Goal: Transaction & Acquisition: Purchase product/service

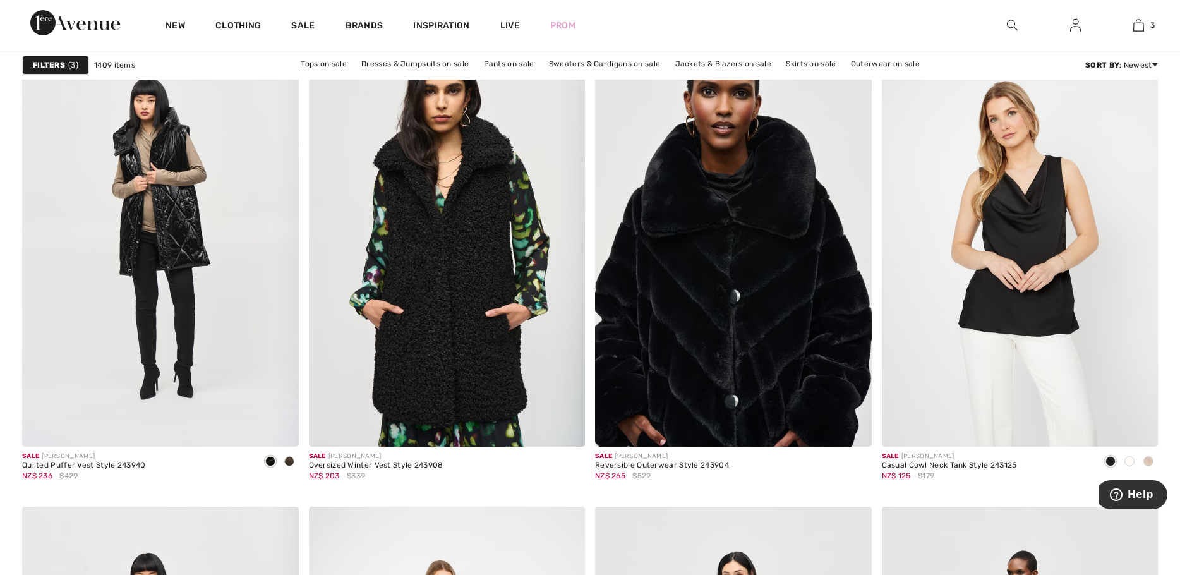
scroll to position [6568, 0]
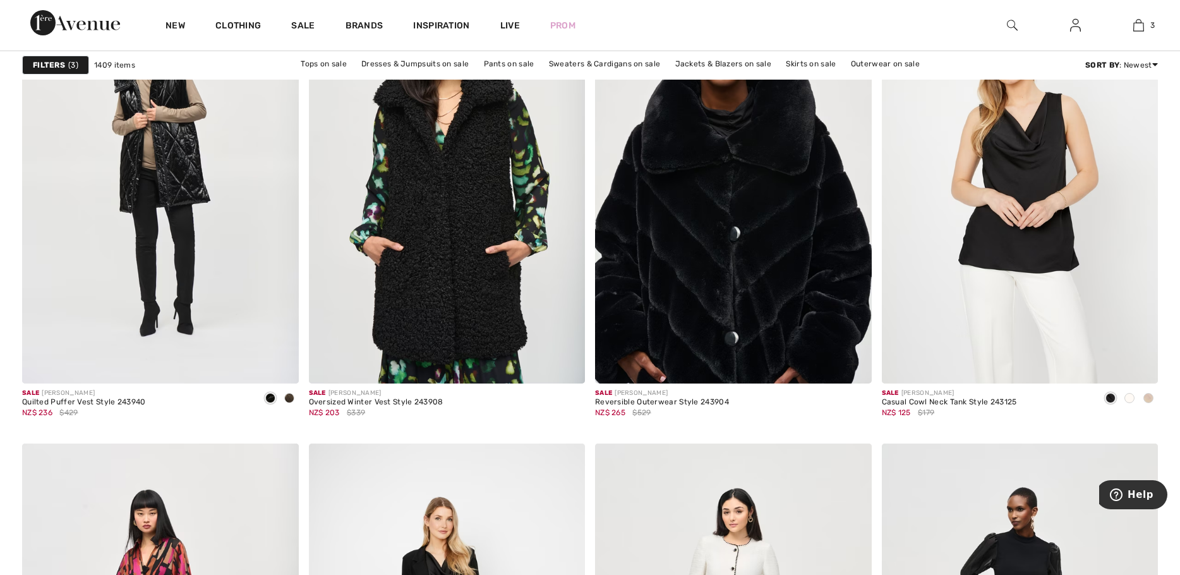
click at [750, 265] on img at bounding box center [733, 176] width 277 height 414
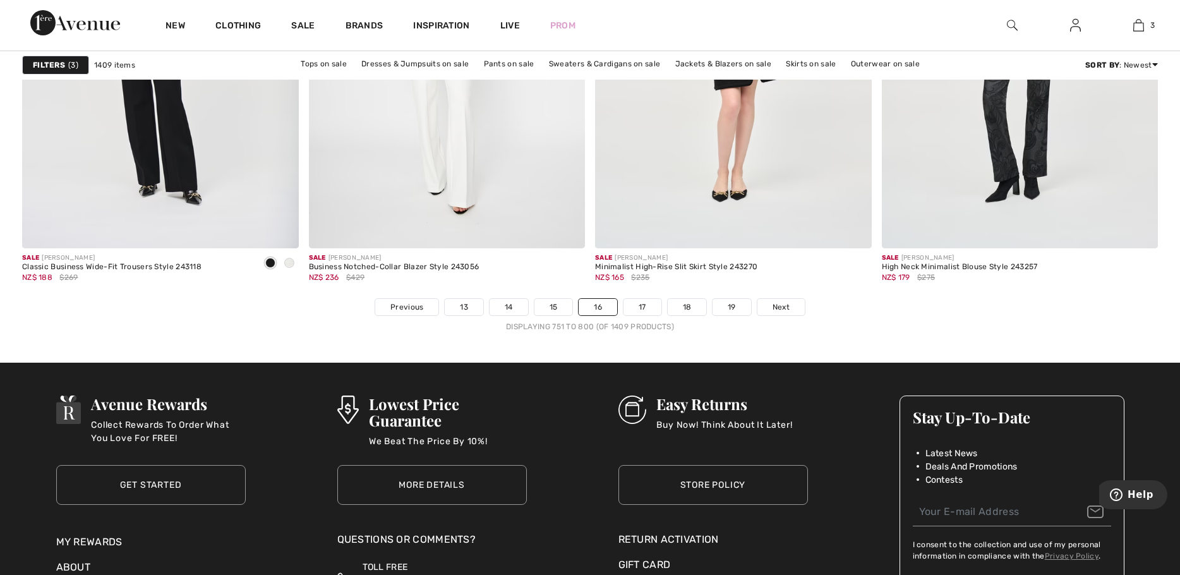
scroll to position [7199, 0]
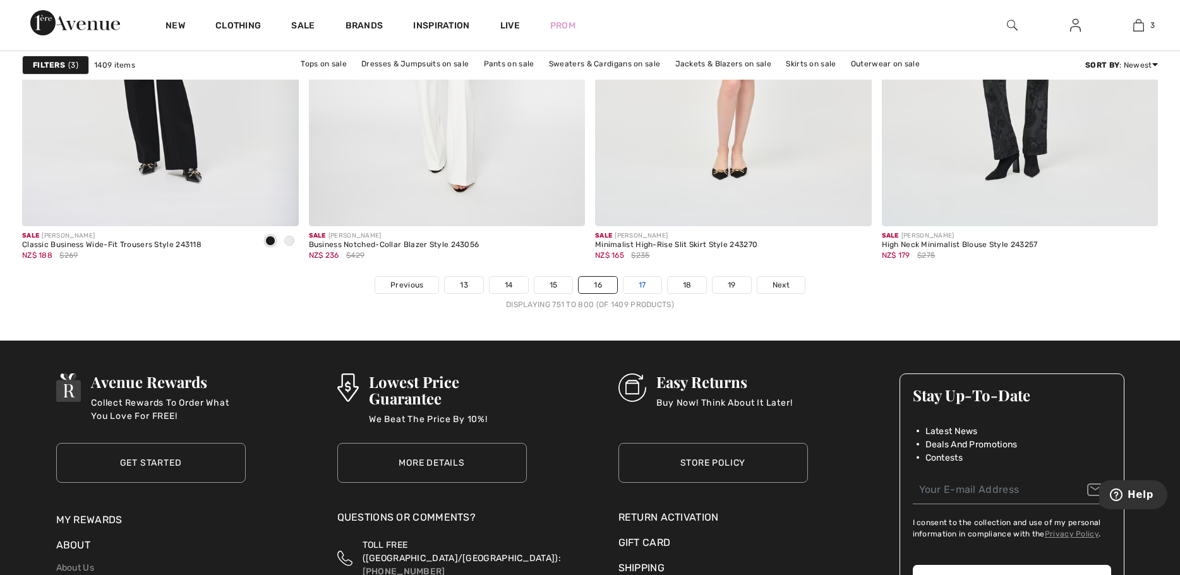
click at [639, 290] on link "17" at bounding box center [642, 285] width 38 height 16
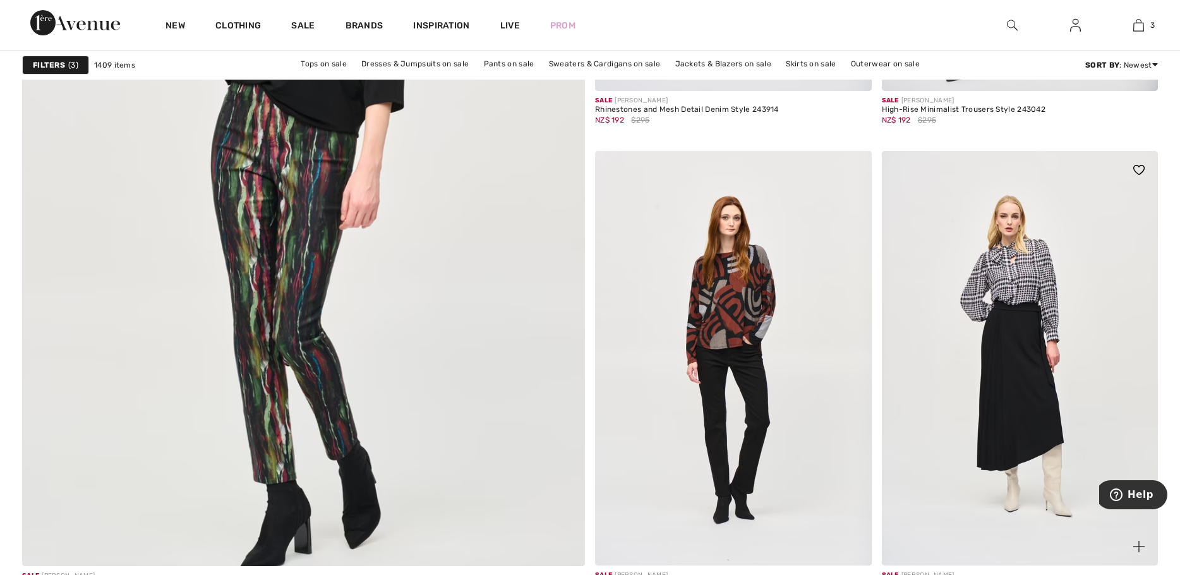
scroll to position [4294, 0]
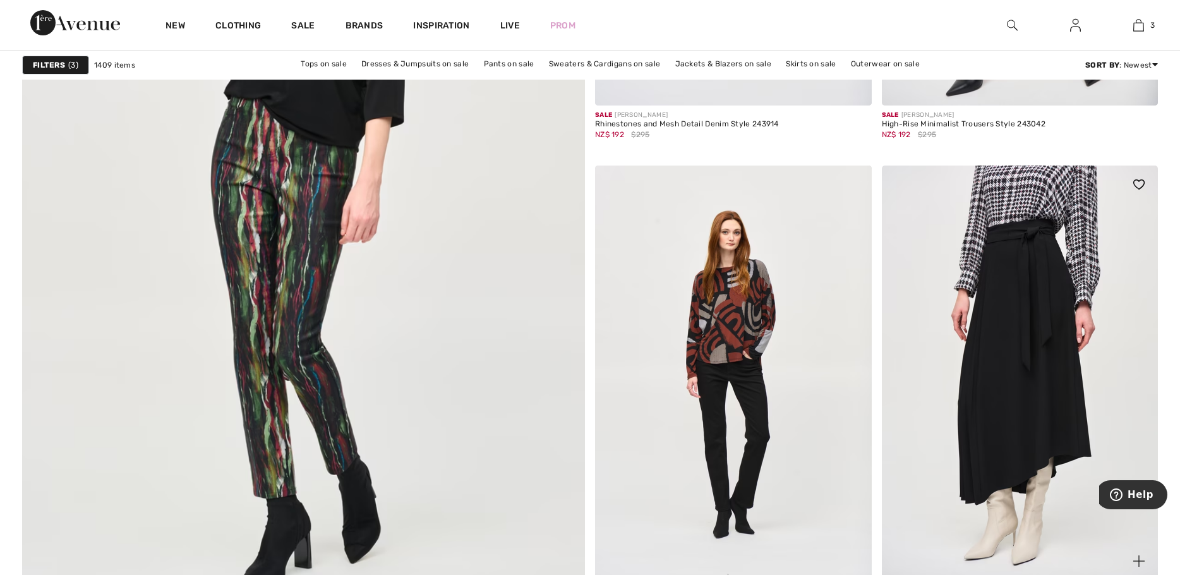
click at [1012, 400] on img at bounding box center [1020, 372] width 277 height 414
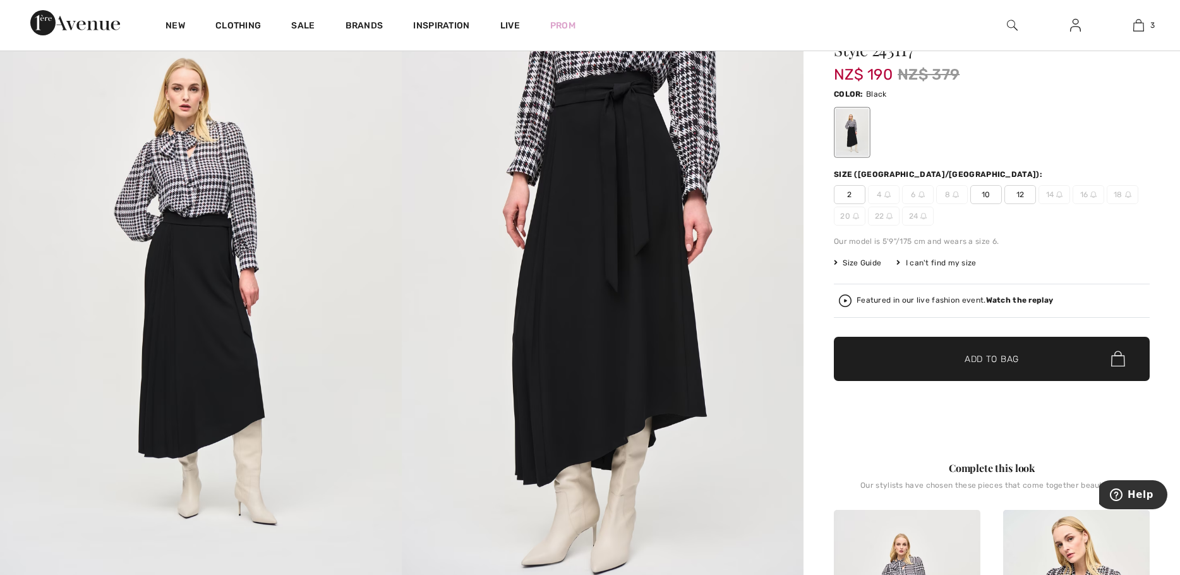
scroll to position [126, 0]
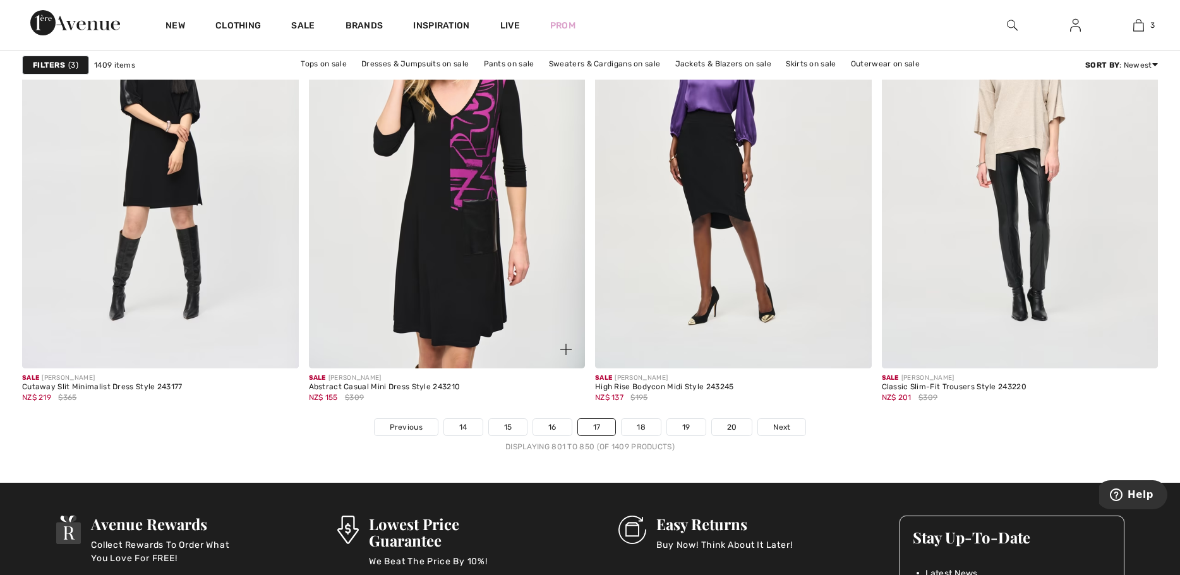
scroll to position [7073, 0]
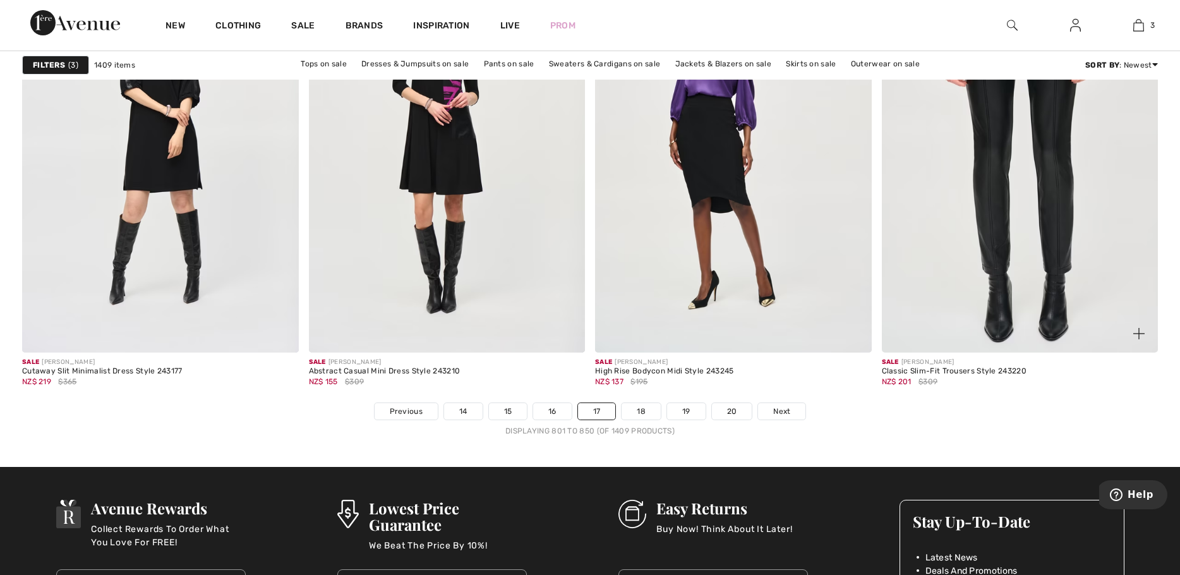
click at [1005, 191] on img at bounding box center [1020, 145] width 277 height 414
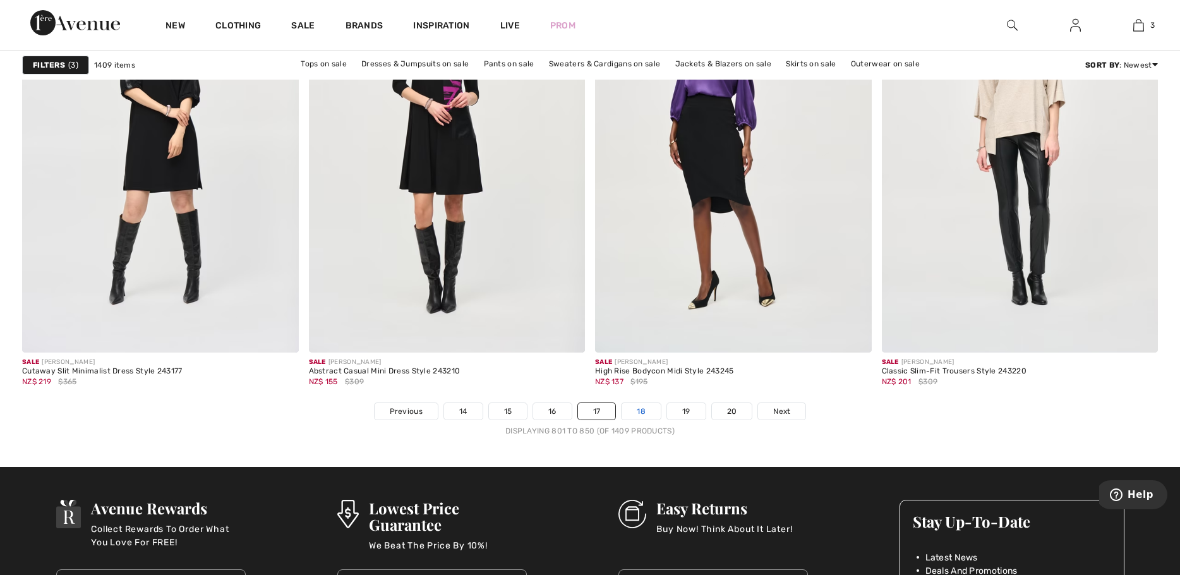
click at [637, 409] on link "18" at bounding box center [640, 411] width 39 height 16
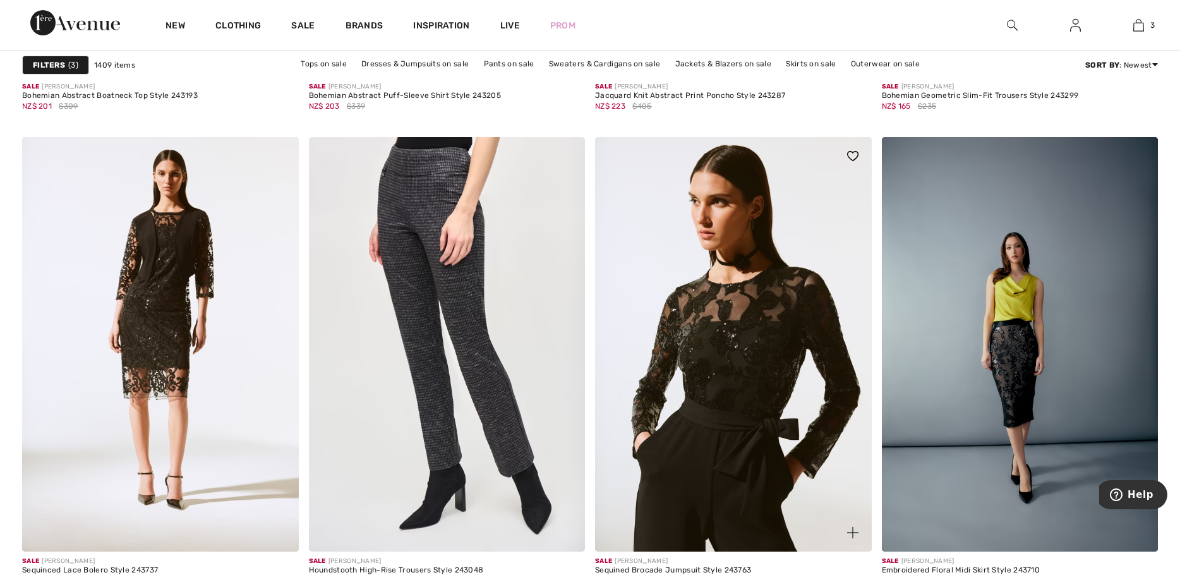
scroll to position [3158, 0]
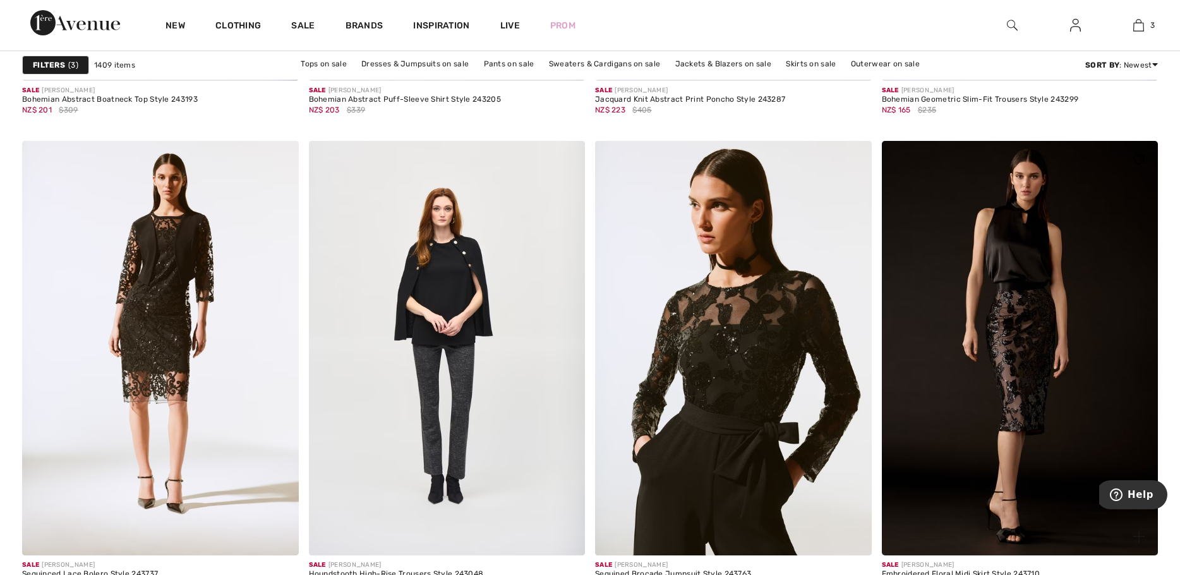
click at [1024, 407] on img at bounding box center [1020, 348] width 277 height 414
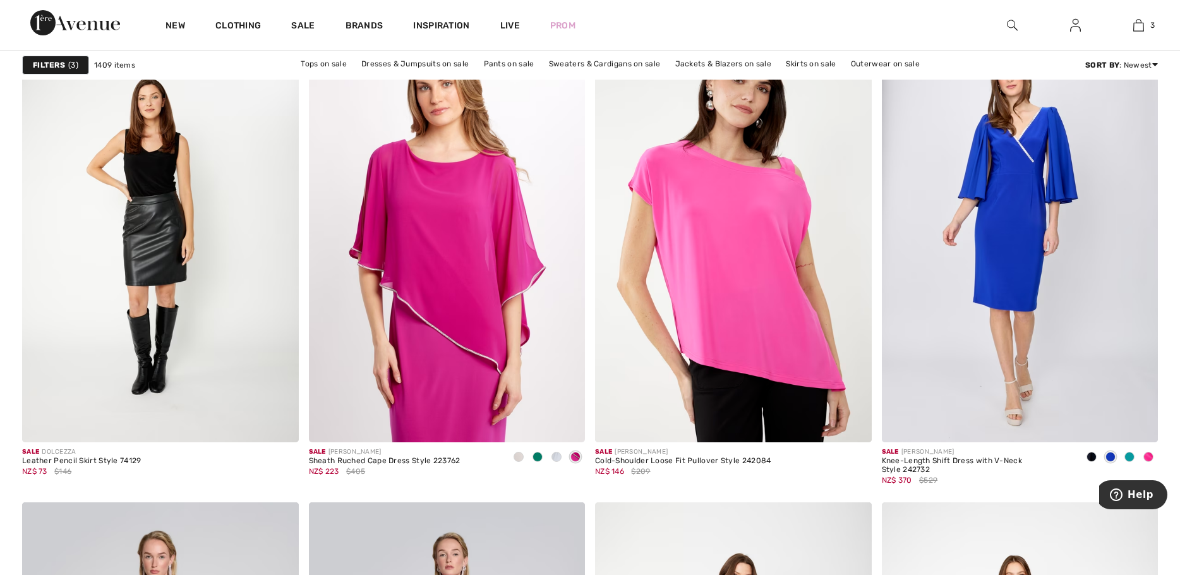
scroll to position [6062, 0]
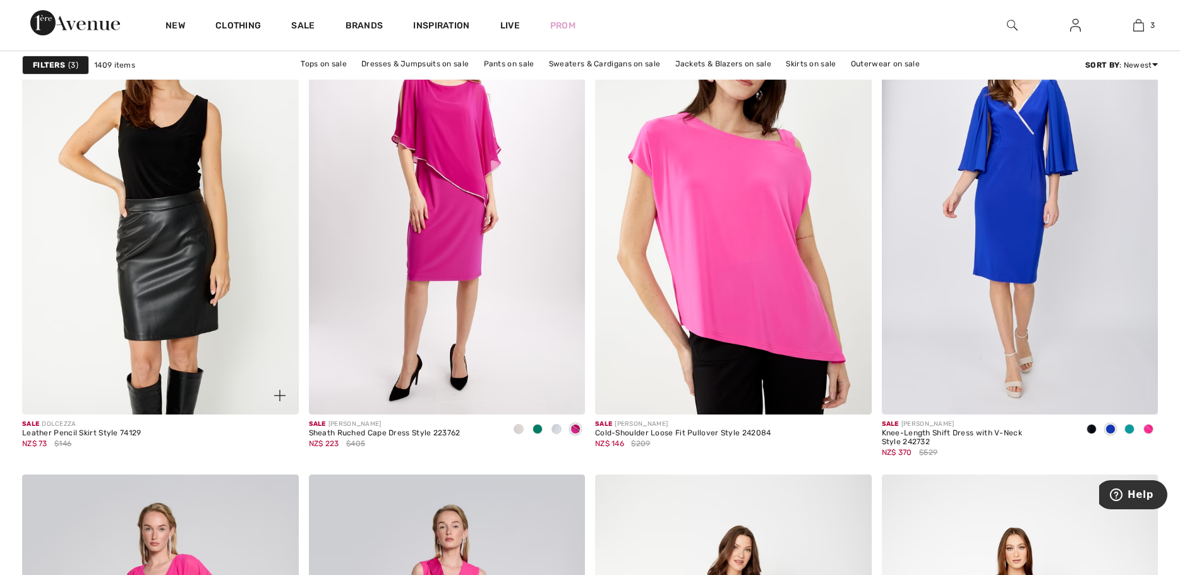
click at [188, 277] on img at bounding box center [160, 207] width 277 height 414
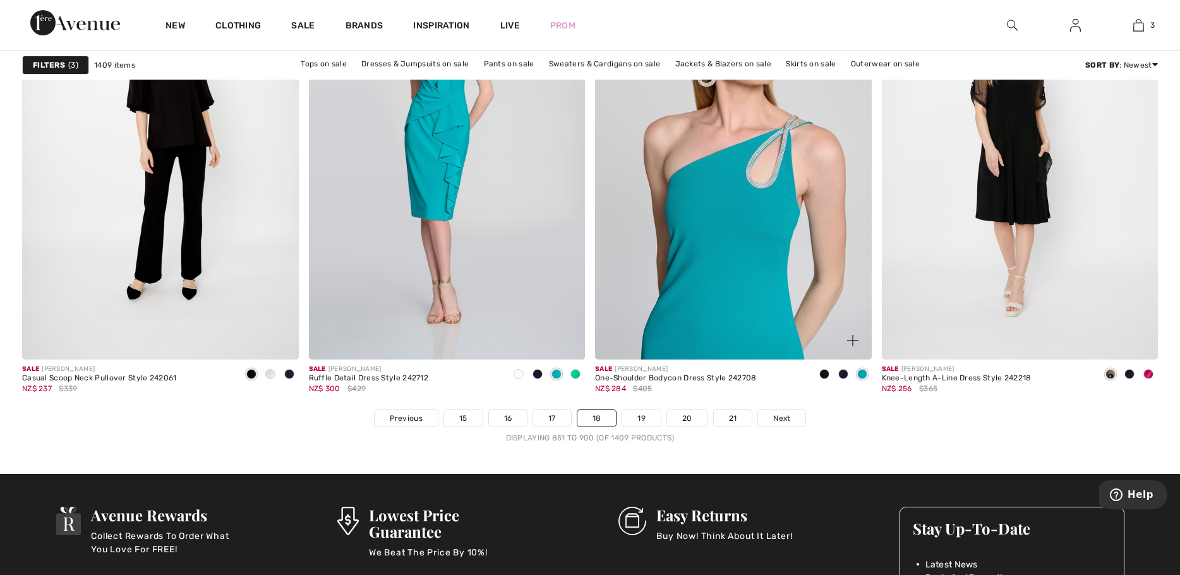
scroll to position [7010, 0]
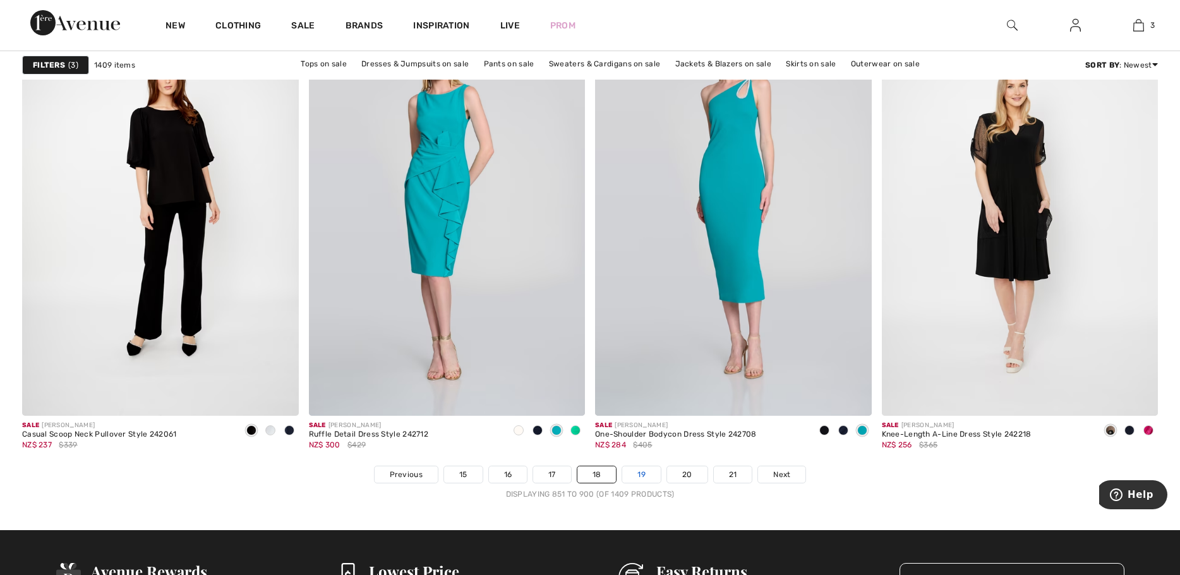
click at [644, 476] on link "19" at bounding box center [641, 474] width 39 height 16
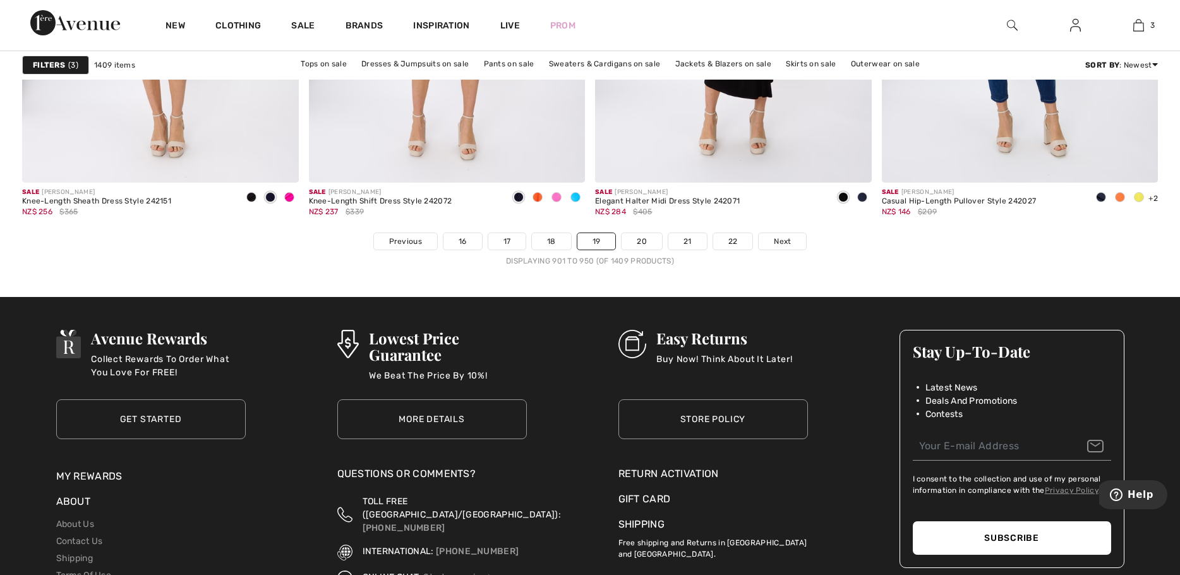
scroll to position [7262, 0]
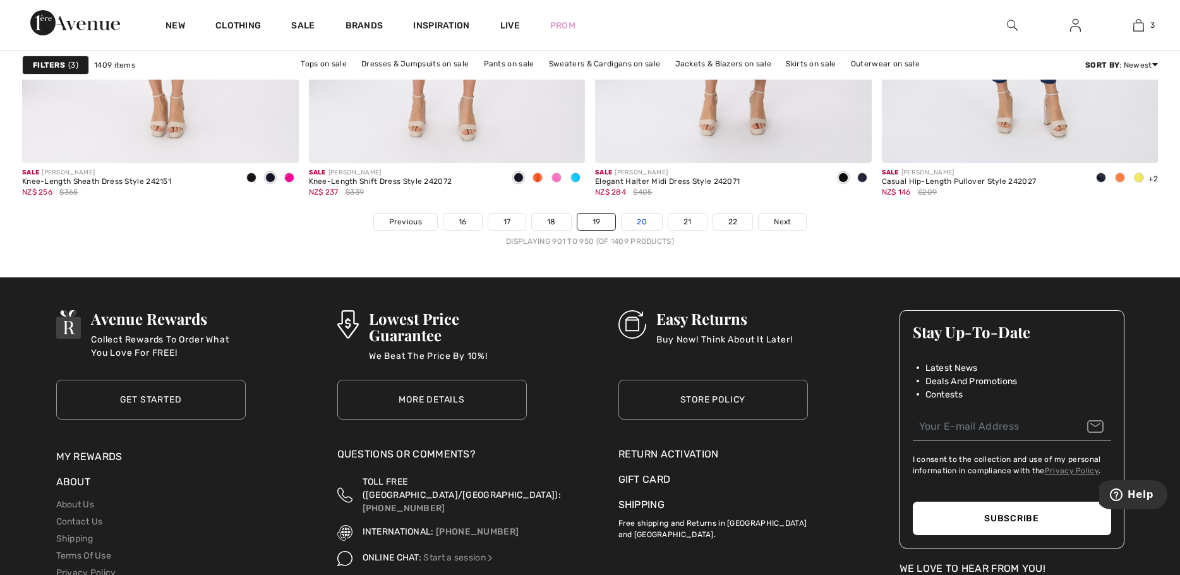
click at [644, 221] on link "20" at bounding box center [641, 221] width 40 height 16
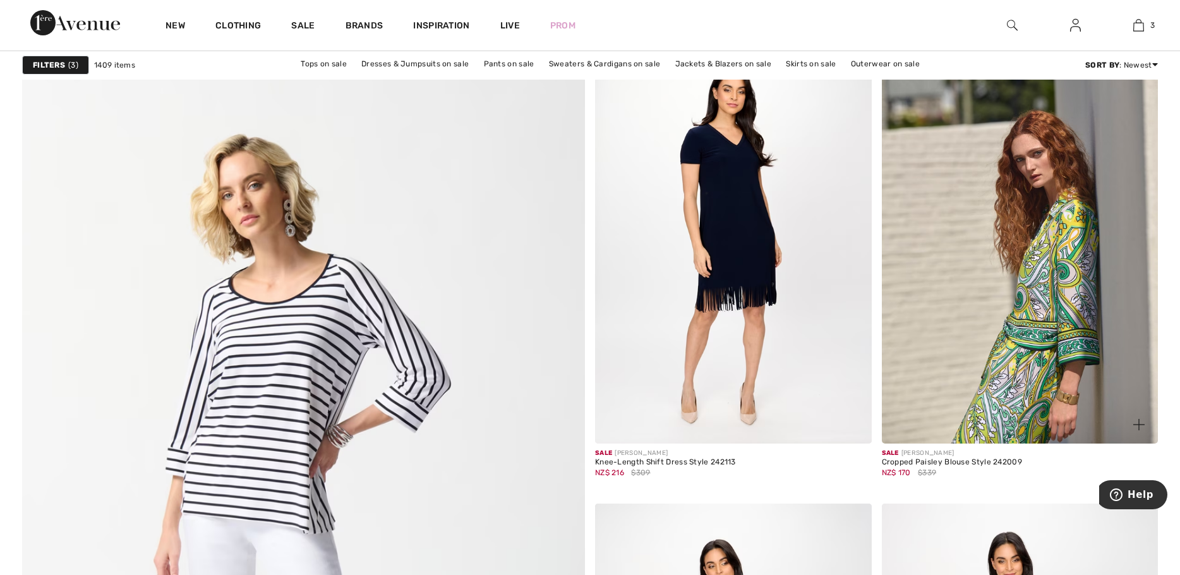
scroll to position [3978, 0]
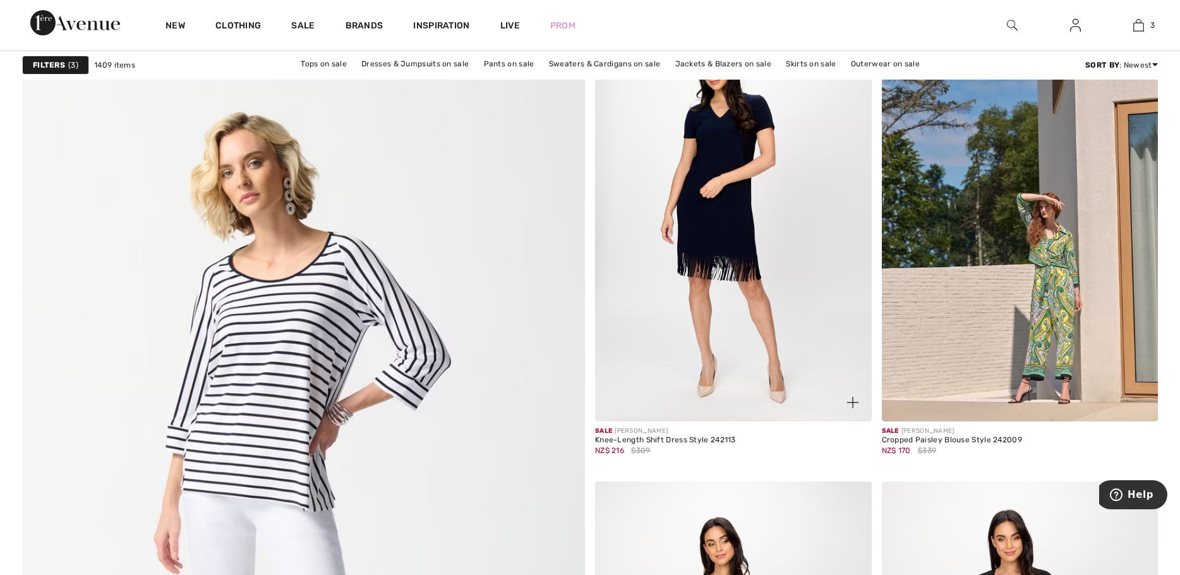
click at [715, 230] on img at bounding box center [733, 214] width 277 height 414
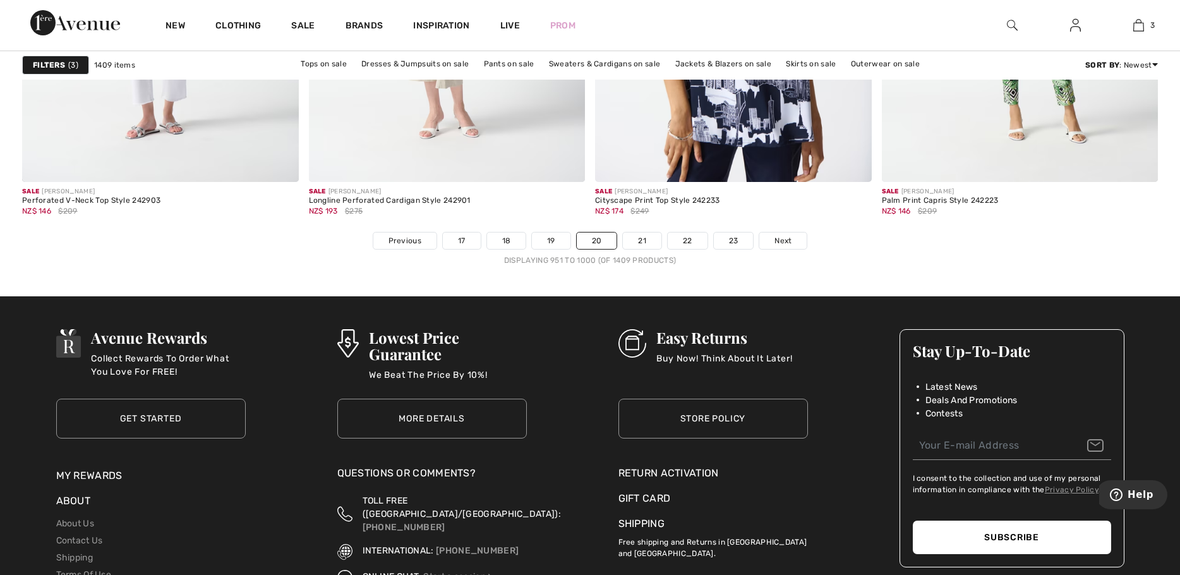
scroll to position [7262, 0]
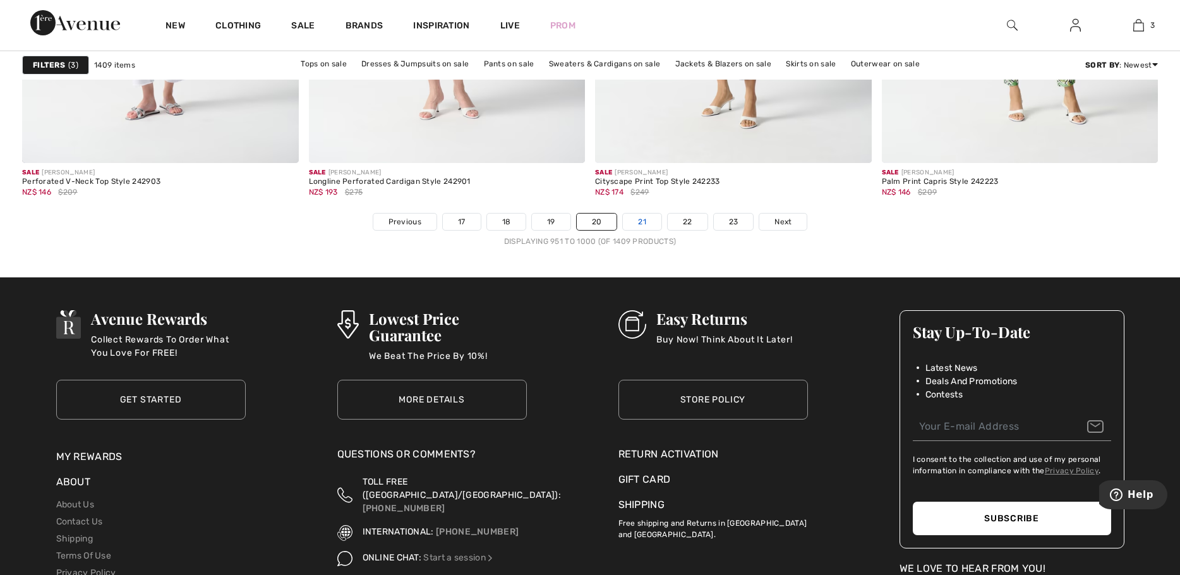
click at [645, 222] on link "21" at bounding box center [642, 221] width 39 height 16
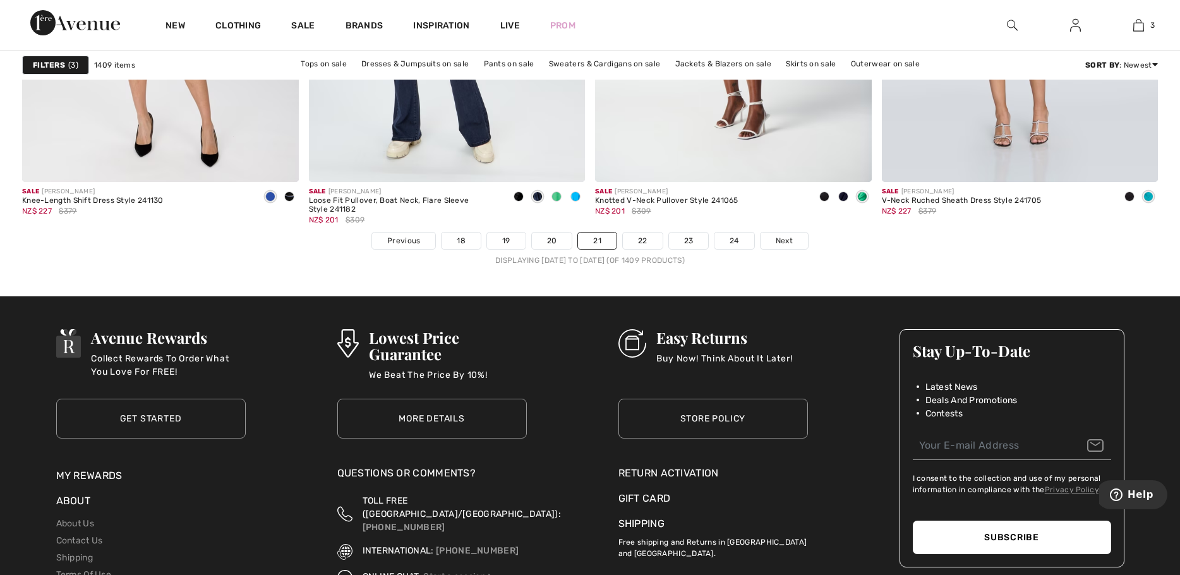
scroll to position [7262, 0]
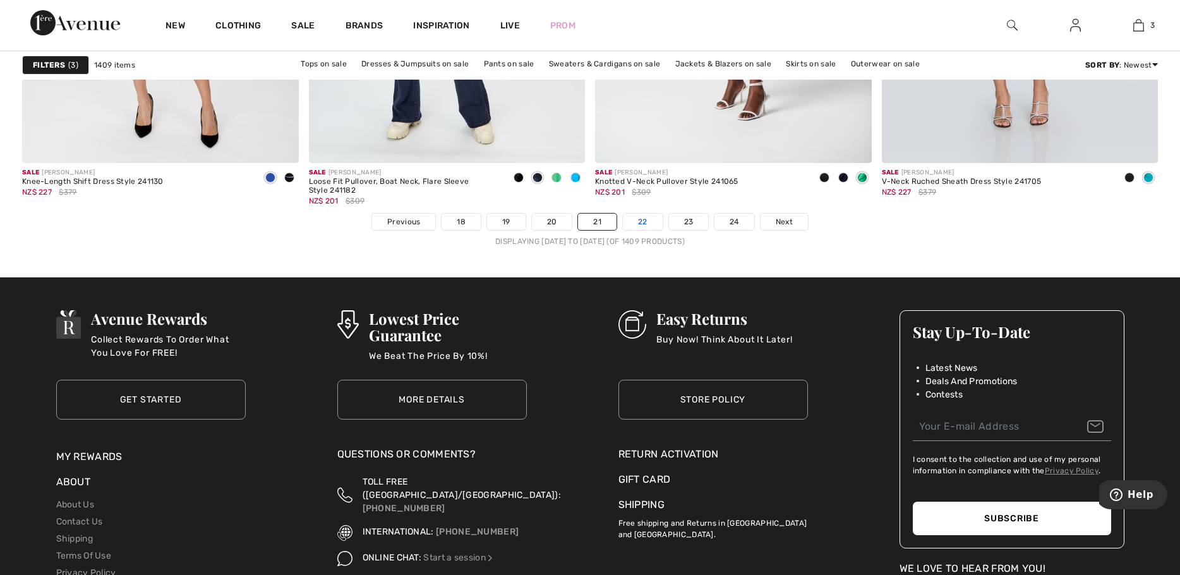
click at [641, 222] on link "22" at bounding box center [643, 221] width 40 height 16
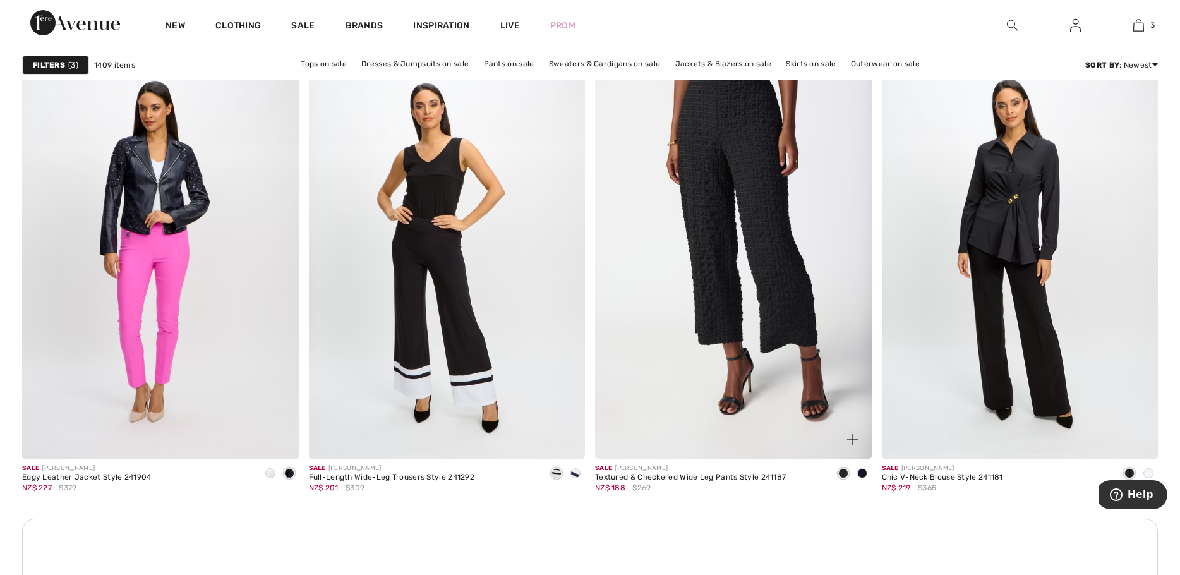
scroll to position [3284, 0]
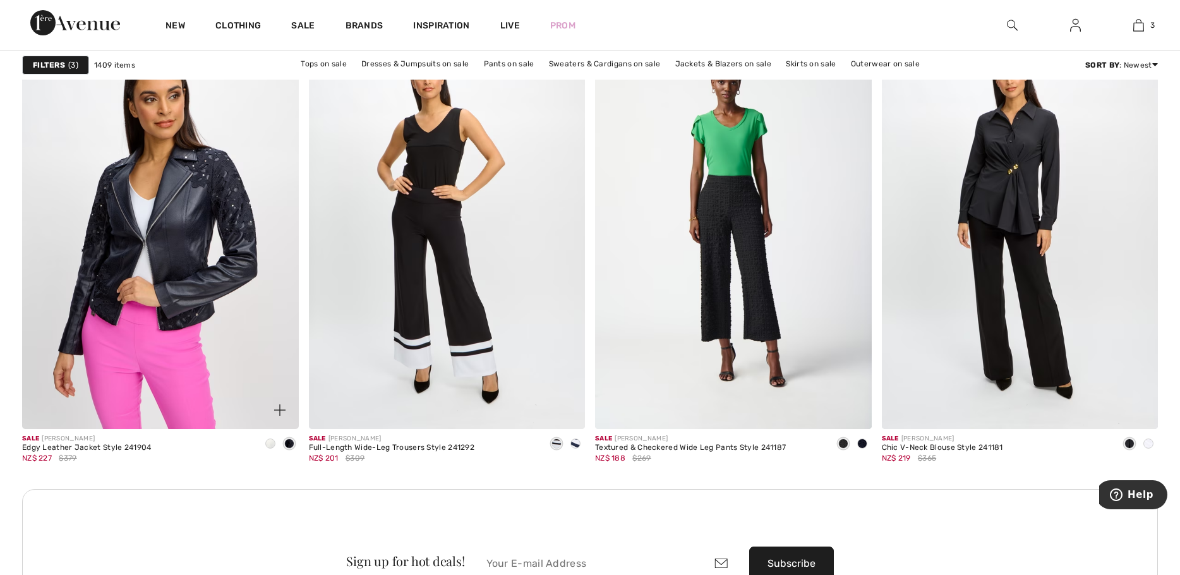
click at [181, 215] on img at bounding box center [160, 222] width 277 height 414
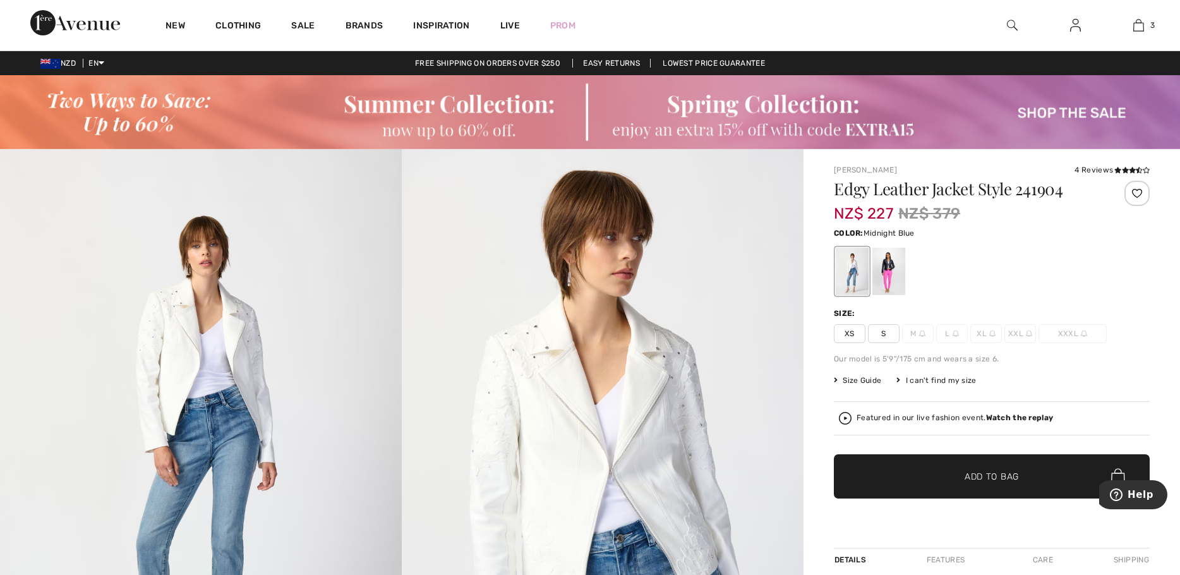
click at [891, 269] on div at bounding box center [888, 271] width 33 height 47
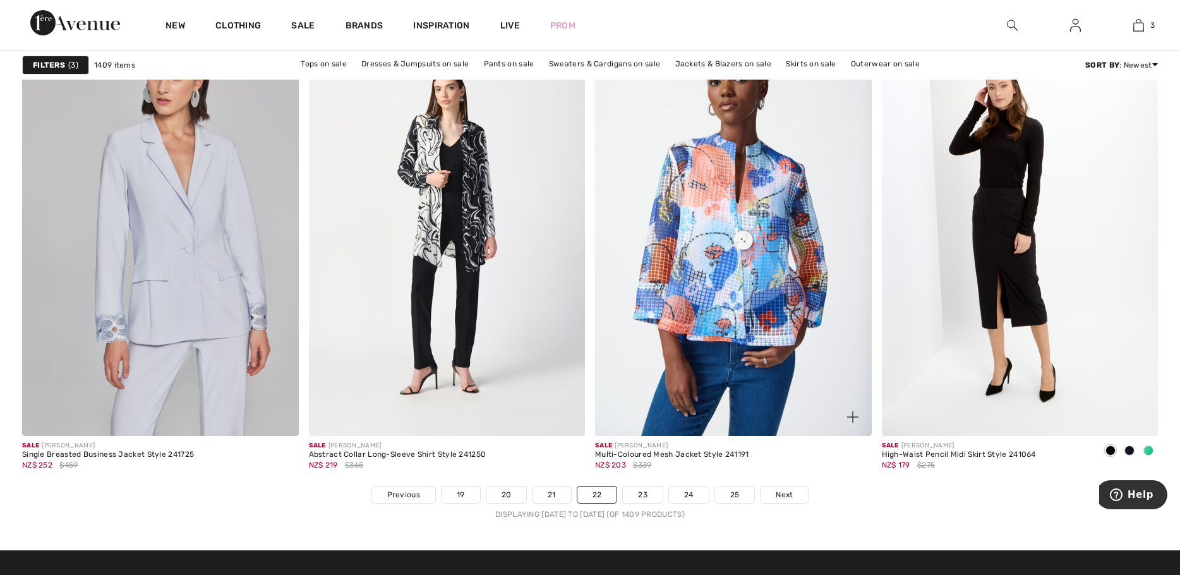
scroll to position [7010, 0]
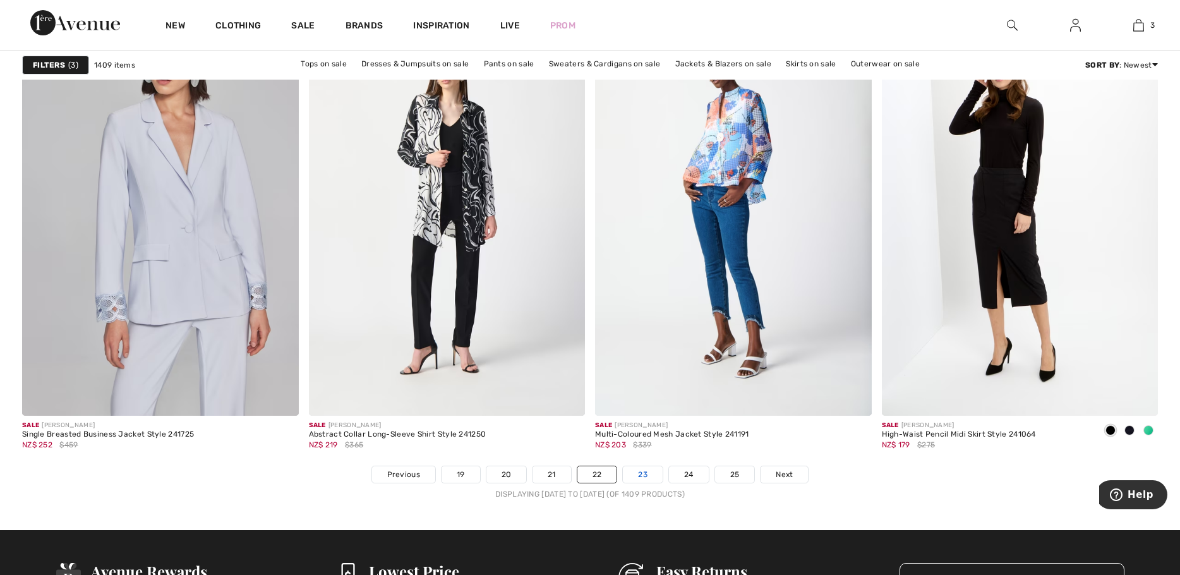
click at [649, 478] on link "23" at bounding box center [643, 474] width 40 height 16
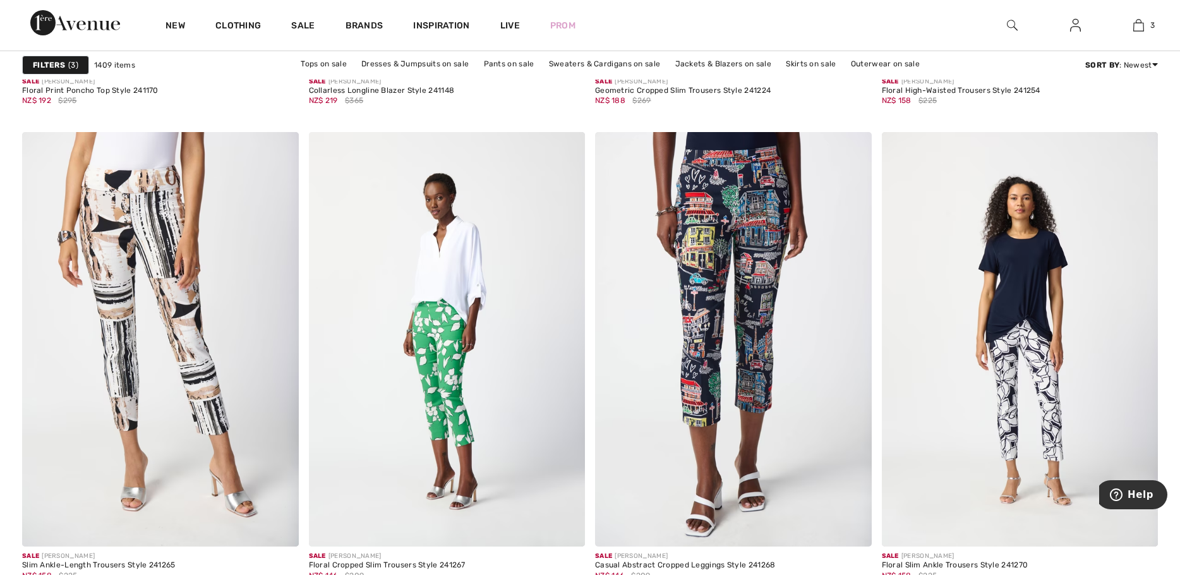
scroll to position [5305, 0]
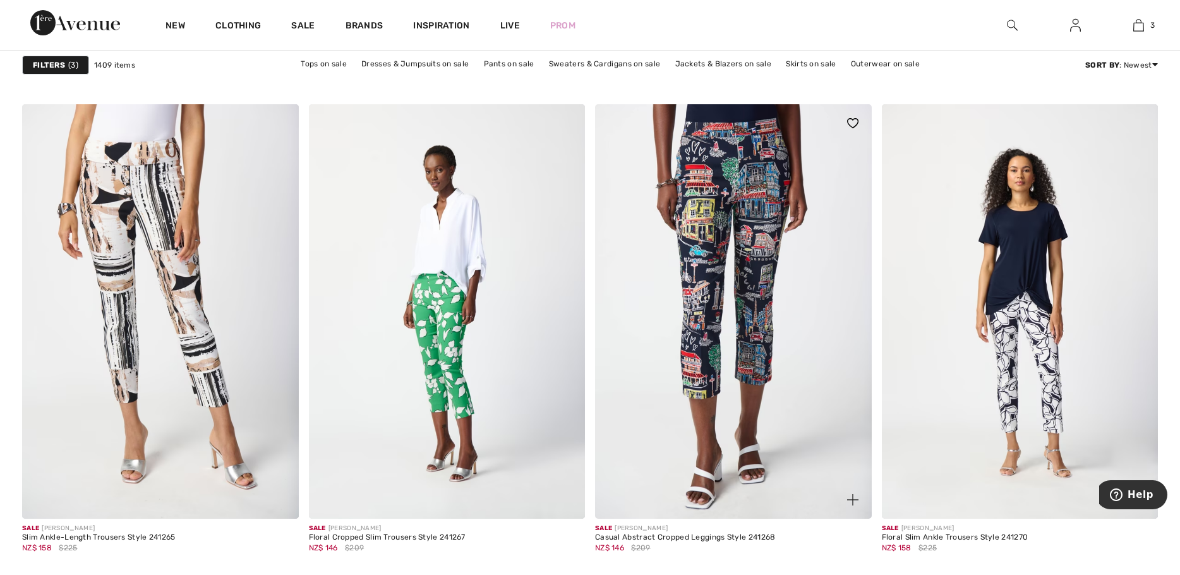
click at [697, 256] on img at bounding box center [733, 311] width 277 height 414
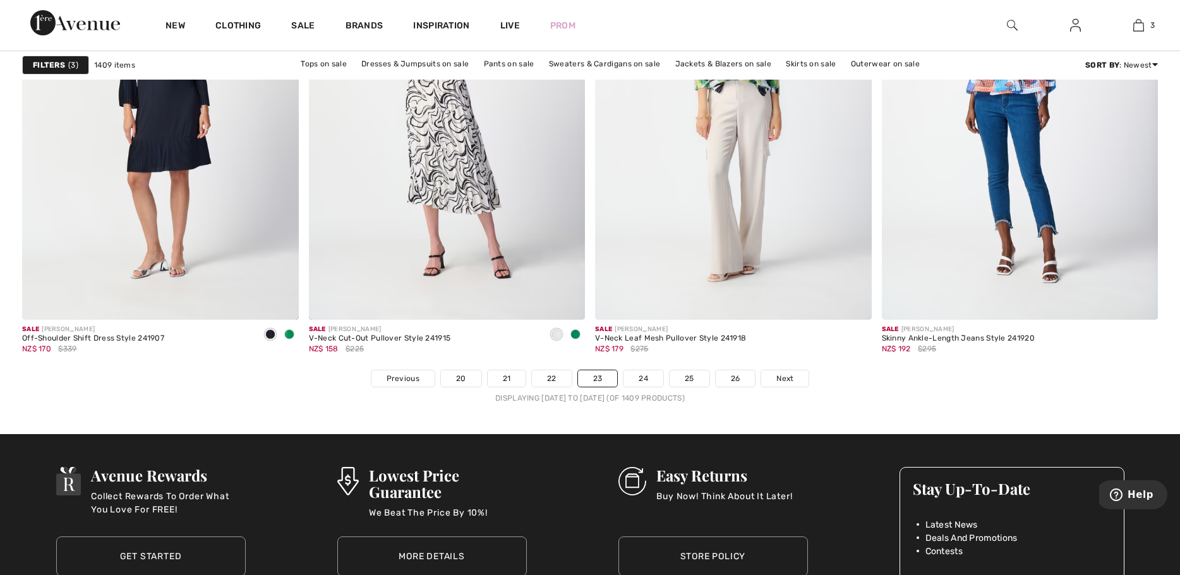
scroll to position [7136, 0]
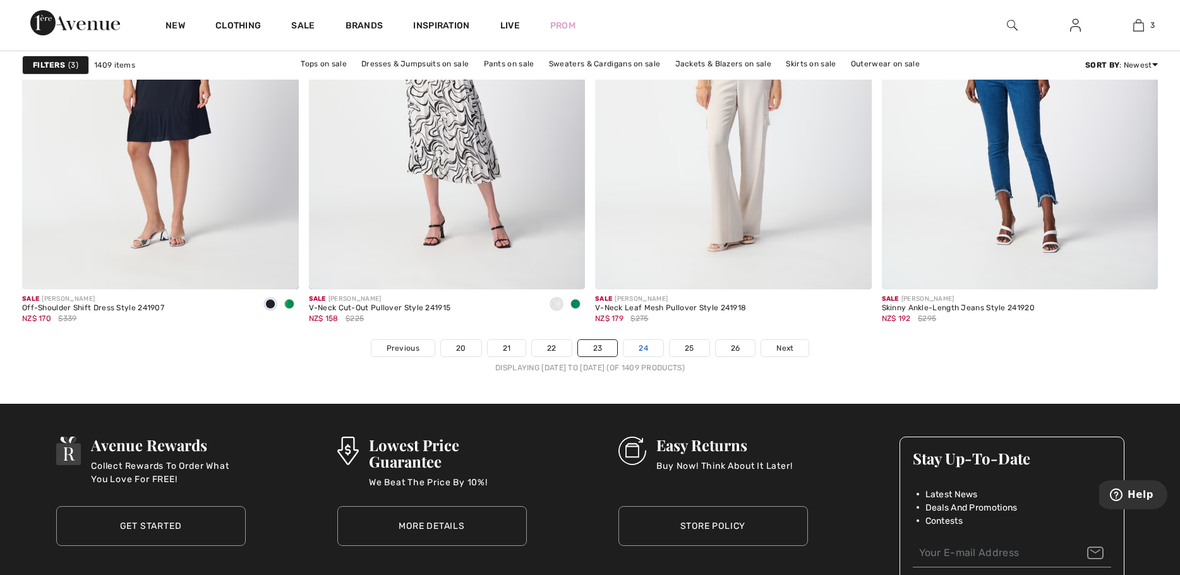
click at [638, 349] on link "24" at bounding box center [643, 348] width 40 height 16
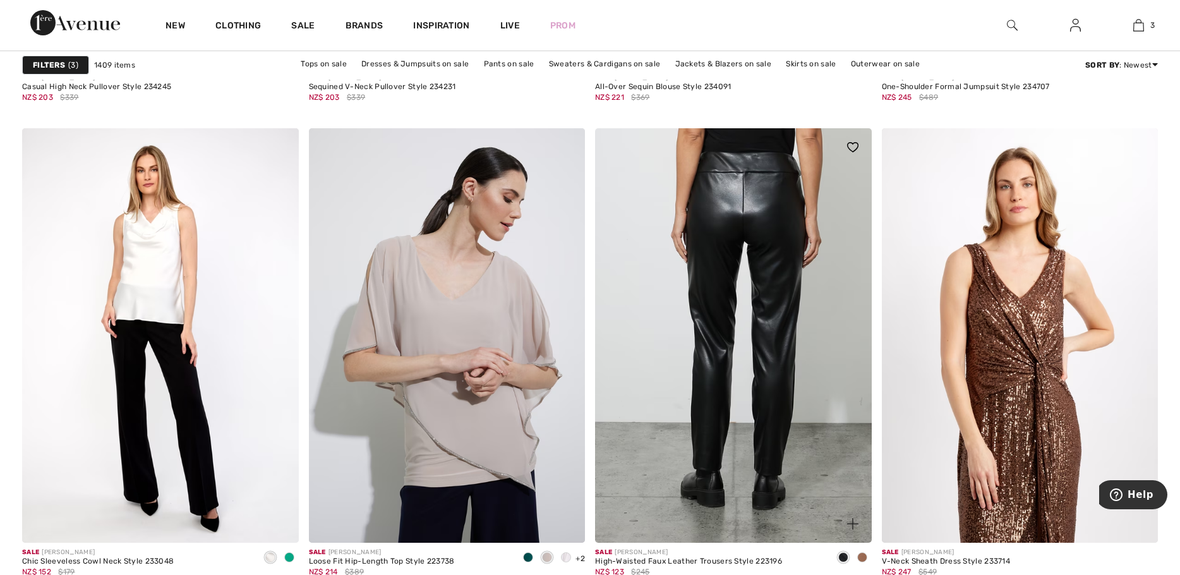
scroll to position [6883, 0]
click at [773, 244] on img at bounding box center [733, 335] width 277 height 414
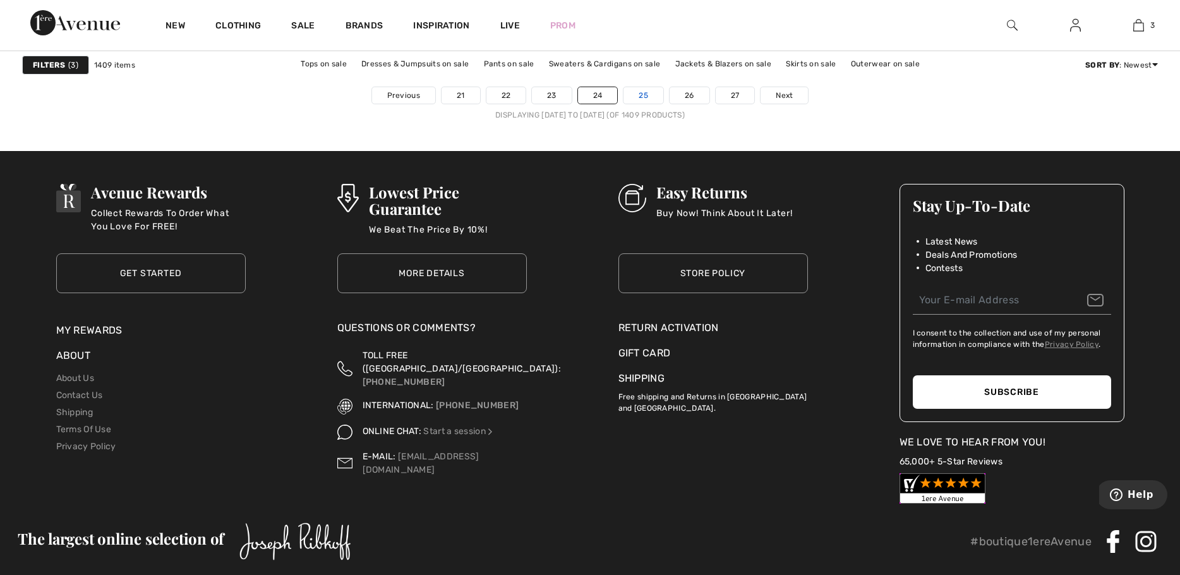
click at [639, 95] on link "25" at bounding box center [643, 95] width 40 height 16
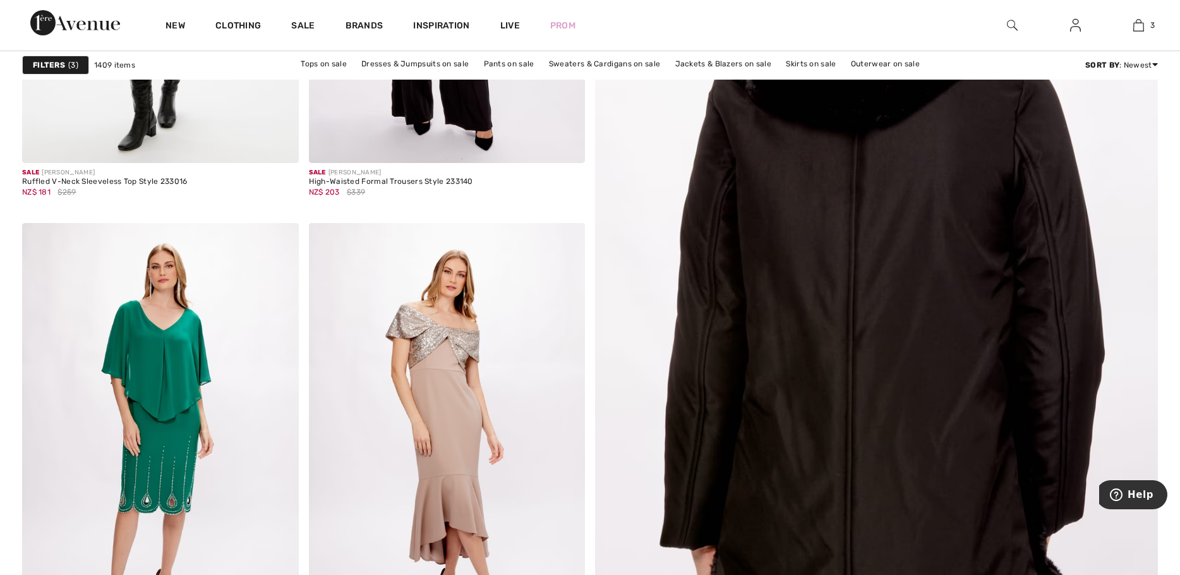
scroll to position [442, 0]
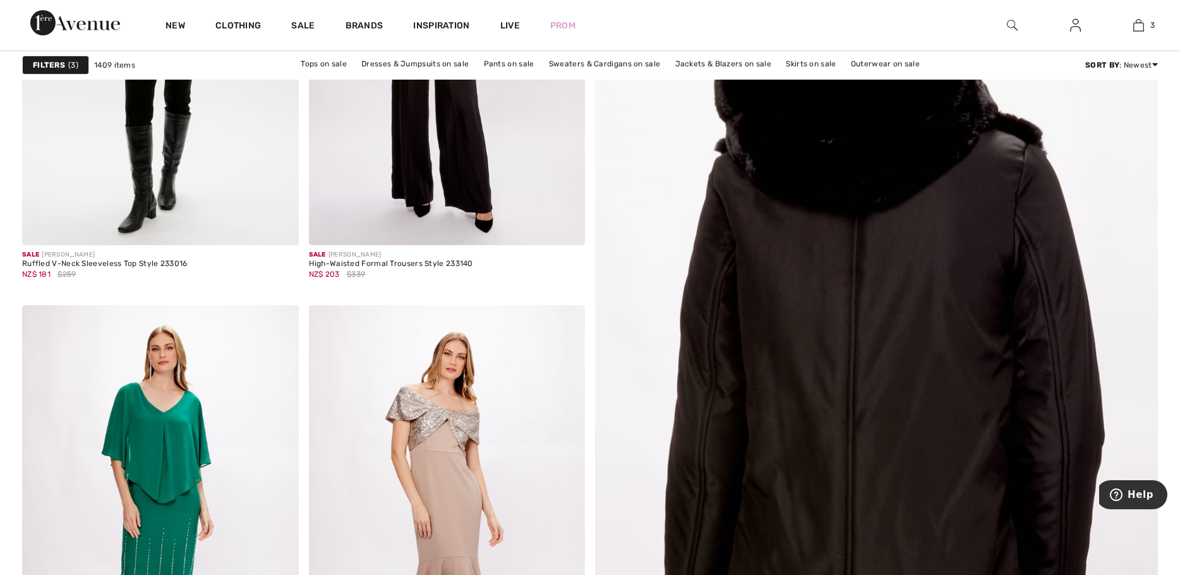
click at [793, 266] on img at bounding box center [876, 337] width 675 height 1013
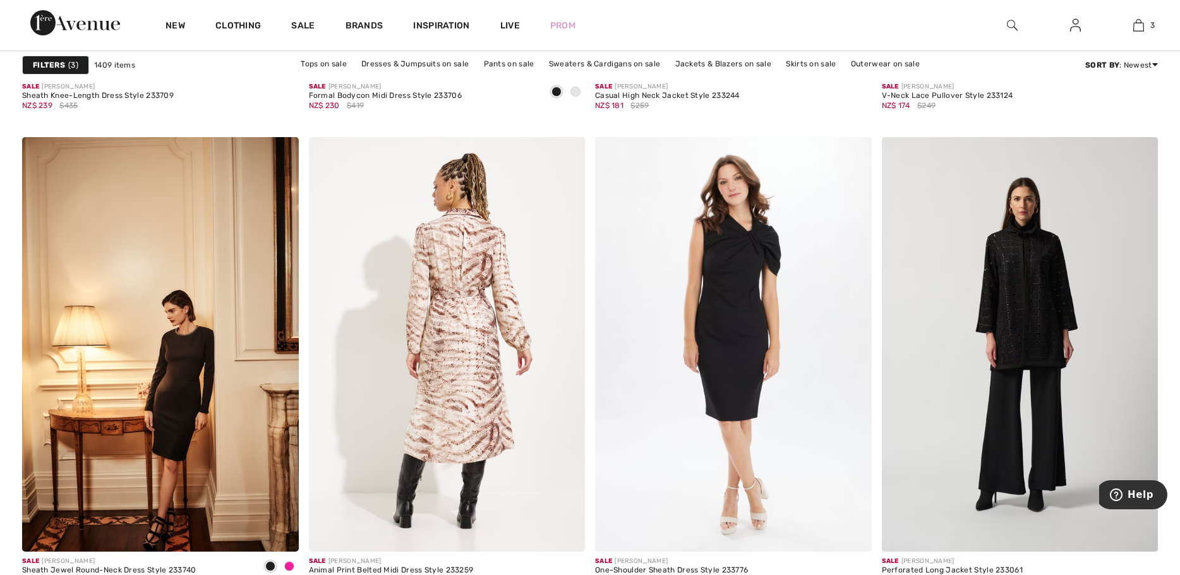
scroll to position [1579, 0]
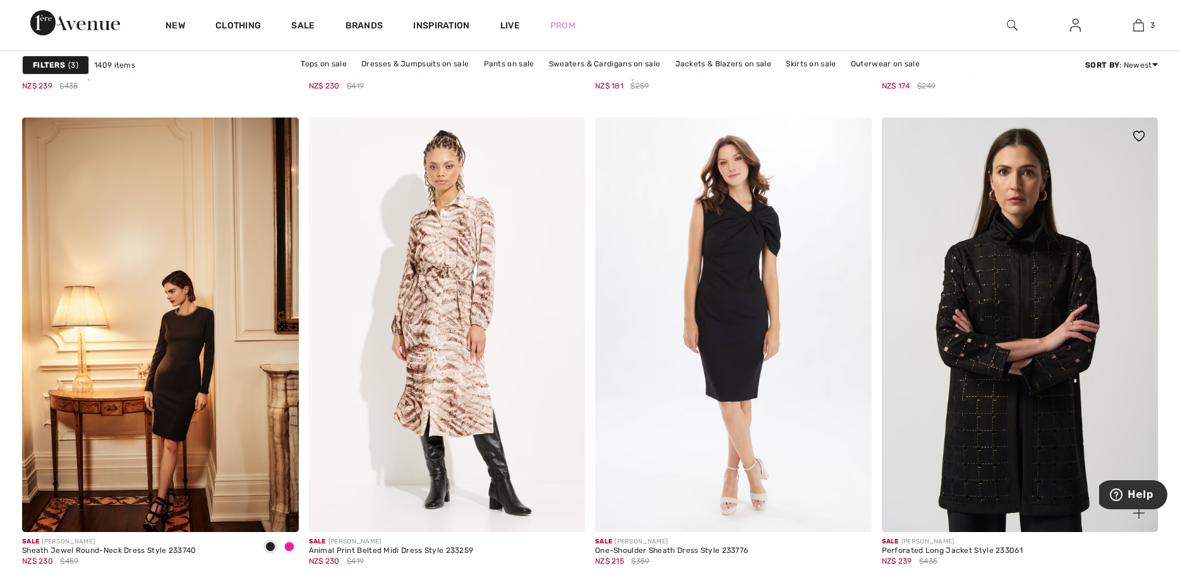
click at [1023, 305] on img at bounding box center [1020, 324] width 277 height 414
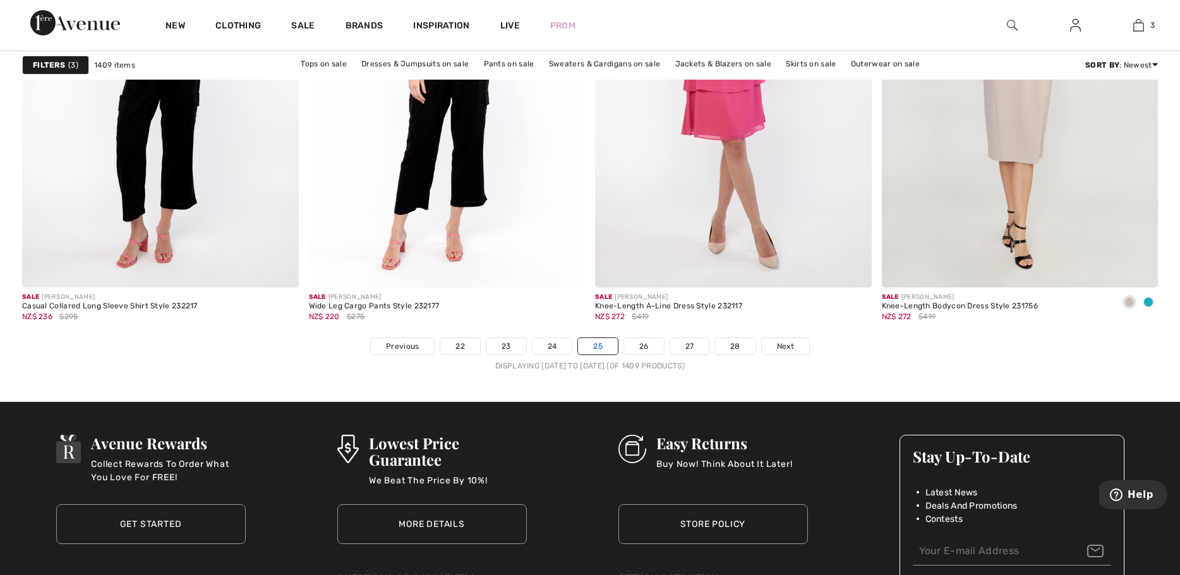
scroll to position [7136, 0]
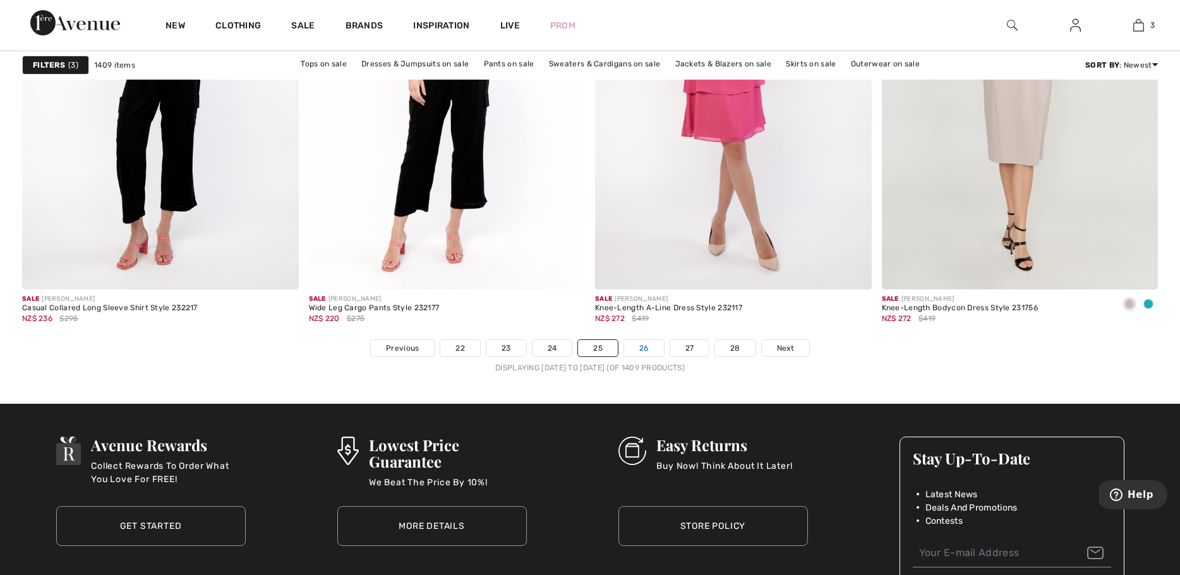
click at [641, 347] on link "26" at bounding box center [644, 348] width 40 height 16
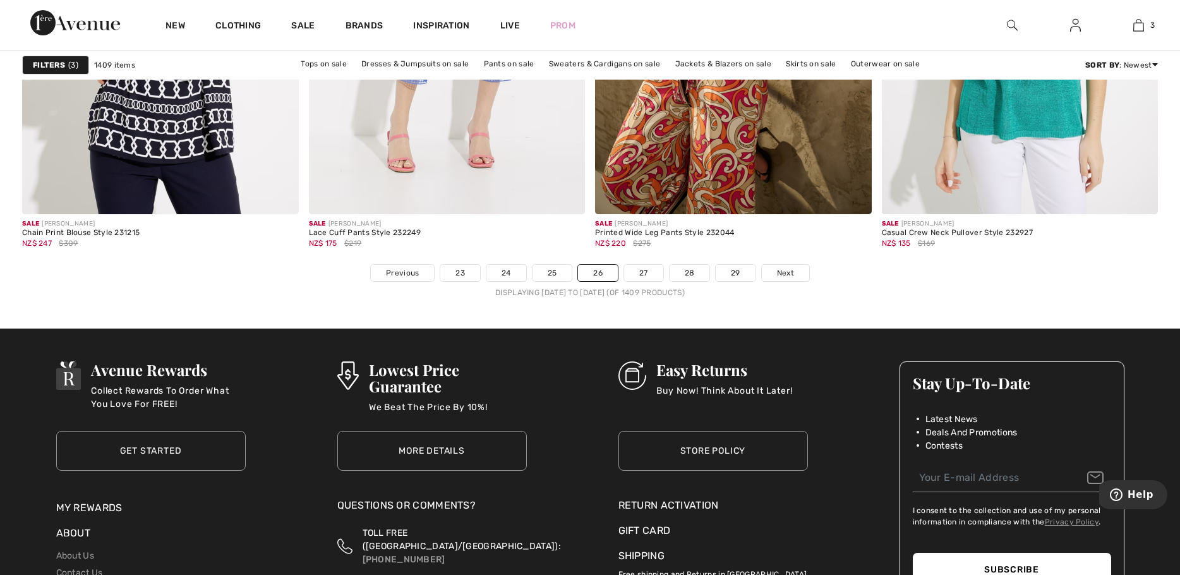
scroll to position [7199, 0]
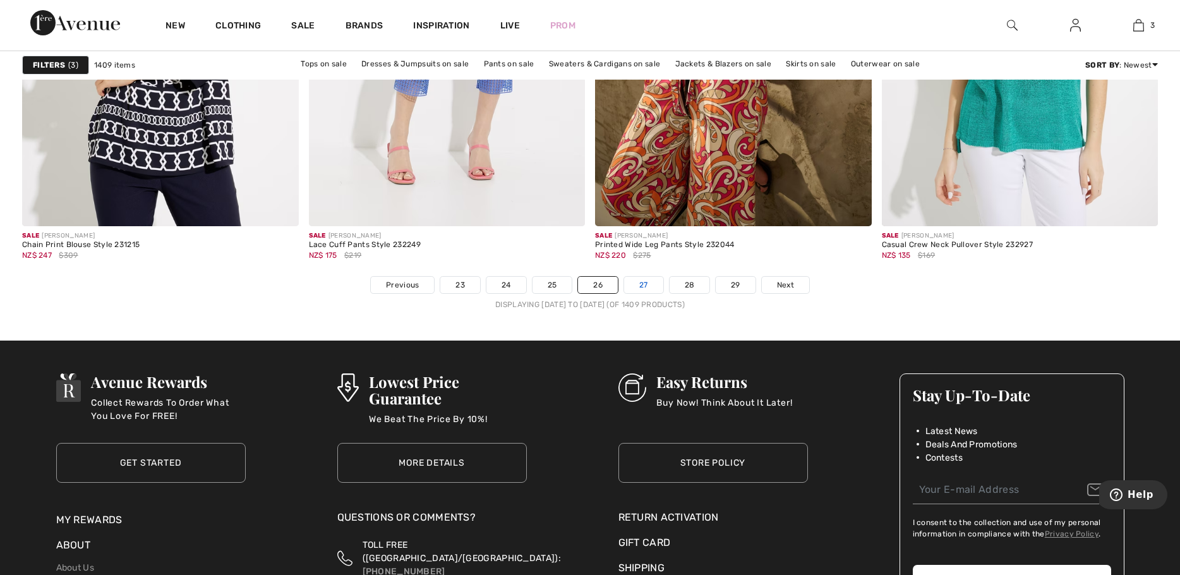
click at [651, 279] on link "27" at bounding box center [643, 285] width 39 height 16
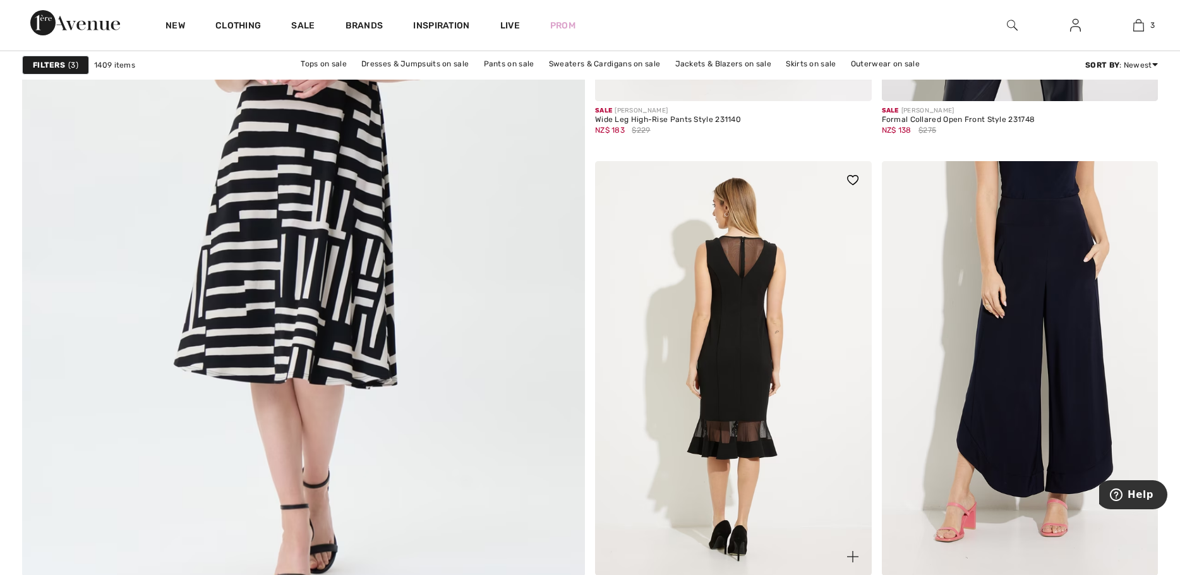
scroll to position [4294, 0]
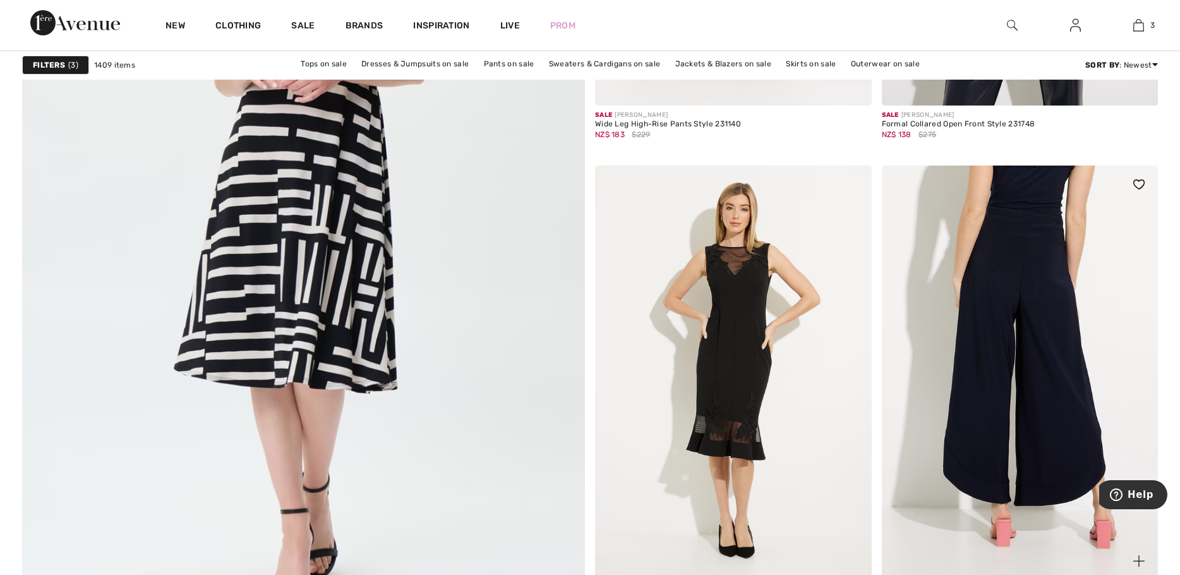
click at [1021, 283] on img at bounding box center [1020, 372] width 277 height 414
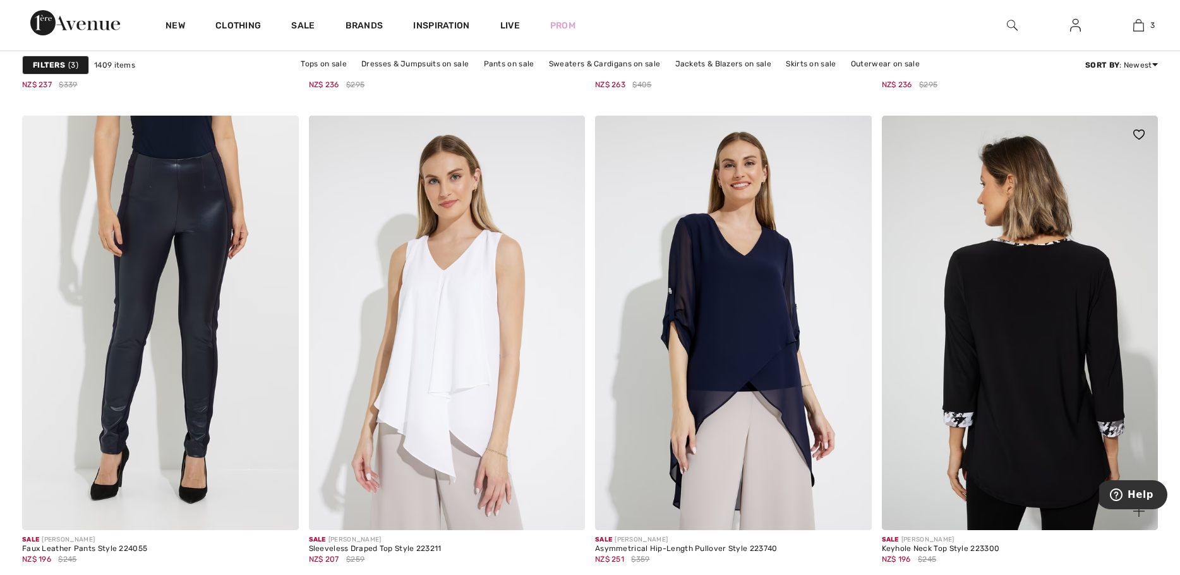
scroll to position [6441, 0]
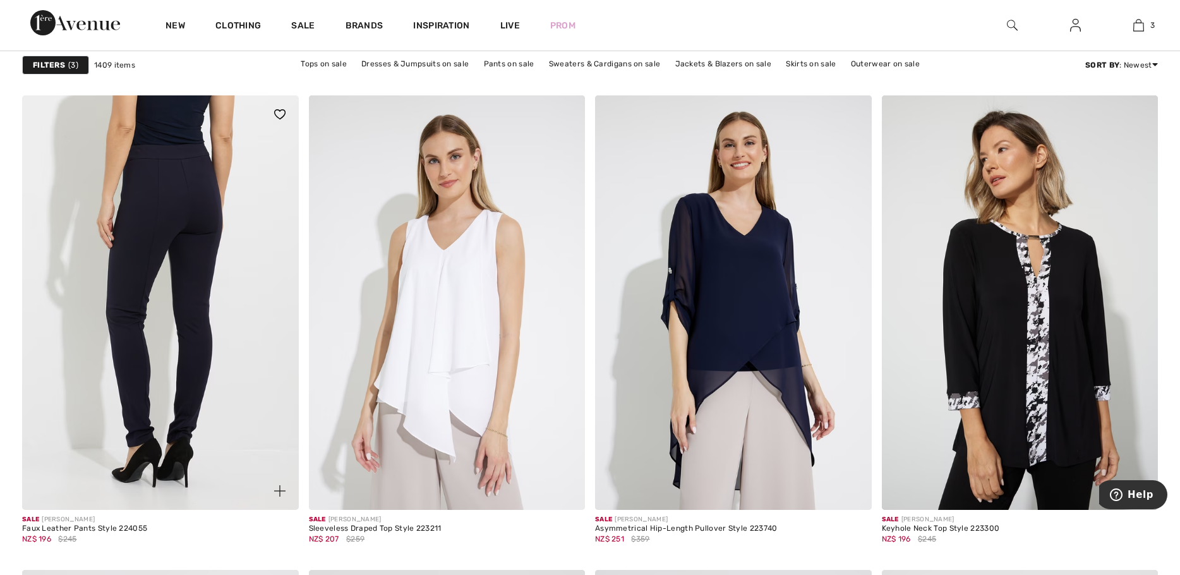
click at [152, 207] on img at bounding box center [160, 302] width 277 height 414
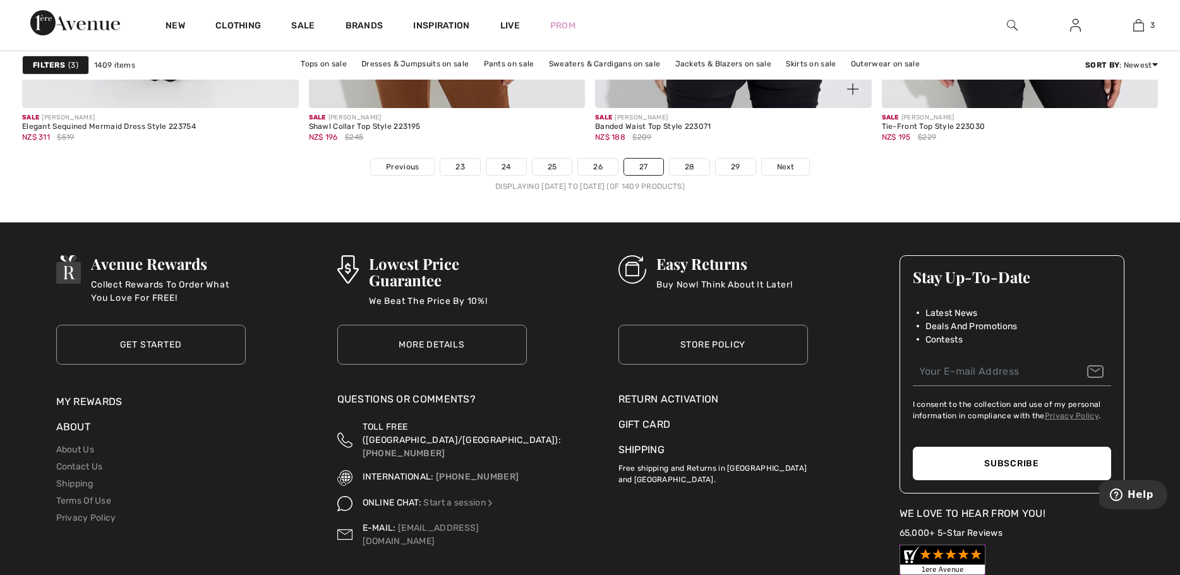
scroll to position [7326, 0]
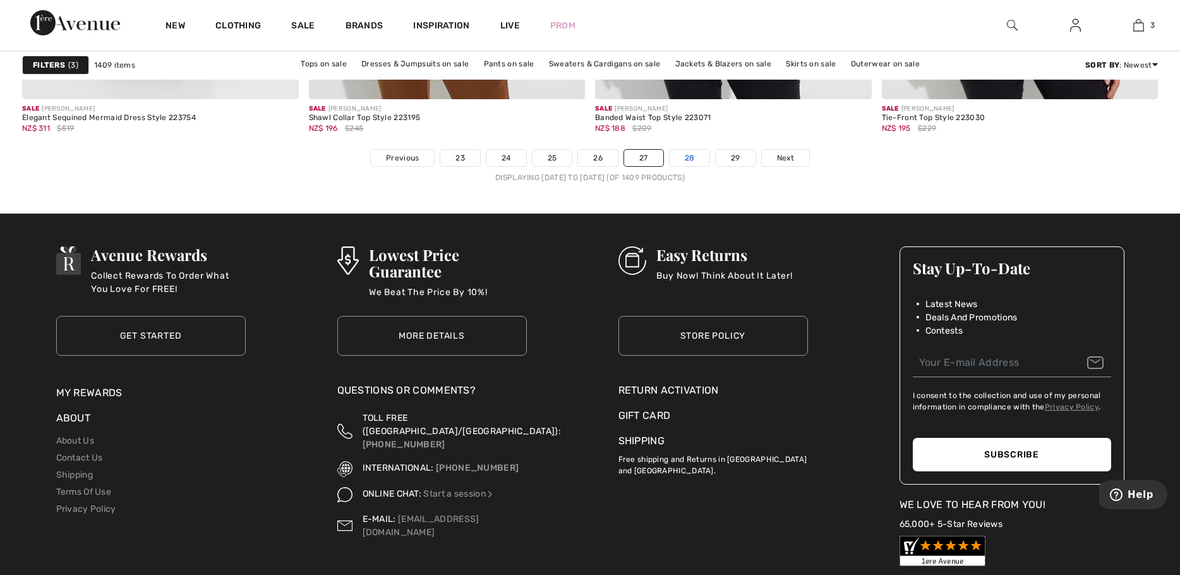
click at [695, 156] on link "28" at bounding box center [689, 158] width 40 height 16
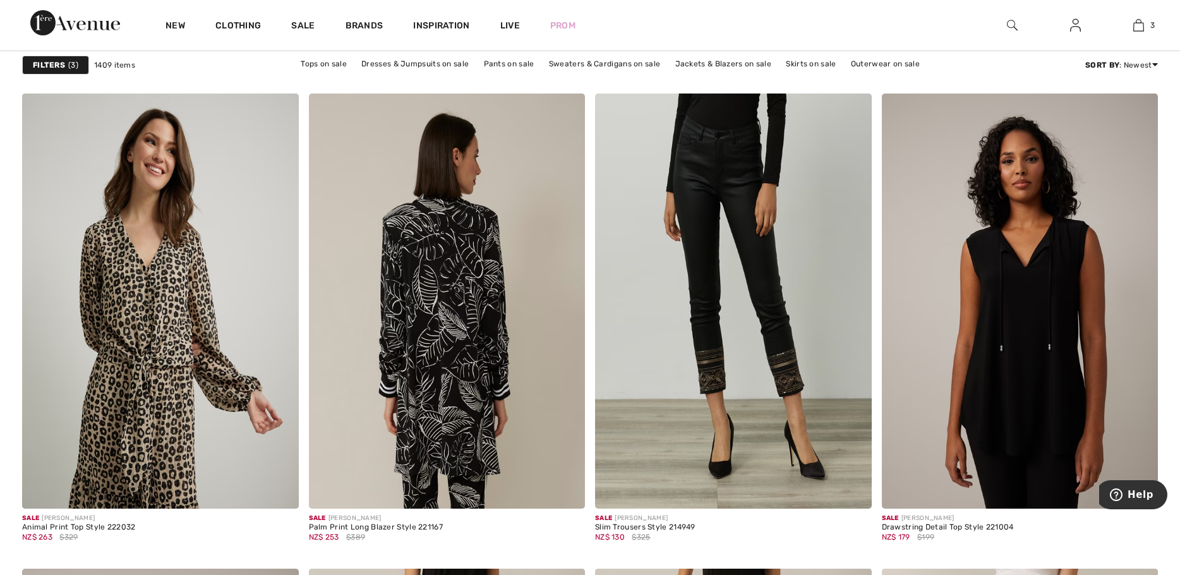
scroll to position [4863, 0]
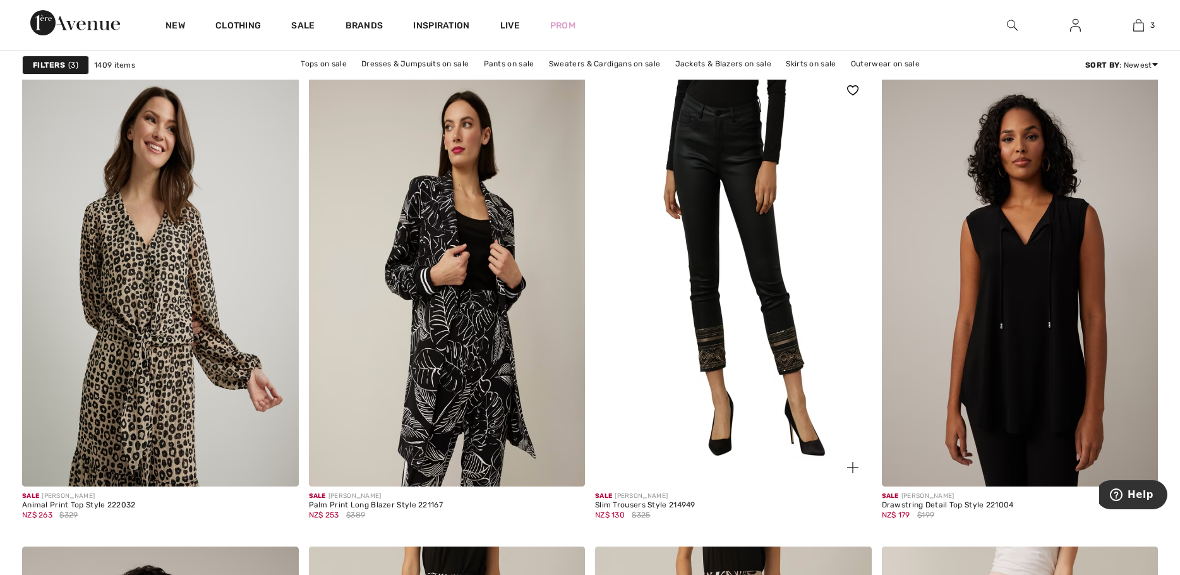
click at [714, 290] on img at bounding box center [733, 278] width 277 height 414
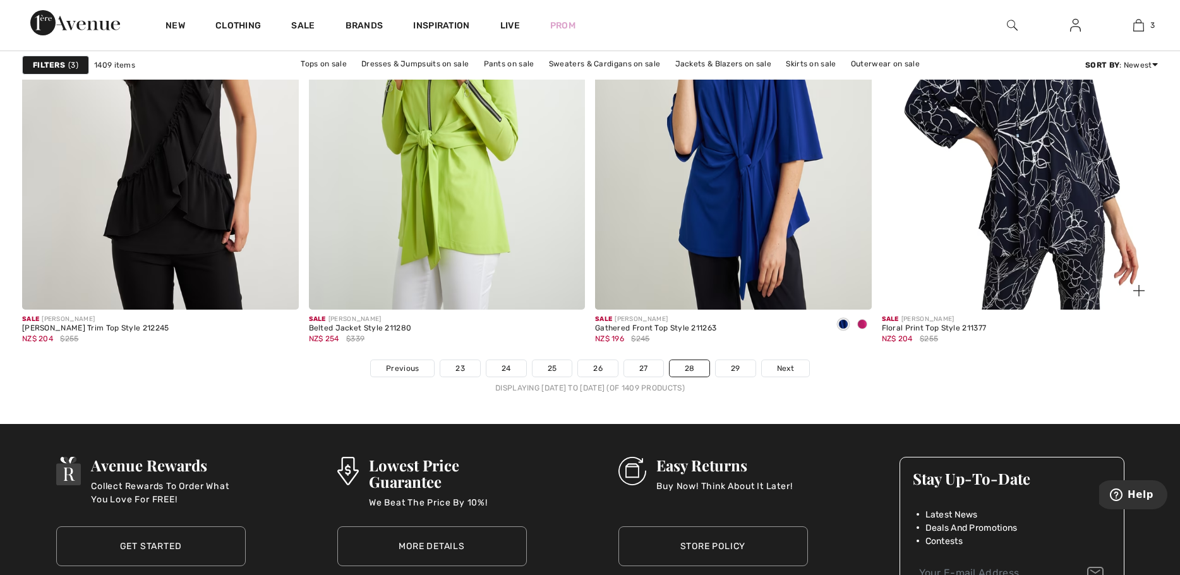
scroll to position [7136, 0]
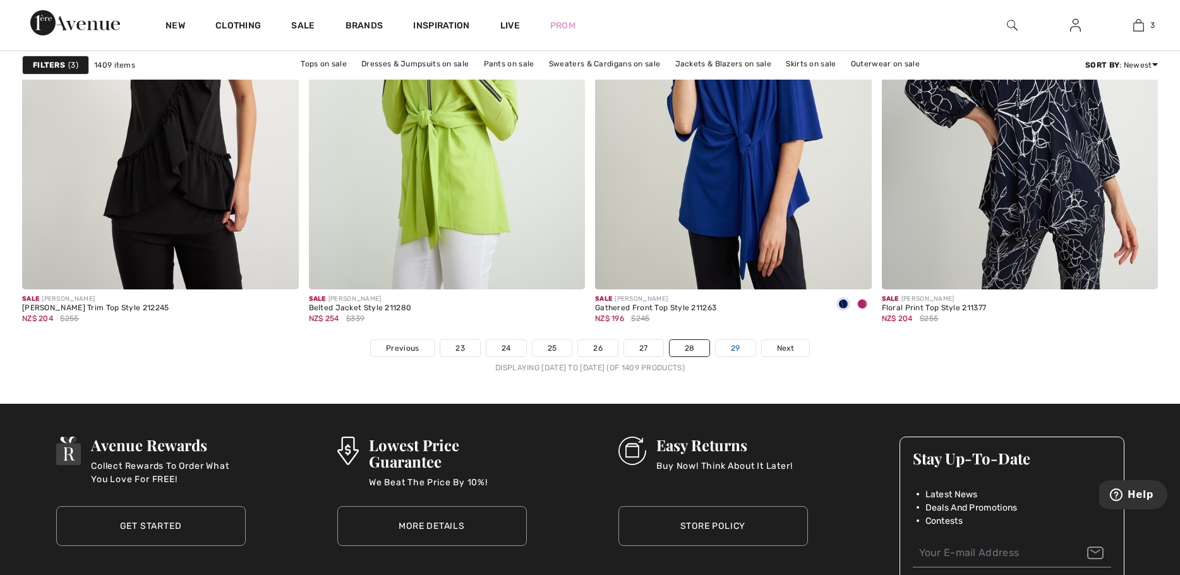
click at [733, 349] on link "29" at bounding box center [735, 348] width 40 height 16
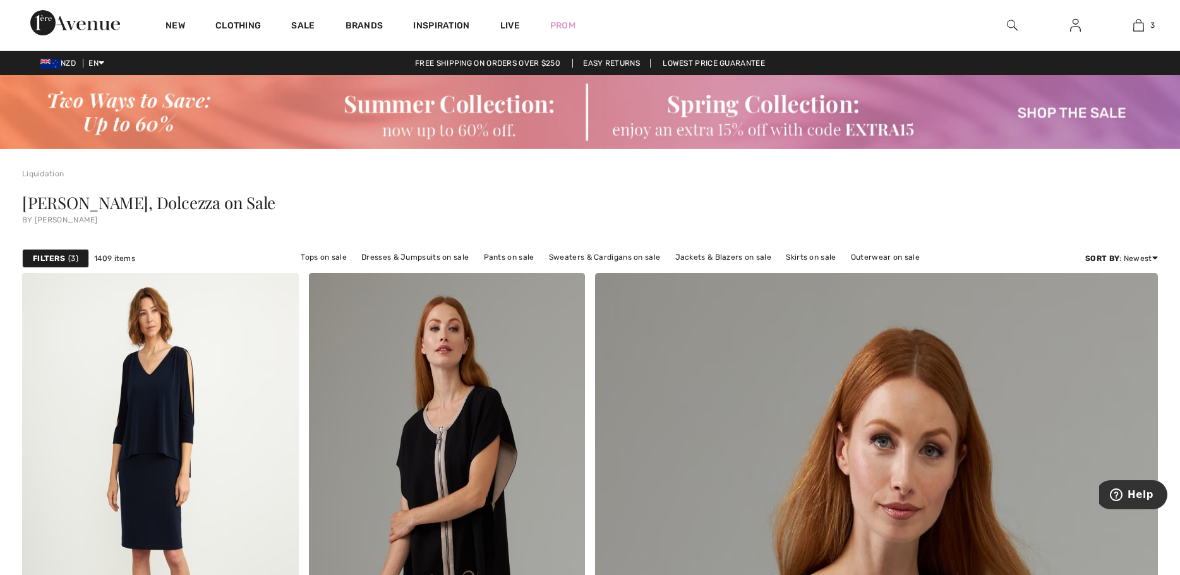
click at [71, 256] on span "3" at bounding box center [73, 258] width 10 height 11
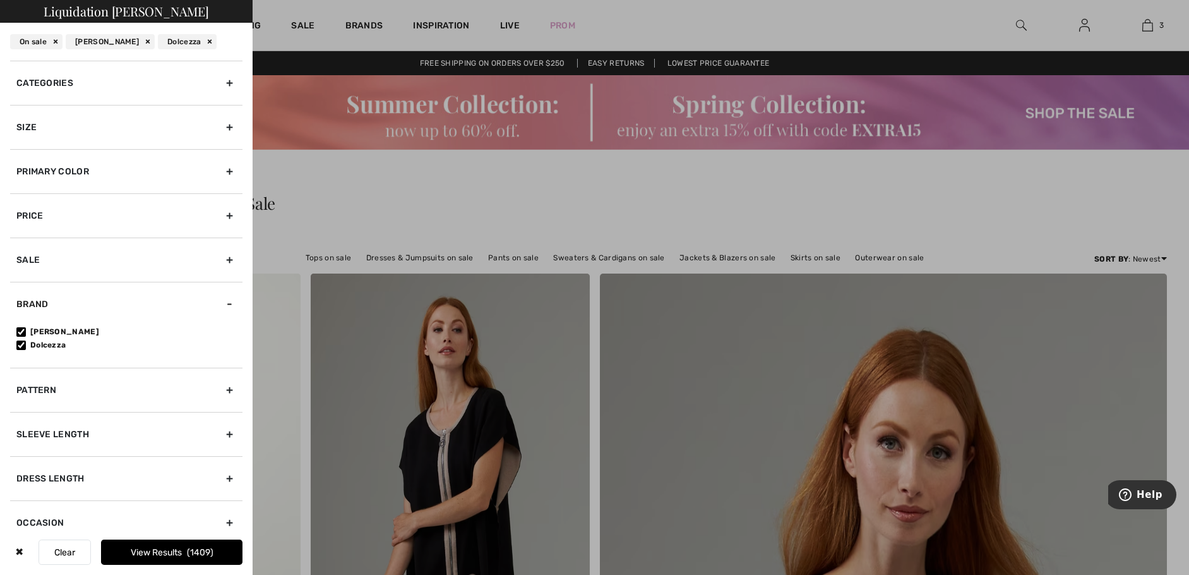
click at [218, 83] on div "Categories" at bounding box center [126, 83] width 232 height 44
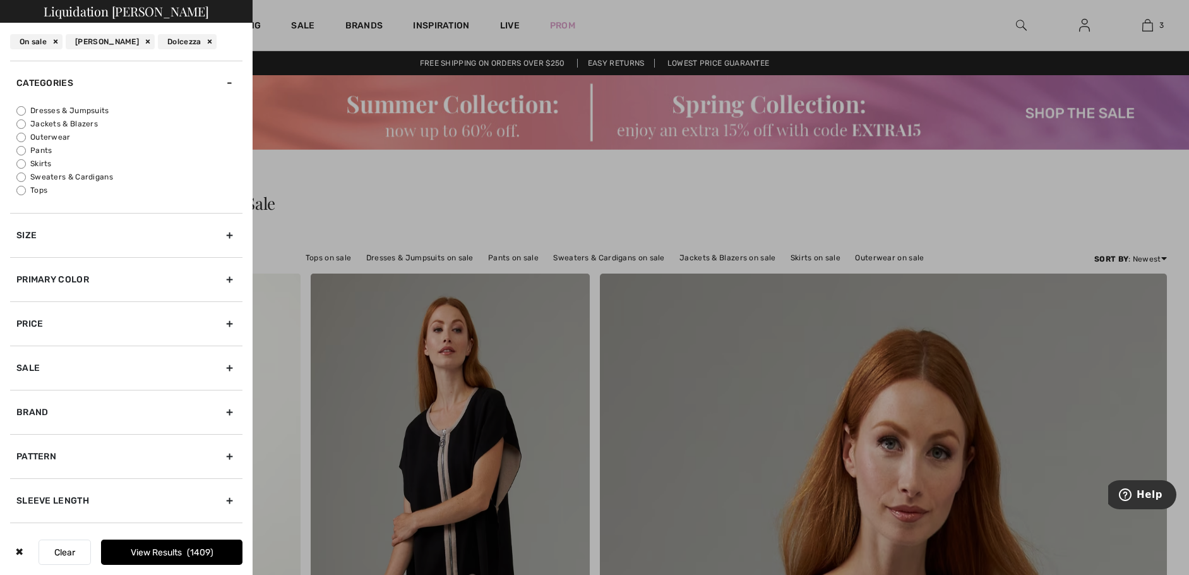
click at [21, 150] on input "Pants" at bounding box center [20, 150] width 9 height 9
radio input "true"
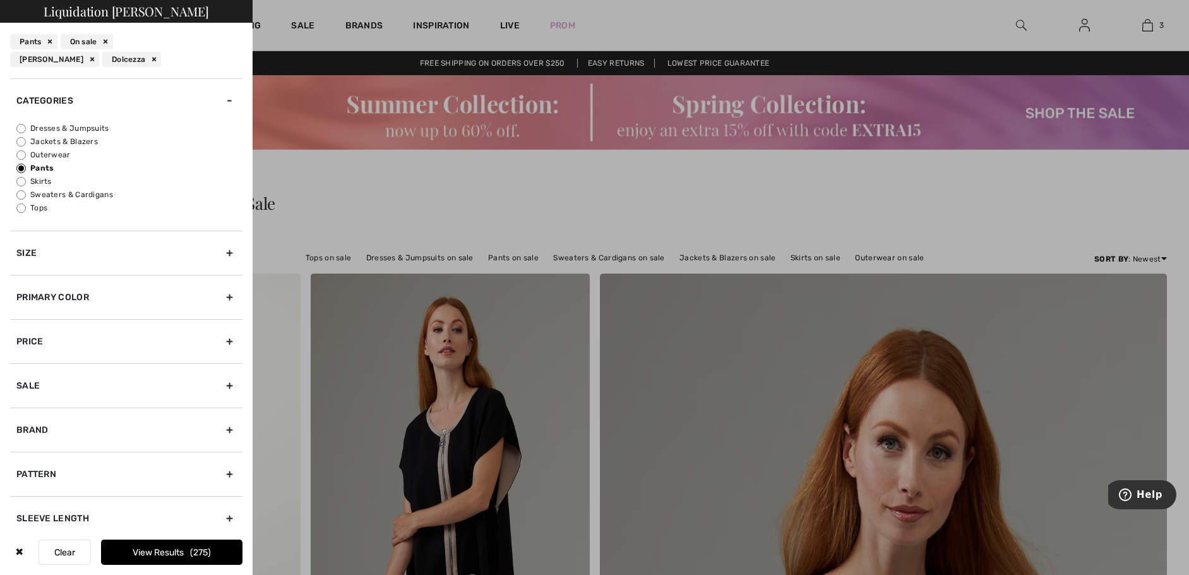
click at [22, 140] on input "Jackets & Blazers" at bounding box center [20, 141] width 9 height 9
radio input "true"
click at [167, 553] on button "View Results 164" at bounding box center [171, 551] width 141 height 25
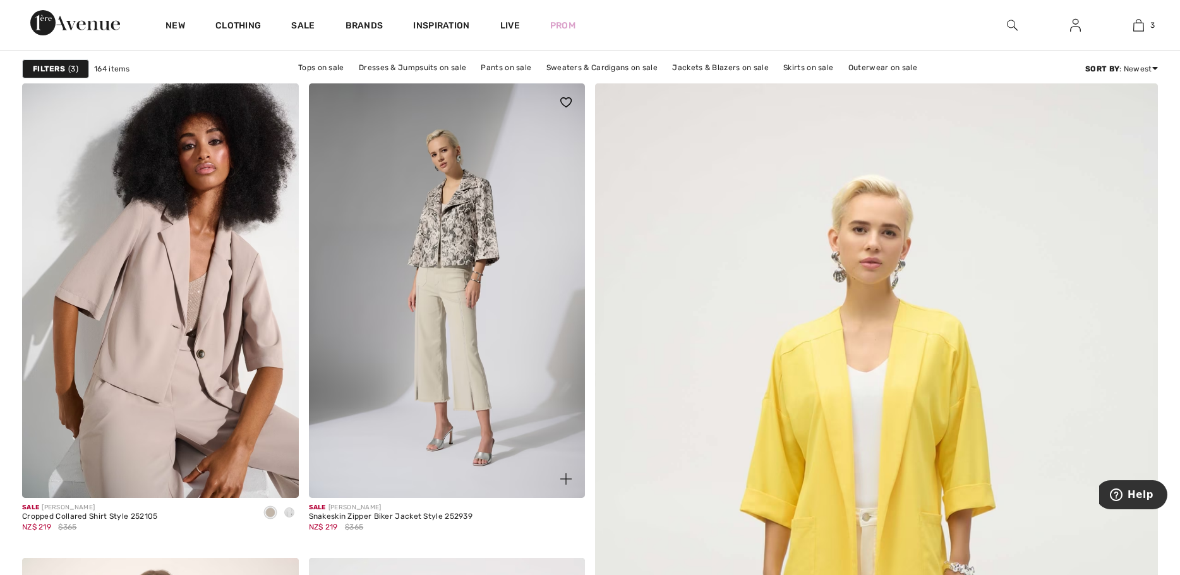
scroll to position [126, 0]
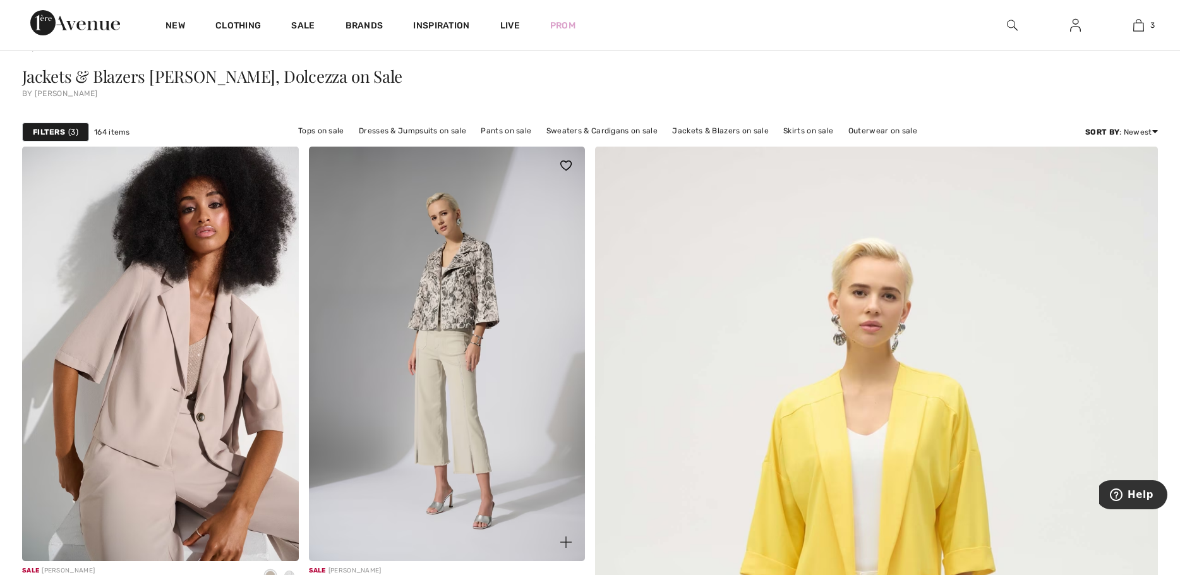
click at [473, 304] on img at bounding box center [447, 354] width 277 height 414
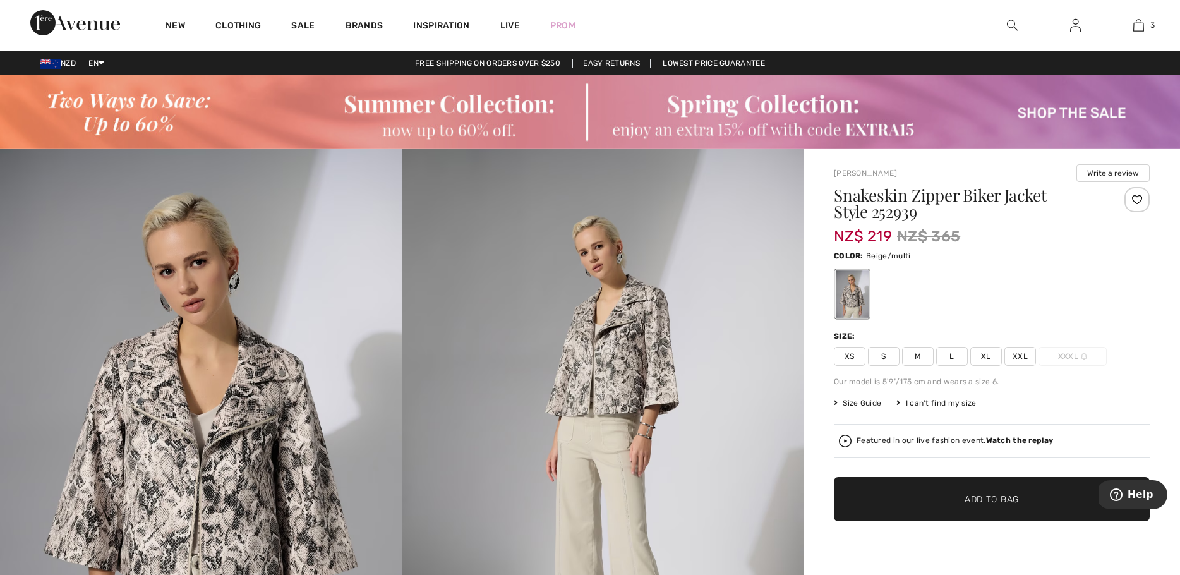
click at [983, 352] on span "XL" at bounding box center [986, 356] width 32 height 19
click at [1003, 494] on span "Add to Bag" at bounding box center [991, 498] width 54 height 13
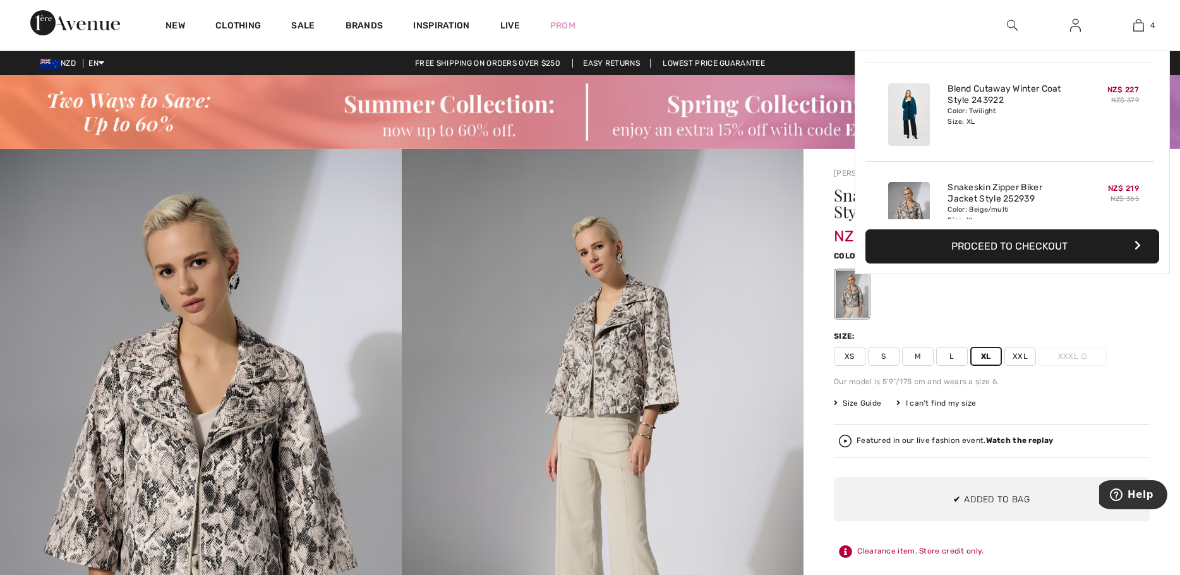
scroll to position [236, 0]
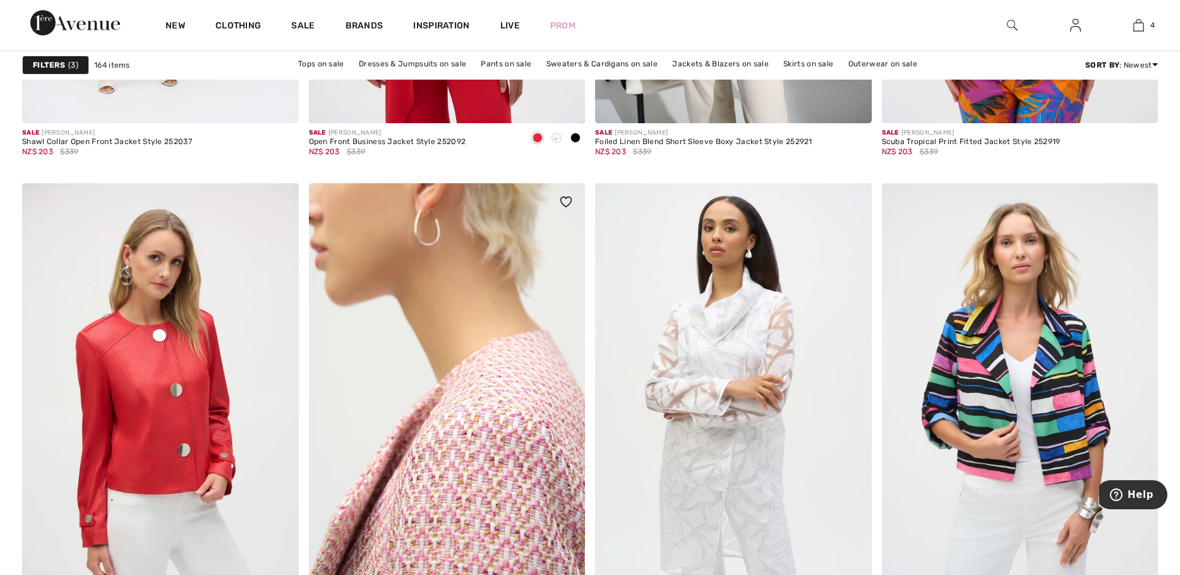
scroll to position [1516, 0]
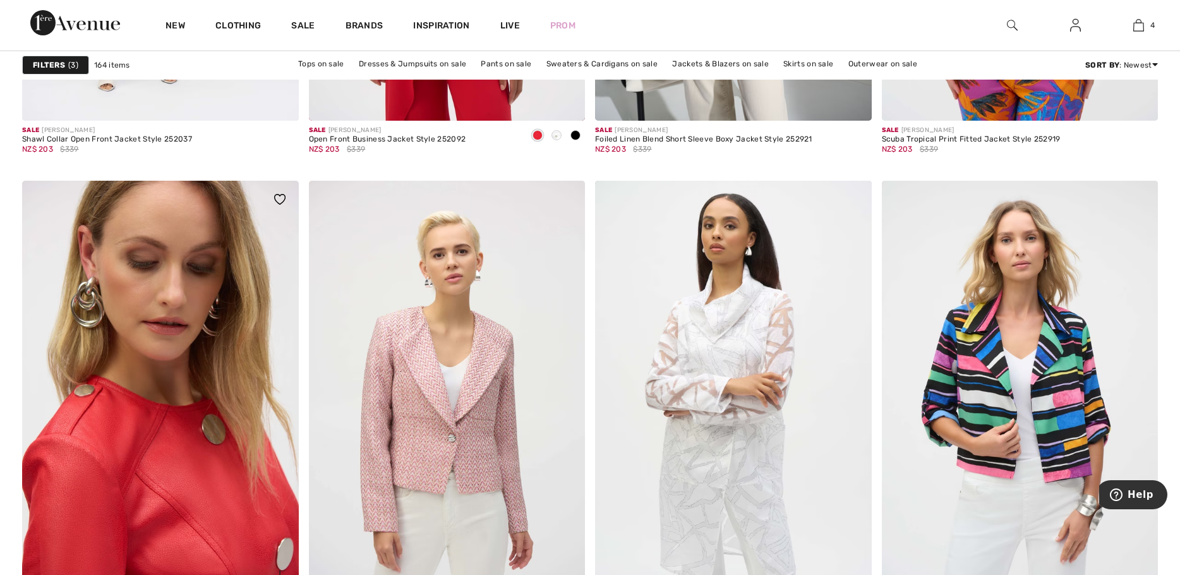
click at [169, 431] on img at bounding box center [160, 388] width 277 height 414
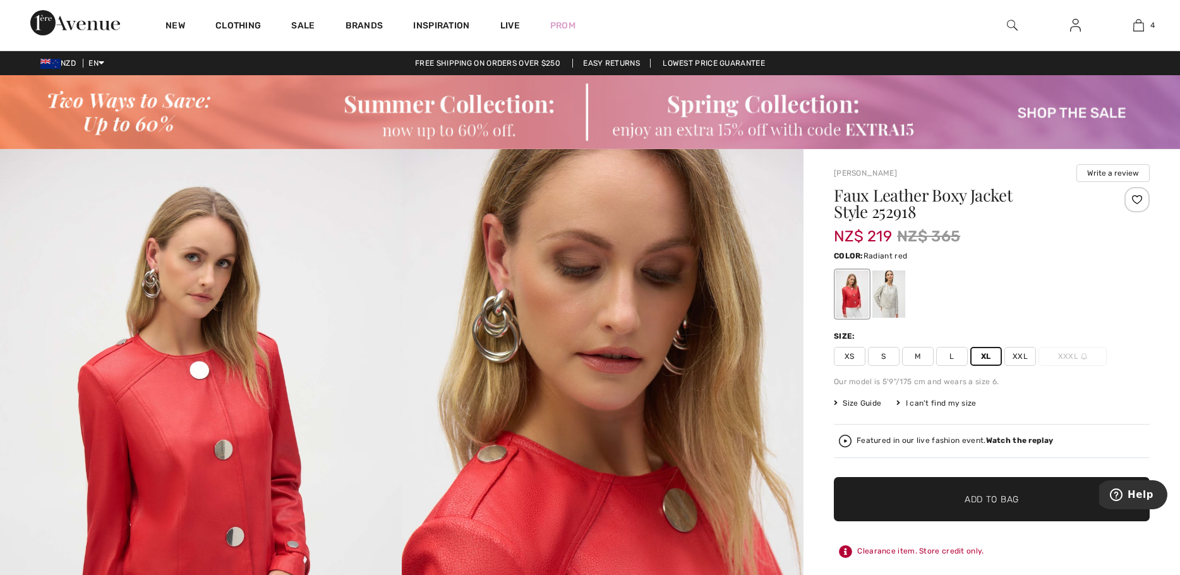
click at [988, 498] on span "Add to Bag" at bounding box center [991, 498] width 54 height 13
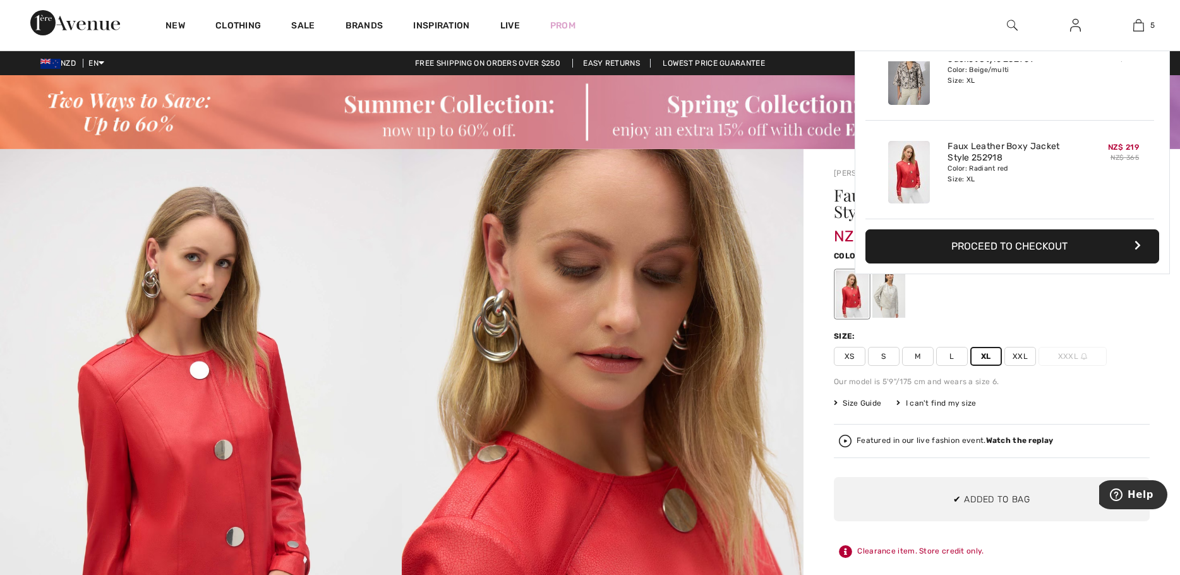
scroll to position [335, 0]
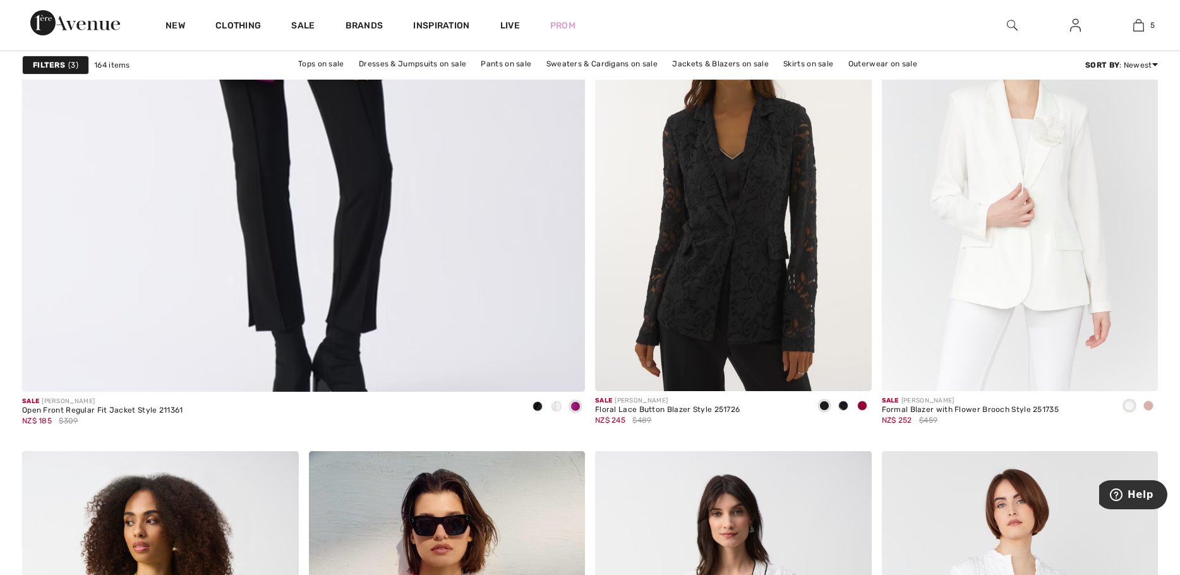
scroll to position [4484, 0]
click at [745, 236] on img at bounding box center [733, 183] width 277 height 414
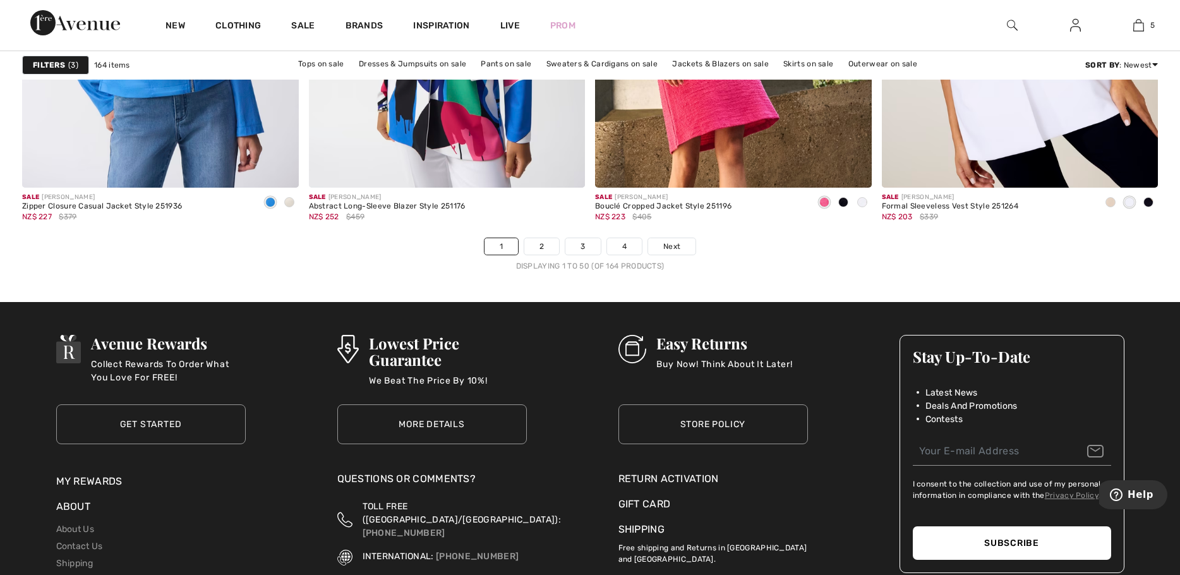
scroll to position [7136, 0]
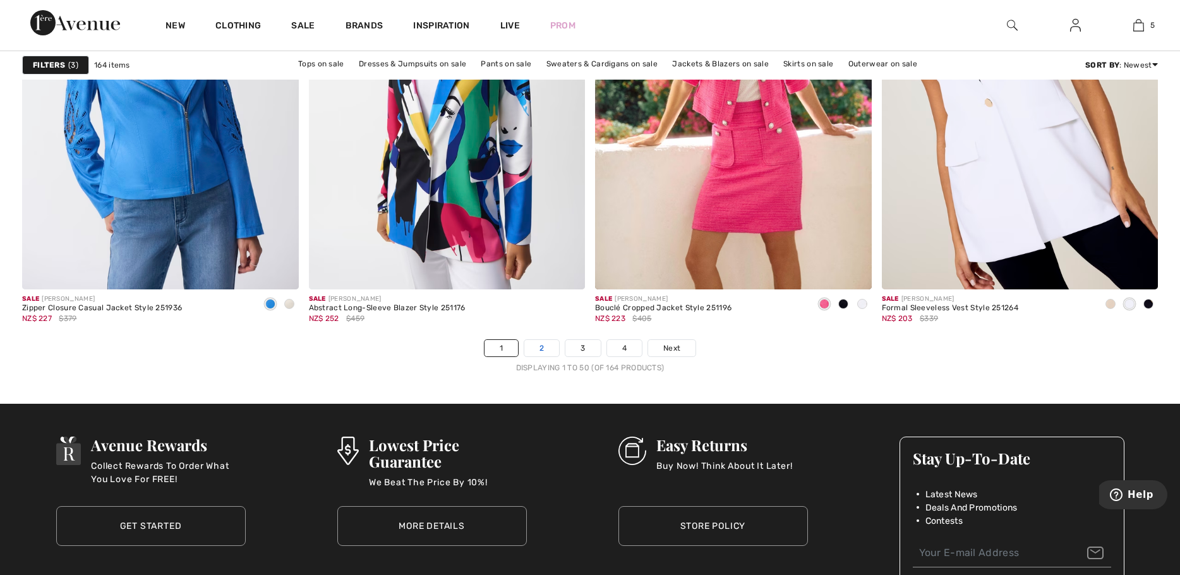
click at [541, 347] on link "2" at bounding box center [541, 348] width 35 height 16
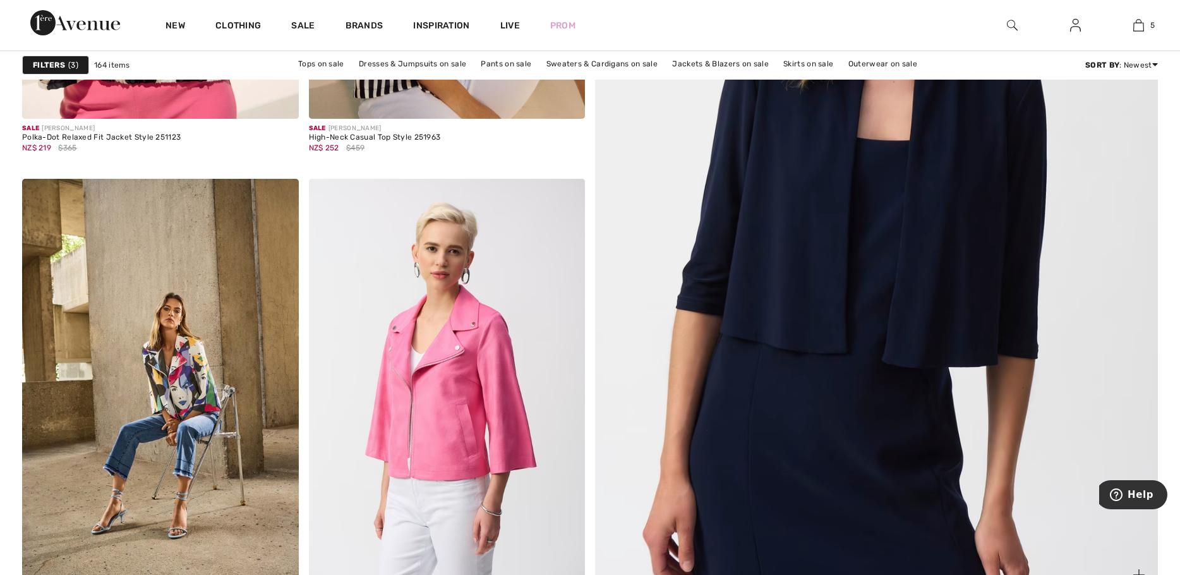
scroll to position [632, 0]
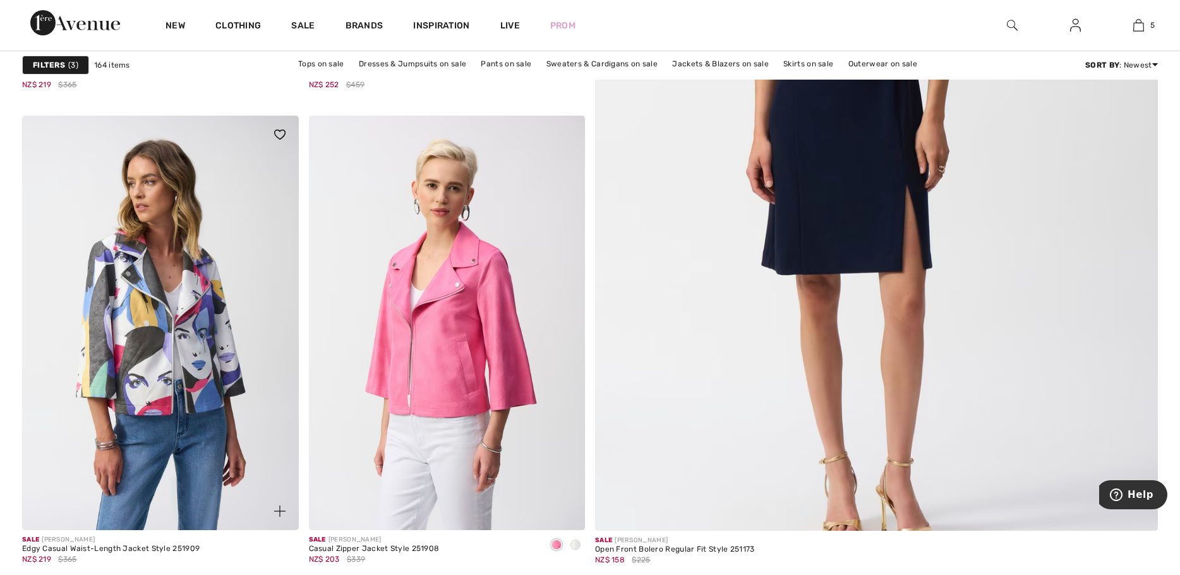
click at [165, 343] on img at bounding box center [160, 323] width 277 height 414
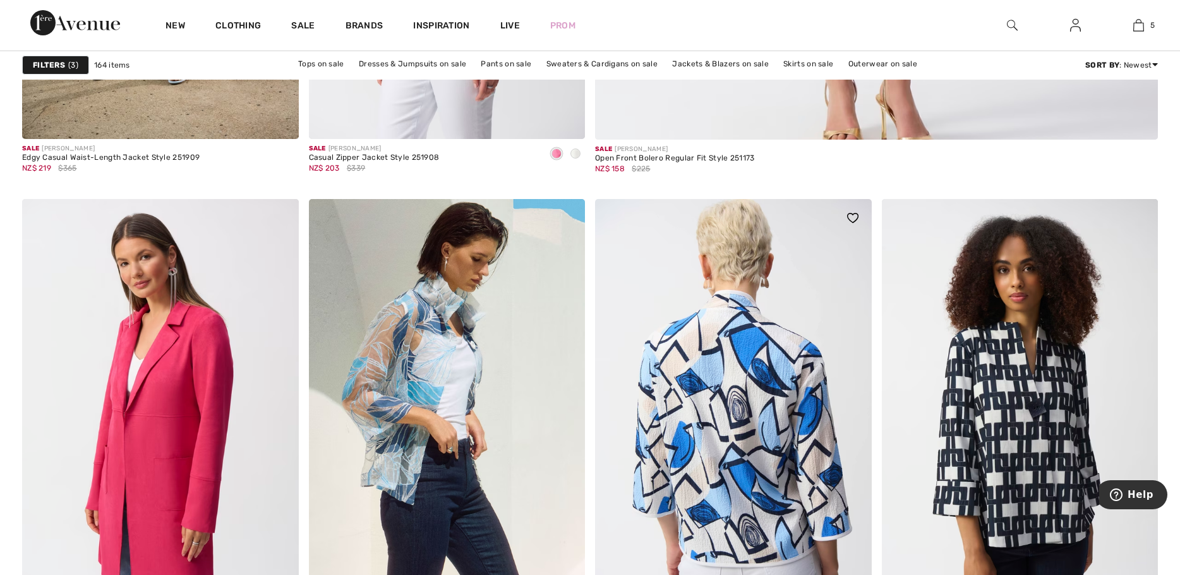
scroll to position [1074, 0]
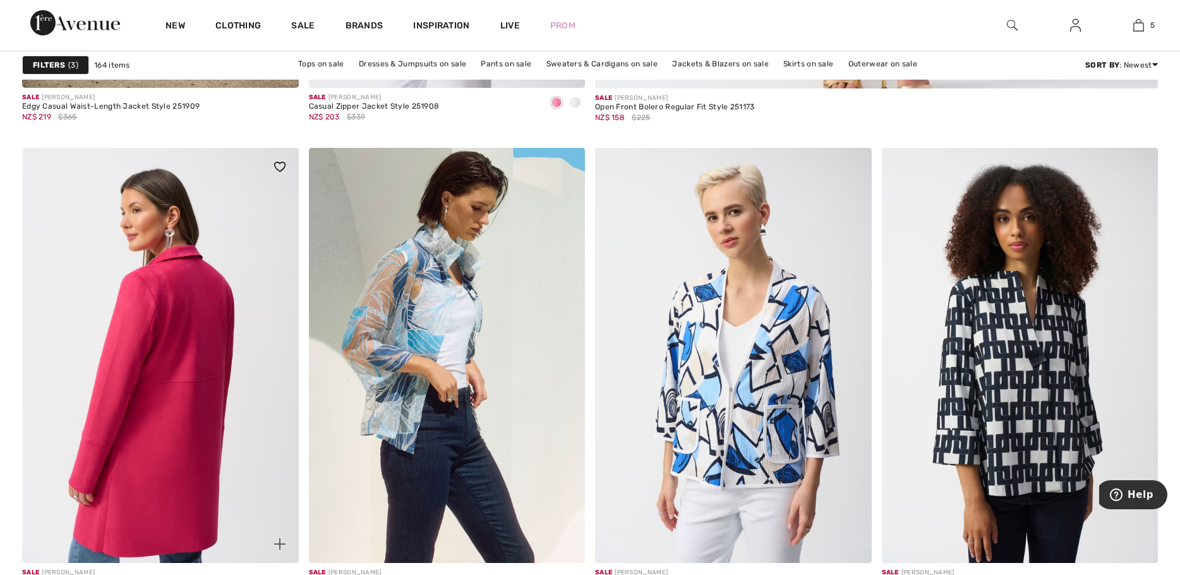
click at [175, 395] on img at bounding box center [160, 355] width 277 height 414
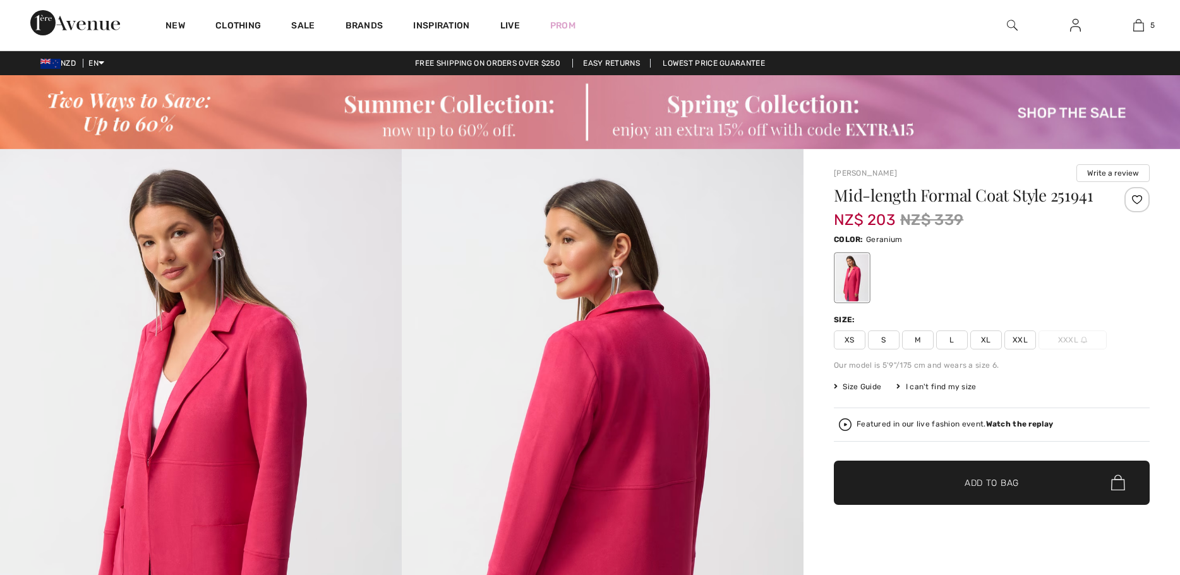
click at [985, 337] on span "XL" at bounding box center [986, 339] width 32 height 19
click at [975, 476] on span "Add to Bag" at bounding box center [991, 482] width 54 height 13
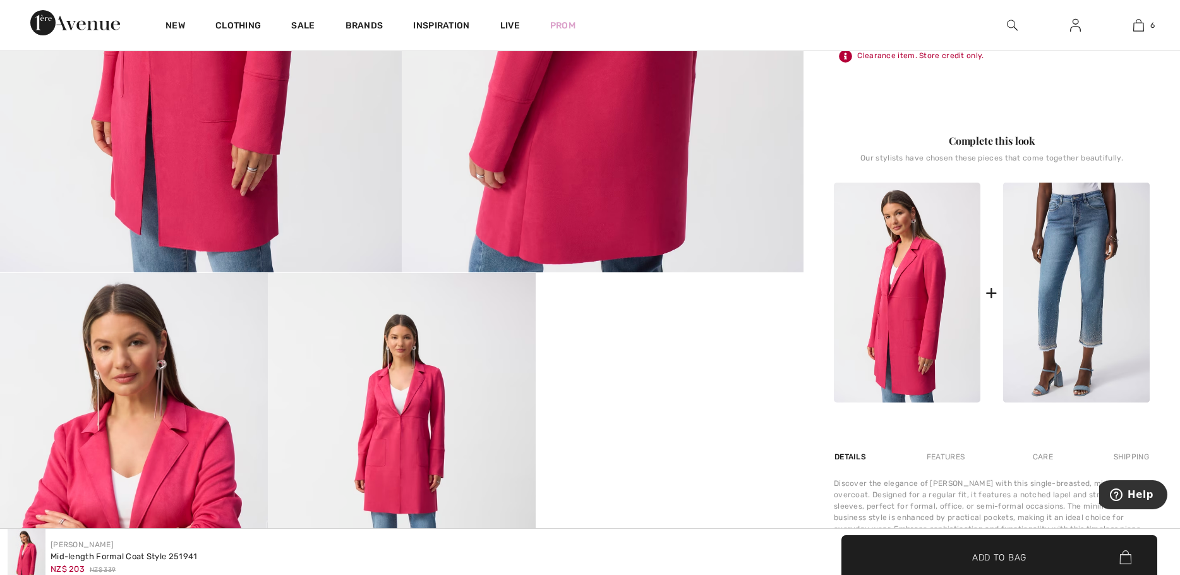
scroll to position [632, 0]
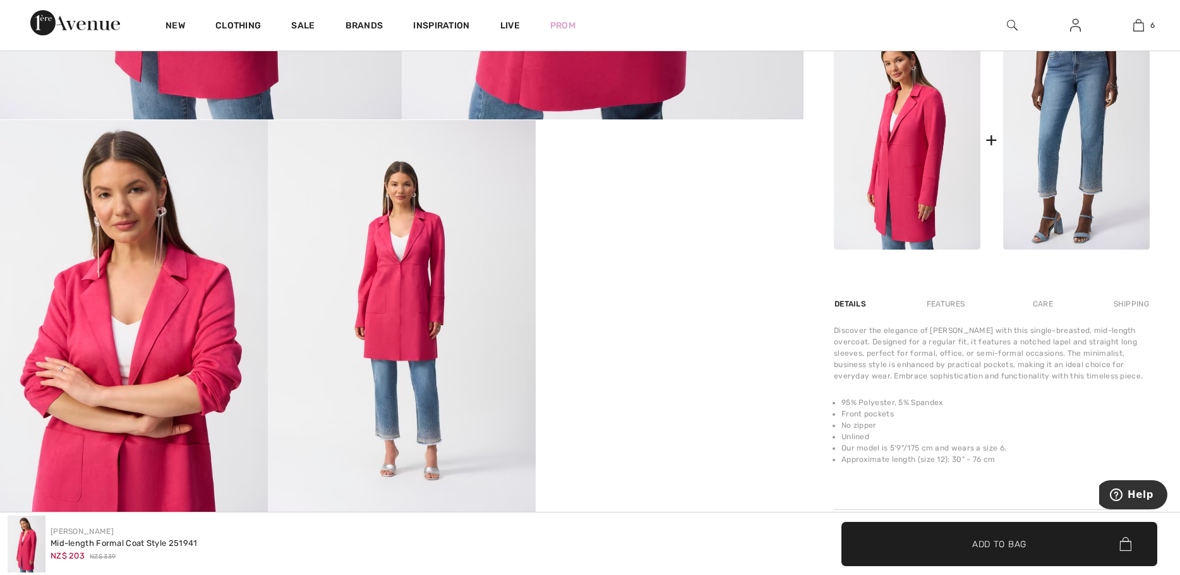
click at [681, 254] on video "Your browser does not support the video tag." at bounding box center [670, 187] width 268 height 134
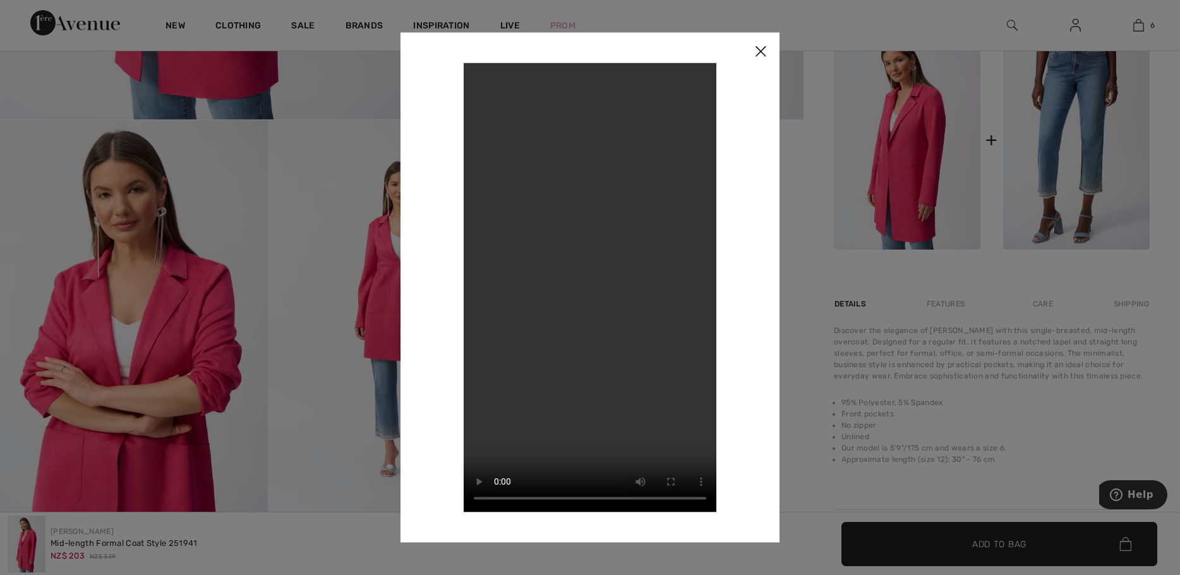
click at [587, 320] on video "Your browser does not support the video tag." at bounding box center [590, 287] width 253 height 449
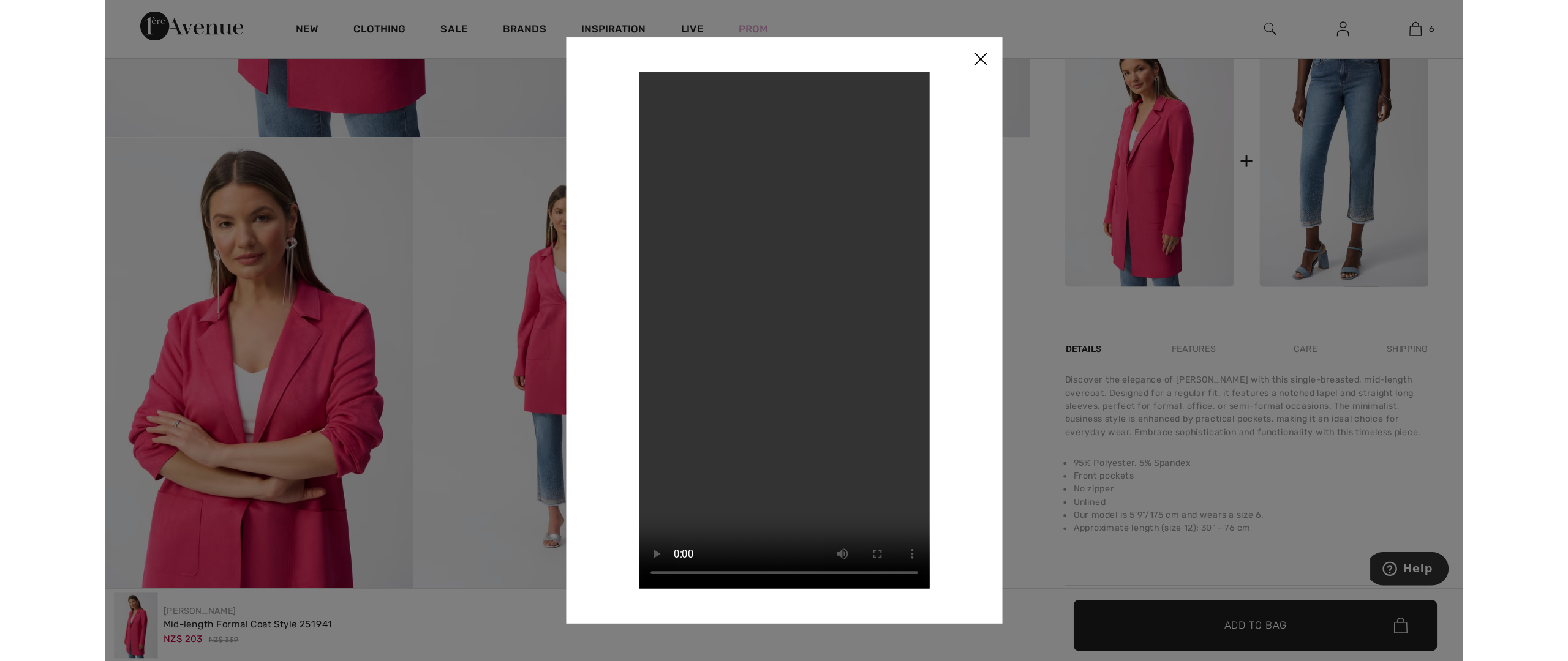
scroll to position [639, 0]
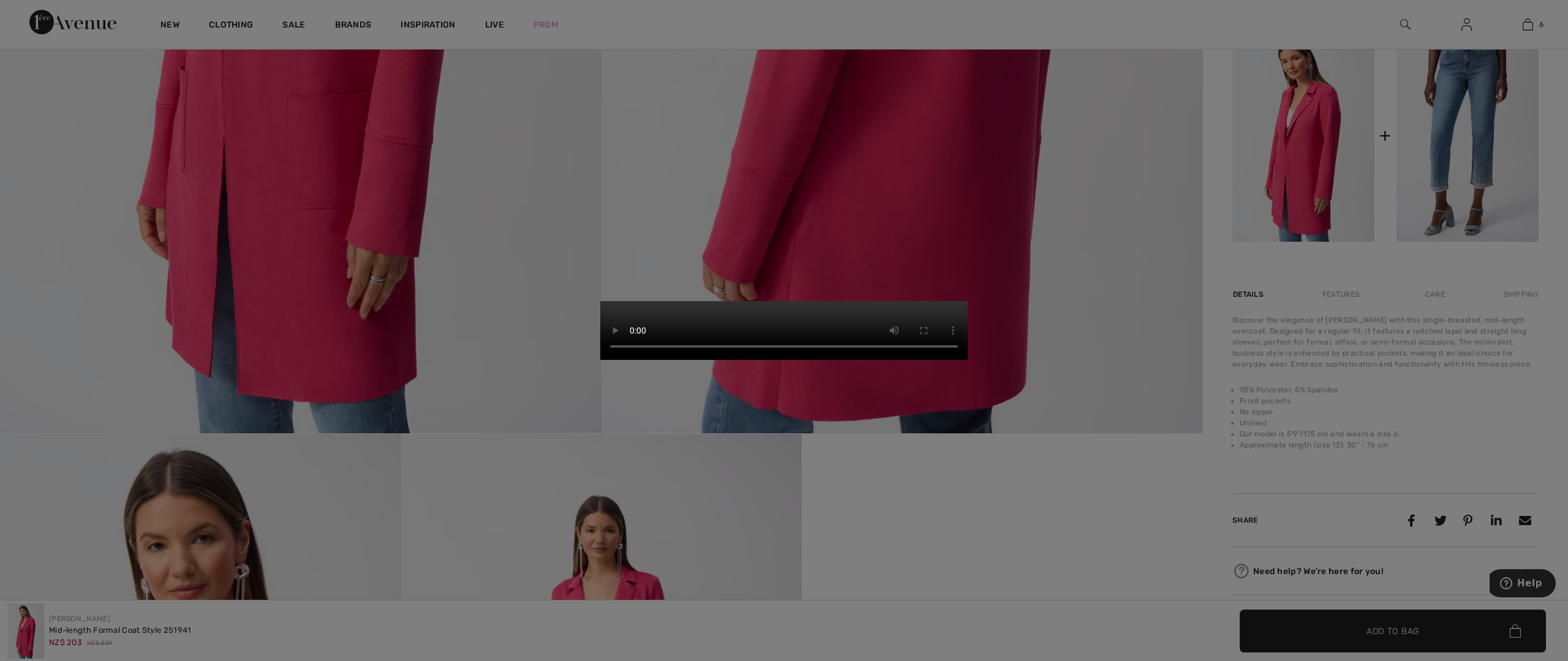
click at [793, 301] on video "Your browser does not support the video tag." at bounding box center [784, 330] width 368 height 59
click at [604, 301] on video "Your browser does not support the video tag." at bounding box center [784, 330] width 368 height 59
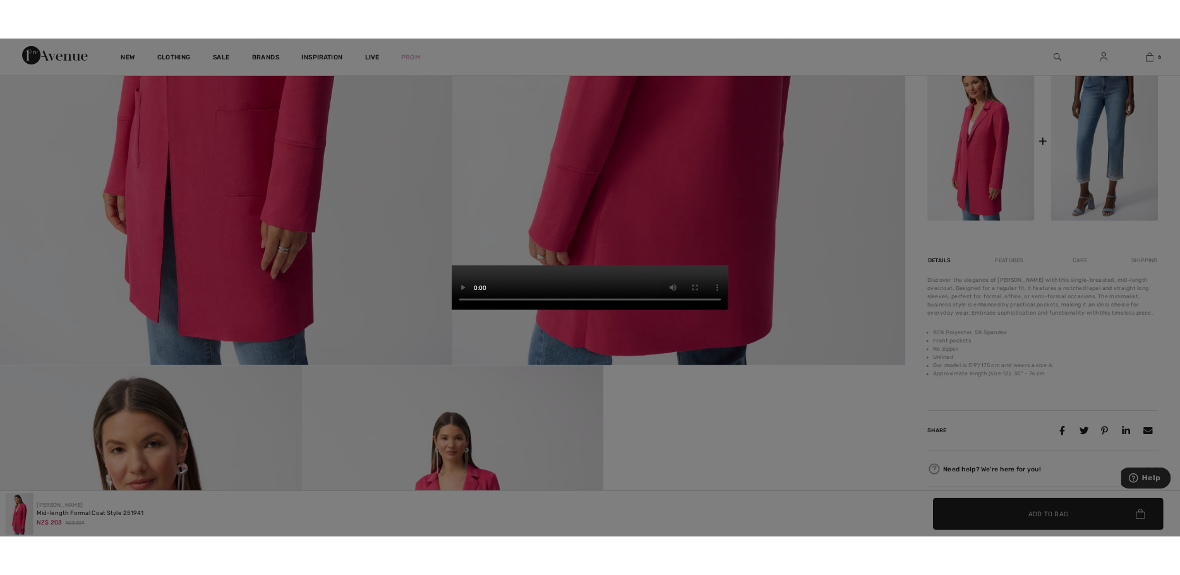
scroll to position [632, 0]
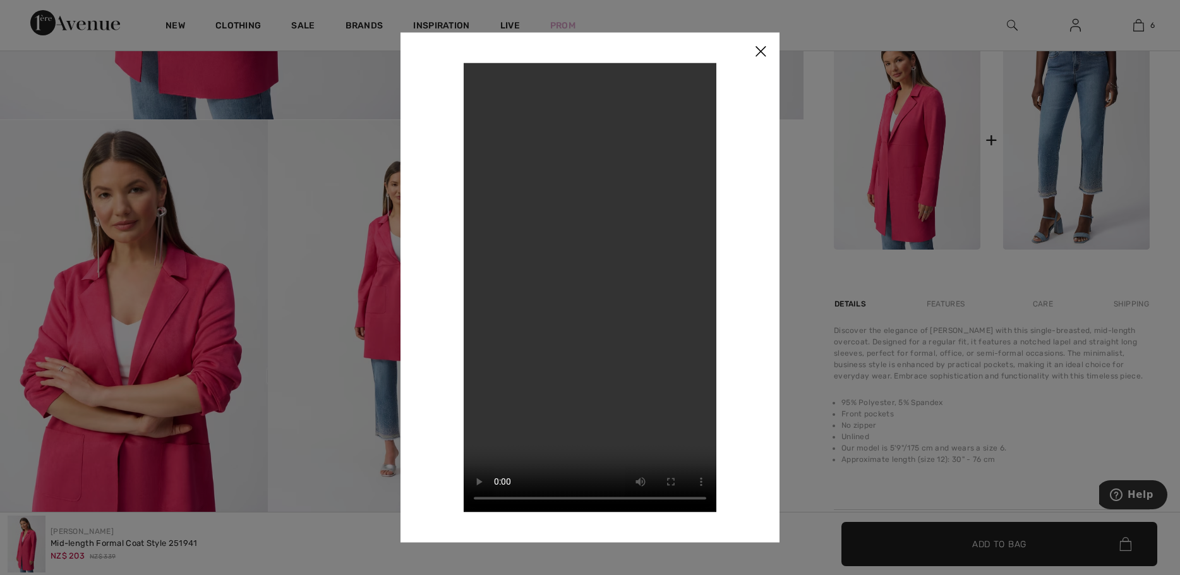
click at [756, 51] on img at bounding box center [760, 51] width 38 height 39
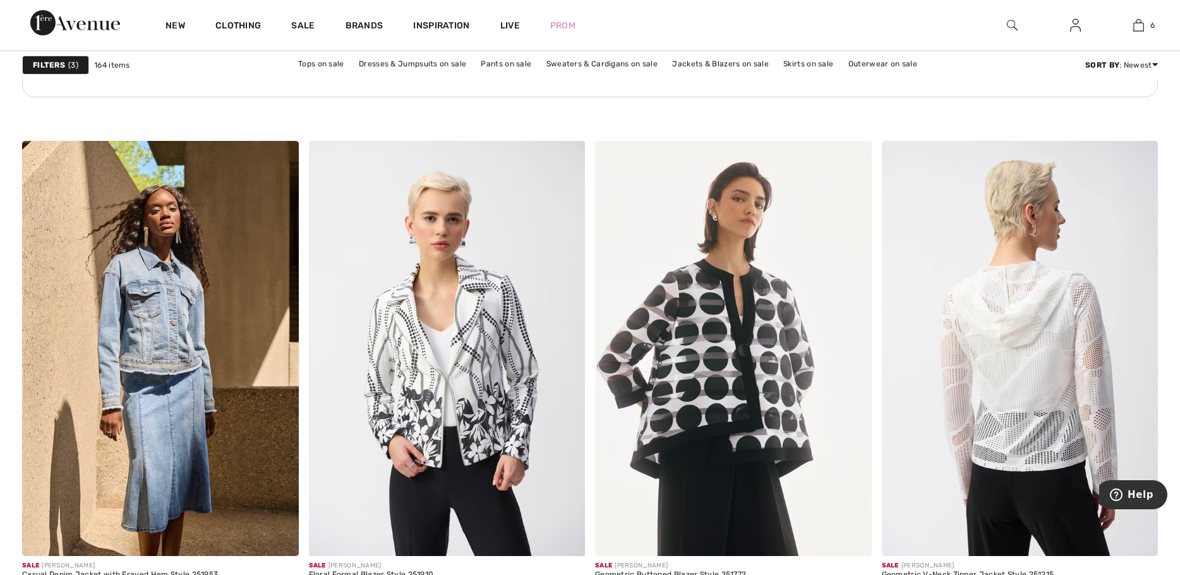
scroll to position [2210, 0]
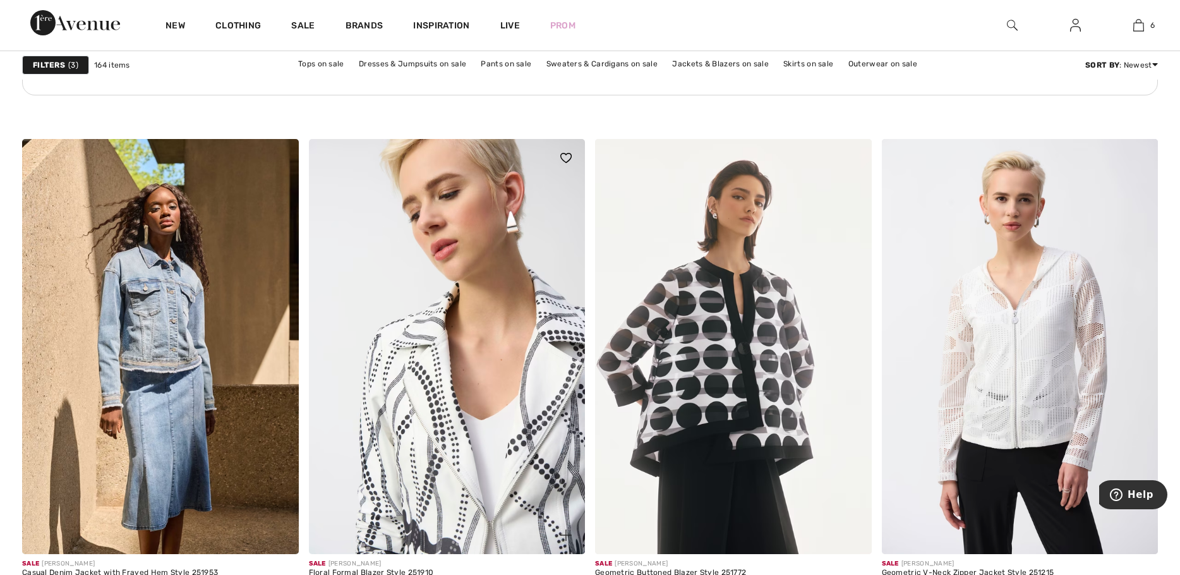
click at [469, 412] on img at bounding box center [447, 346] width 277 height 414
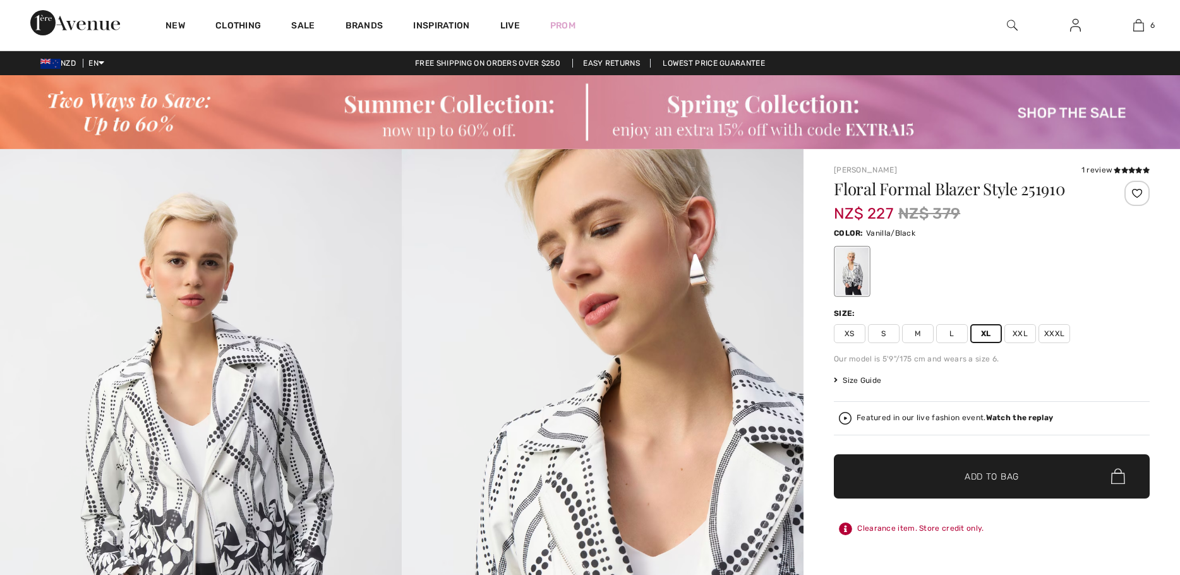
click at [977, 472] on span "Add to Bag" at bounding box center [991, 475] width 54 height 13
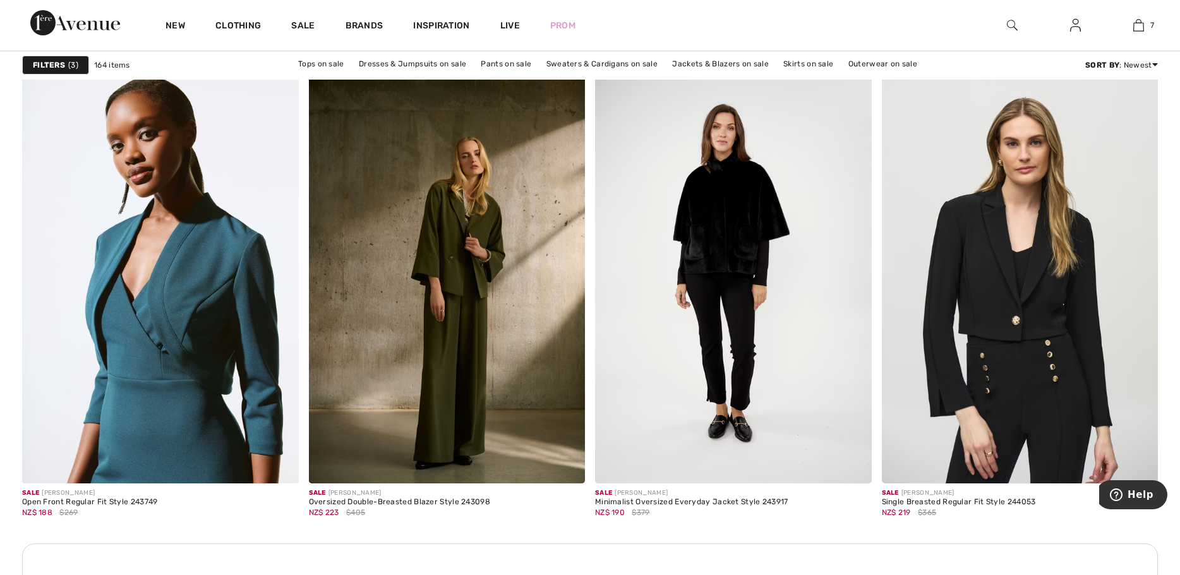
scroll to position [5368, 0]
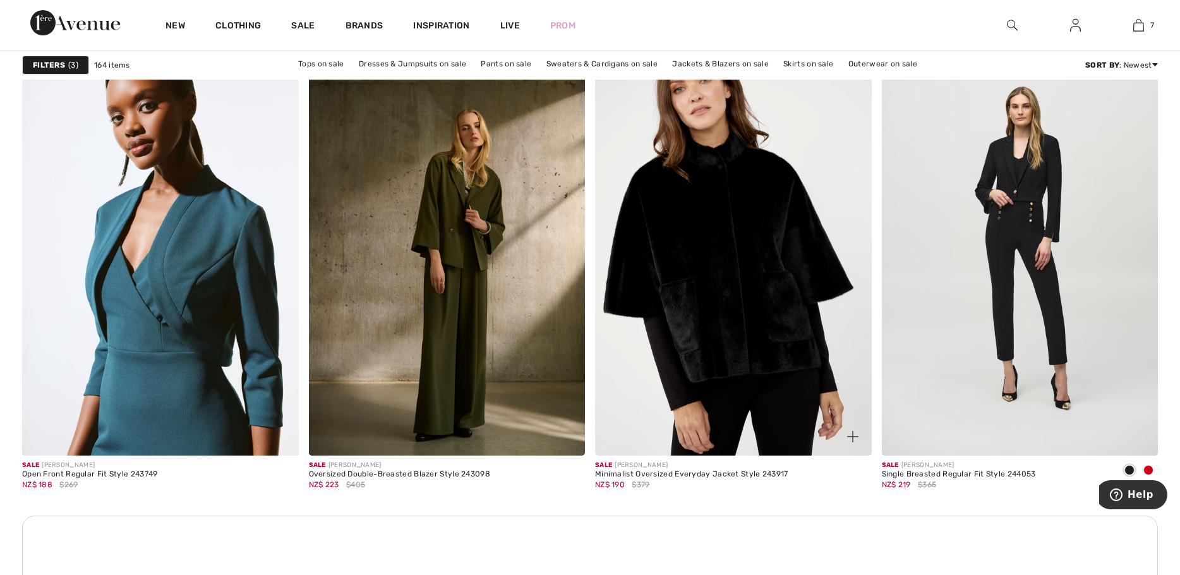
click at [710, 289] on img at bounding box center [733, 248] width 277 height 414
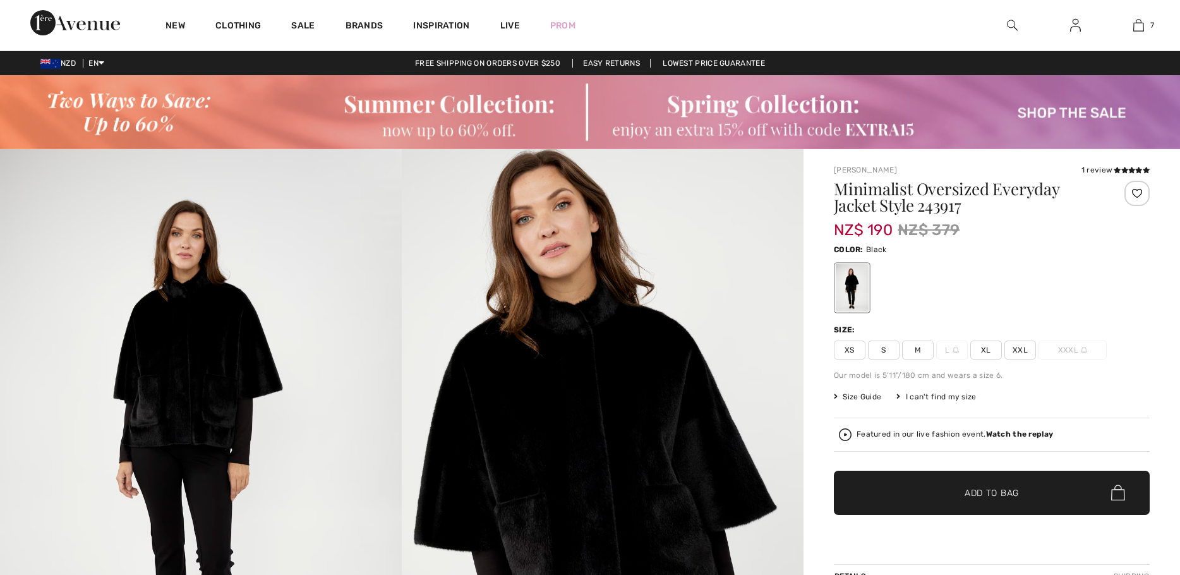
click at [980, 352] on span "XL" at bounding box center [986, 349] width 32 height 19
click at [981, 482] on span "✔ Added to Bag Add to Bag" at bounding box center [992, 492] width 316 height 44
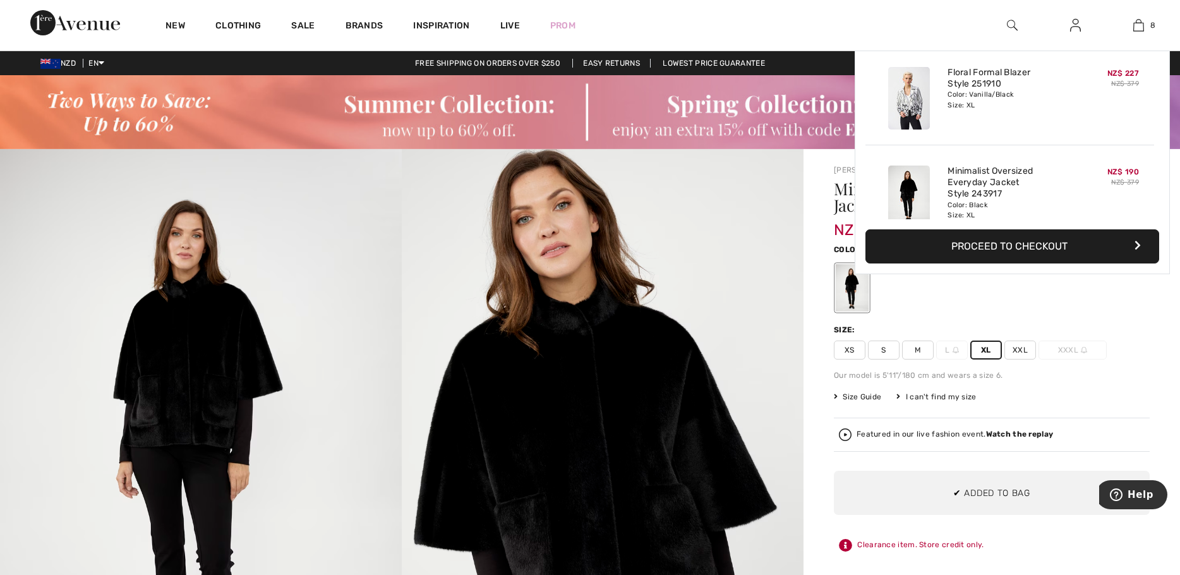
scroll to position [630, 0]
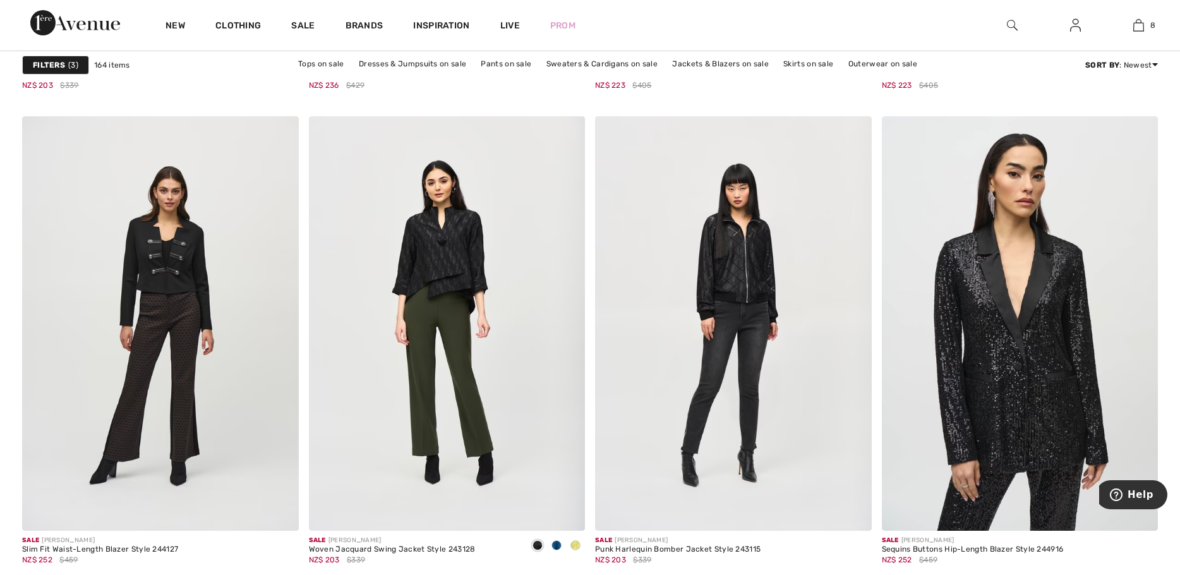
scroll to position [6441, 0]
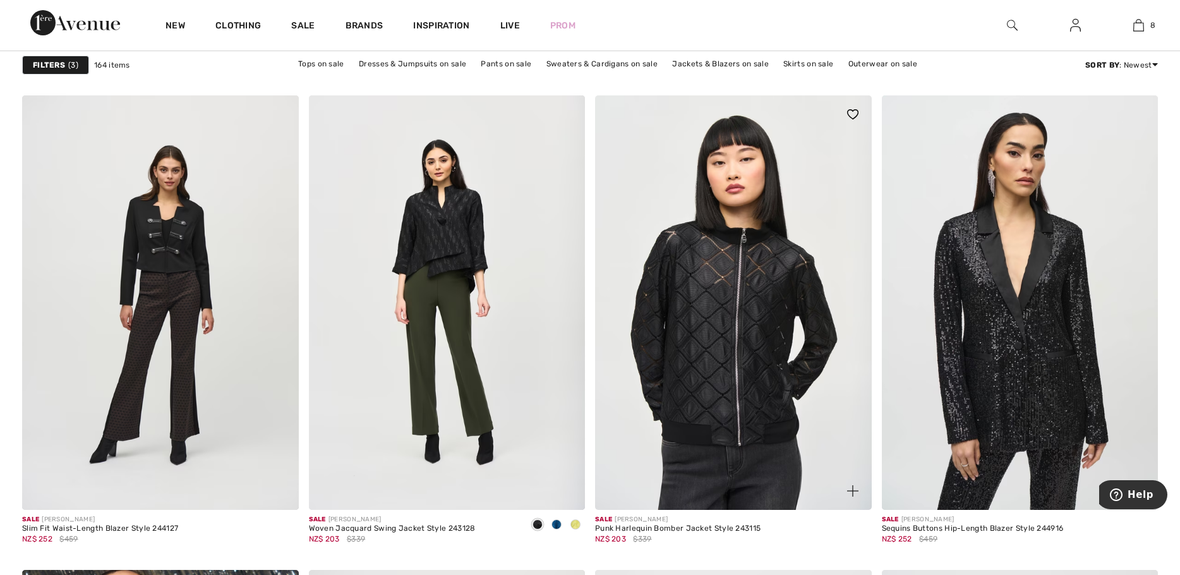
click at [735, 326] on img at bounding box center [733, 302] width 277 height 414
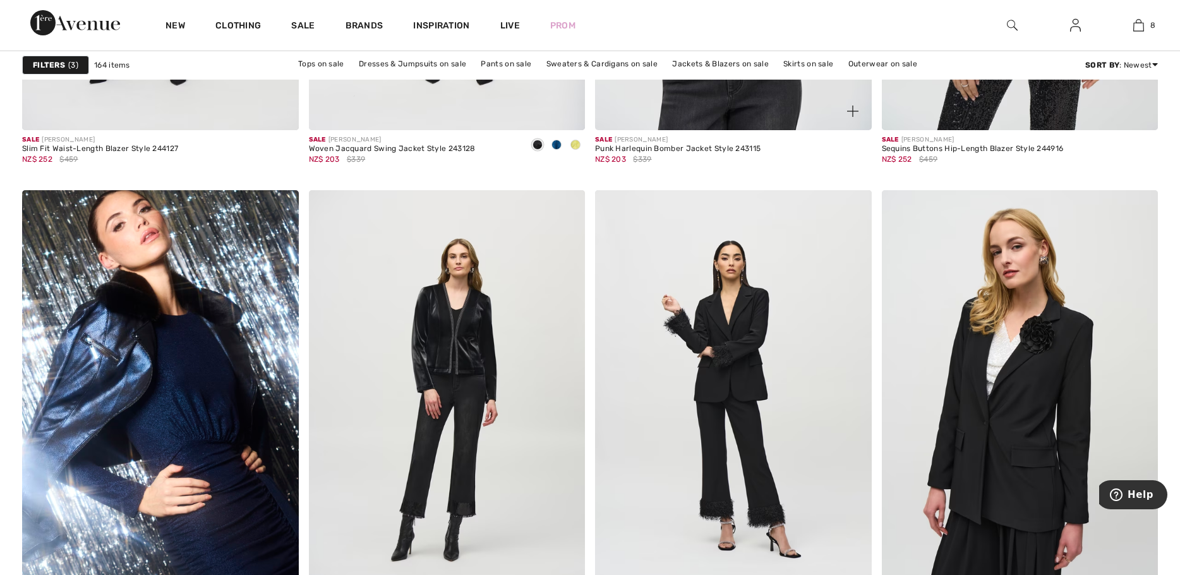
scroll to position [6884, 0]
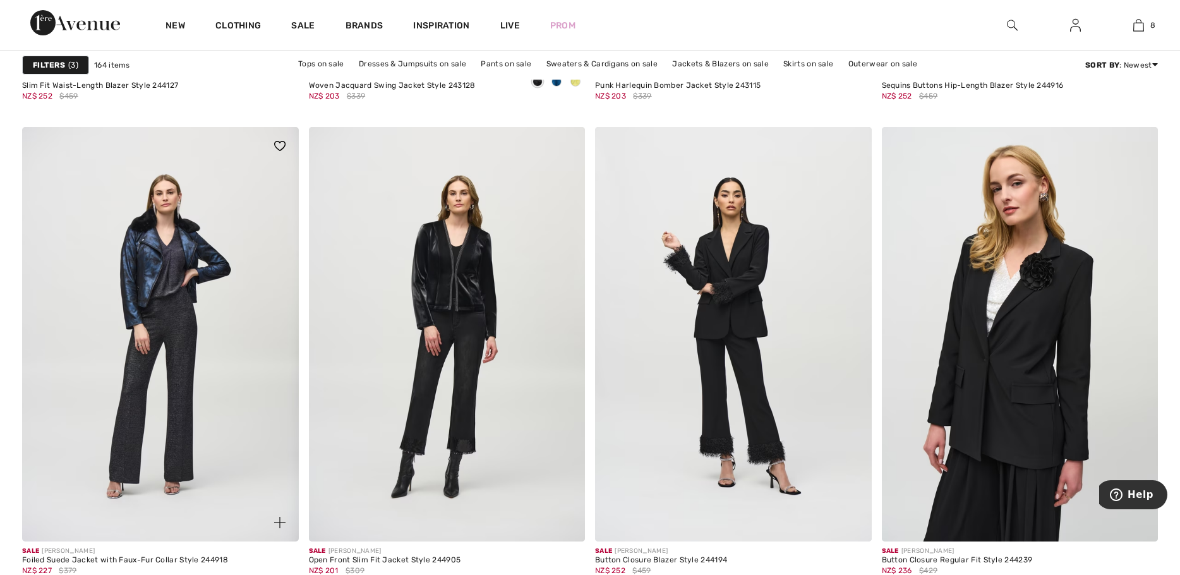
click at [162, 289] on img at bounding box center [160, 334] width 277 height 414
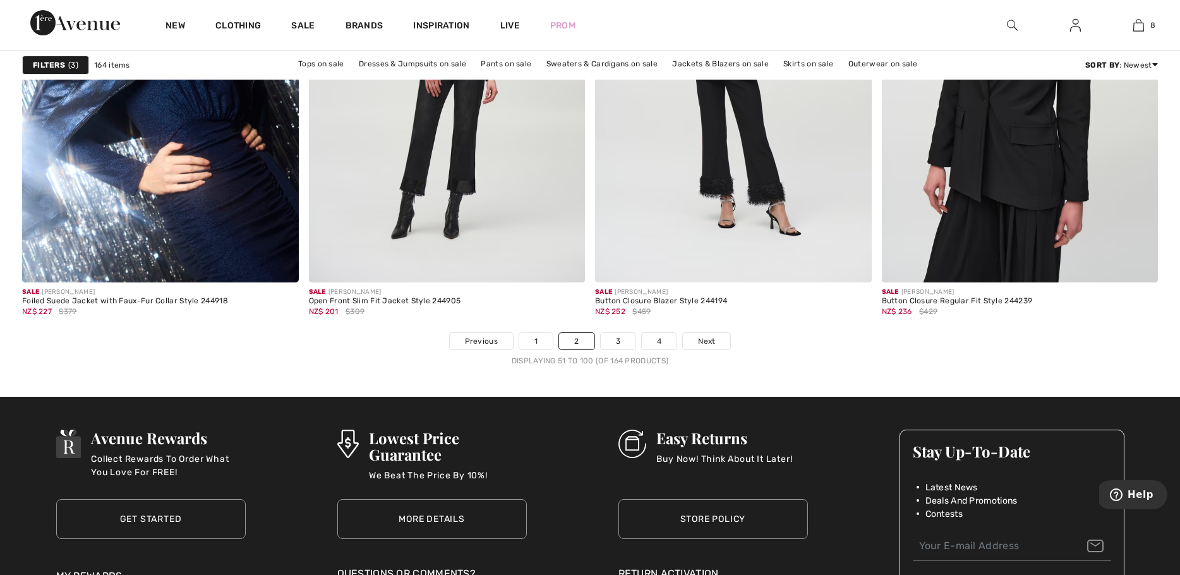
scroll to position [7137, 0]
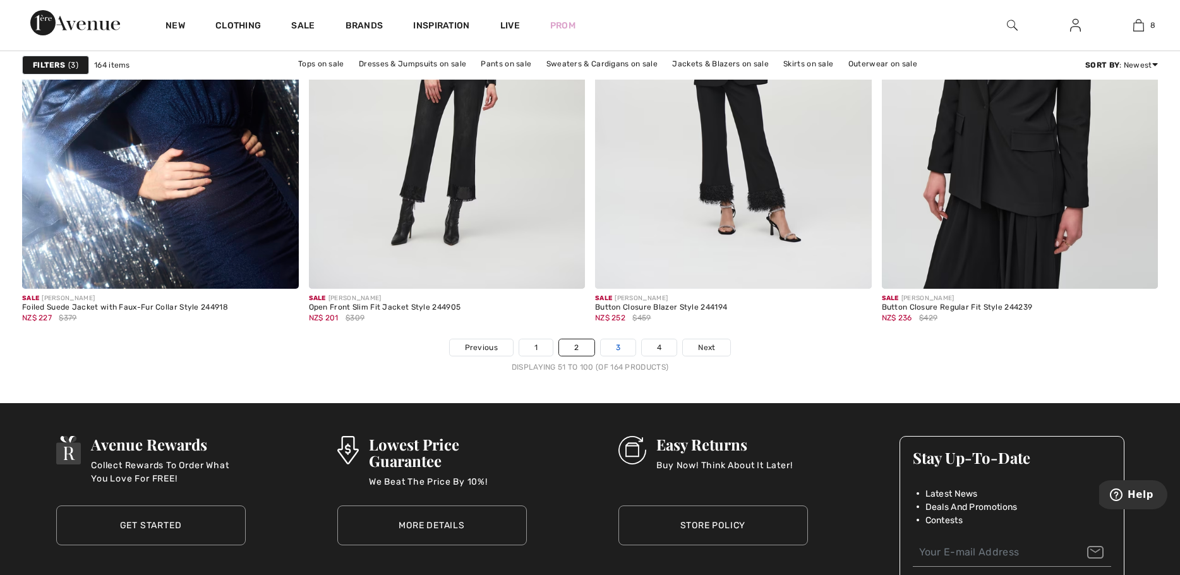
click at [617, 346] on link "3" at bounding box center [618, 347] width 35 height 16
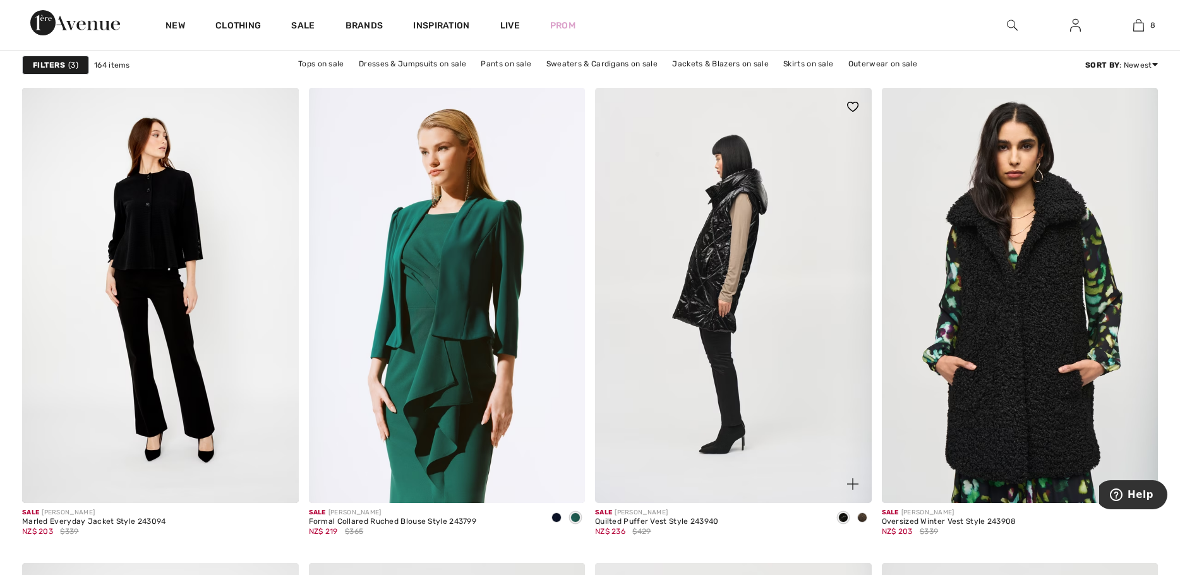
scroll to position [1137, 0]
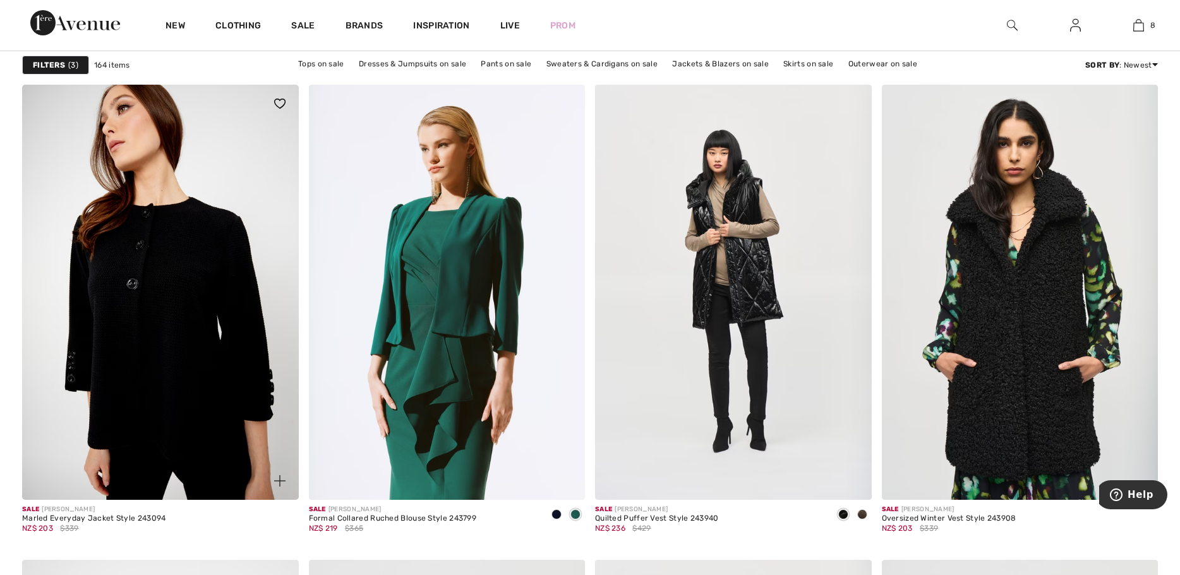
click at [155, 323] on img at bounding box center [160, 292] width 277 height 414
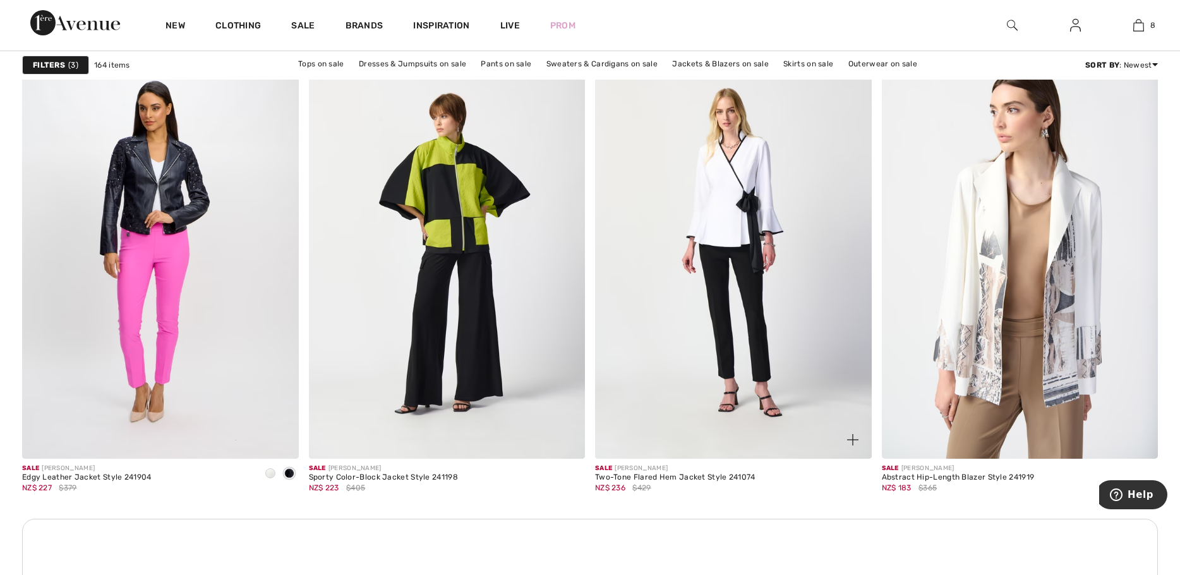
scroll to position [5368, 0]
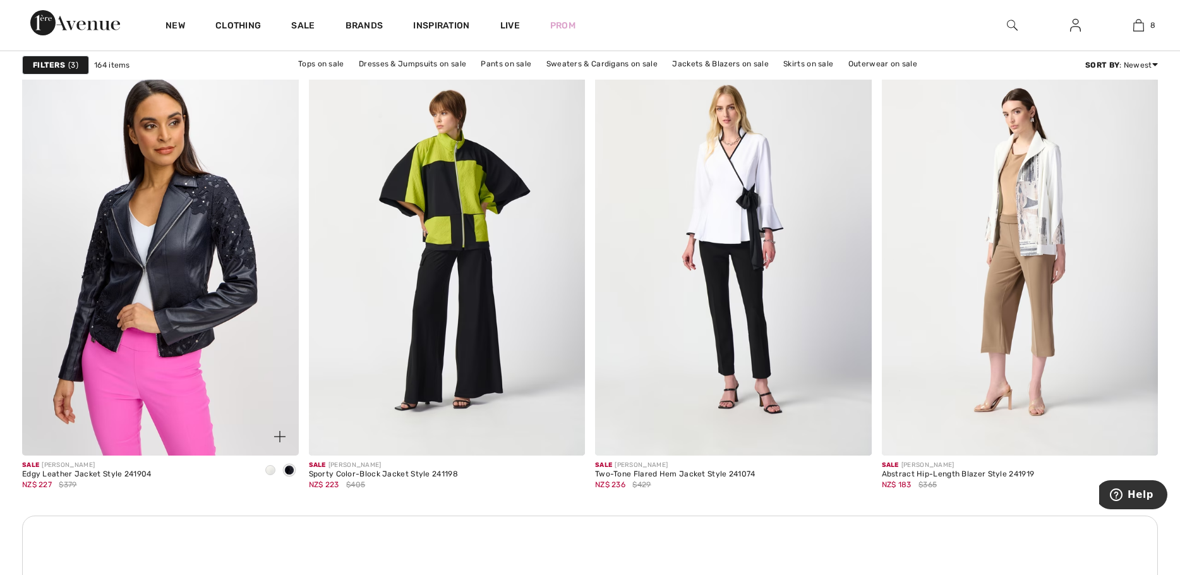
click at [181, 229] on img at bounding box center [160, 248] width 277 height 414
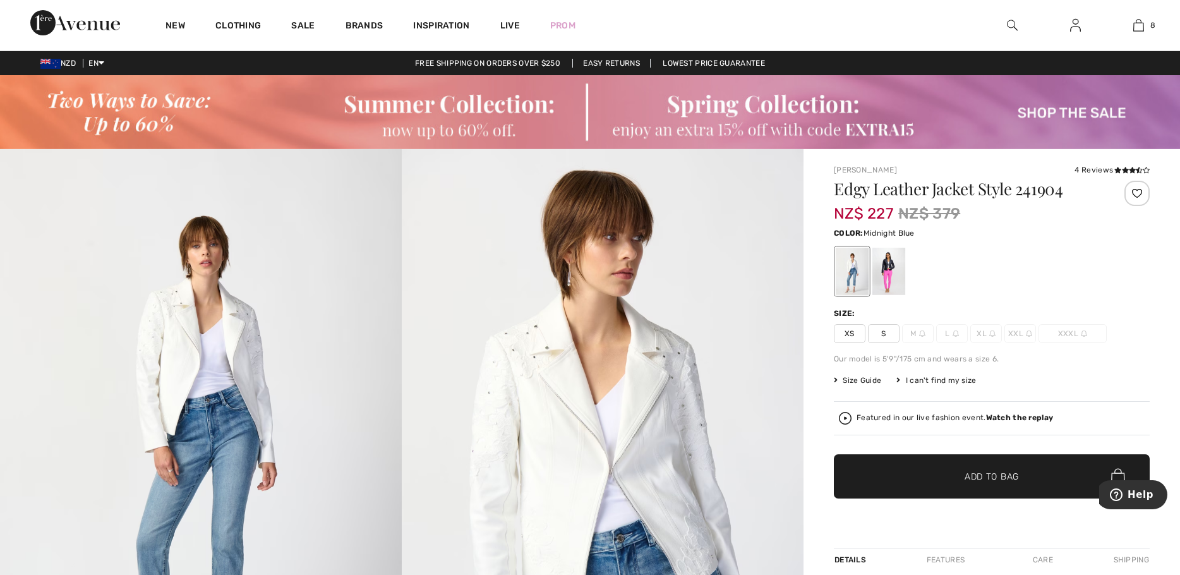
click at [883, 269] on div at bounding box center [888, 271] width 33 height 47
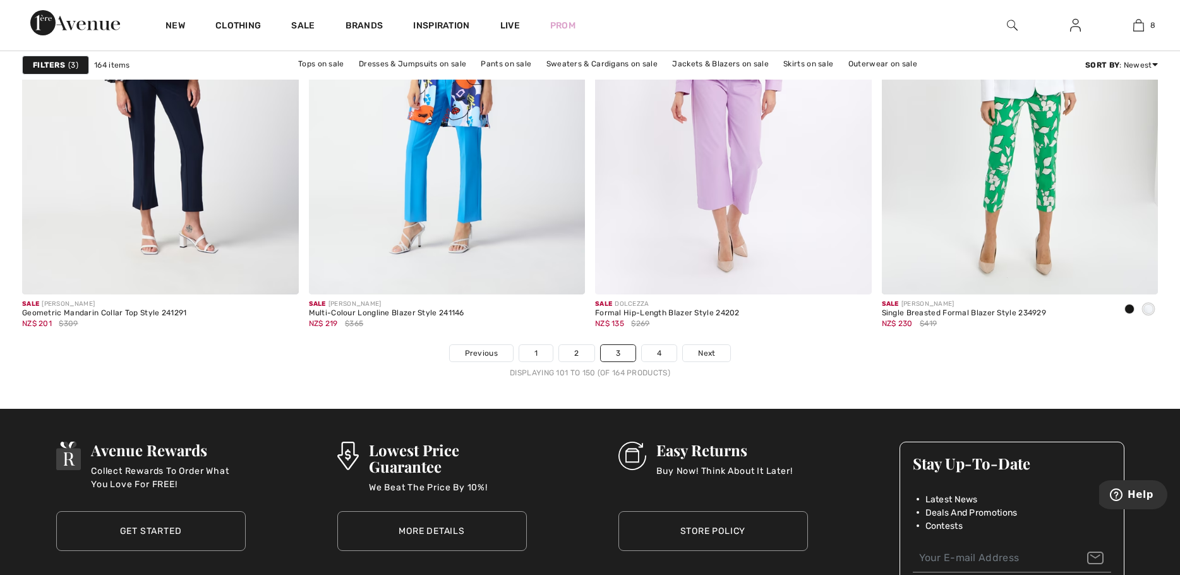
scroll to position [7136, 0]
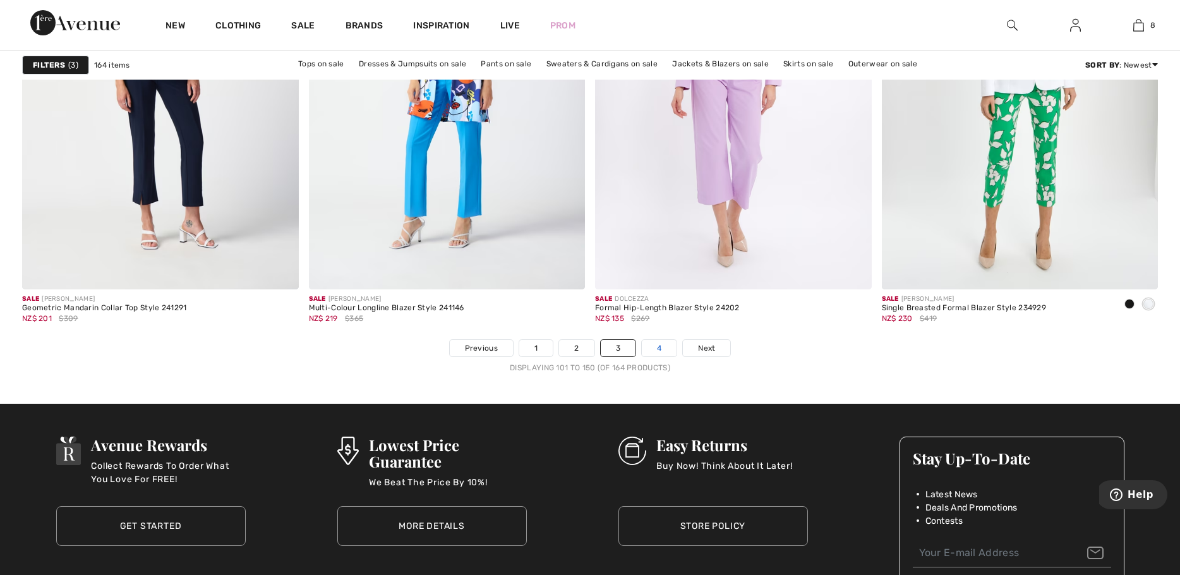
click at [661, 352] on link "4" at bounding box center [659, 348] width 35 height 16
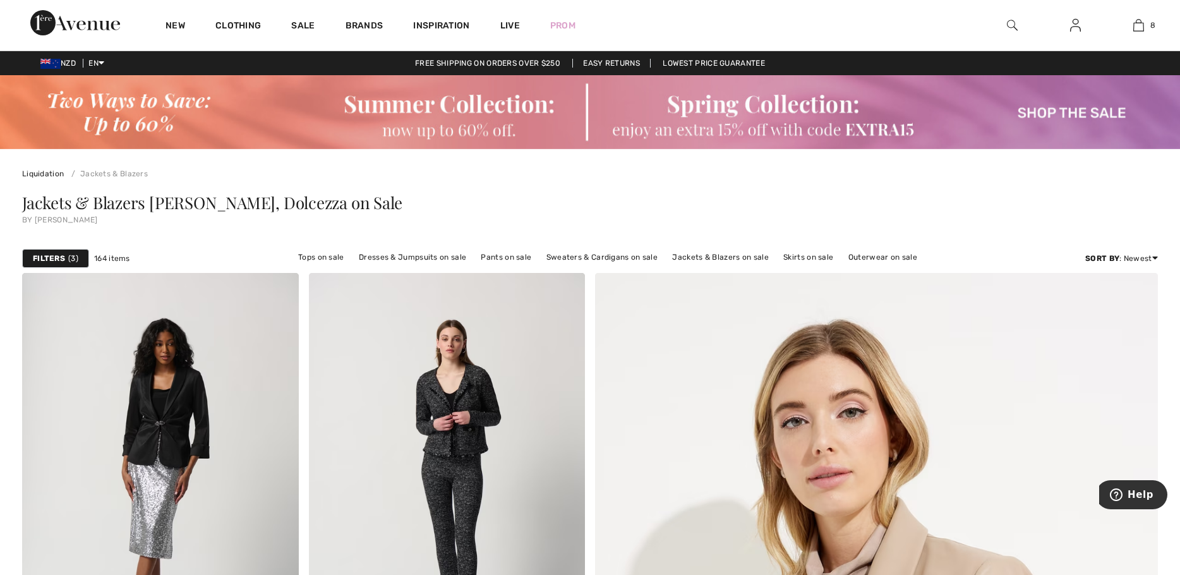
click at [59, 261] on strong "Filters" at bounding box center [49, 258] width 32 height 11
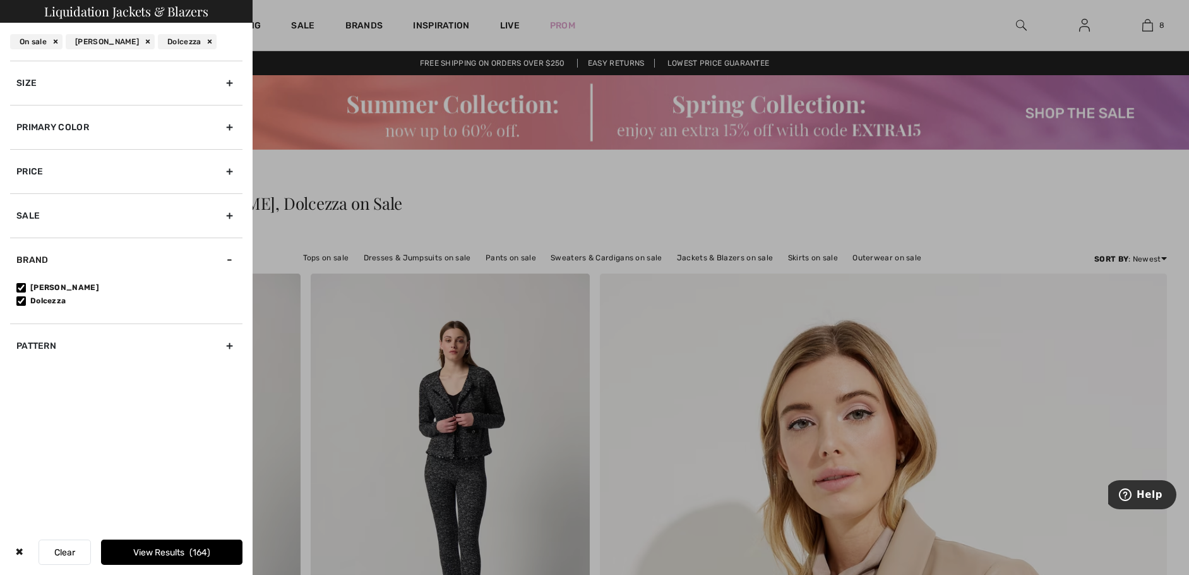
click at [64, 549] on button "Clear" at bounding box center [65, 551] width 52 height 25
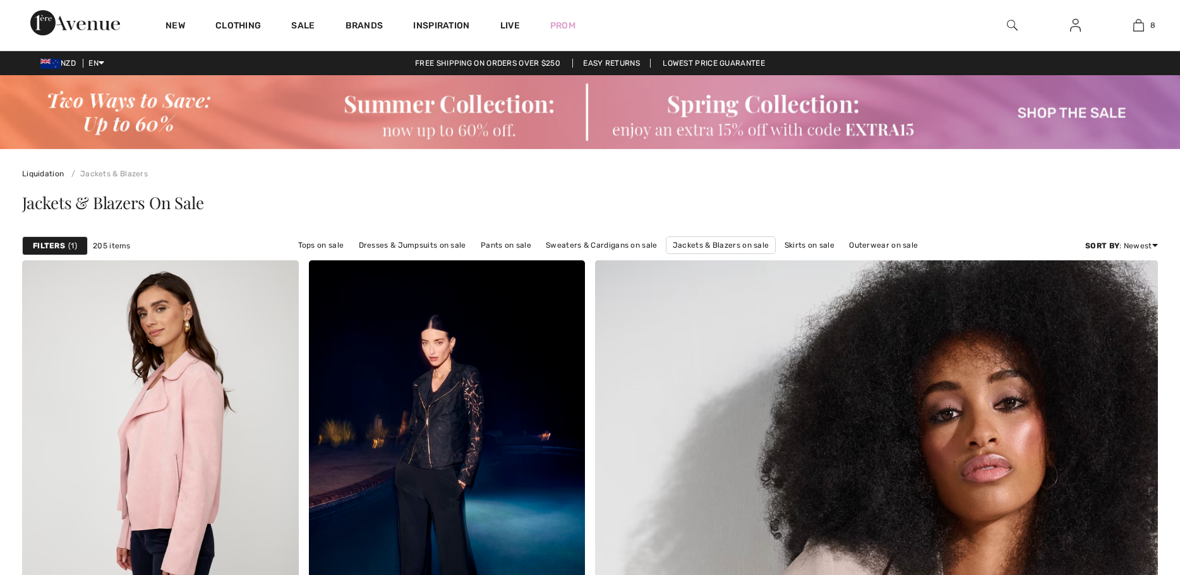
checkbox input "true"
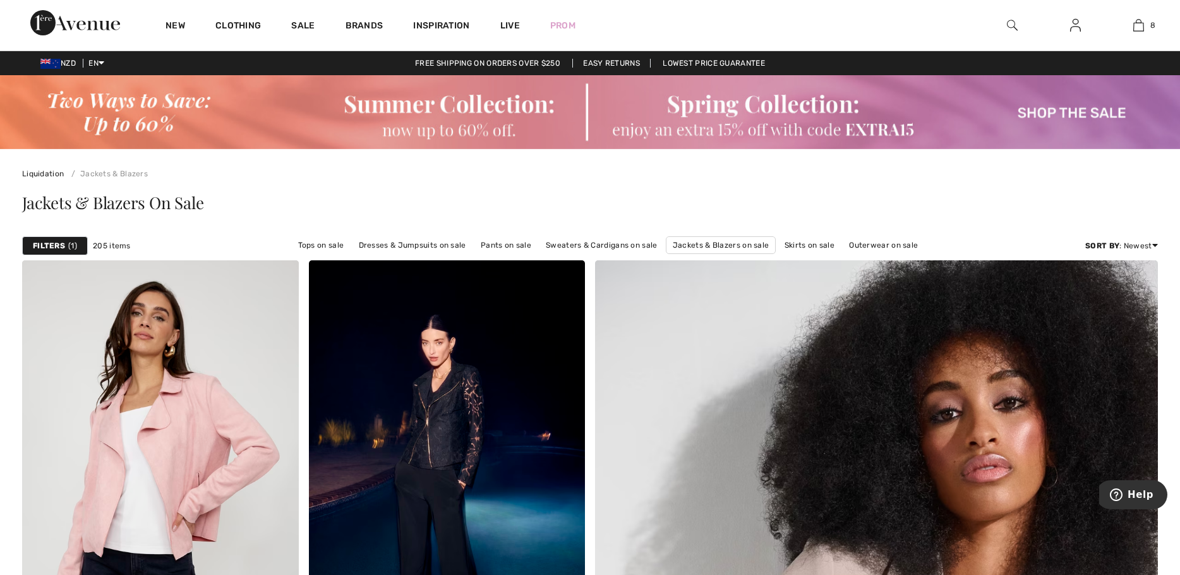
click at [58, 242] on strong "Filters" at bounding box center [49, 245] width 32 height 11
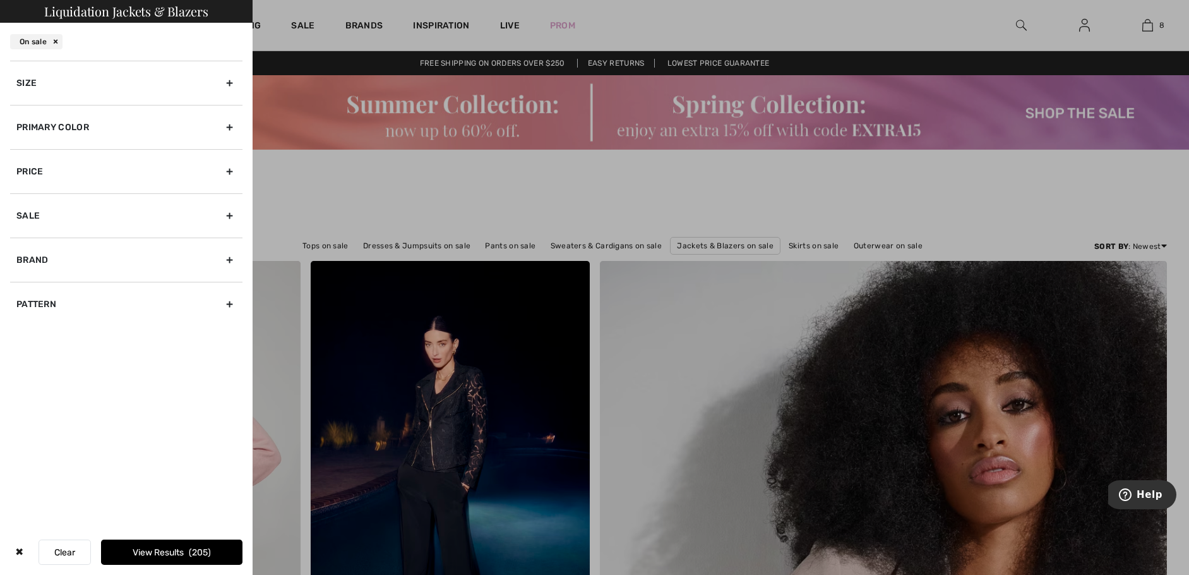
click at [63, 552] on button "Clear" at bounding box center [65, 551] width 52 height 25
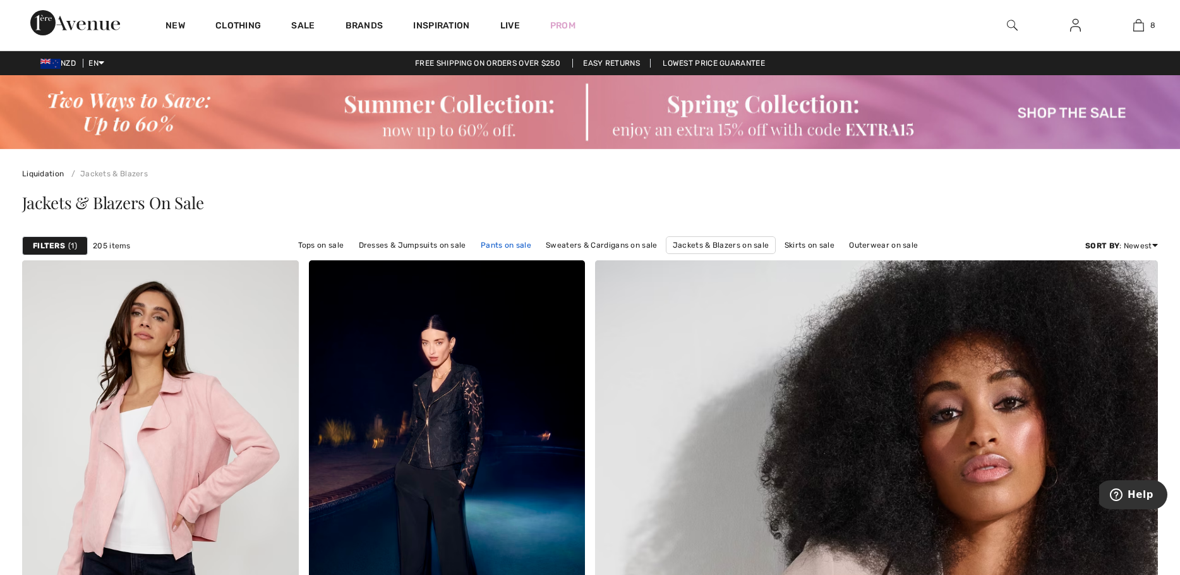
click at [495, 244] on link "Pants on sale" at bounding box center [505, 245] width 63 height 16
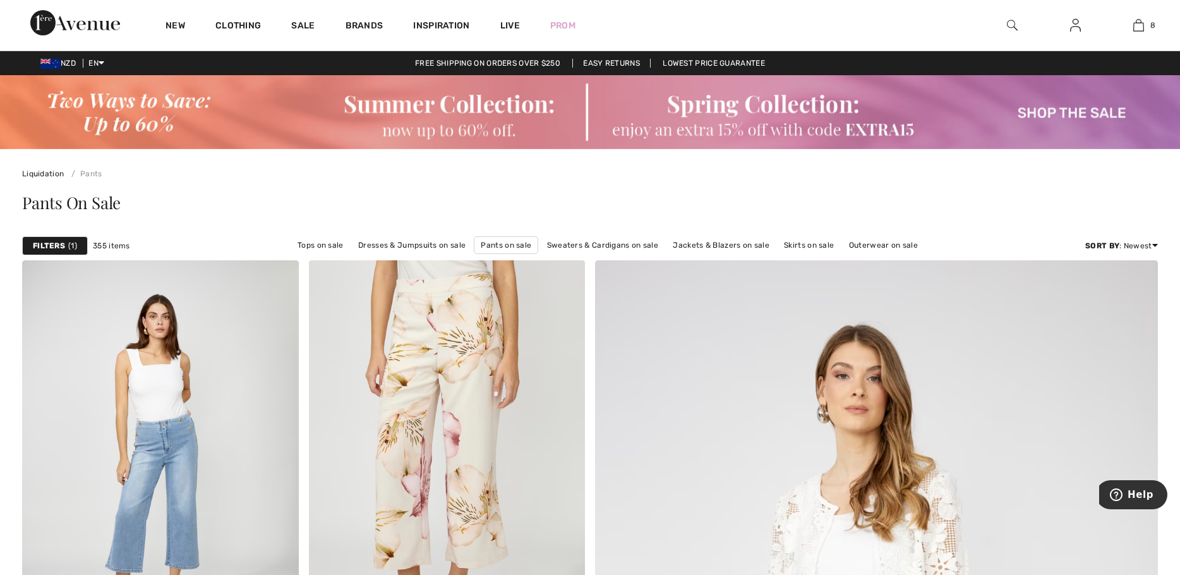
click at [64, 246] on strong "Filters" at bounding box center [49, 245] width 32 height 11
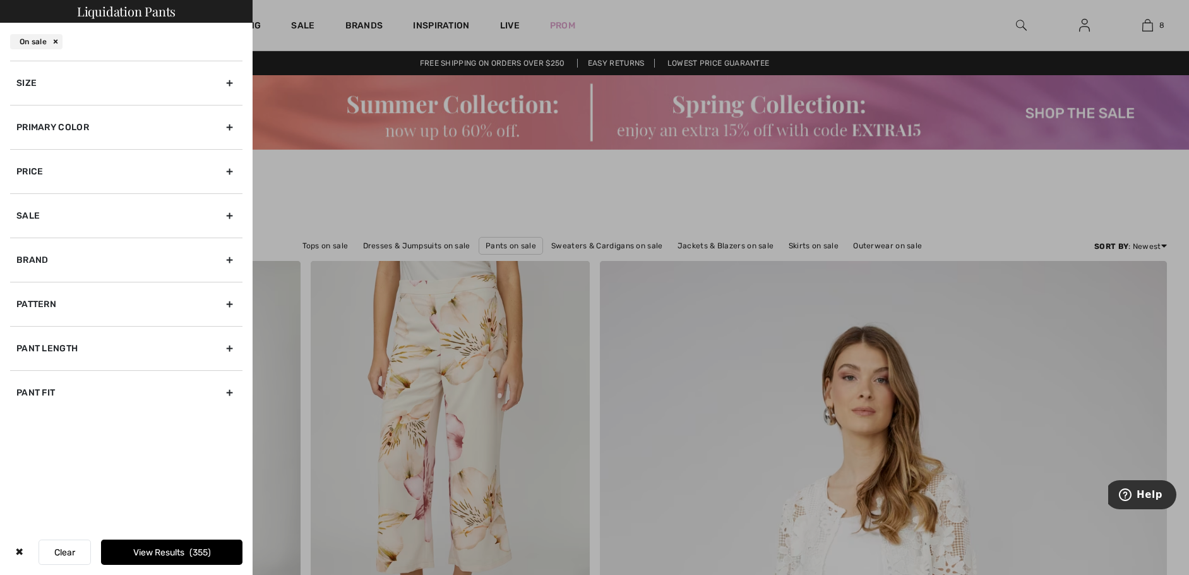
click at [227, 259] on div "Brand" at bounding box center [126, 259] width 232 height 44
click at [20, 287] on input"] "[PERSON_NAME]" at bounding box center [20, 287] width 9 height 9
checkbox input"] "true"
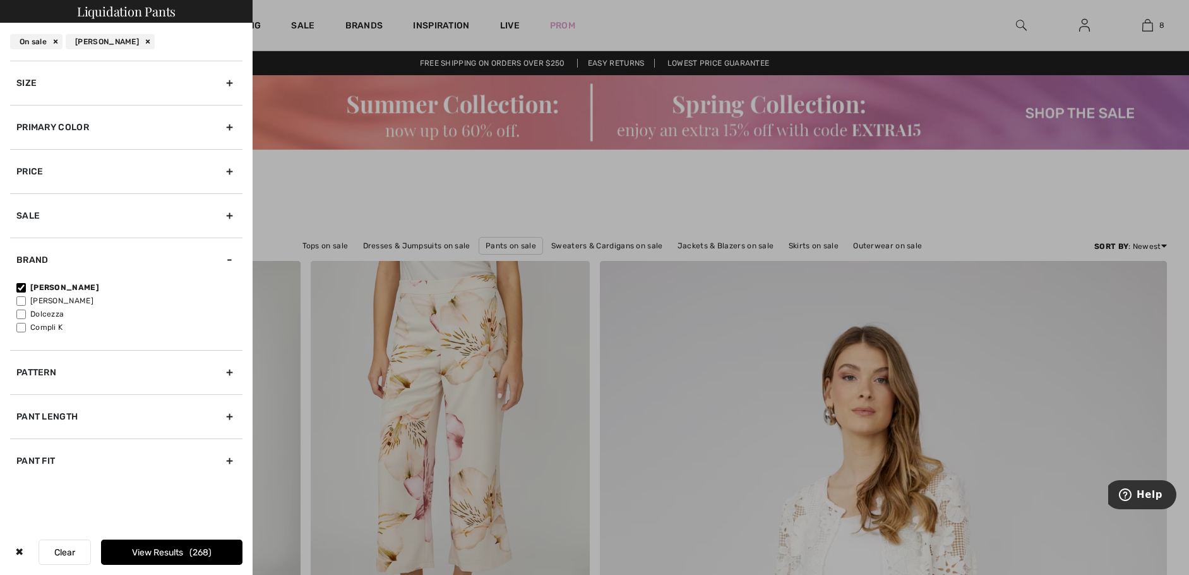
click at [162, 549] on button "View Results 268" at bounding box center [171, 551] width 141 height 25
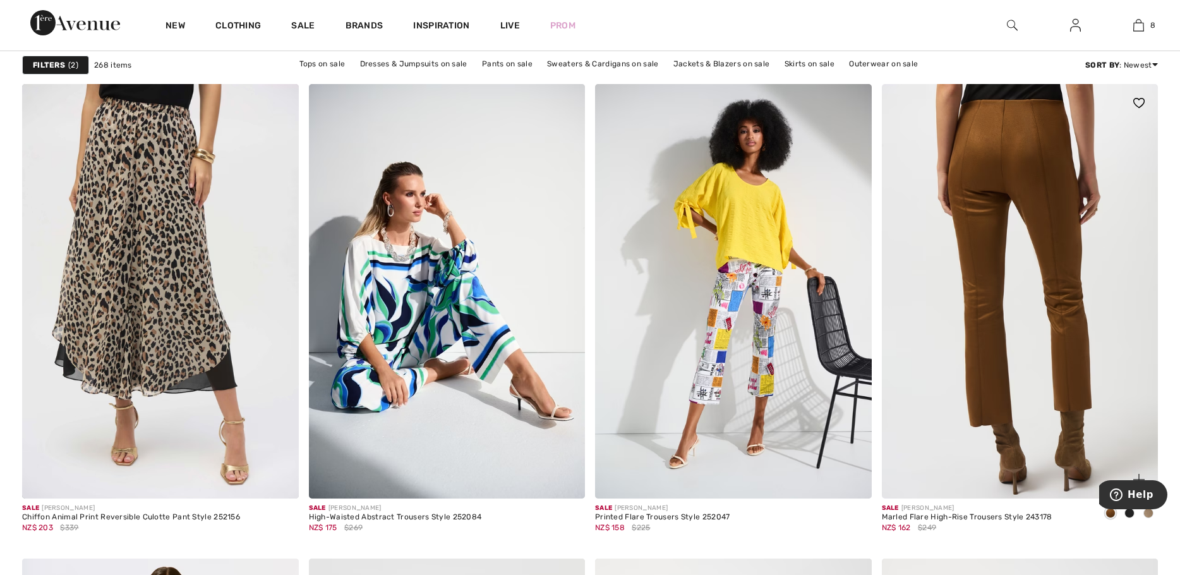
scroll to position [5999, 0]
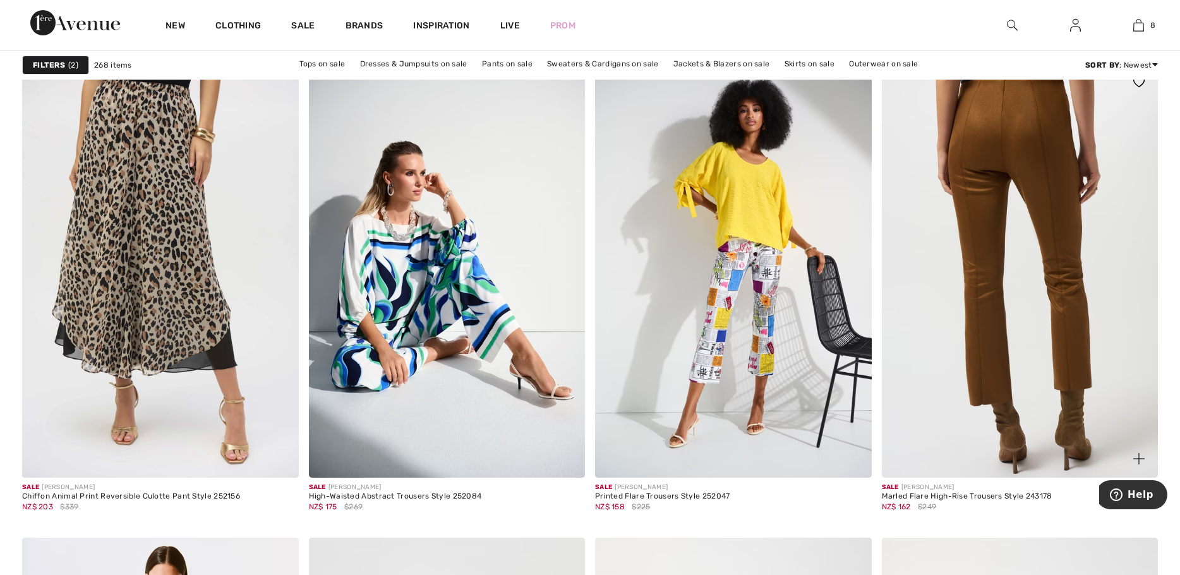
click at [999, 274] on img at bounding box center [1020, 270] width 277 height 414
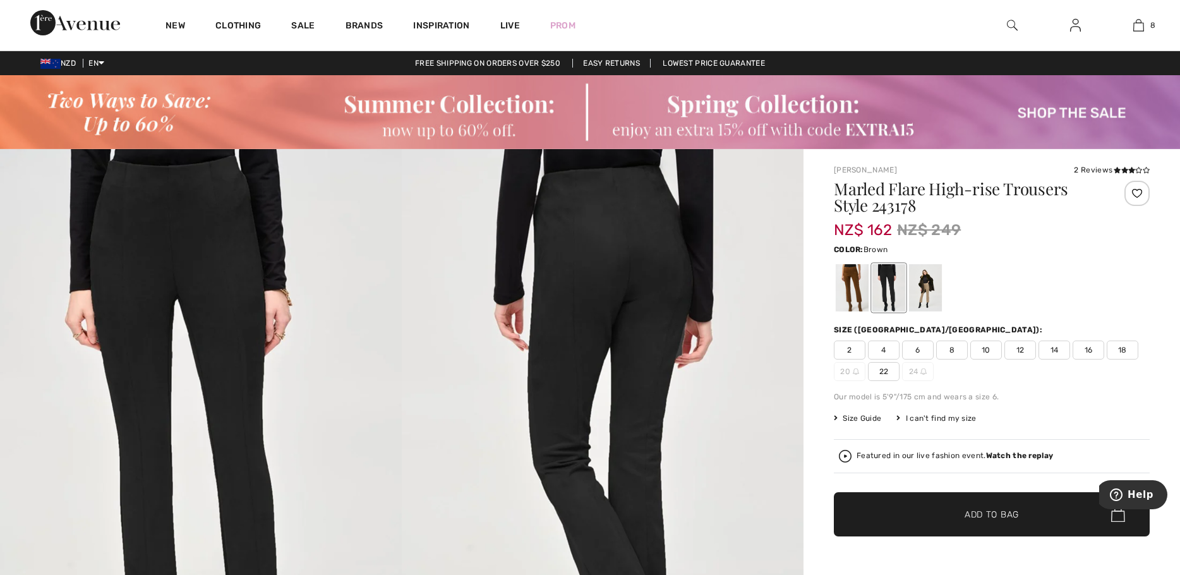
click at [853, 289] on div at bounding box center [851, 287] width 33 height 47
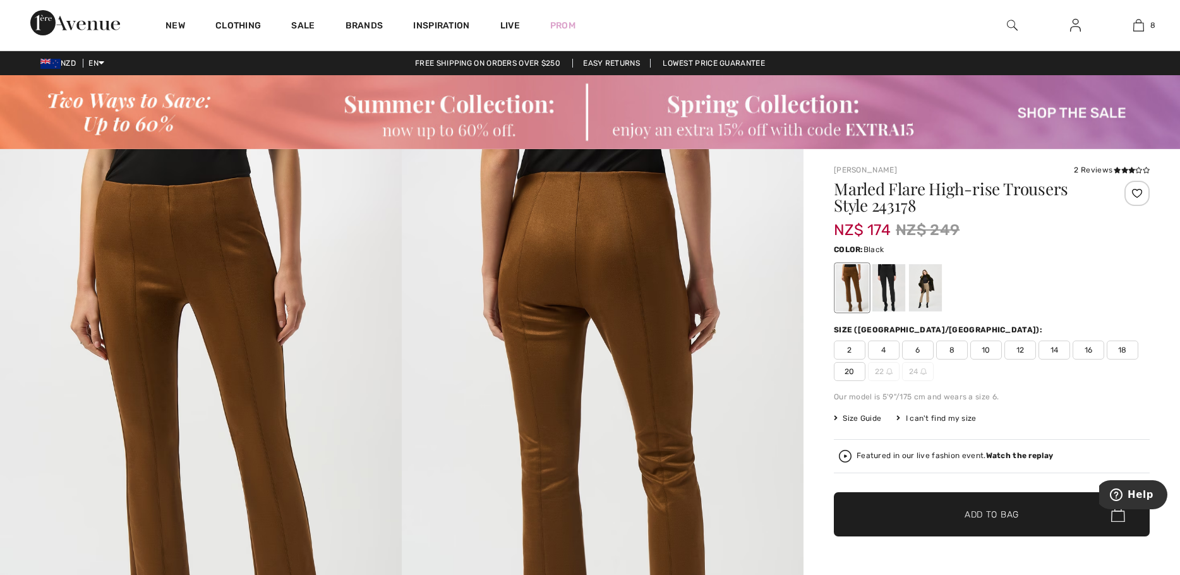
click at [884, 292] on div at bounding box center [888, 287] width 33 height 47
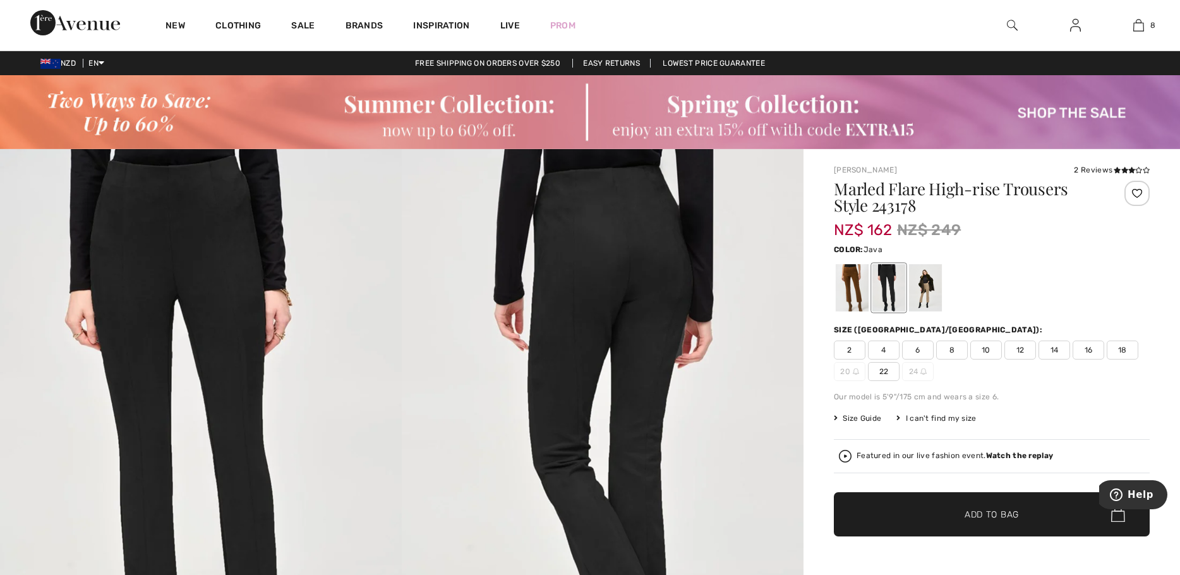
click at [930, 288] on div at bounding box center [925, 287] width 33 height 47
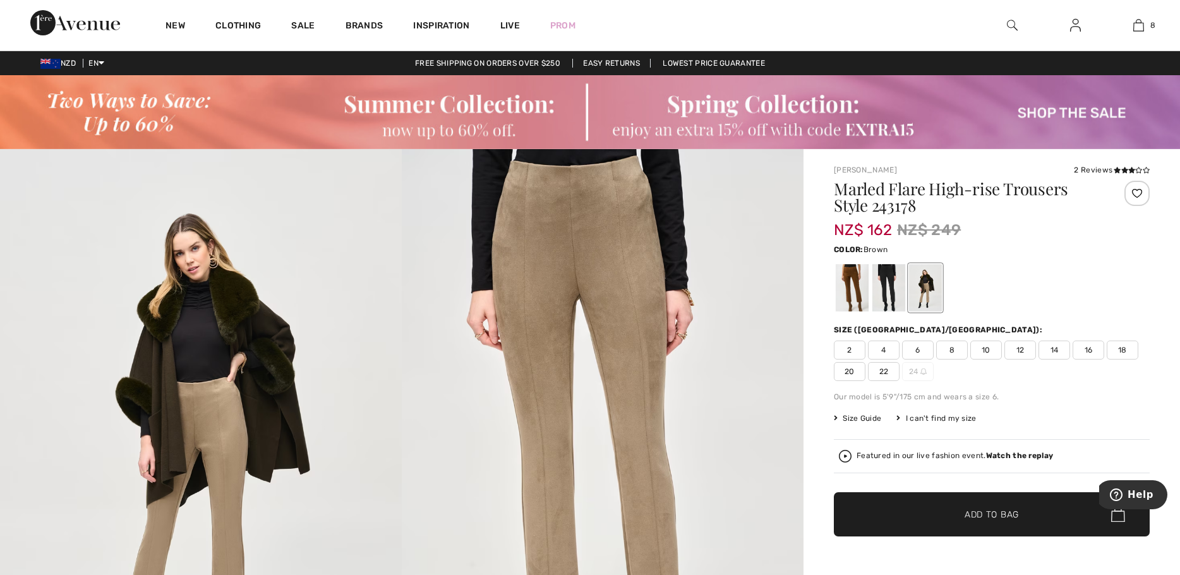
click at [847, 293] on div at bounding box center [851, 287] width 33 height 47
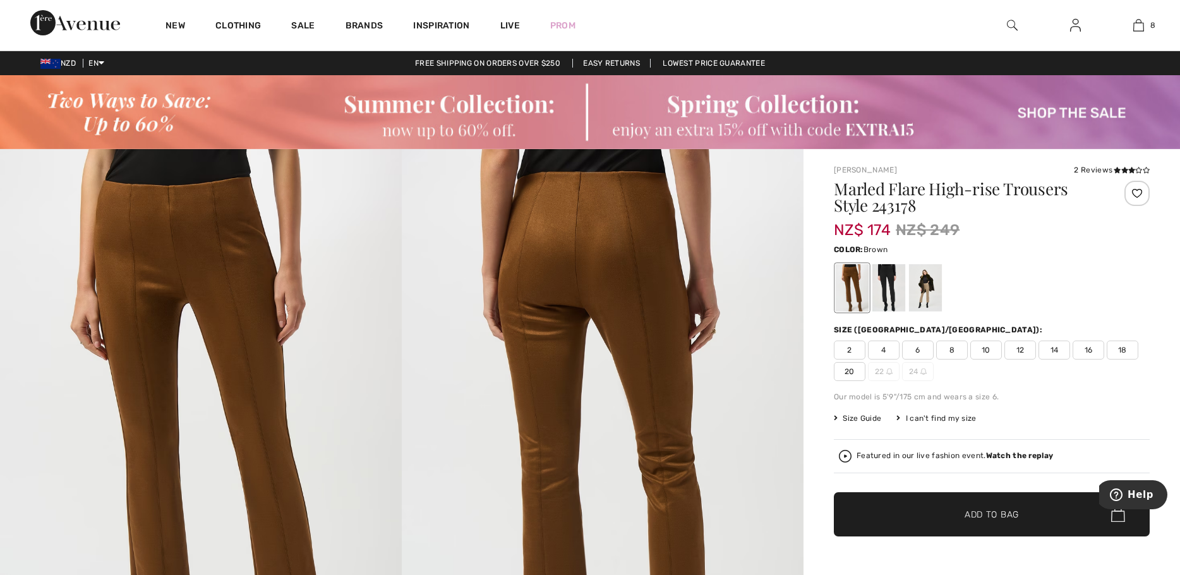
click at [852, 288] on div at bounding box center [851, 287] width 33 height 47
click at [894, 284] on div at bounding box center [888, 287] width 33 height 47
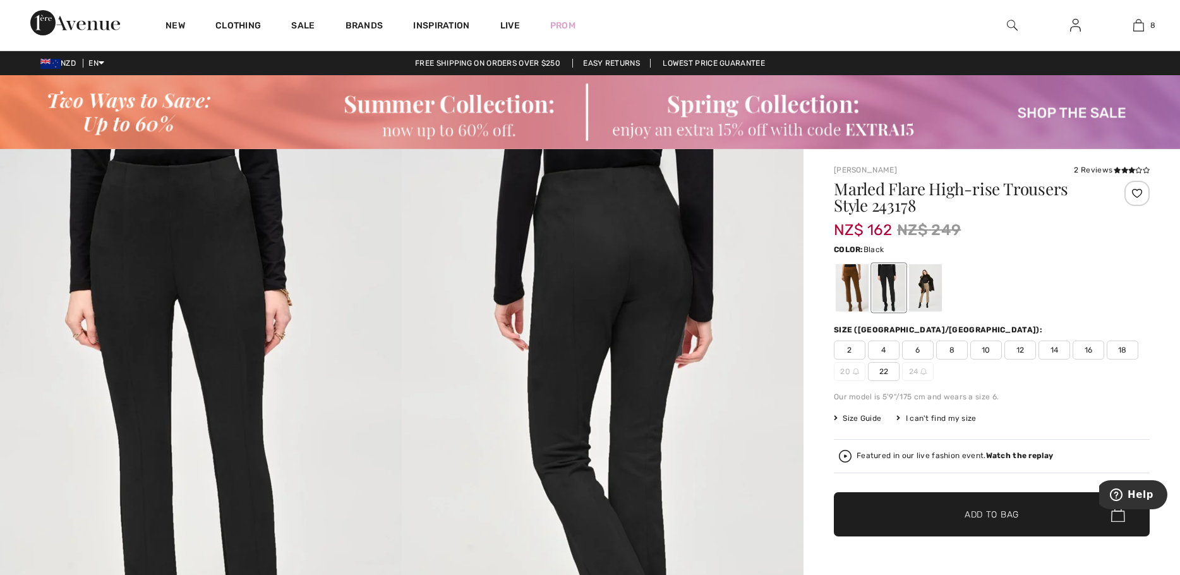
click at [1018, 349] on span "12" at bounding box center [1020, 349] width 32 height 19
click at [985, 510] on span "Add to Bag" at bounding box center [991, 513] width 54 height 13
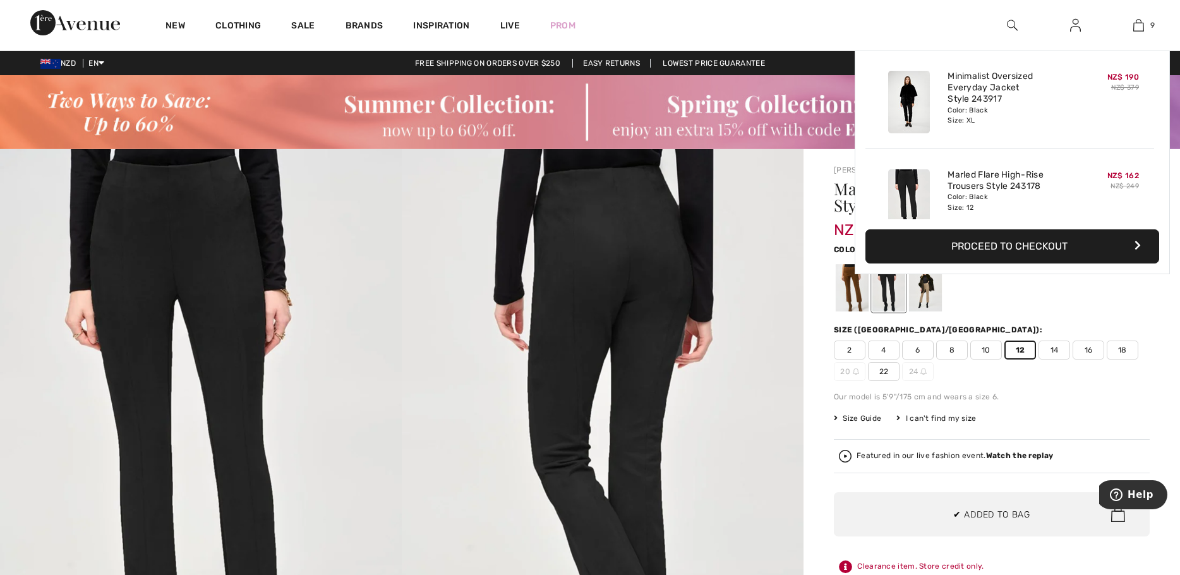
scroll to position [729, 0]
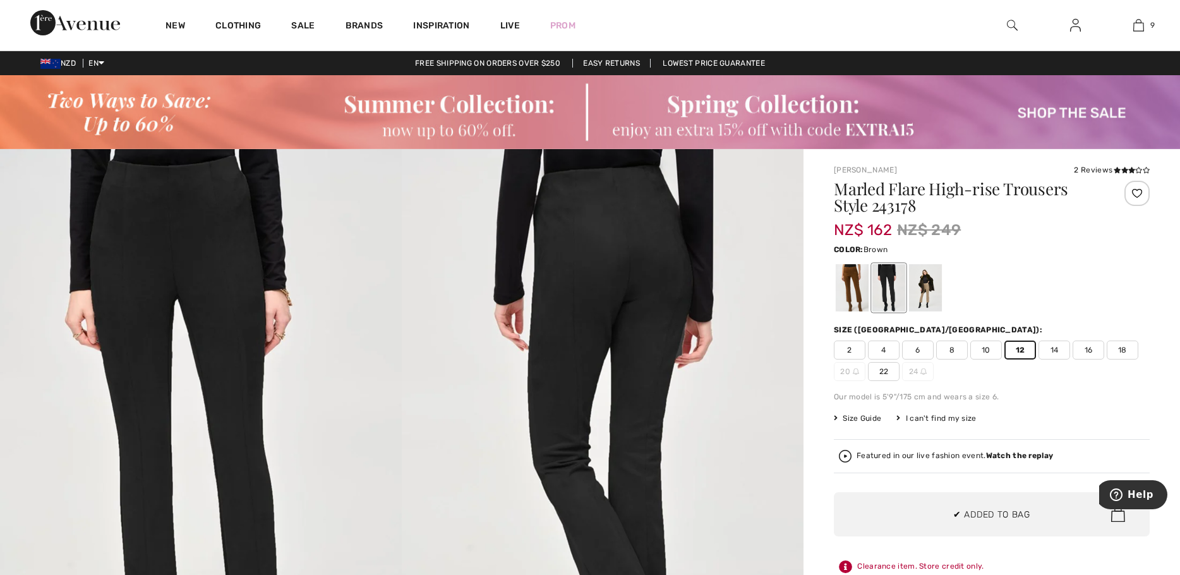
click at [854, 286] on div at bounding box center [851, 287] width 33 height 47
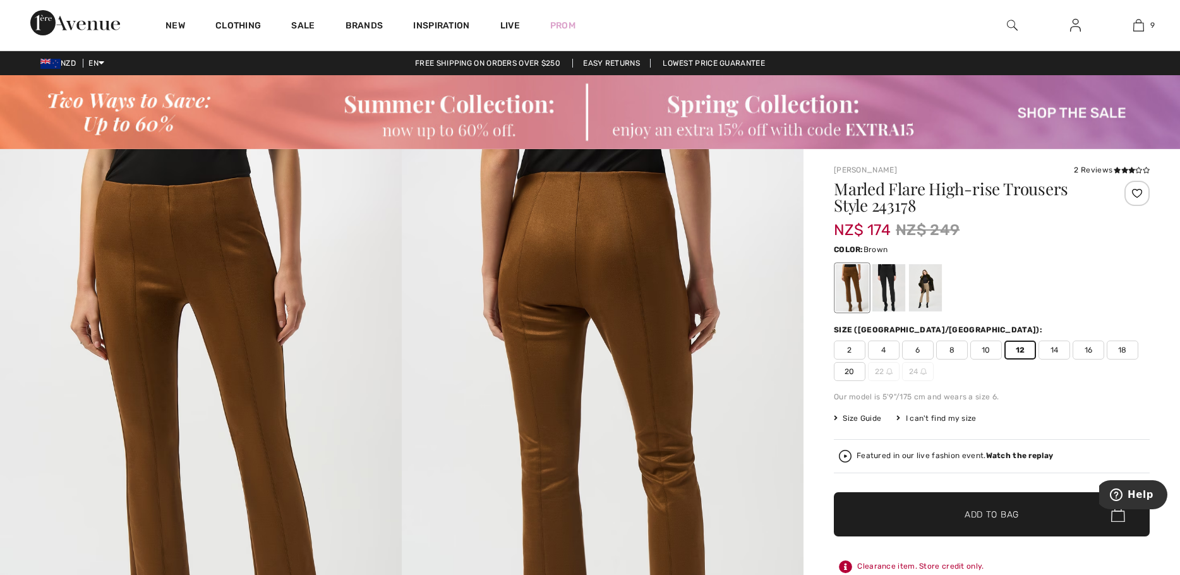
click at [852, 287] on div at bounding box center [851, 287] width 33 height 47
click at [979, 506] on span "✔ Added to Bag Add to Bag" at bounding box center [992, 514] width 316 height 44
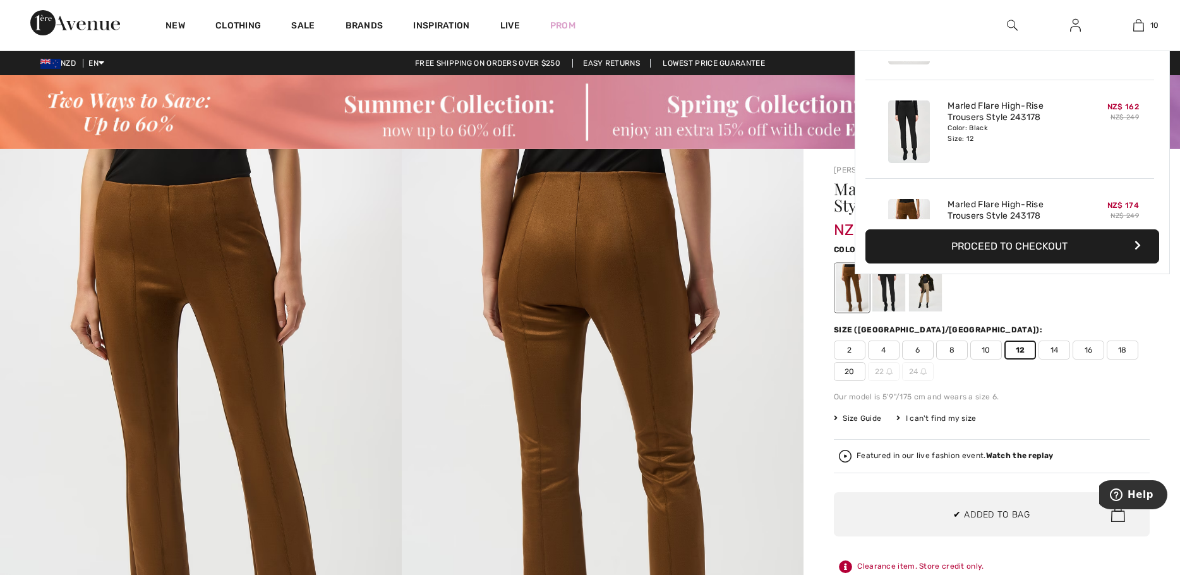
scroll to position [827, 0]
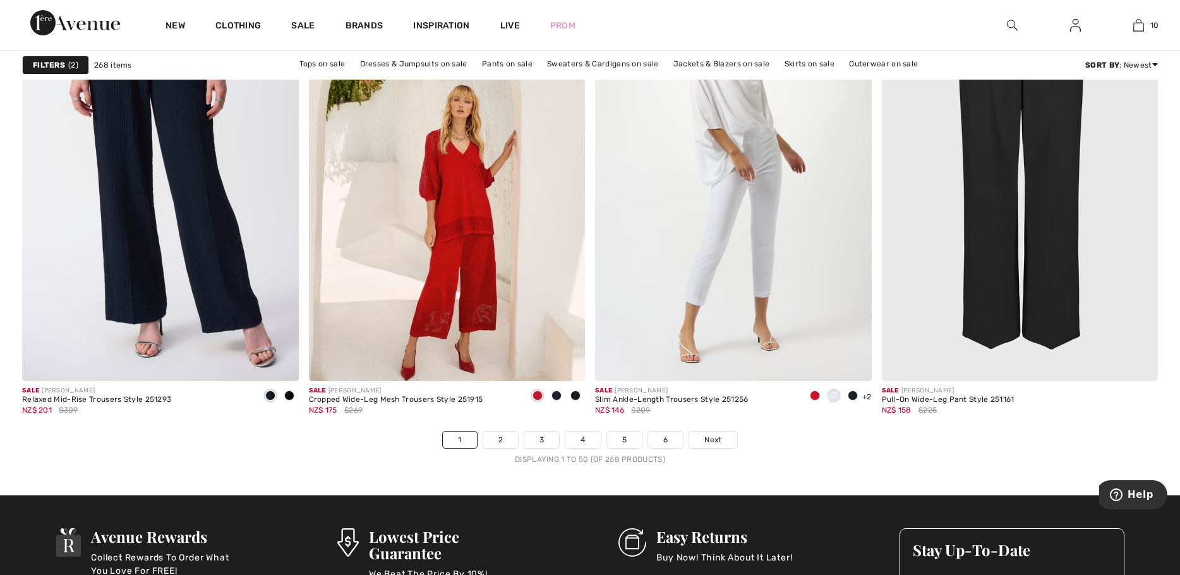
scroll to position [7073, 0]
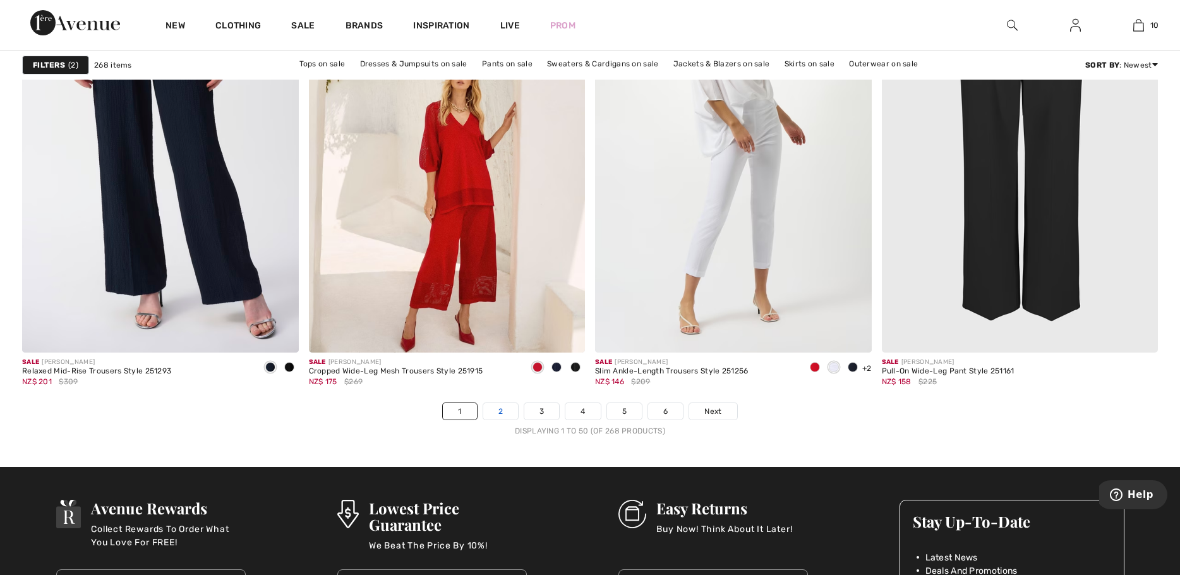
click at [498, 410] on link "2" at bounding box center [500, 411] width 35 height 16
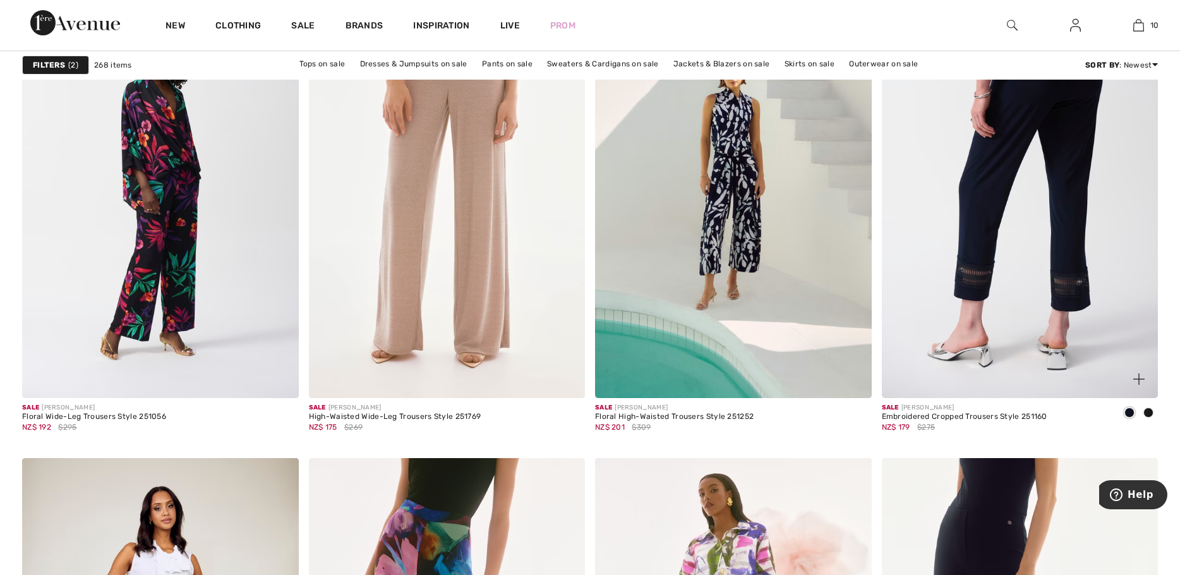
scroll to position [2842, 0]
click at [974, 242] on img at bounding box center [1020, 189] width 277 height 414
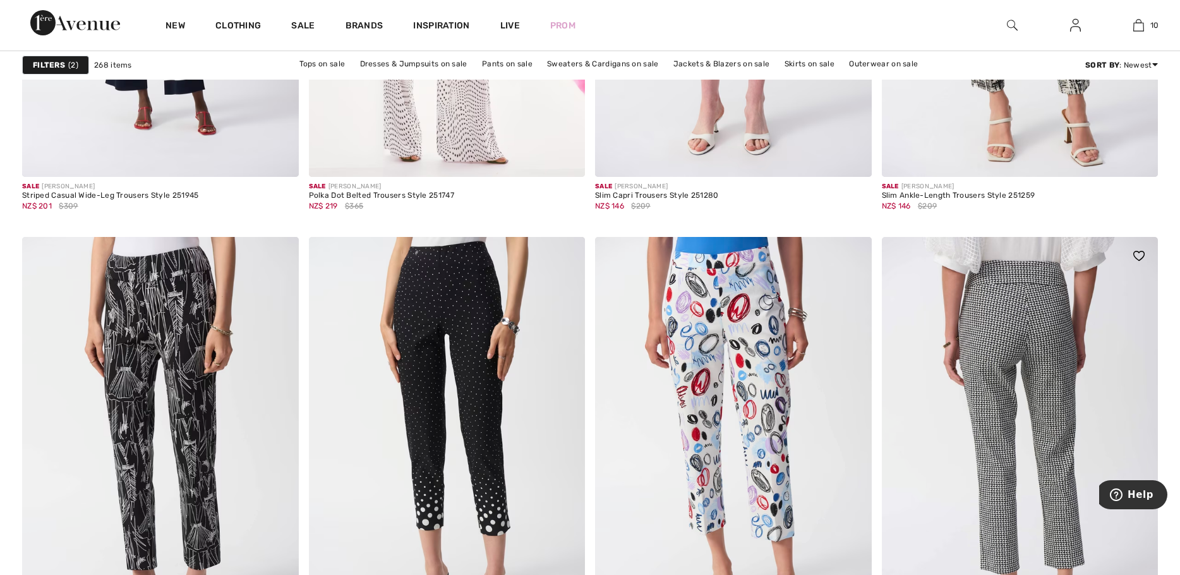
scroll to position [6378, 0]
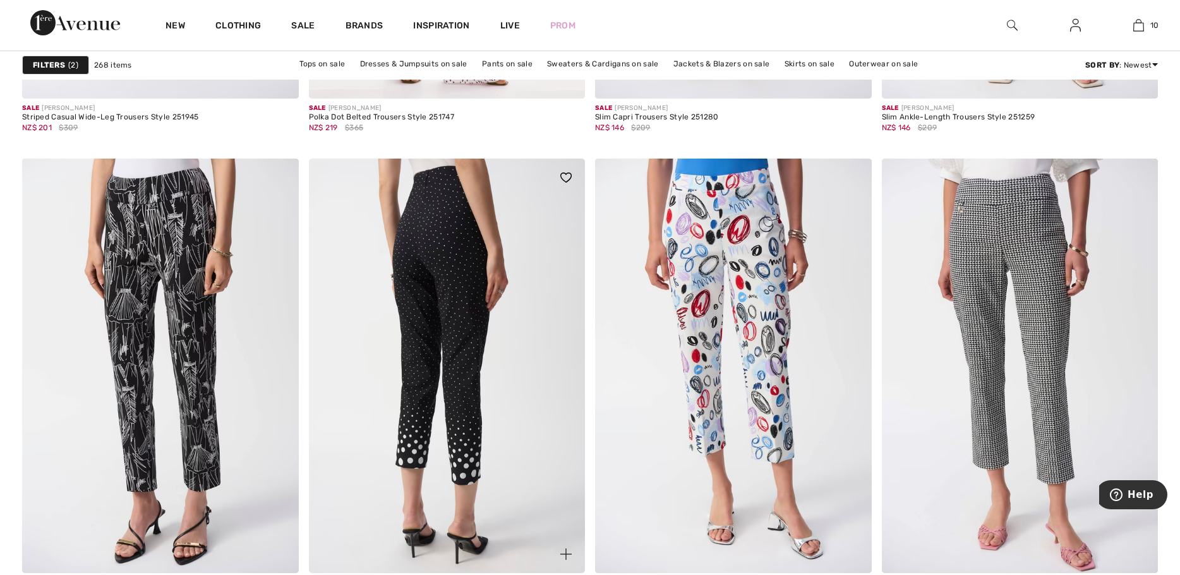
click at [417, 373] on img at bounding box center [447, 366] width 277 height 414
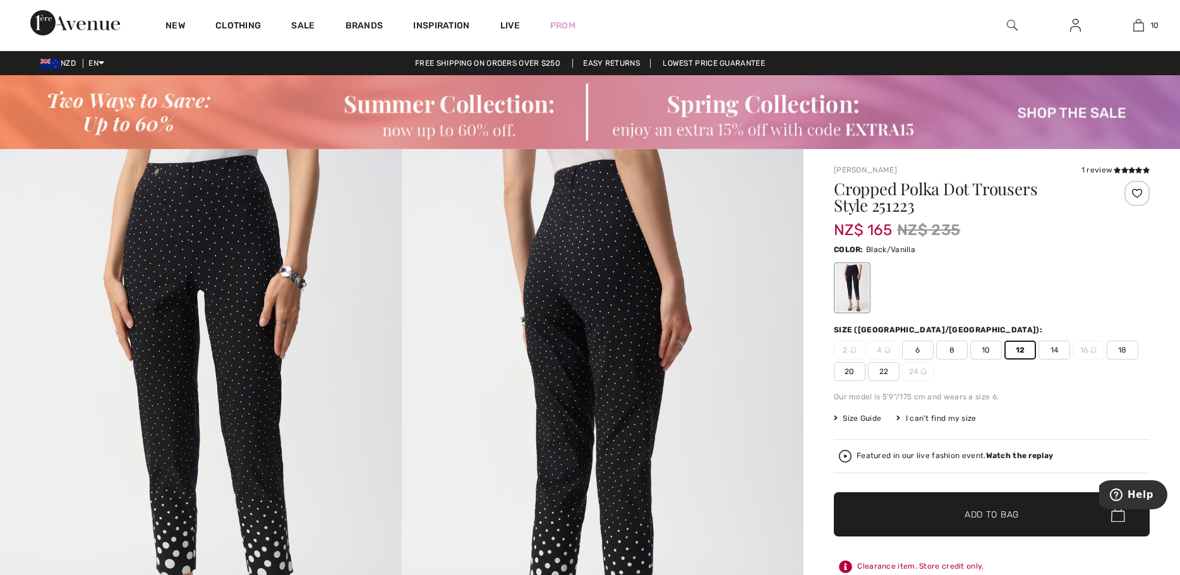
click at [982, 513] on span "Add to Bag" at bounding box center [991, 513] width 54 height 13
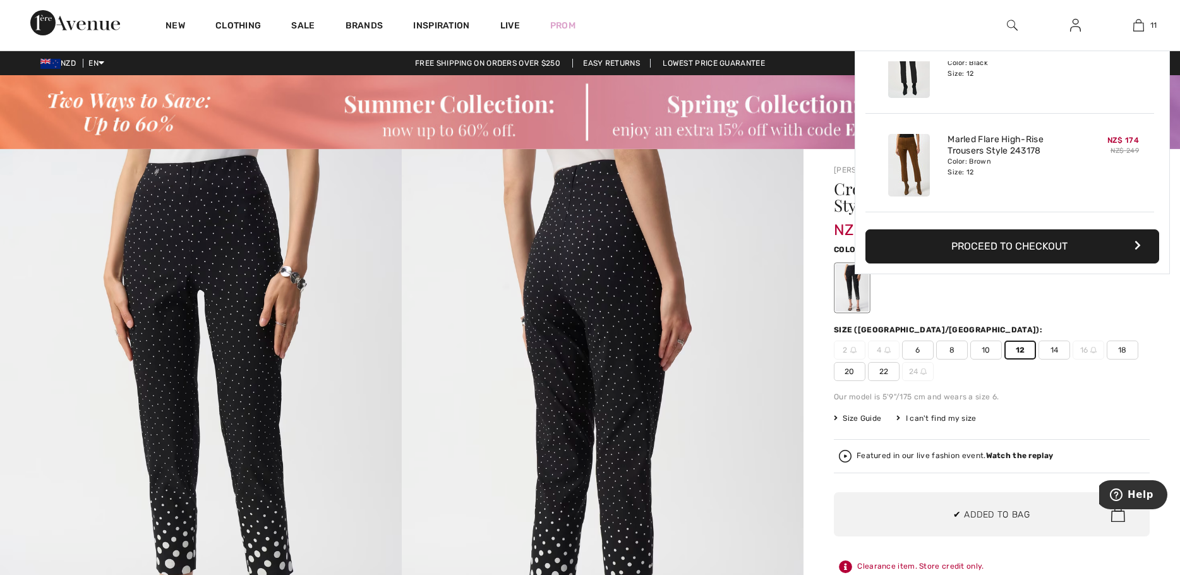
scroll to position [926, 0]
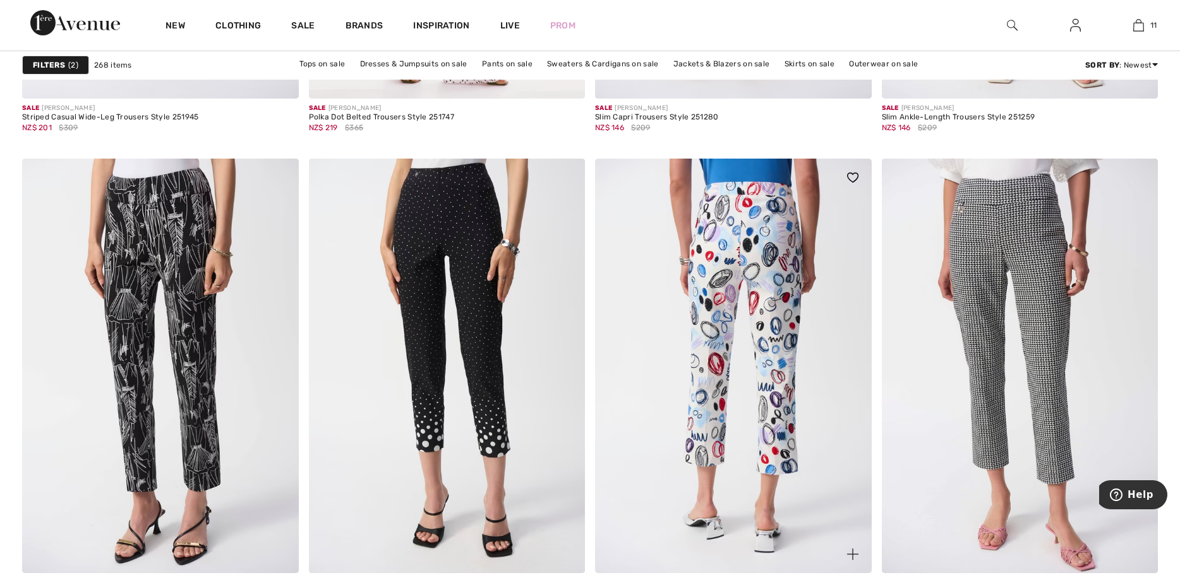
click at [763, 366] on img at bounding box center [733, 366] width 277 height 414
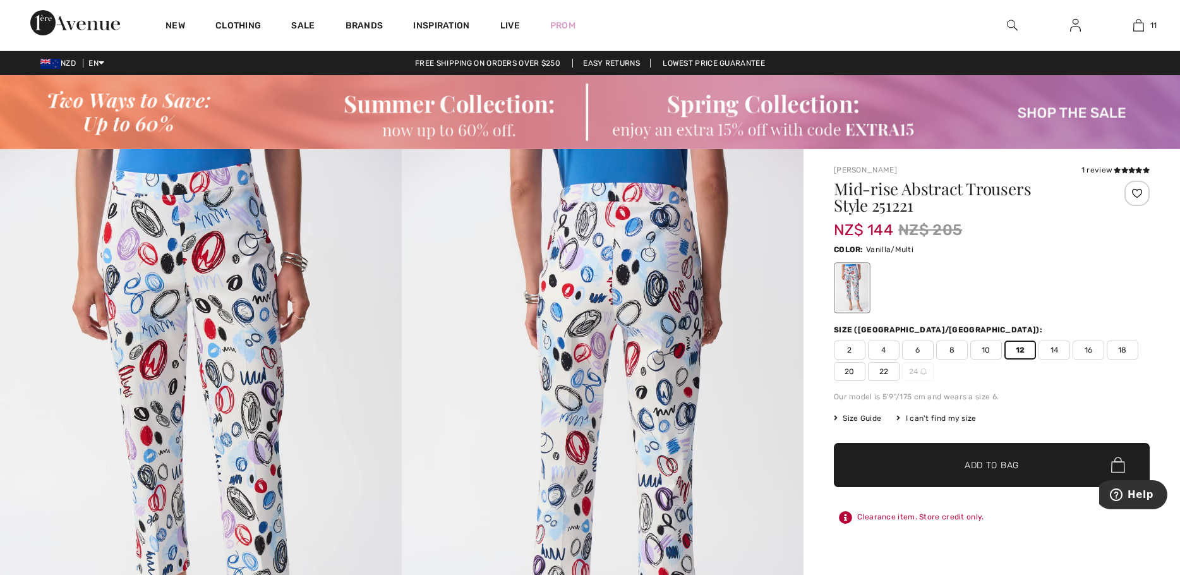
click at [990, 464] on span "Add to Bag" at bounding box center [991, 464] width 54 height 13
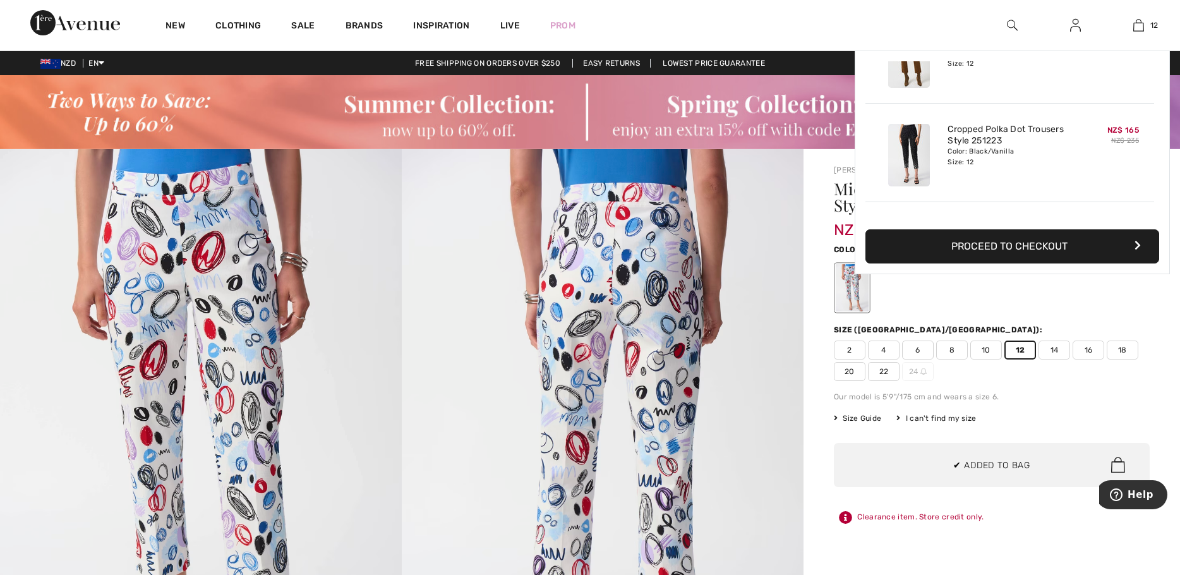
scroll to position [1024, 0]
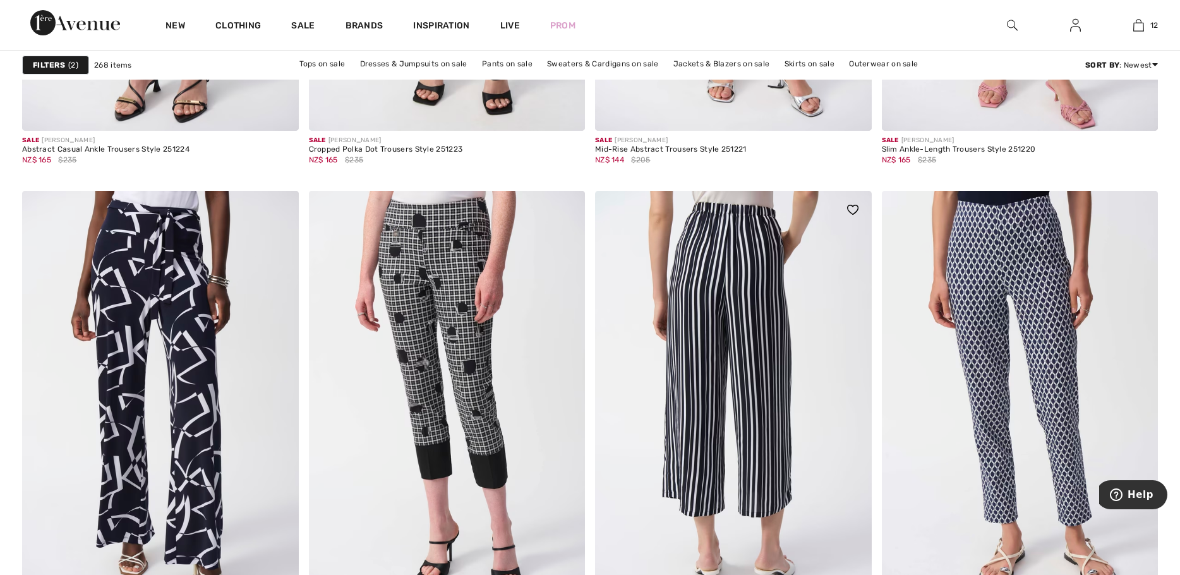
scroll to position [6883, 0]
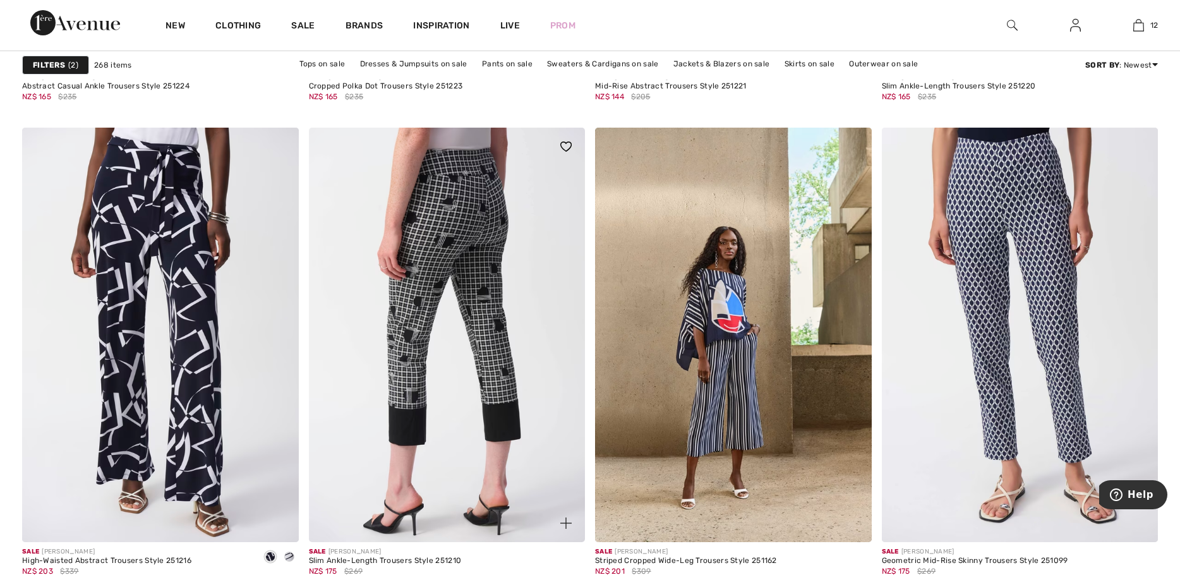
click at [470, 304] on img at bounding box center [447, 335] width 277 height 414
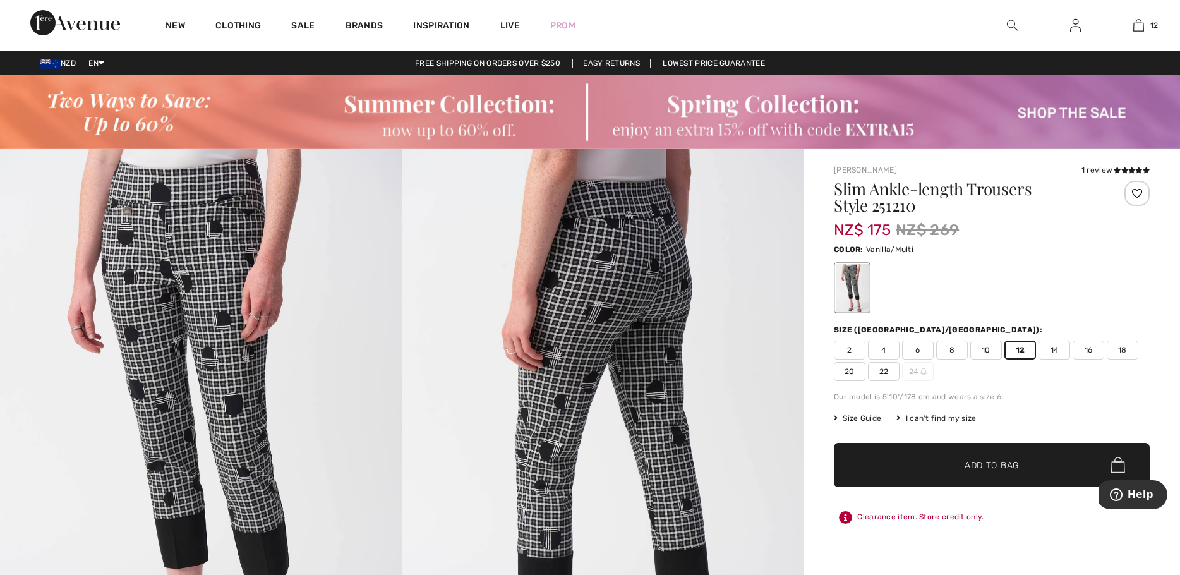
click at [1001, 465] on span "Add to Bag" at bounding box center [991, 464] width 54 height 13
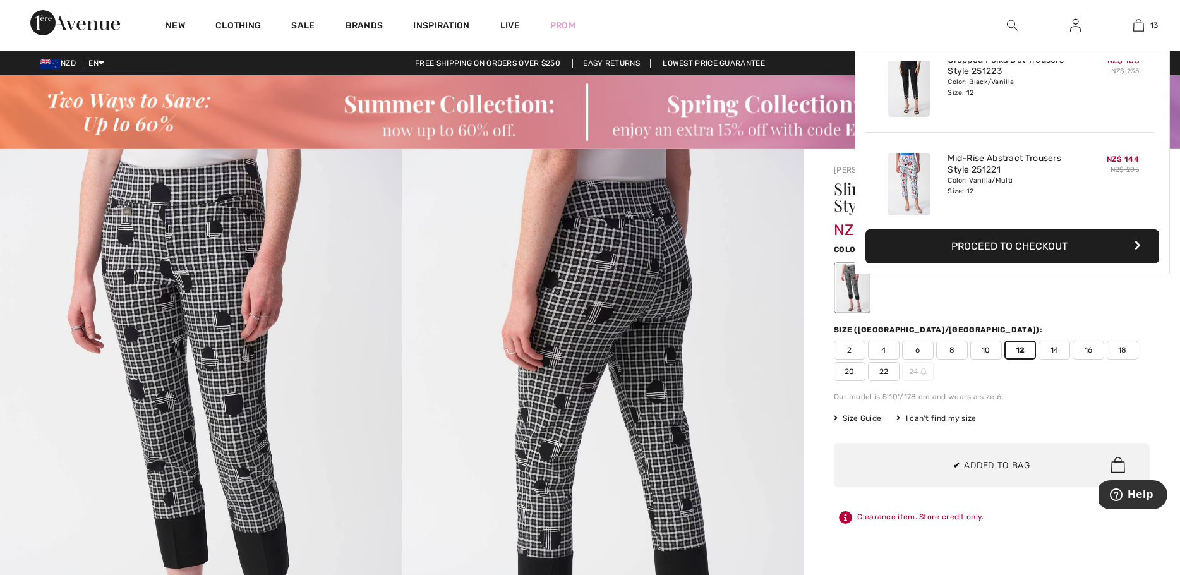
scroll to position [1123, 0]
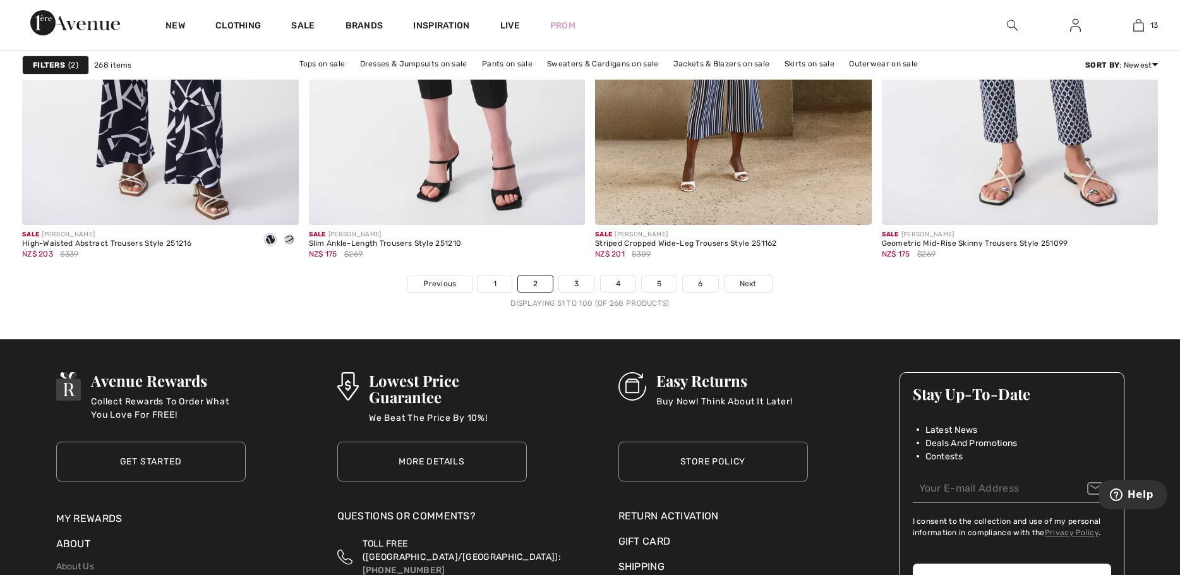
scroll to position [7199, 0]
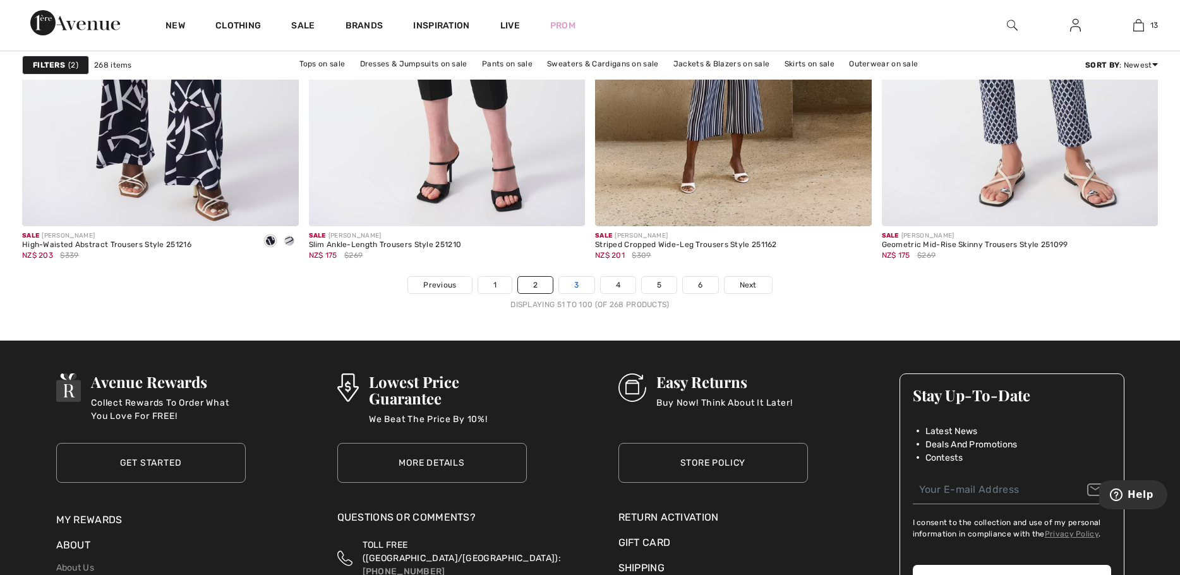
click at [577, 284] on link "3" at bounding box center [576, 285] width 35 height 16
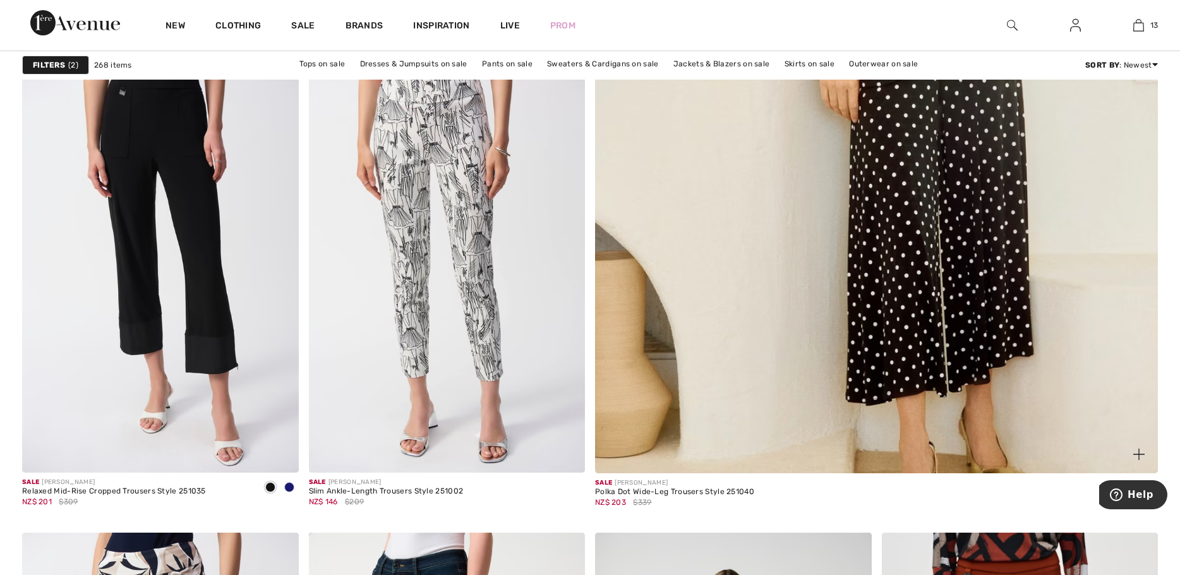
scroll to position [695, 0]
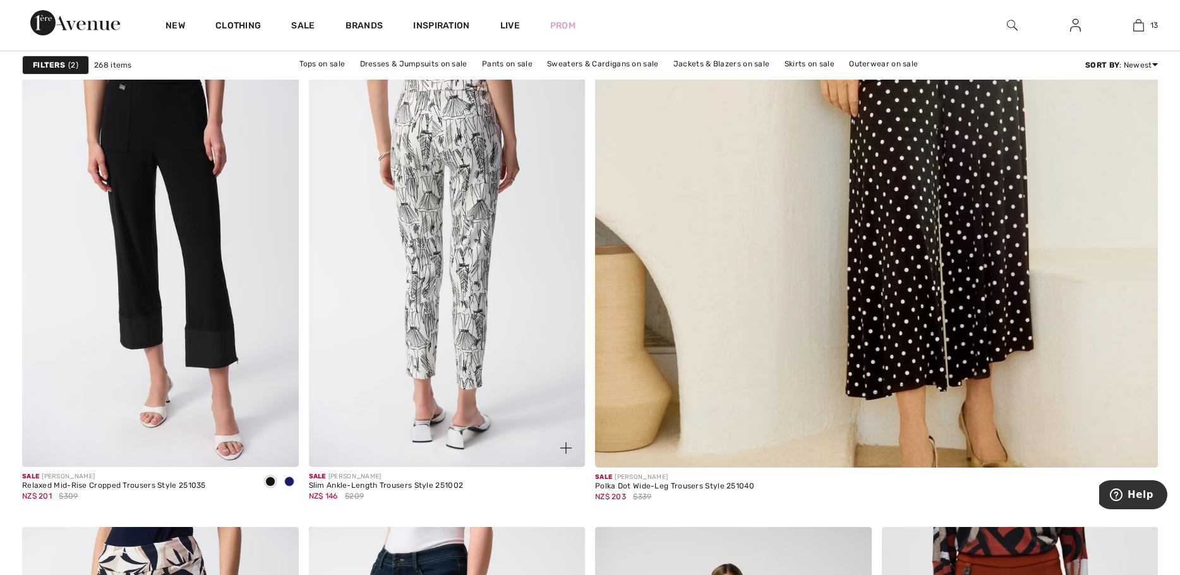
click at [459, 222] on img at bounding box center [447, 259] width 277 height 414
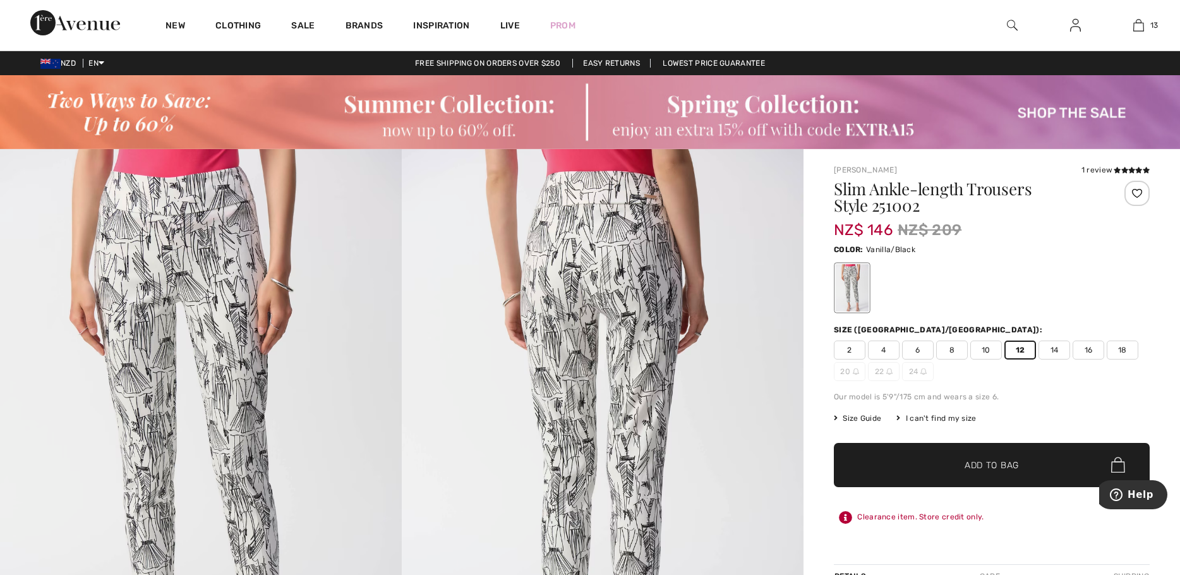
click at [981, 465] on span "Add to Bag" at bounding box center [991, 464] width 54 height 13
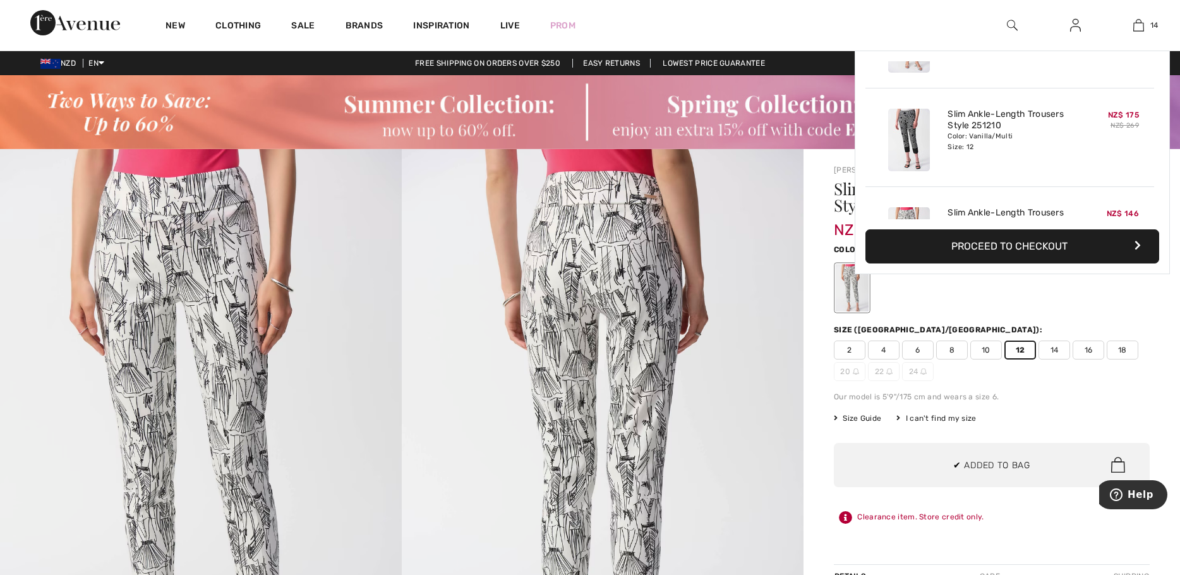
scroll to position [1221, 0]
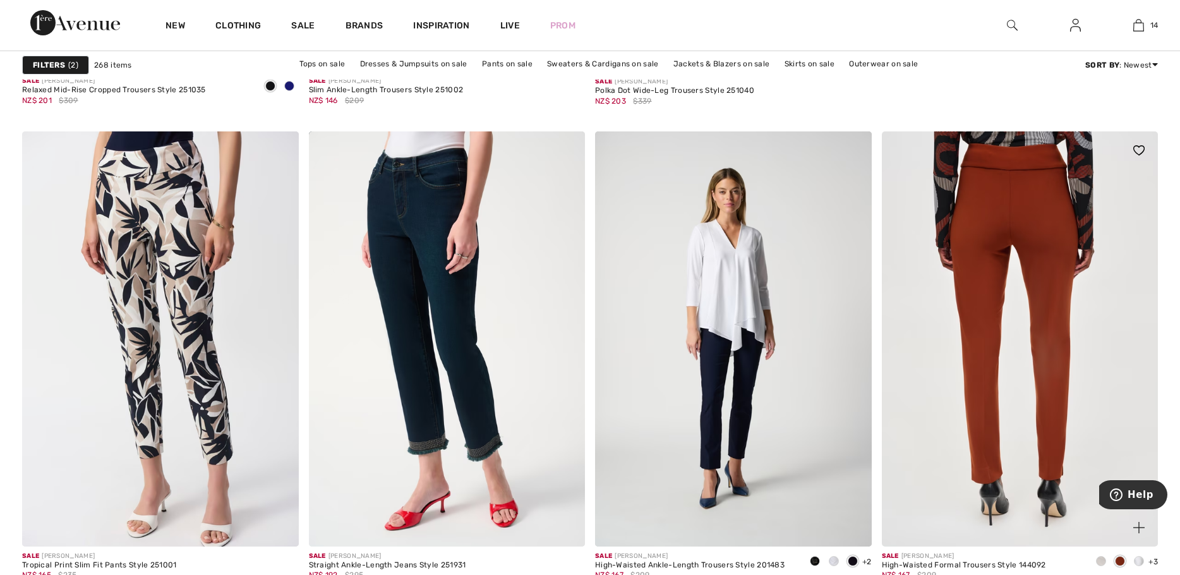
scroll to position [1137, 0]
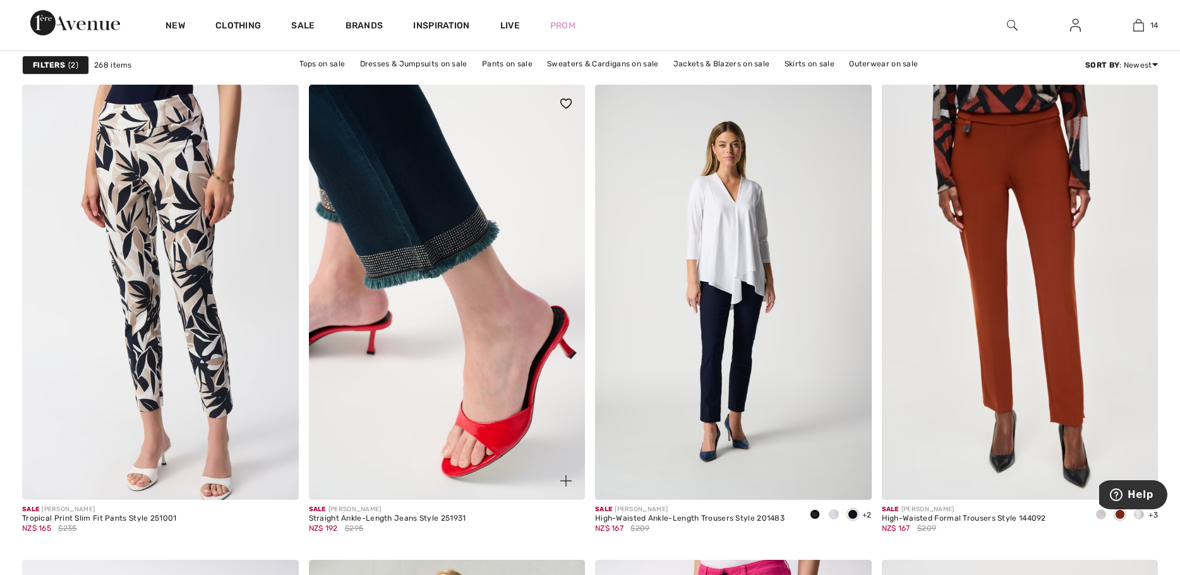
click at [422, 217] on img at bounding box center [447, 292] width 277 height 414
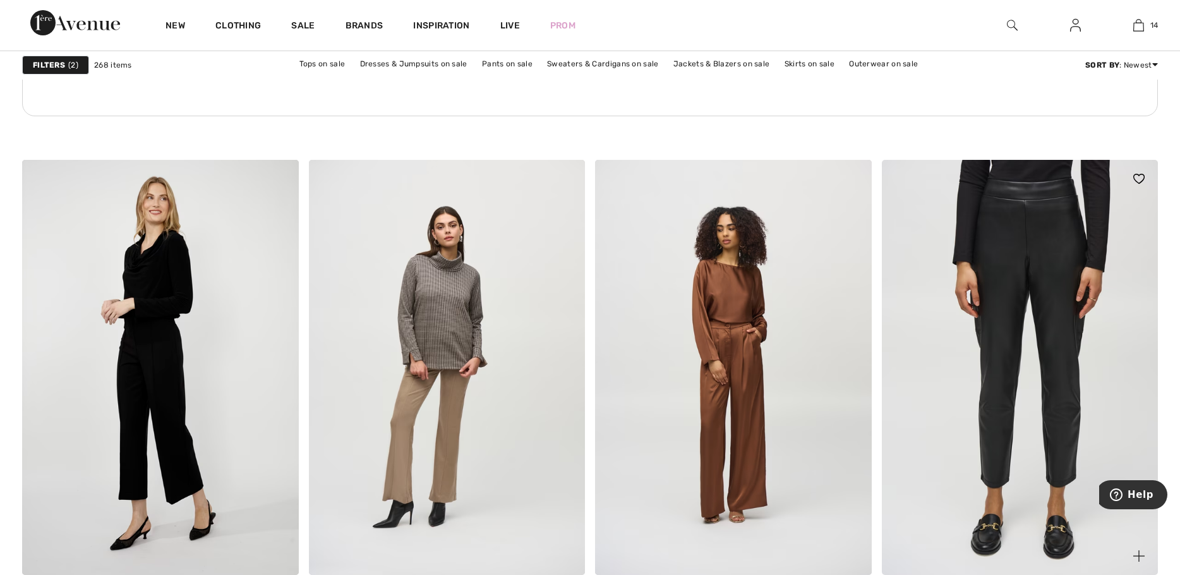
scroll to position [2210, 0]
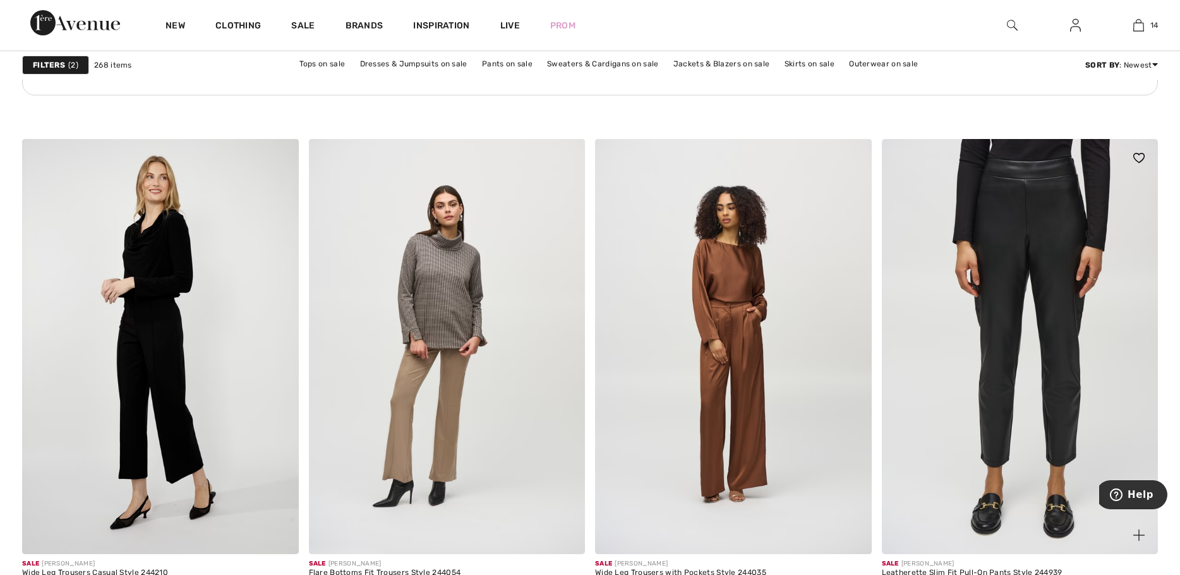
click at [998, 325] on img at bounding box center [1020, 346] width 277 height 414
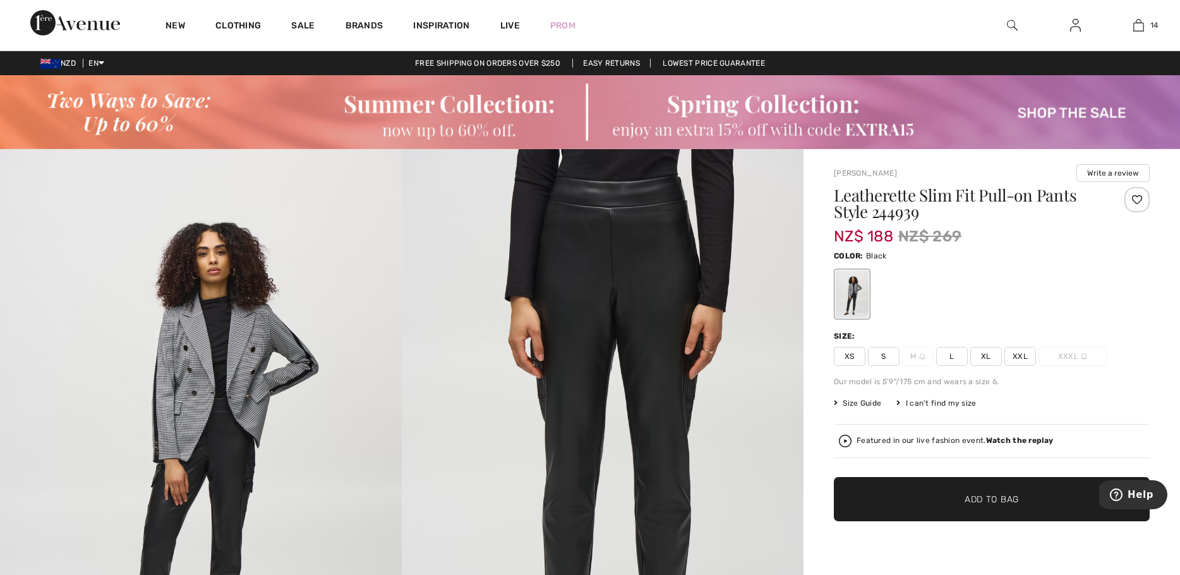
click at [954, 358] on span "L" at bounding box center [952, 356] width 32 height 19
click at [1003, 494] on span "Add to Bag" at bounding box center [991, 498] width 54 height 13
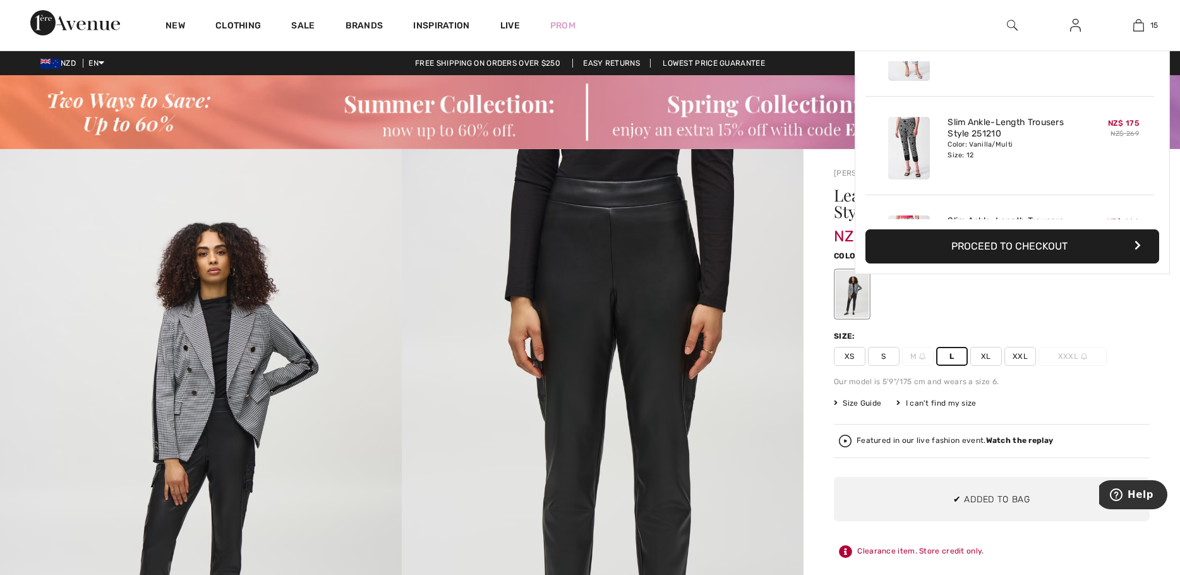
scroll to position [1320, 0]
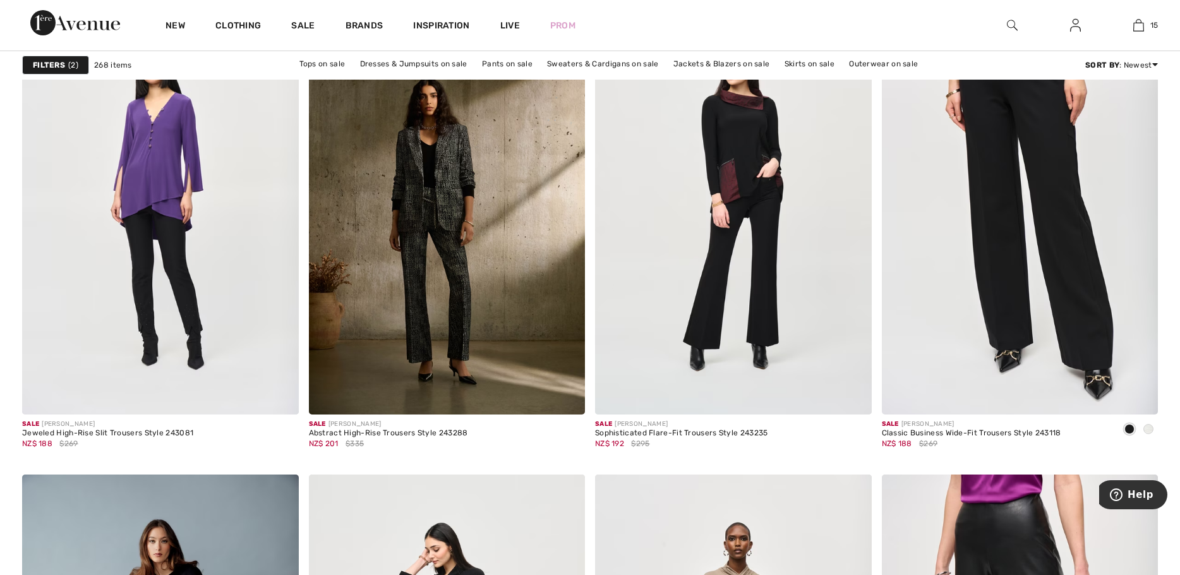
scroll to position [5999, 0]
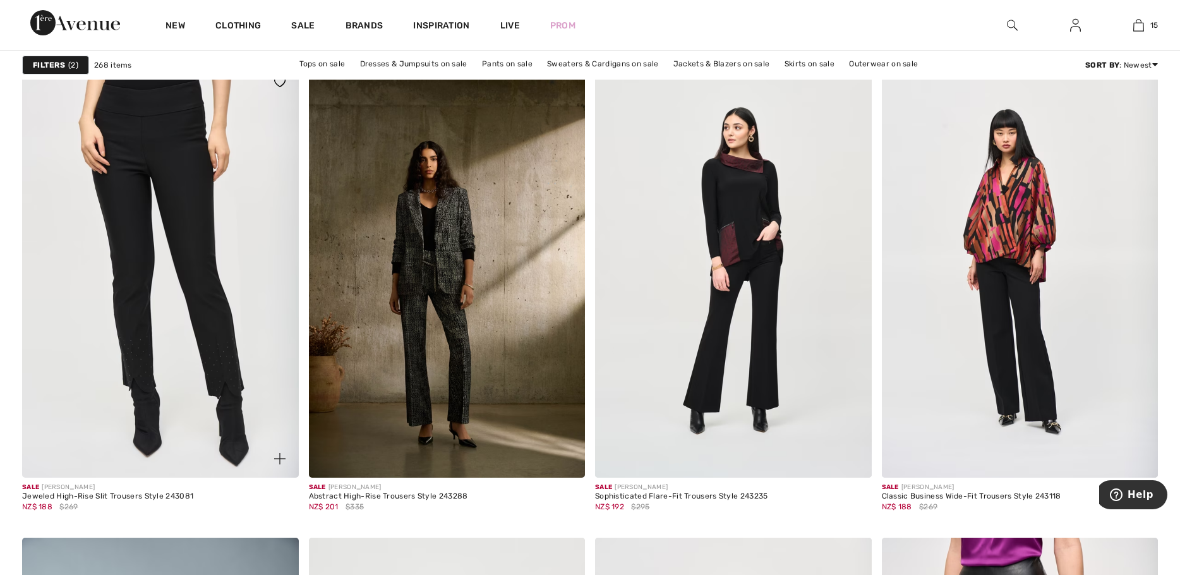
click at [215, 333] on img at bounding box center [160, 270] width 277 height 414
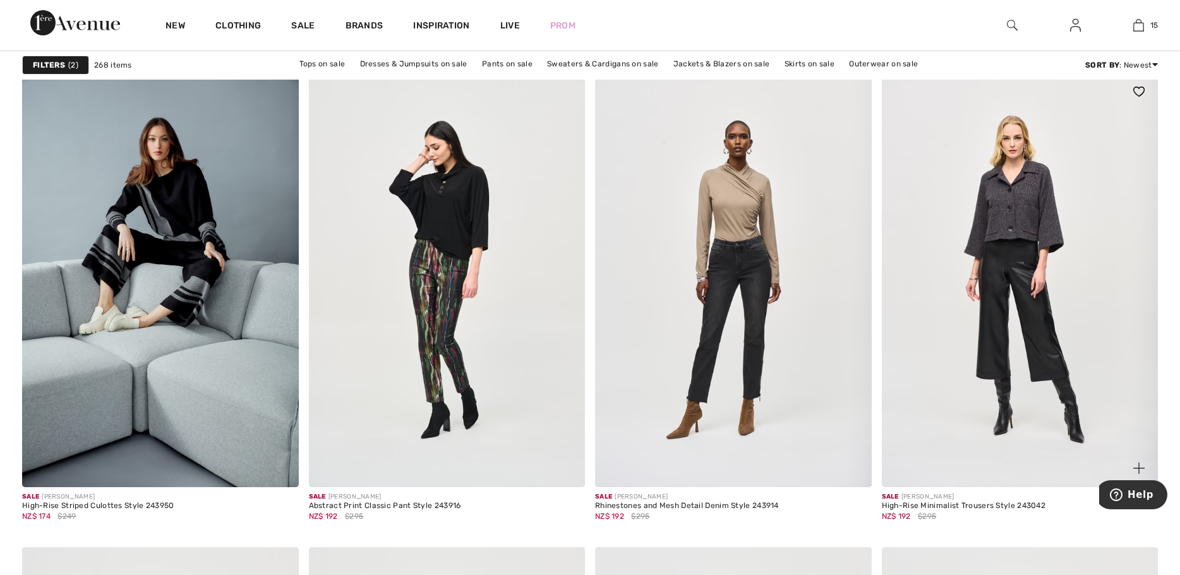
scroll to position [6441, 0]
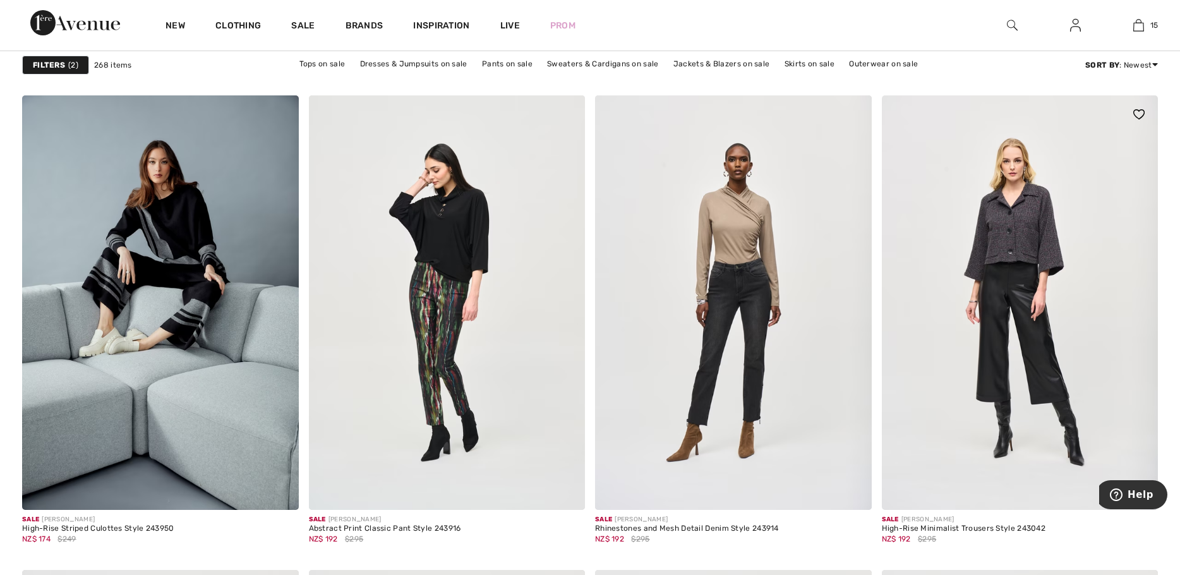
click at [1022, 294] on img at bounding box center [1020, 302] width 277 height 414
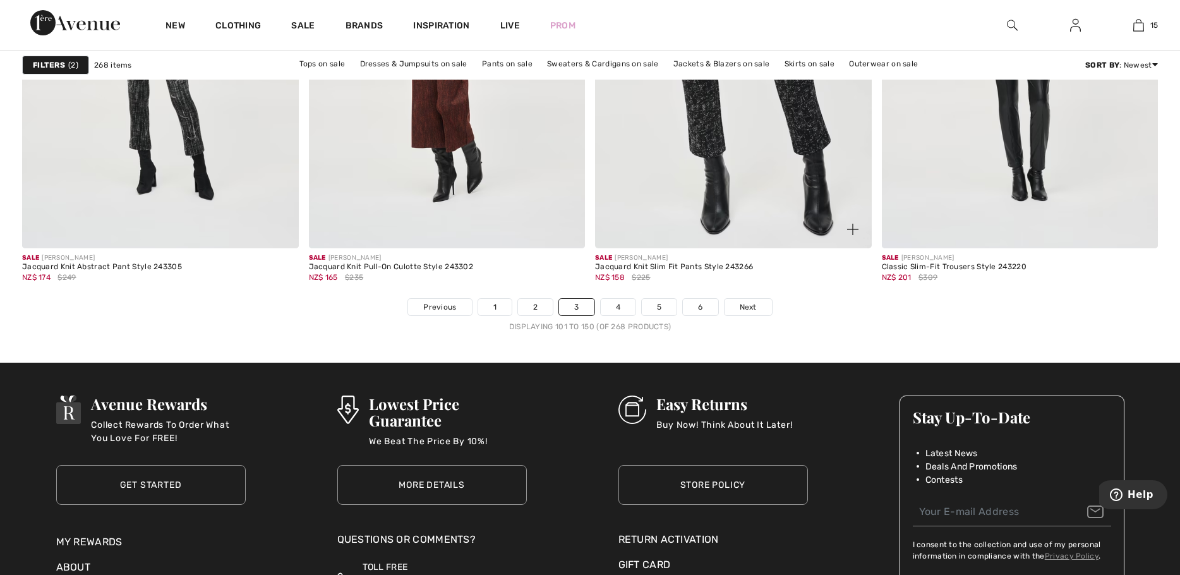
scroll to position [7200, 0]
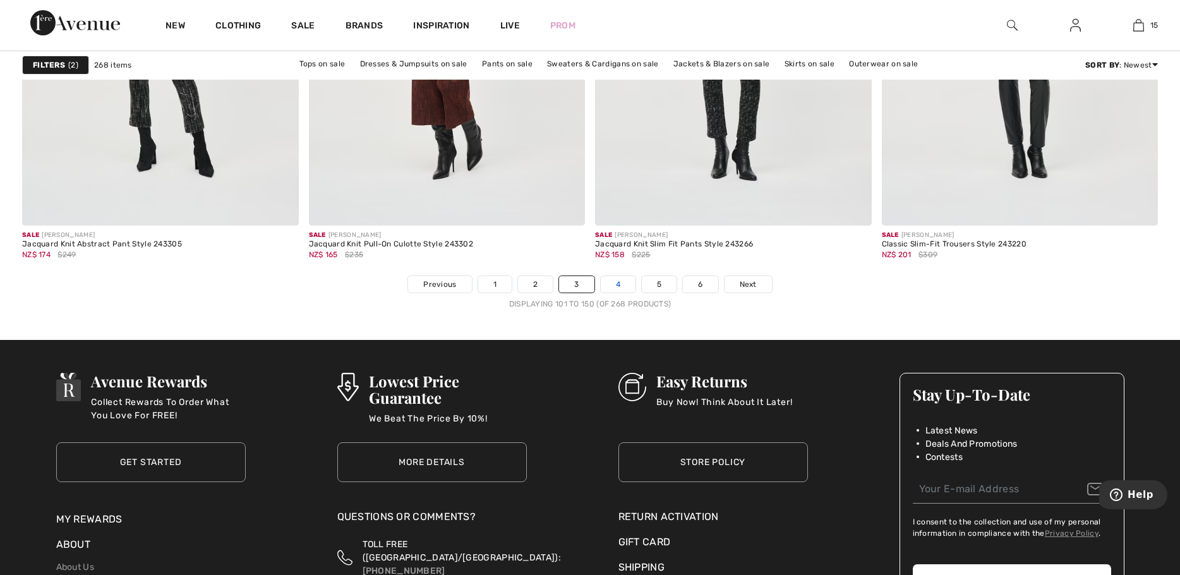
click at [616, 284] on link "4" at bounding box center [618, 284] width 35 height 16
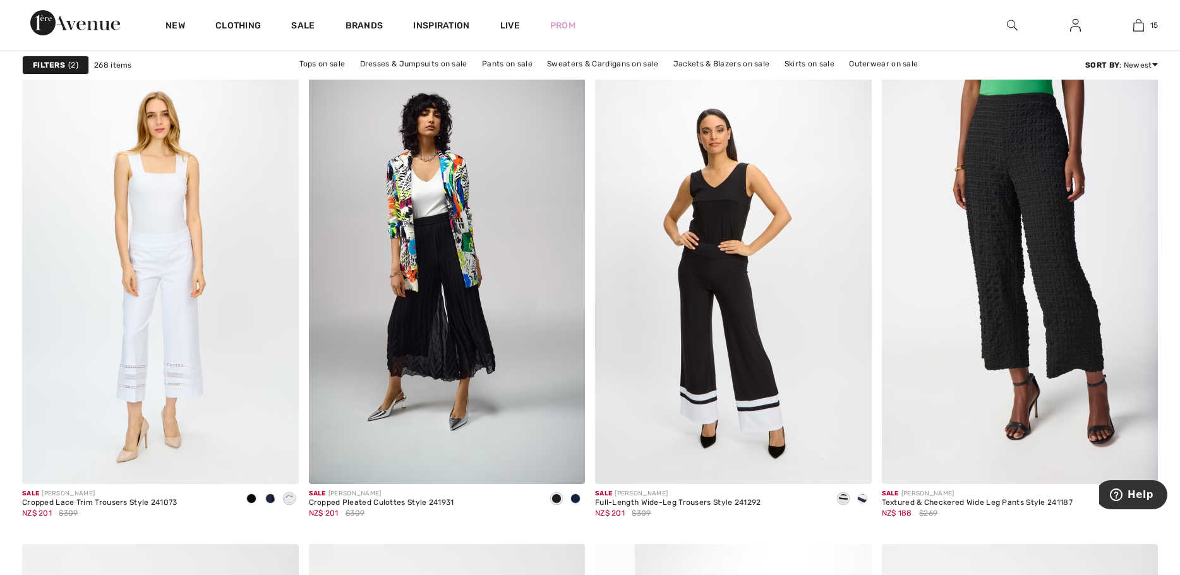
scroll to position [5999, 0]
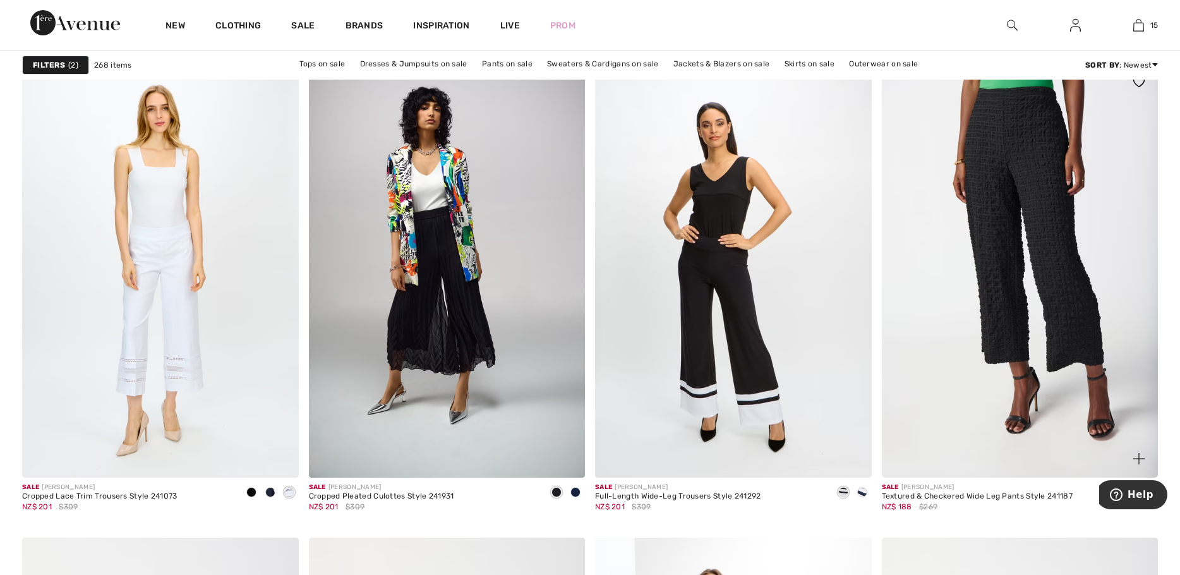
click at [998, 321] on img at bounding box center [1020, 270] width 277 height 414
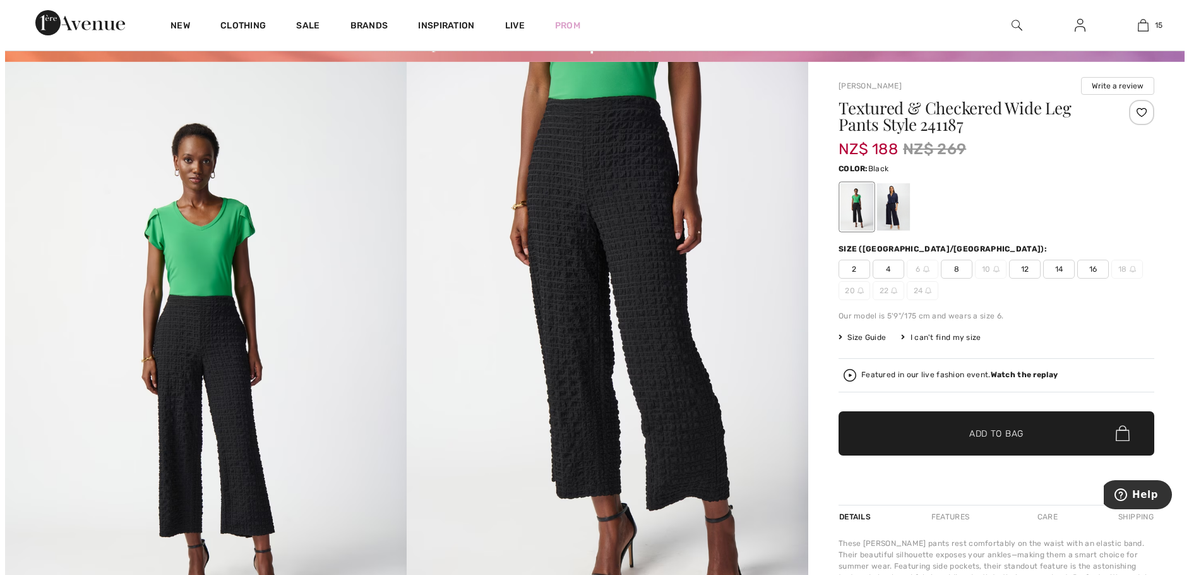
scroll to position [63, 0]
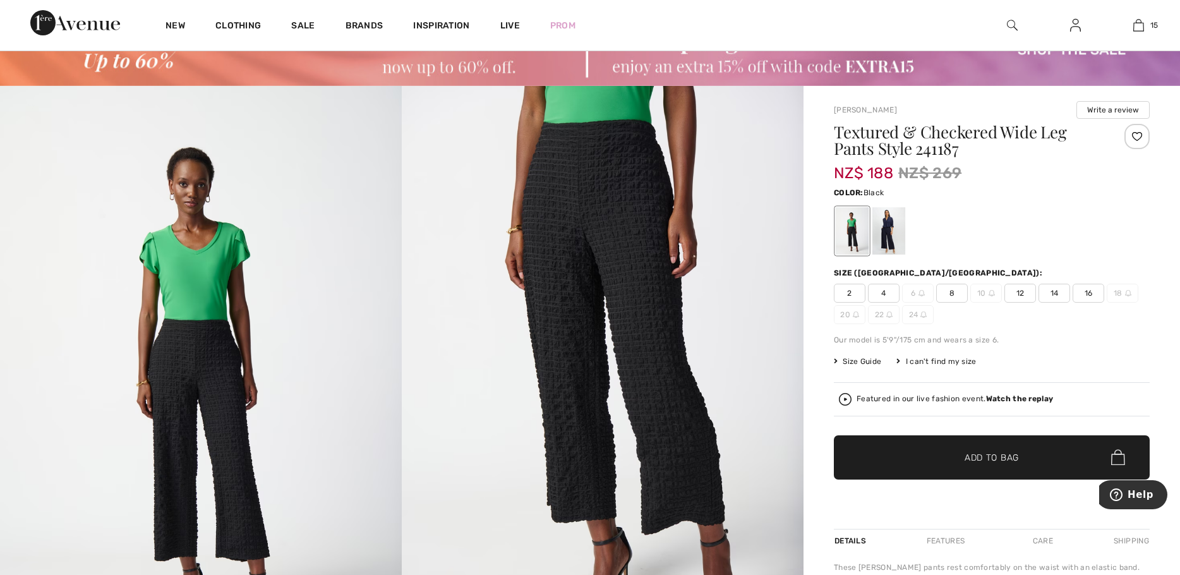
click at [637, 376] on img at bounding box center [603, 387] width 402 height 602
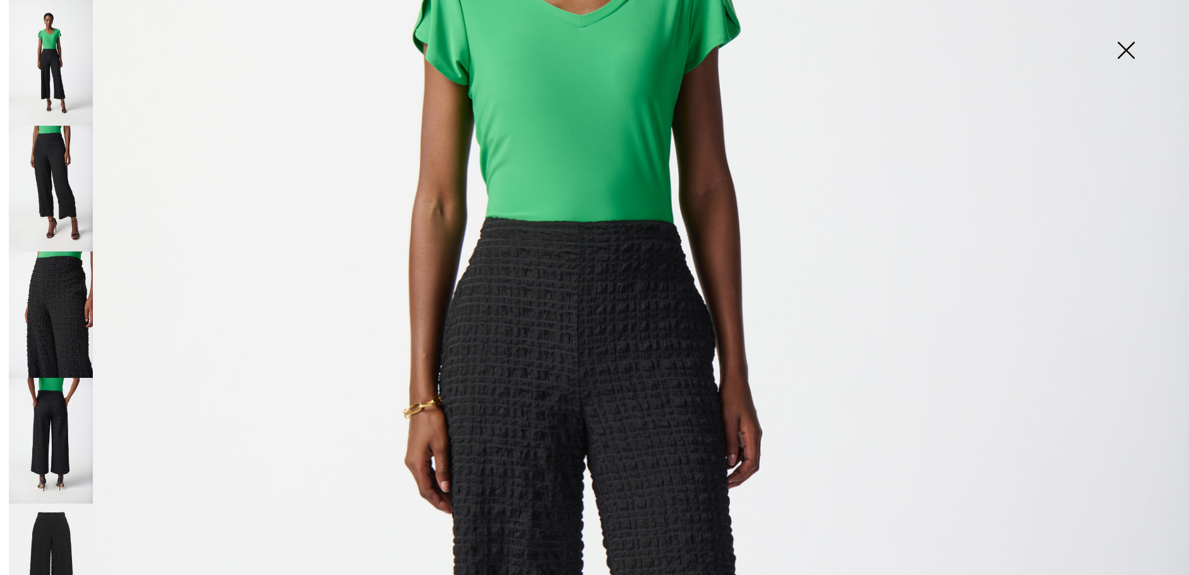
scroll to position [379, 0]
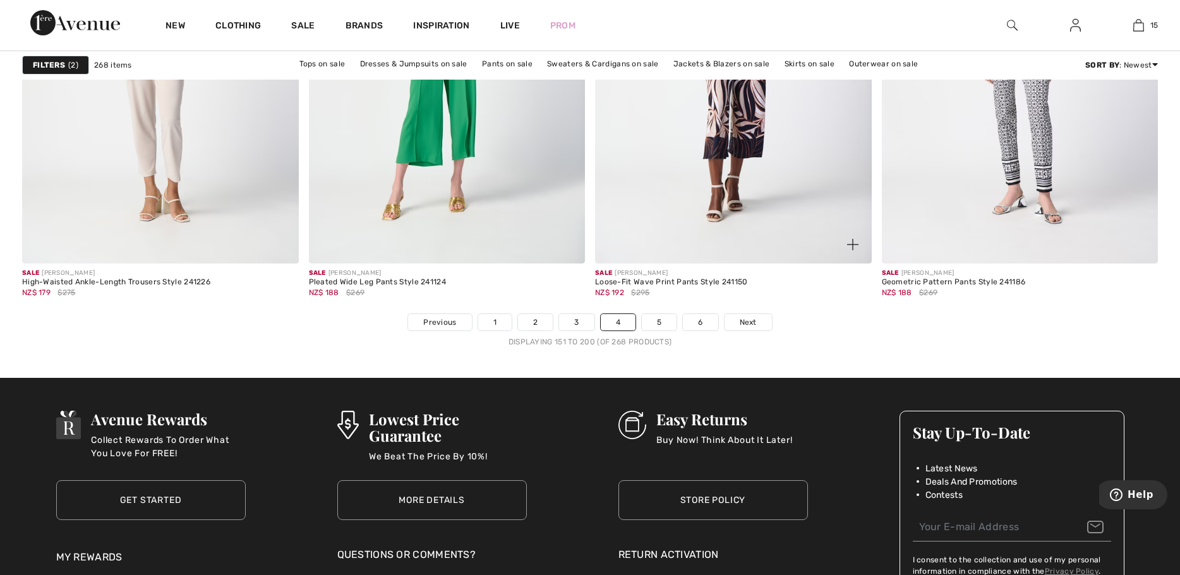
scroll to position [7136, 0]
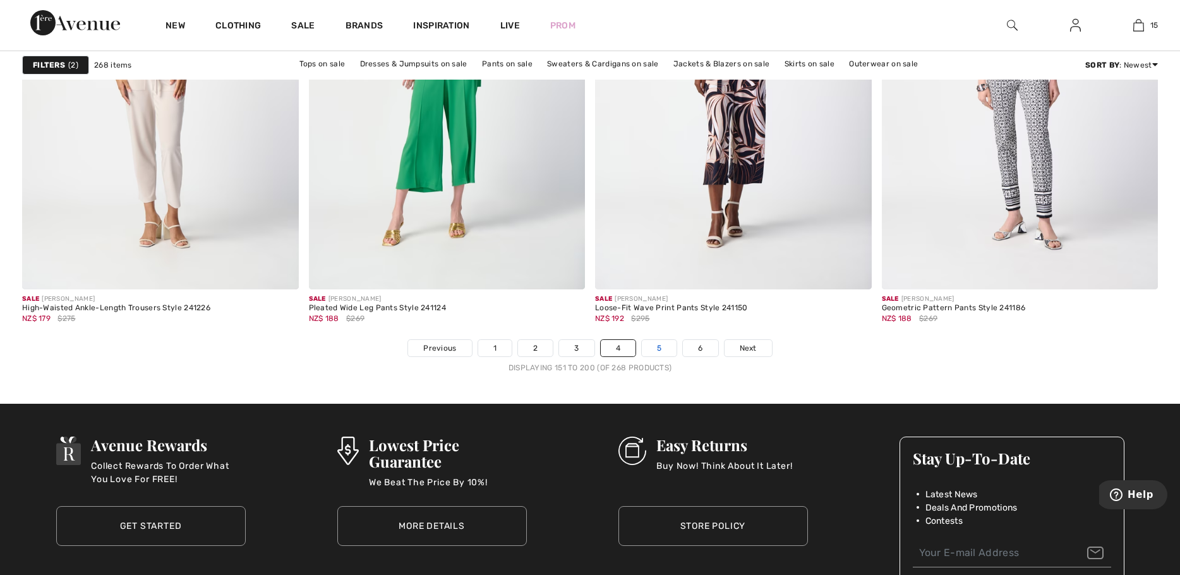
click at [658, 349] on link "5" at bounding box center [659, 348] width 35 height 16
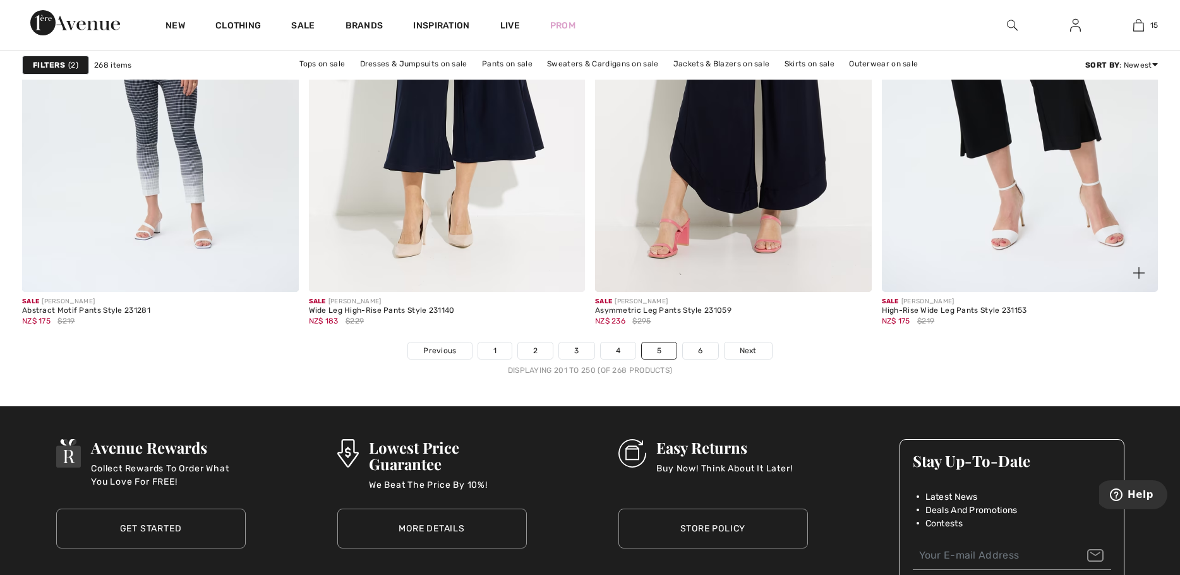
scroll to position [7136, 0]
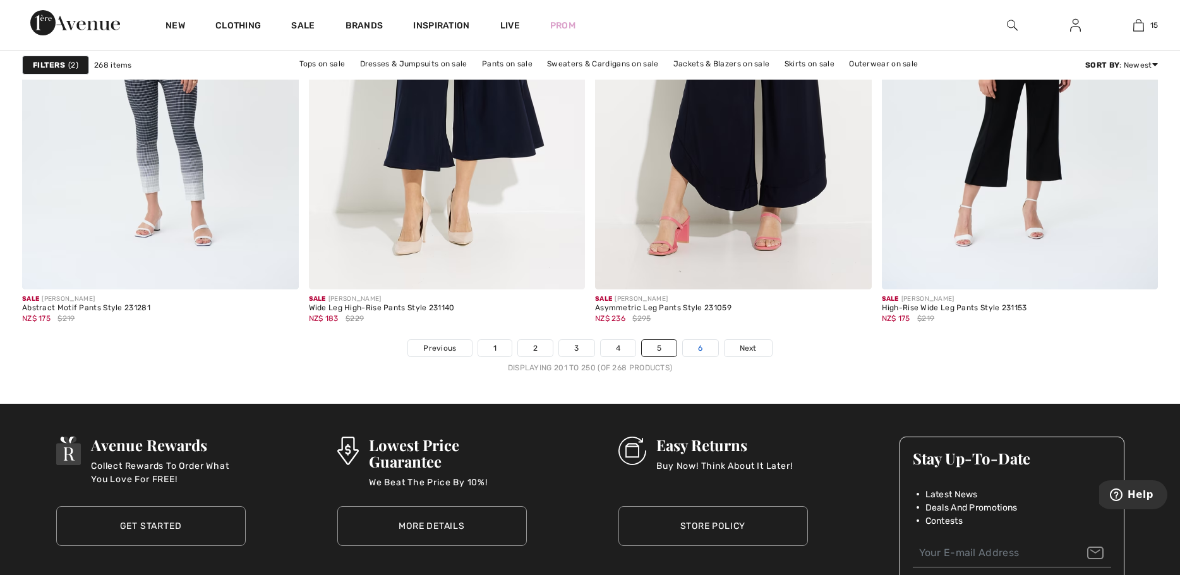
click at [697, 348] on link "6" at bounding box center [700, 348] width 35 height 16
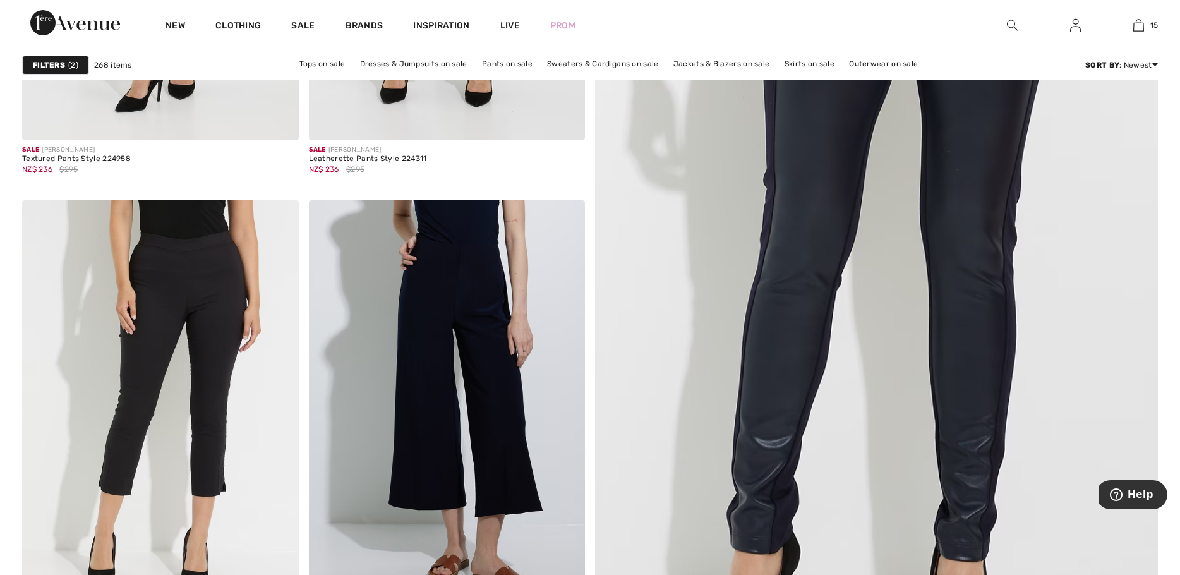
scroll to position [568, 0]
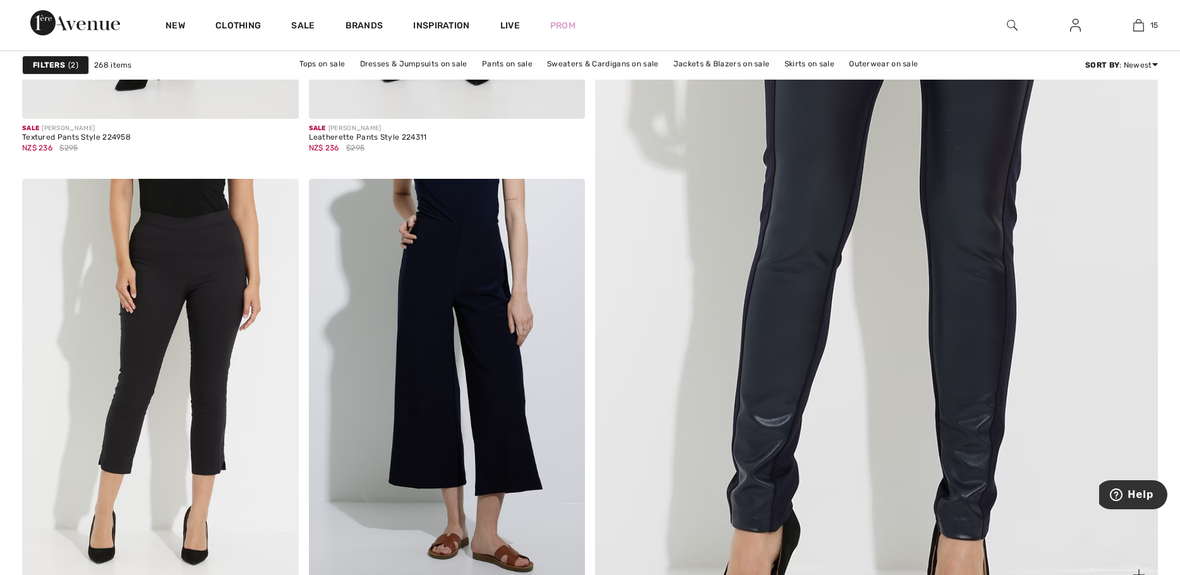
click at [823, 309] on img at bounding box center [876, 210] width 675 height 1013
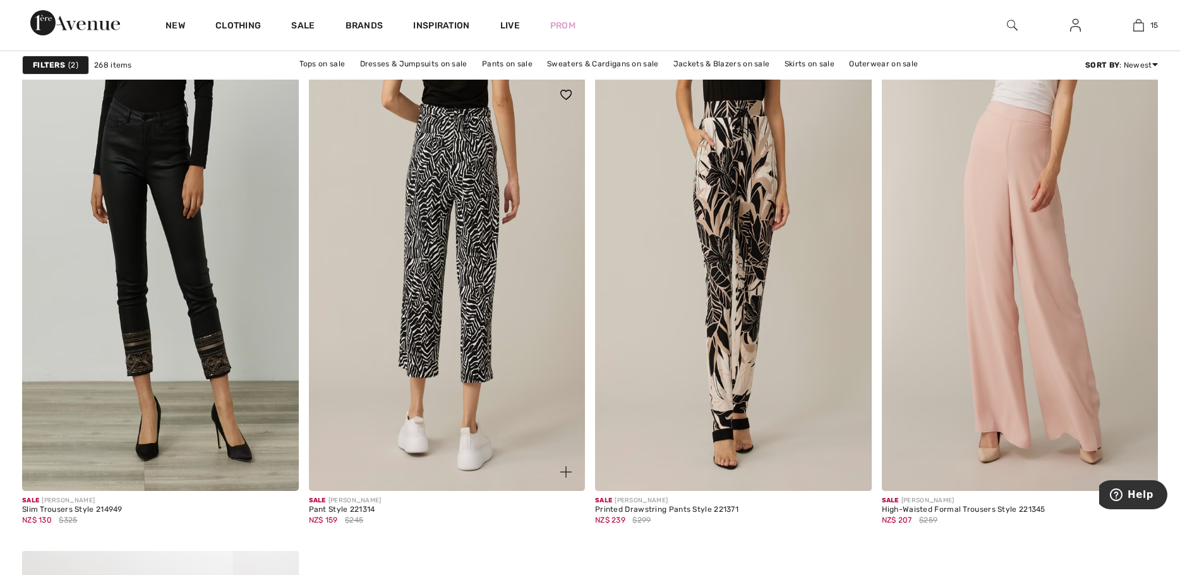
scroll to position [2337, 0]
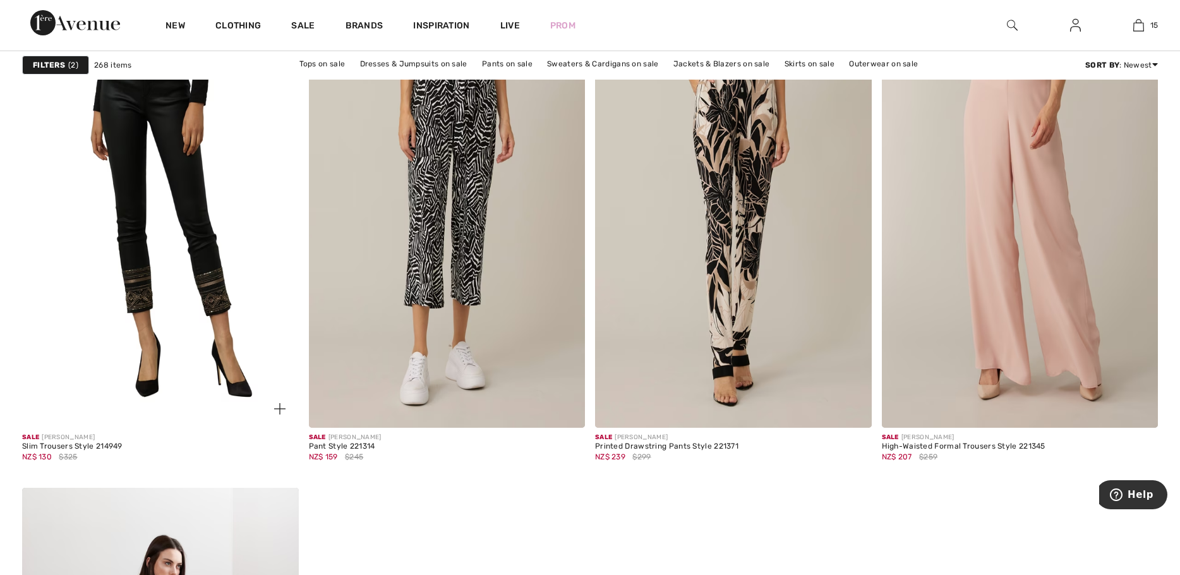
click at [180, 179] on img at bounding box center [160, 220] width 277 height 414
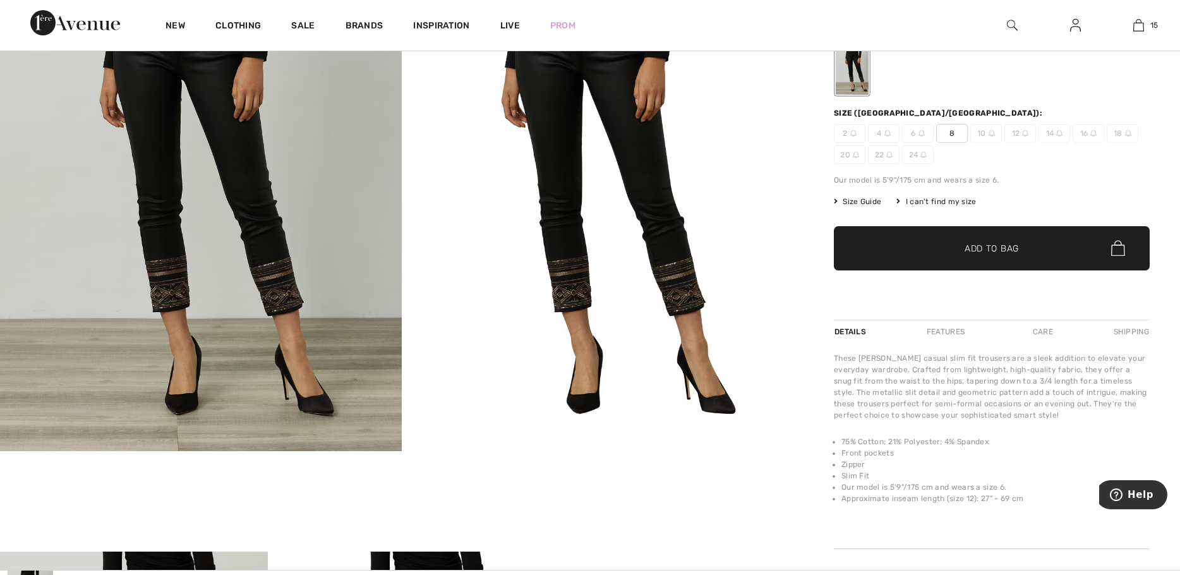
scroll to position [189, 0]
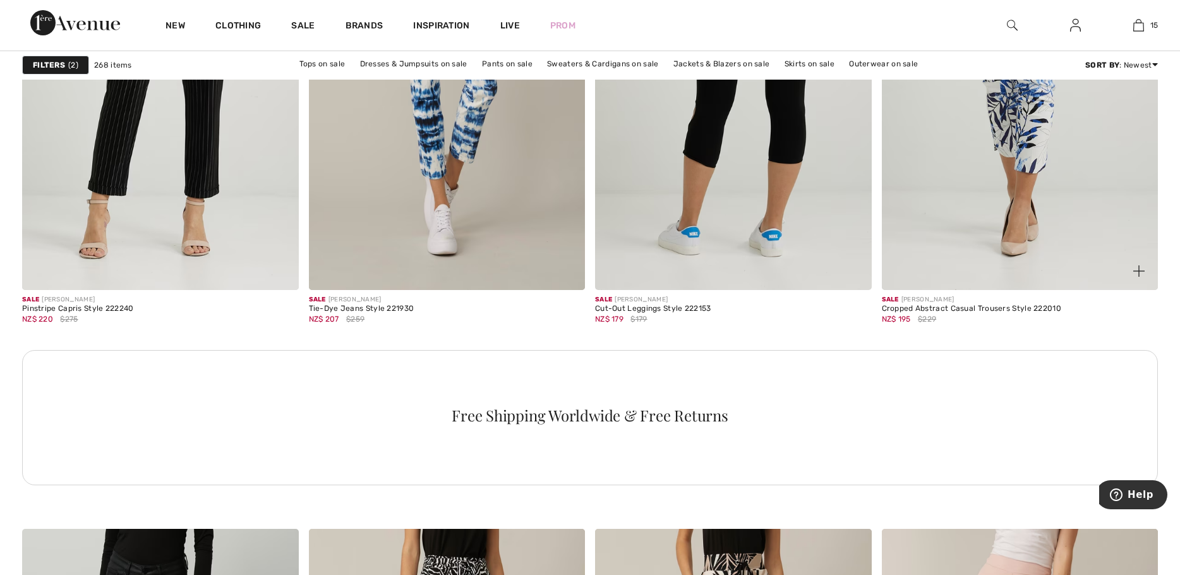
scroll to position [1579, 0]
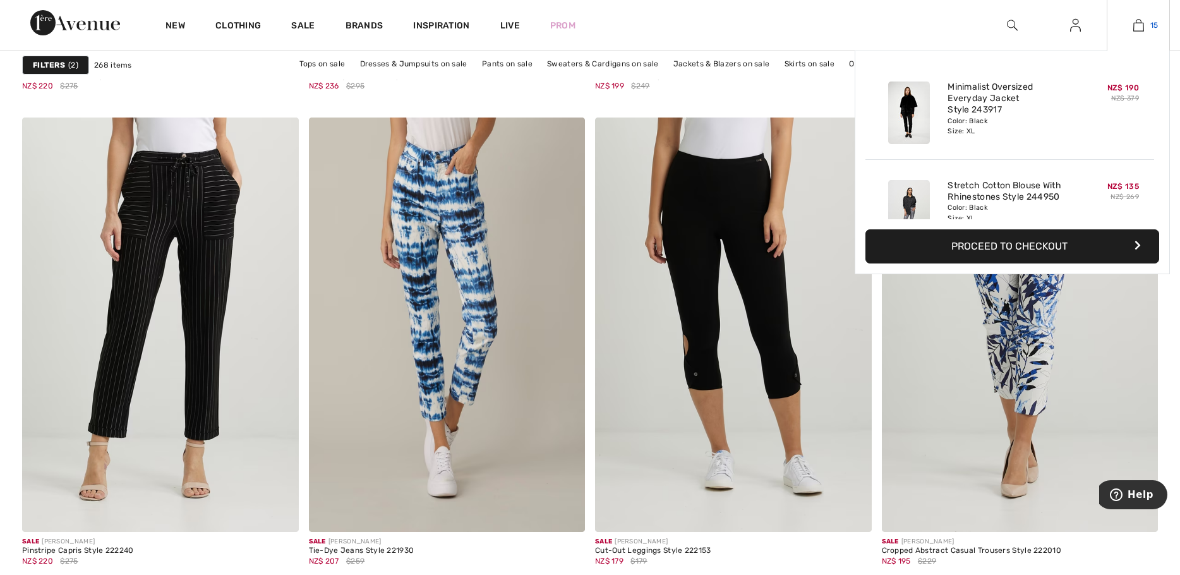
click at [1140, 29] on img at bounding box center [1138, 25] width 11 height 15
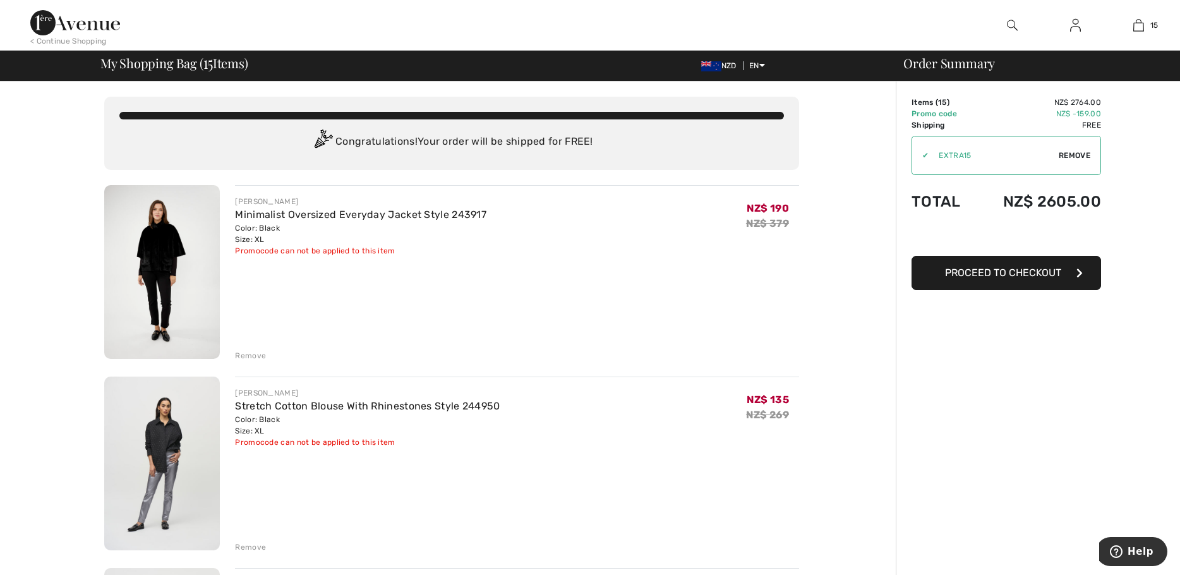
click at [251, 356] on div "Remove" at bounding box center [250, 355] width 31 height 11
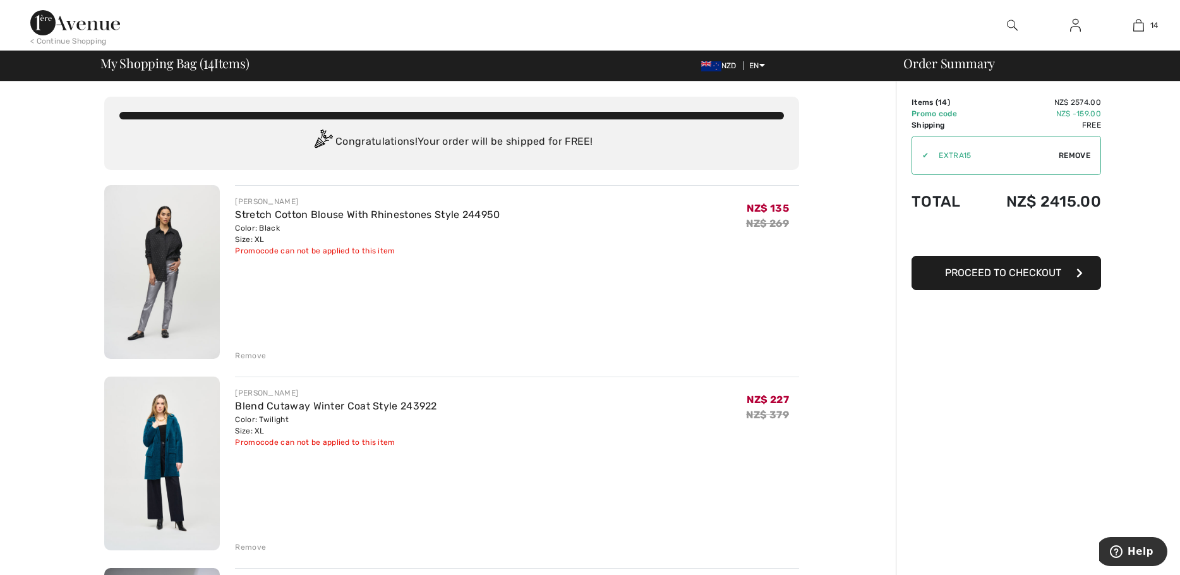
click at [249, 355] on div "Remove" at bounding box center [250, 355] width 31 height 11
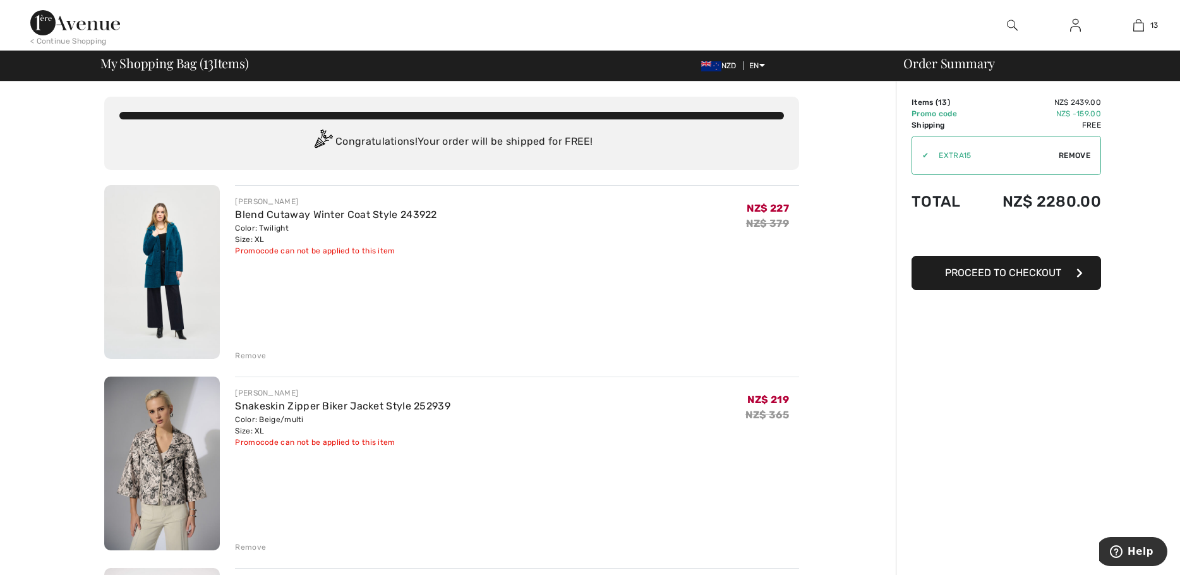
click at [246, 355] on div "Remove" at bounding box center [250, 355] width 31 height 11
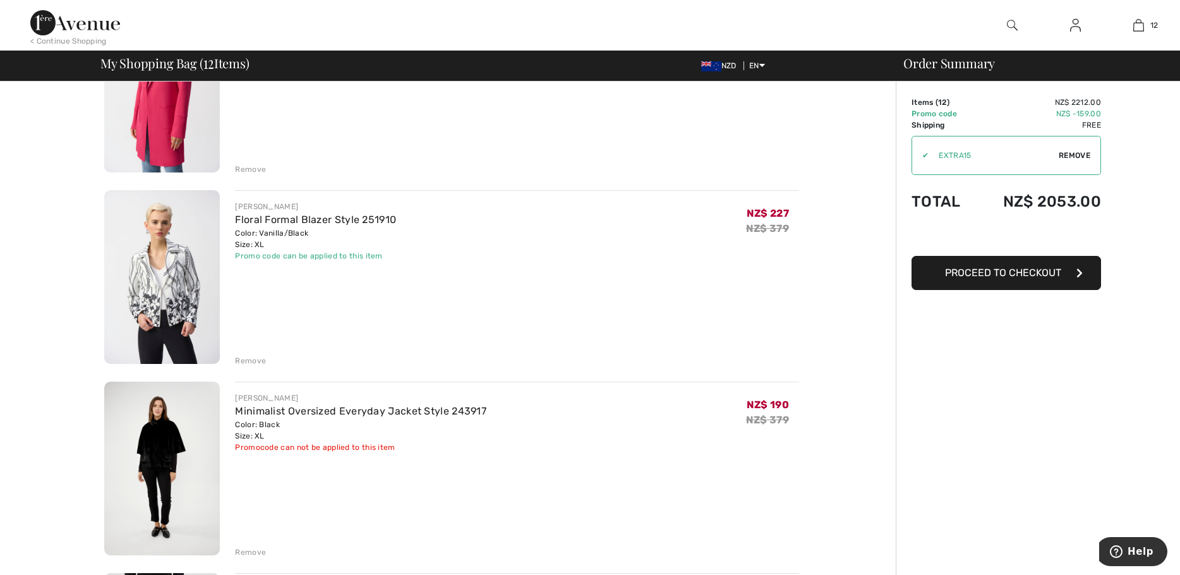
scroll to position [632, 0]
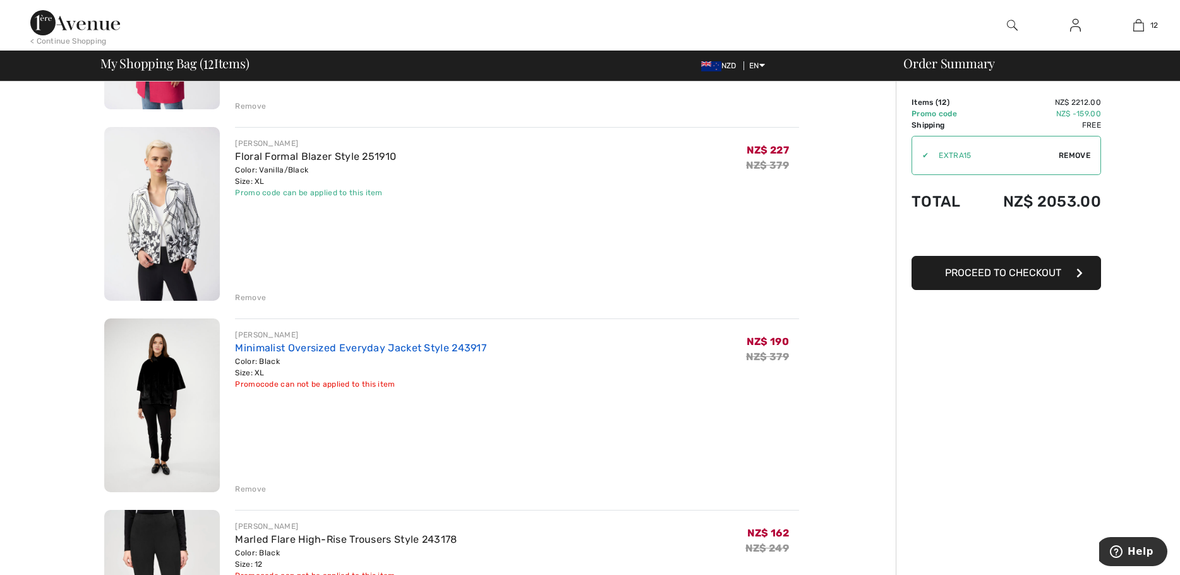
click at [256, 351] on link "Minimalist Oversized Everyday Jacket Style 243917" at bounding box center [360, 348] width 251 height 12
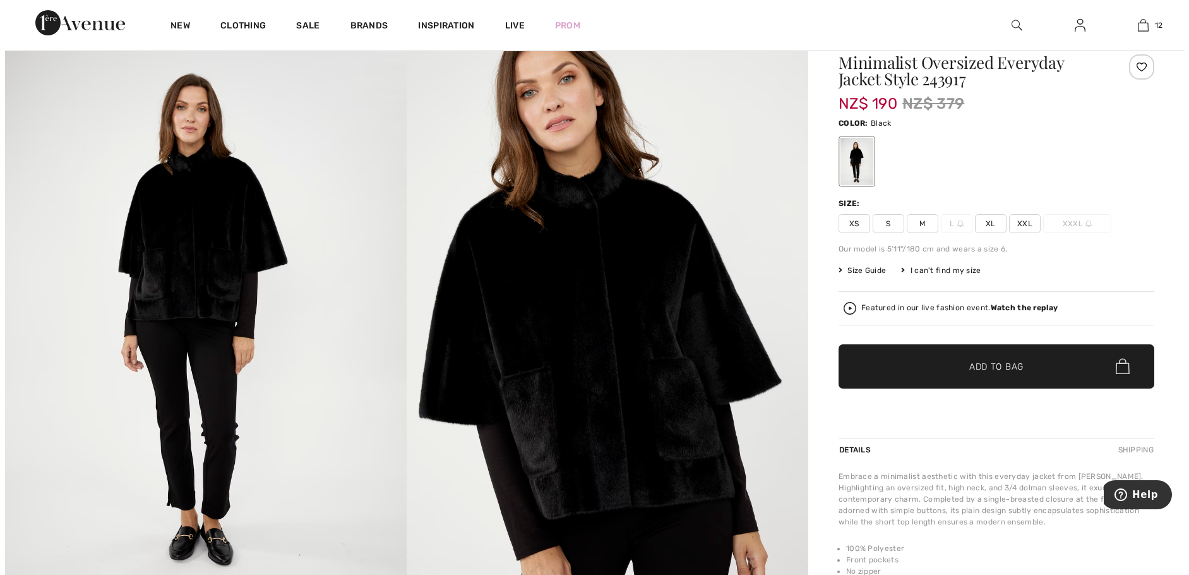
scroll to position [63, 0]
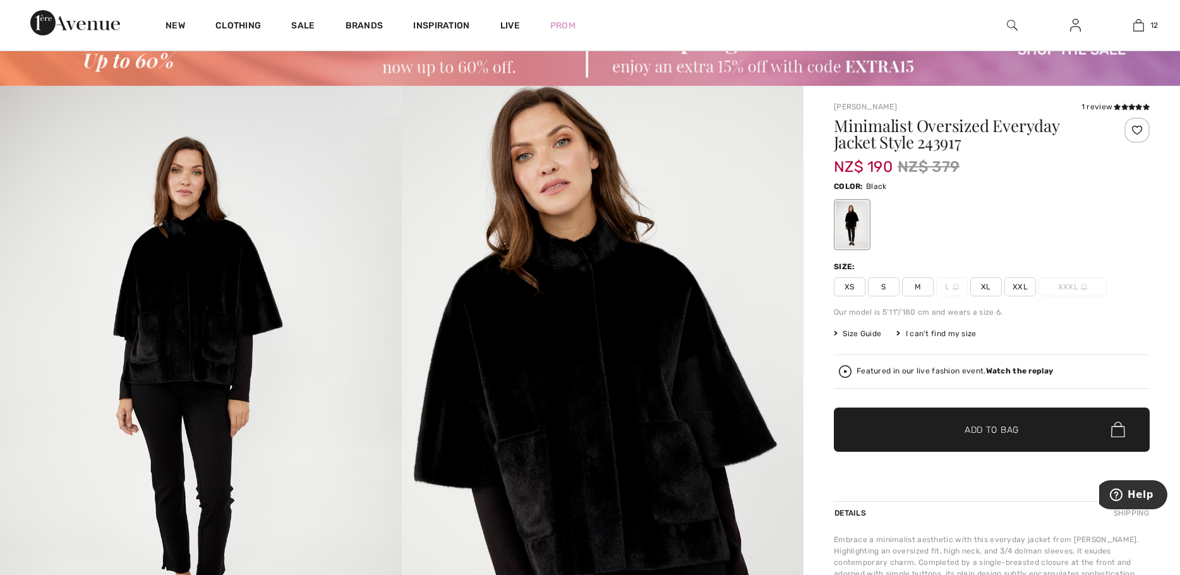
click at [563, 392] on img at bounding box center [603, 387] width 402 height 602
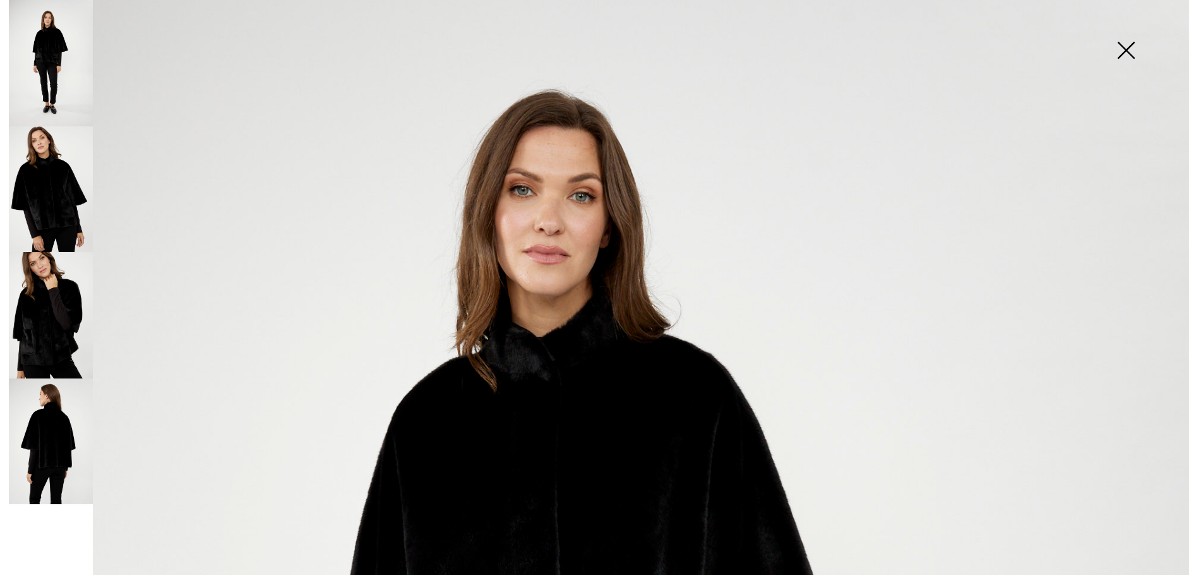
scroll to position [0, 0]
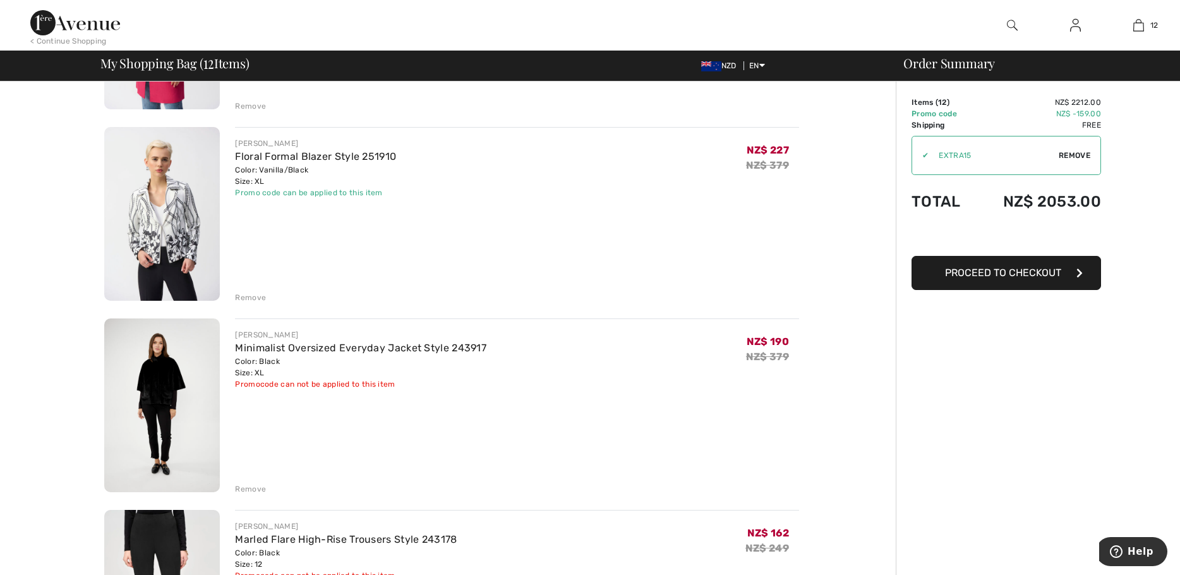
click at [246, 488] on div "Remove" at bounding box center [250, 488] width 31 height 11
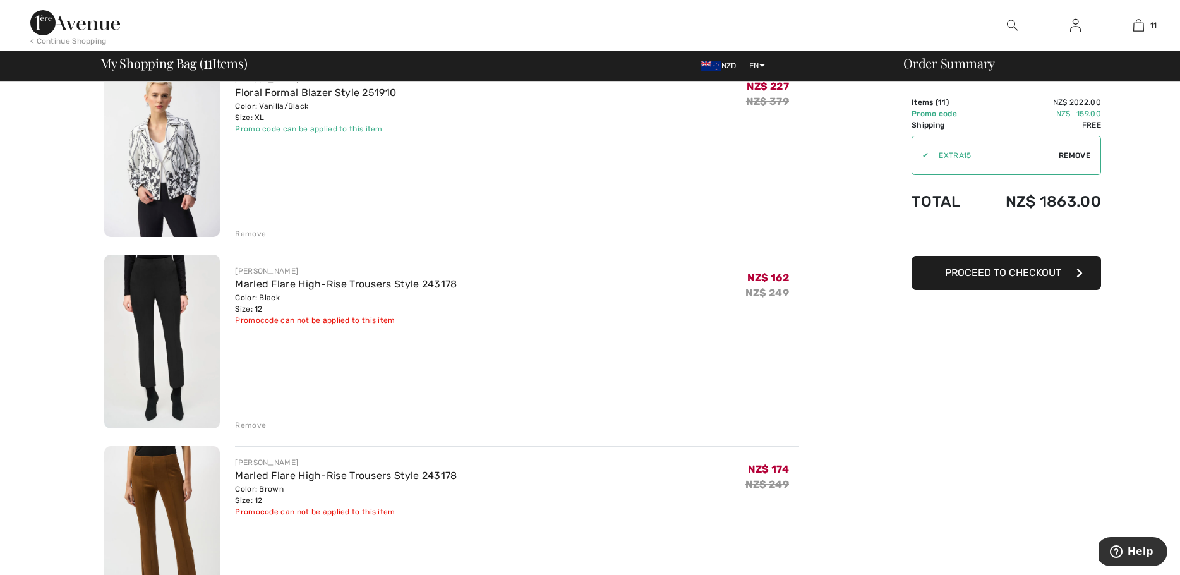
scroll to position [695, 0]
click at [245, 424] on div "Remove" at bounding box center [250, 425] width 31 height 11
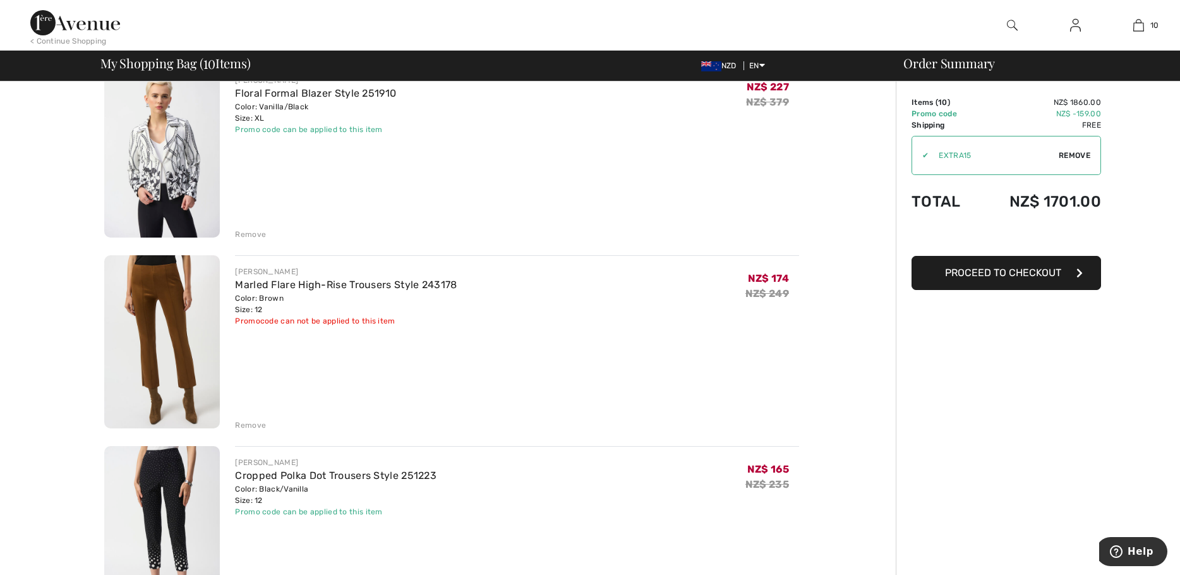
click at [239, 424] on div "Remove" at bounding box center [250, 424] width 31 height 11
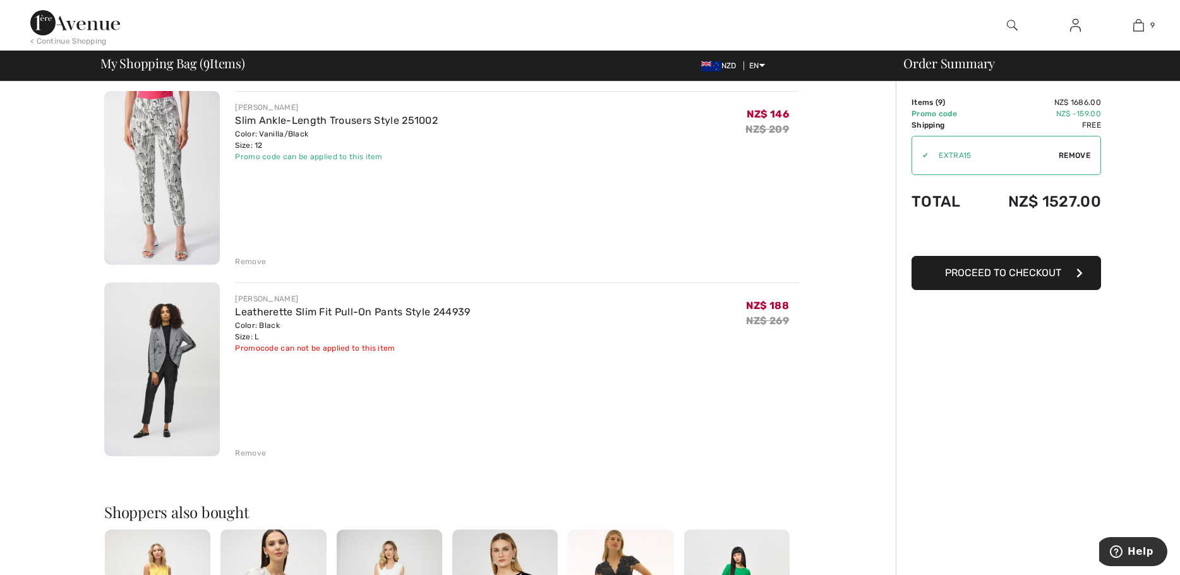
scroll to position [1452, 0]
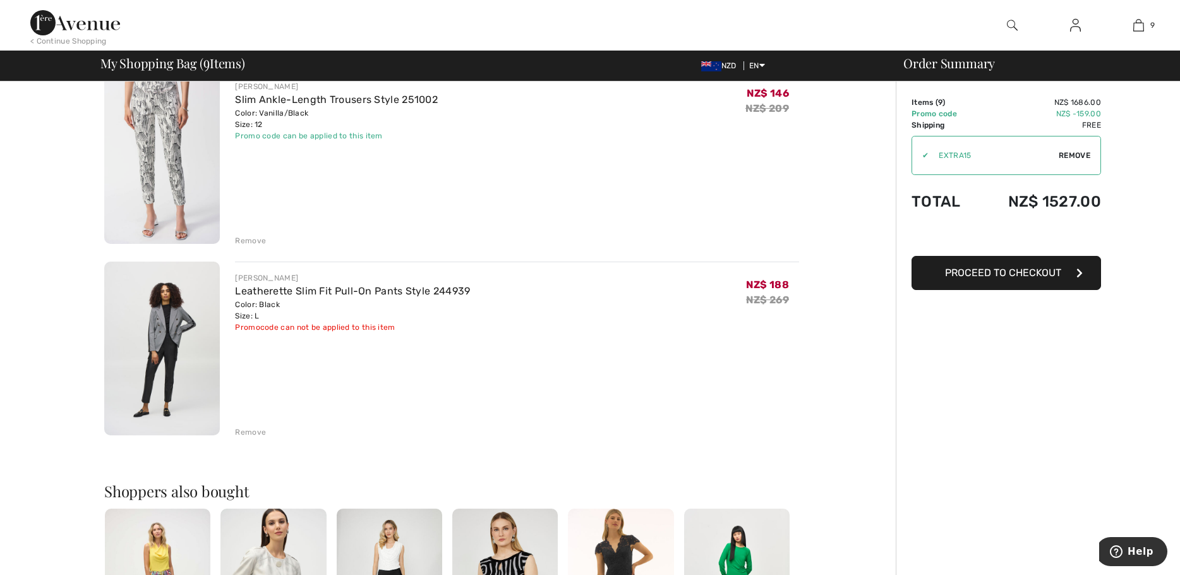
click at [159, 336] on img at bounding box center [162, 348] width 116 height 174
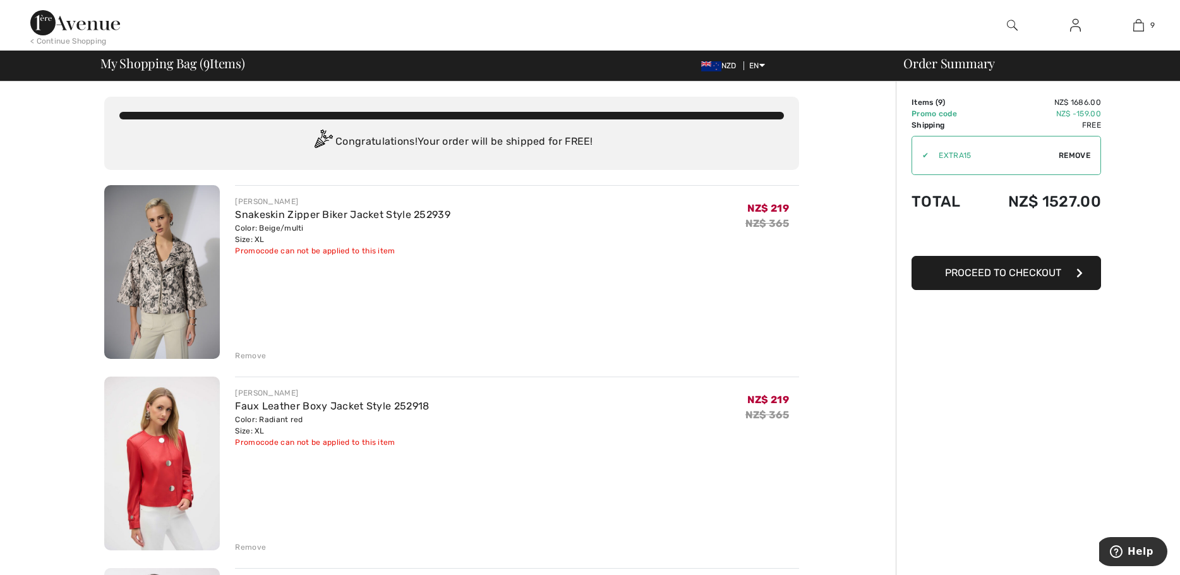
click at [248, 356] on div "Remove" at bounding box center [250, 355] width 31 height 11
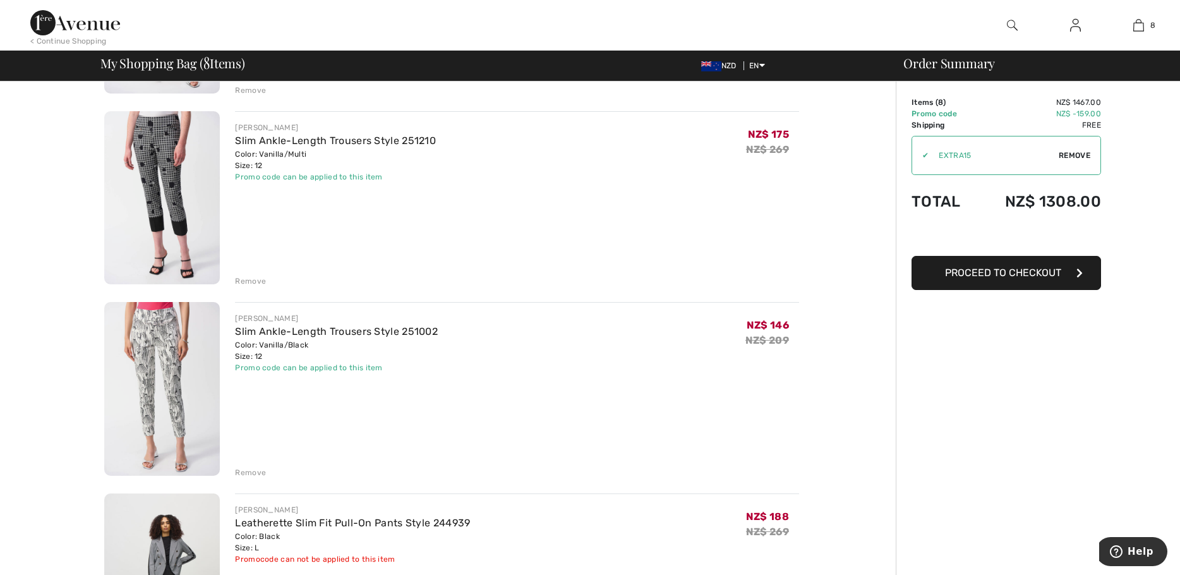
scroll to position [947, 0]
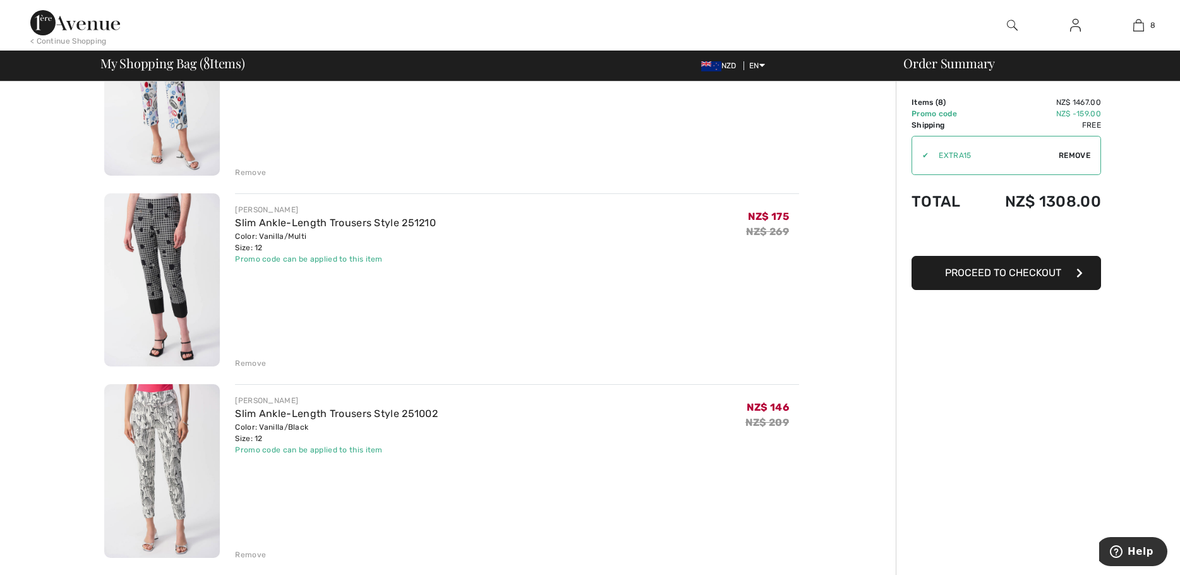
click at [166, 433] on img at bounding box center [162, 471] width 116 height 174
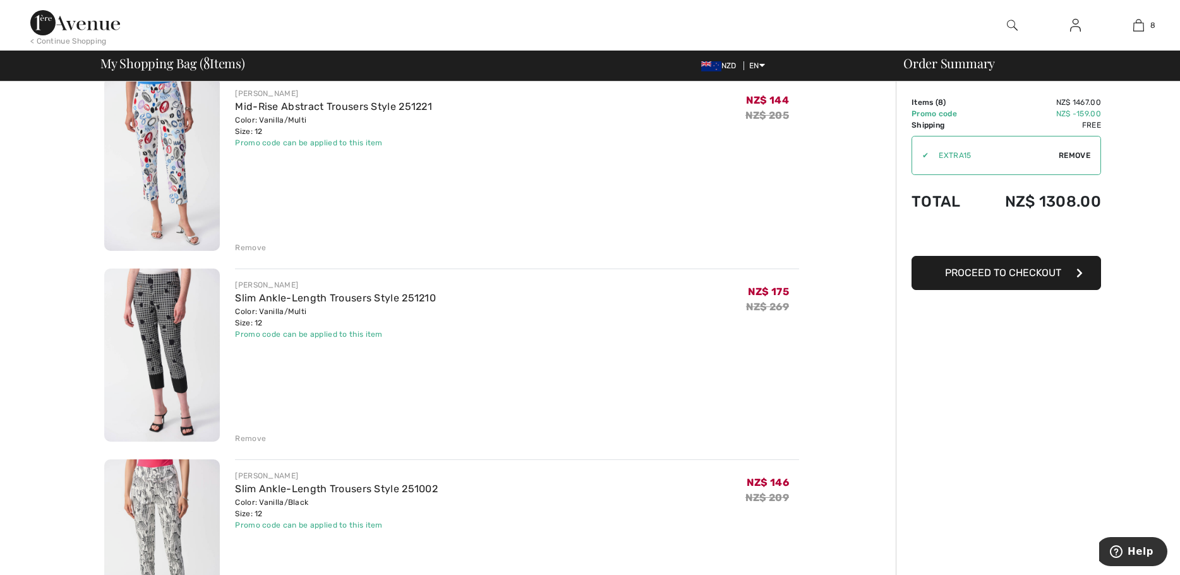
scroll to position [947, 0]
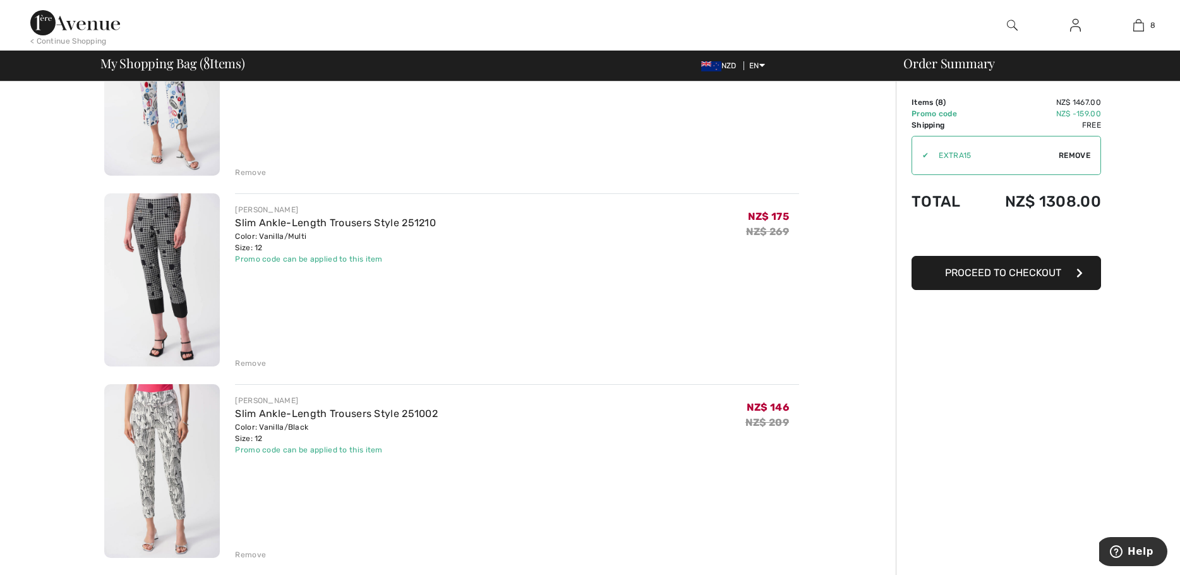
click at [245, 556] on div "Remove" at bounding box center [250, 554] width 31 height 11
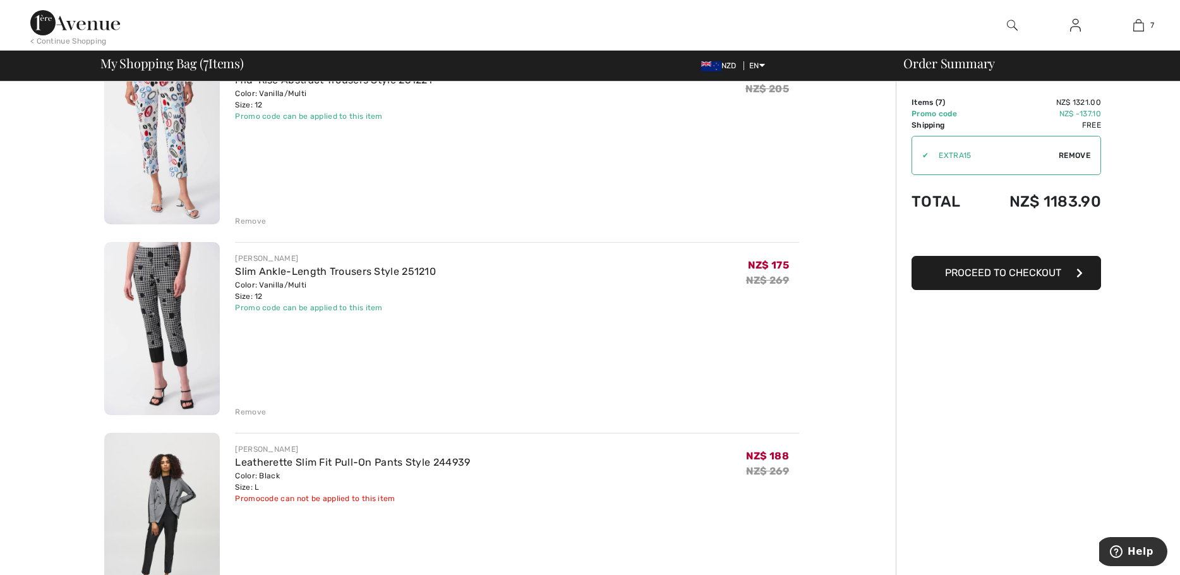
scroll to position [758, 0]
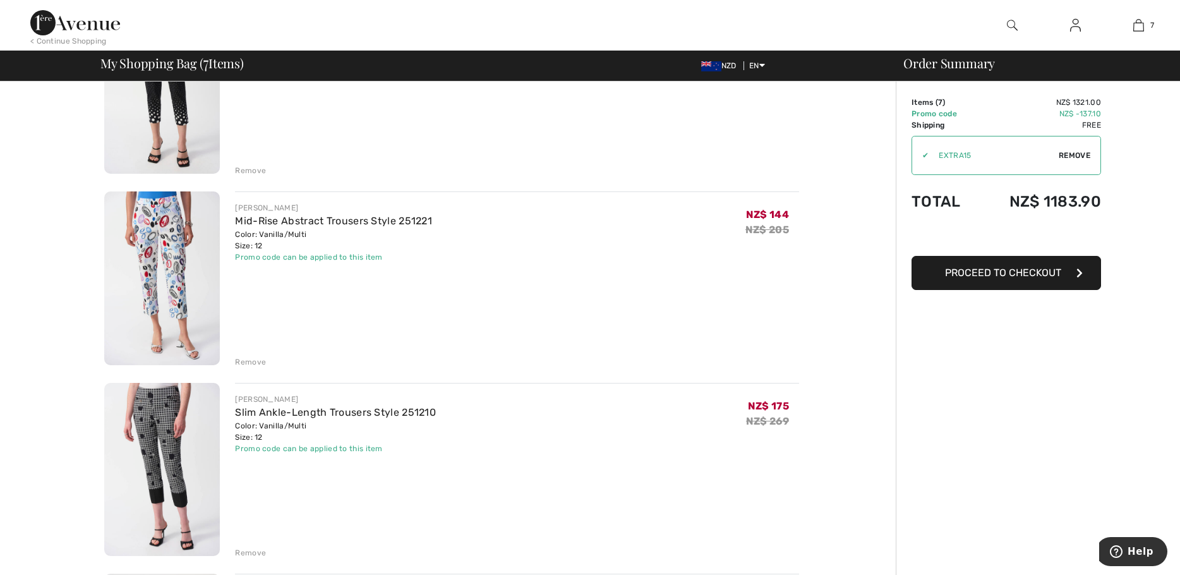
click at [245, 362] on div "Remove" at bounding box center [250, 361] width 31 height 11
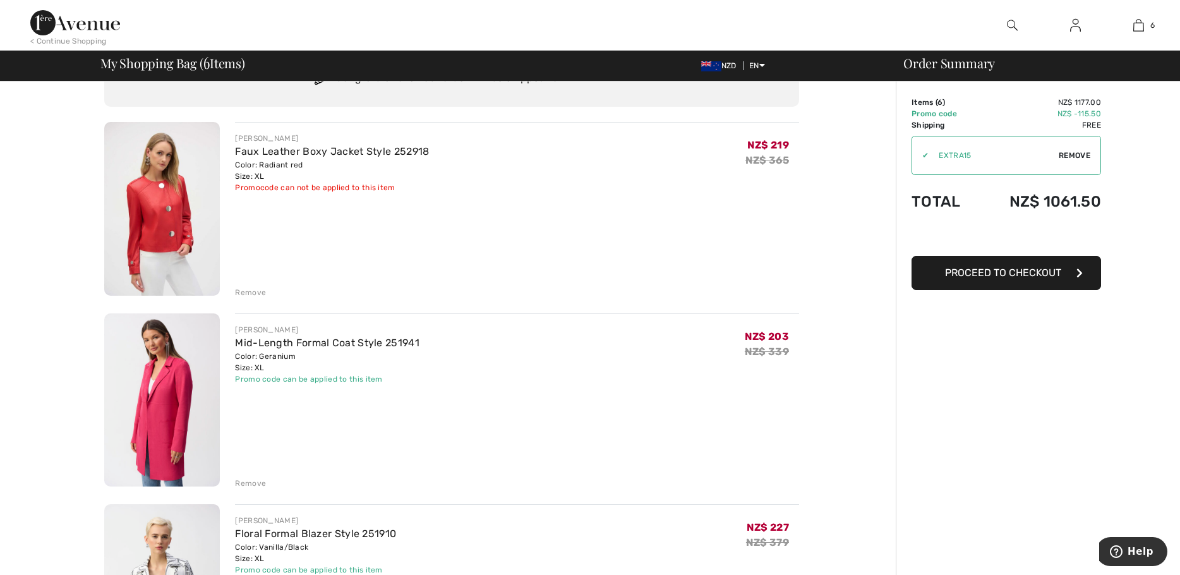
scroll to position [0, 0]
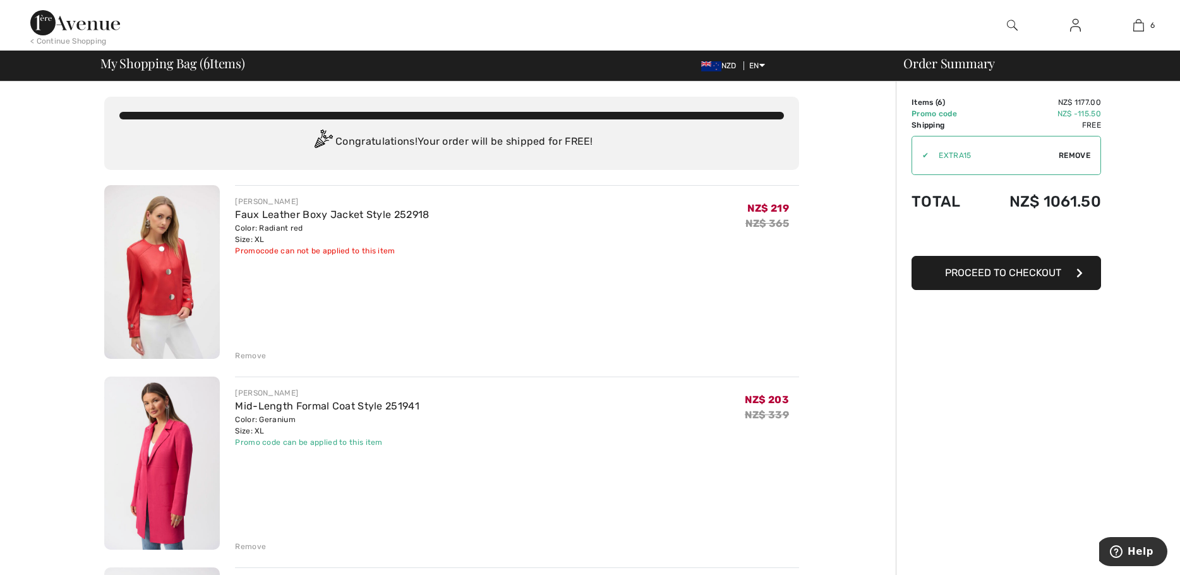
click at [150, 267] on img at bounding box center [162, 272] width 116 height 174
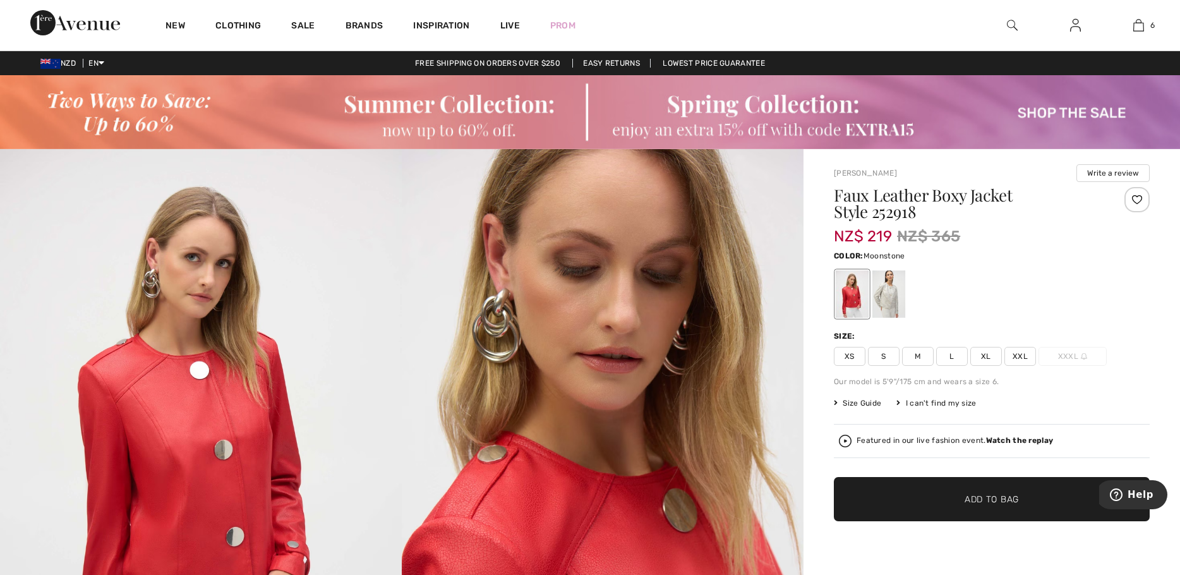
click at [887, 302] on div at bounding box center [888, 293] width 33 height 47
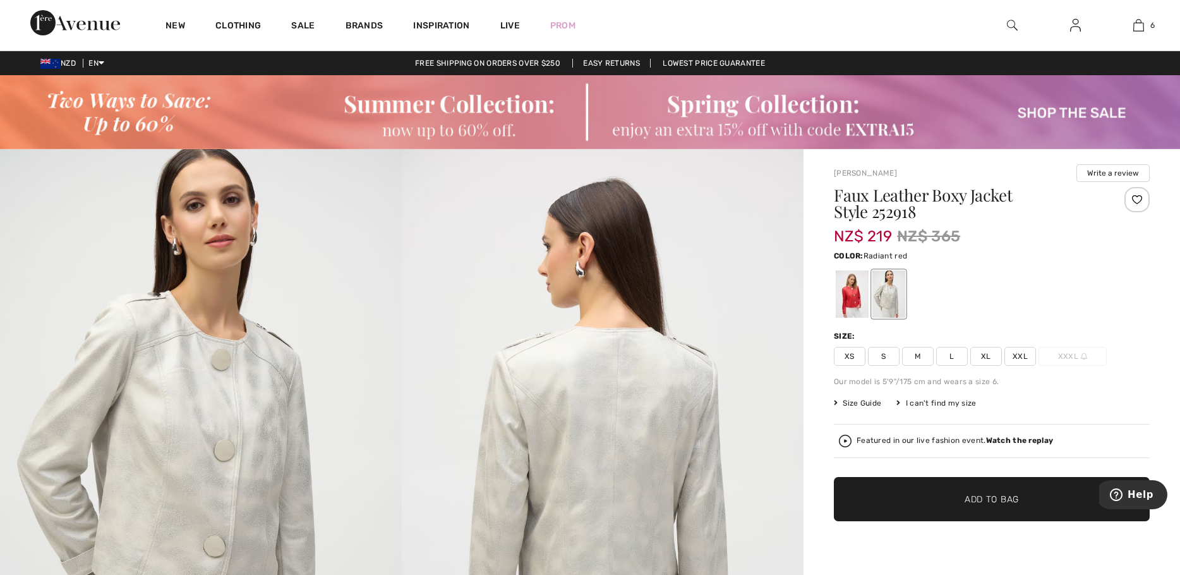
click at [849, 290] on div at bounding box center [851, 293] width 33 height 47
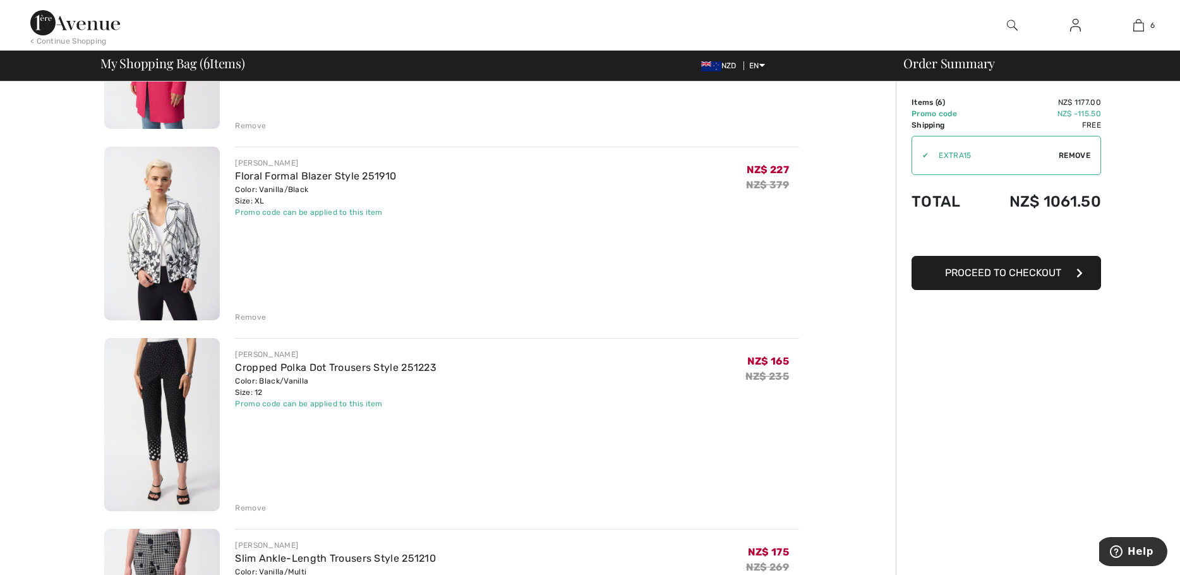
scroll to position [442, 0]
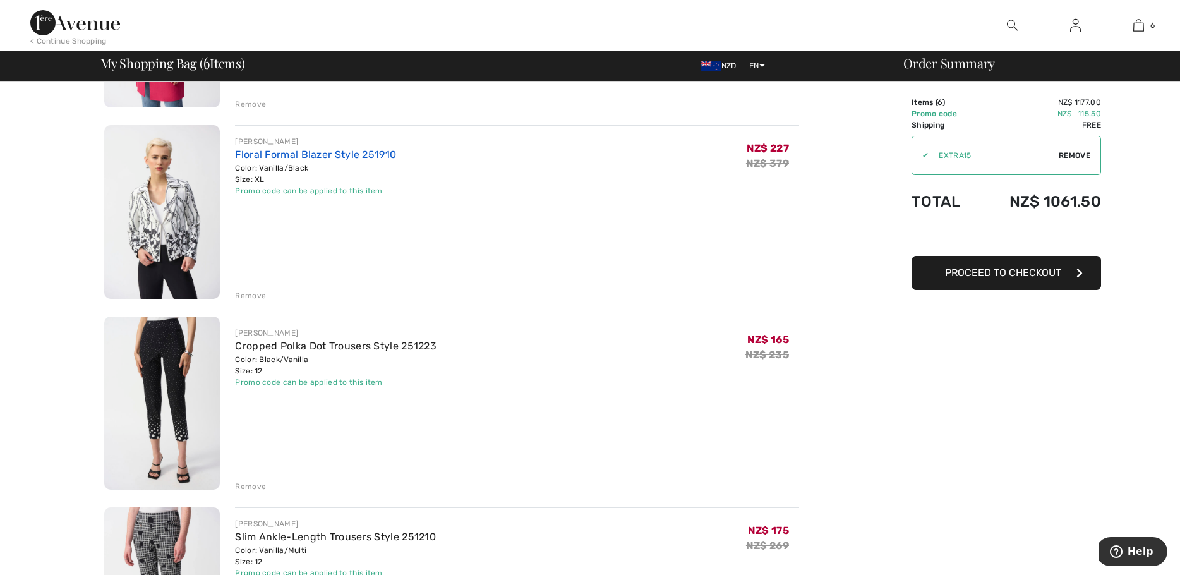
click at [268, 159] on link "Floral Formal Blazer Style 251910" at bounding box center [315, 154] width 161 height 12
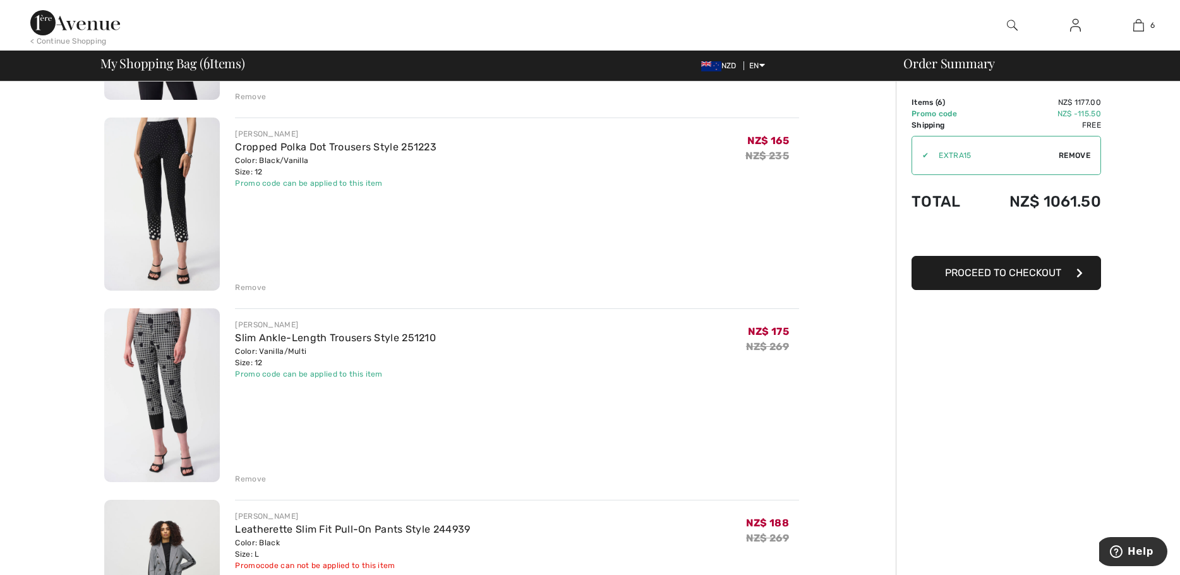
scroll to position [632, 0]
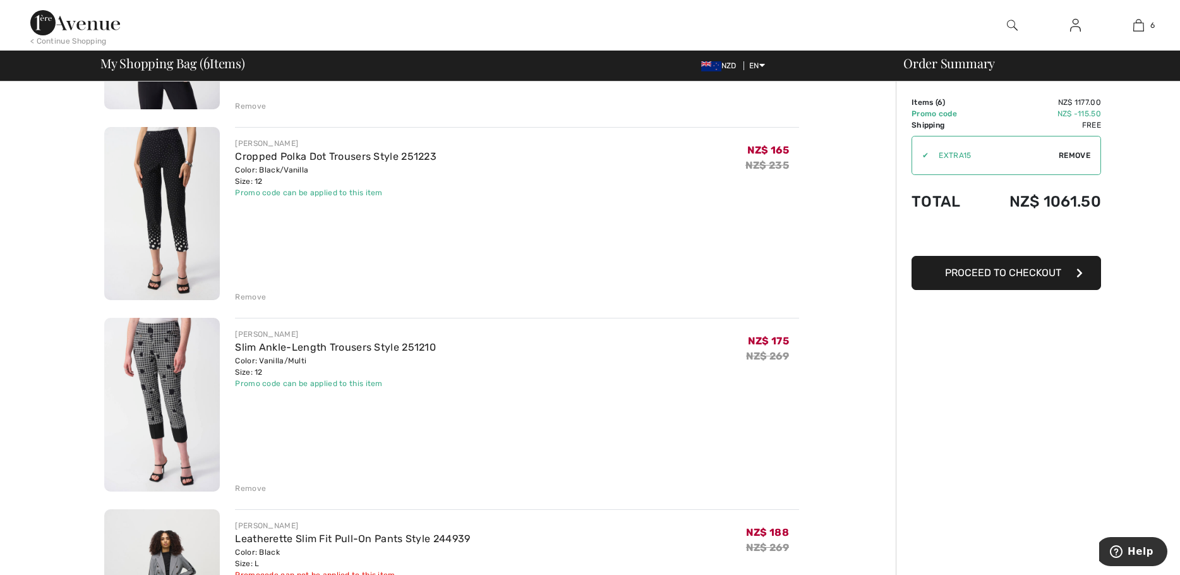
click at [171, 379] on img at bounding box center [162, 405] width 116 height 174
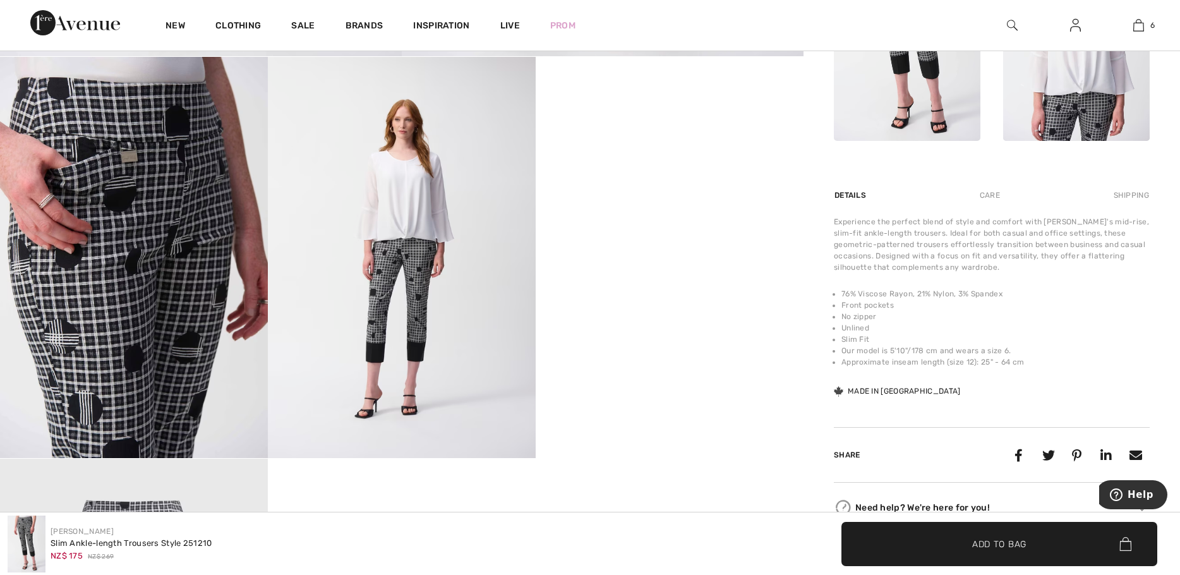
scroll to position [758, 0]
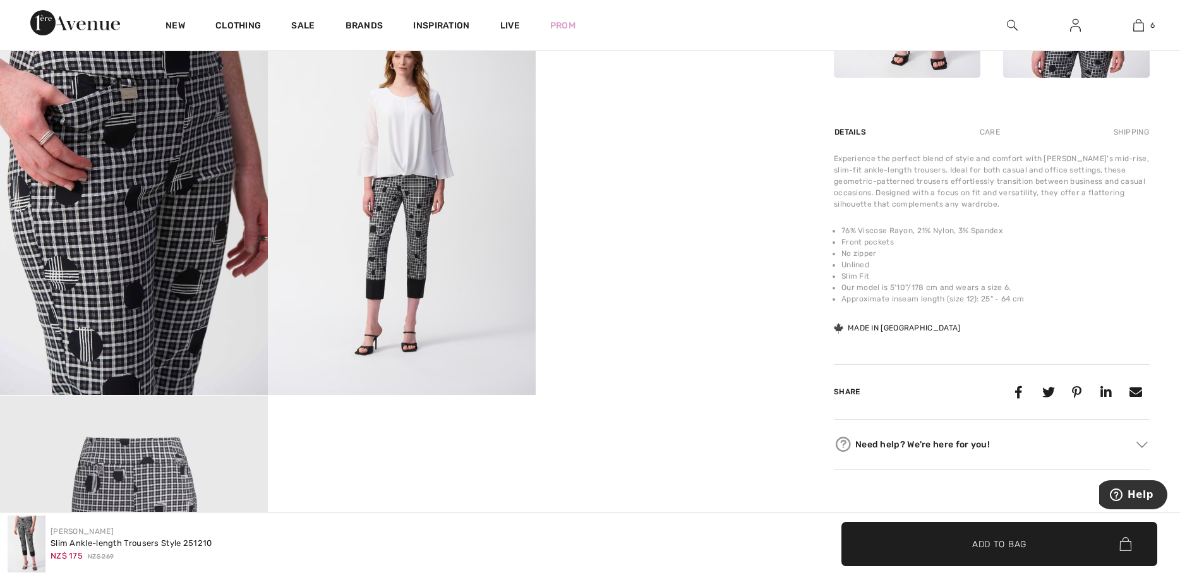
click at [685, 128] on video "Your browser does not support the video tag." at bounding box center [670, 61] width 268 height 134
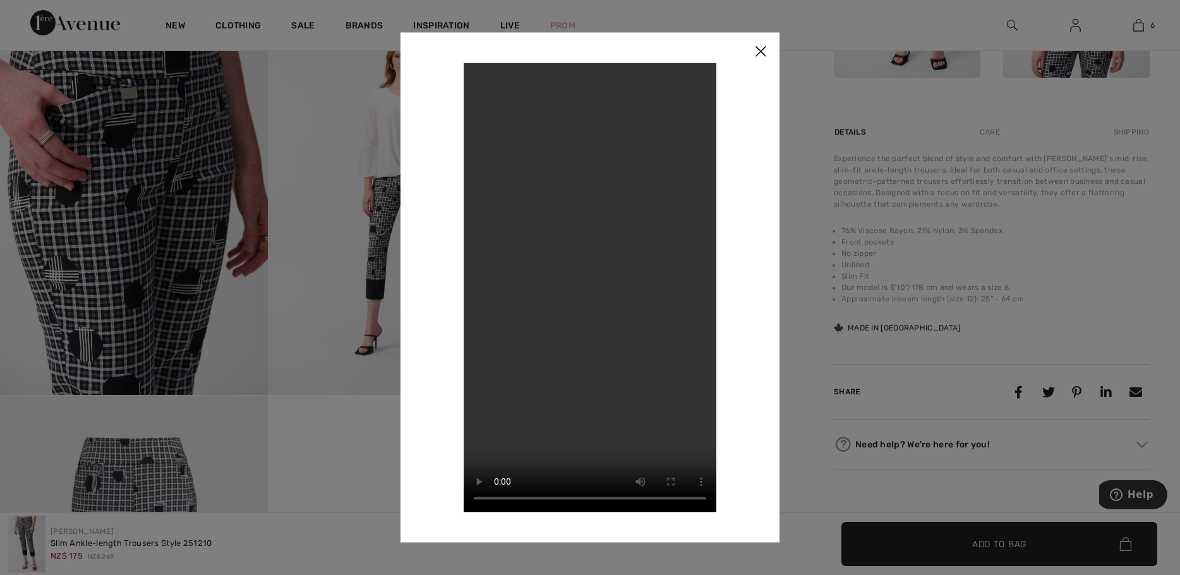
click at [760, 52] on img at bounding box center [760, 51] width 38 height 39
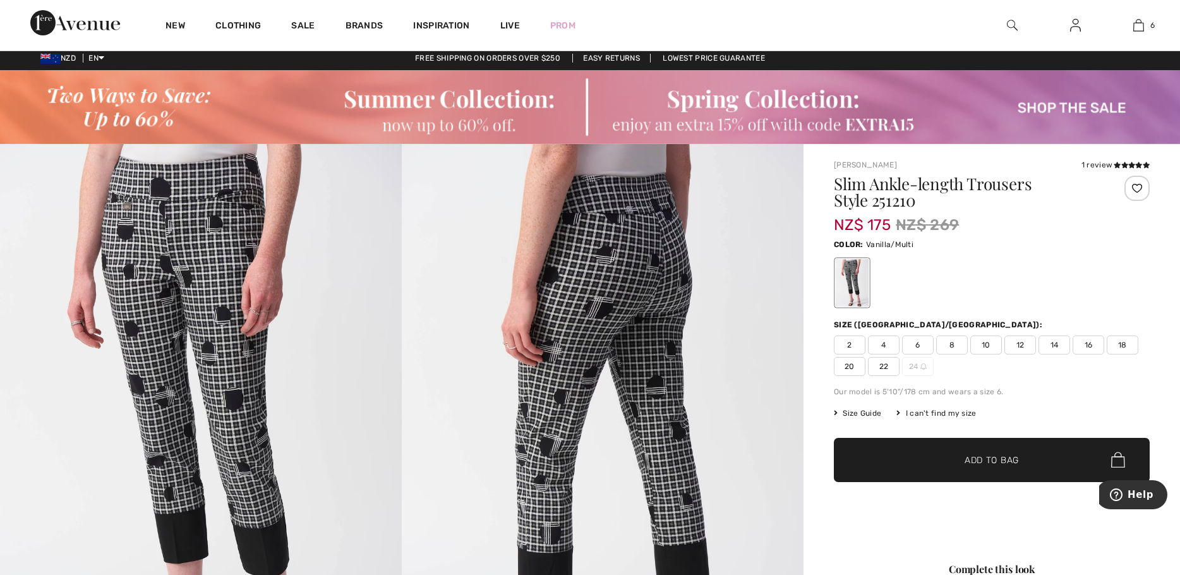
scroll to position [0, 0]
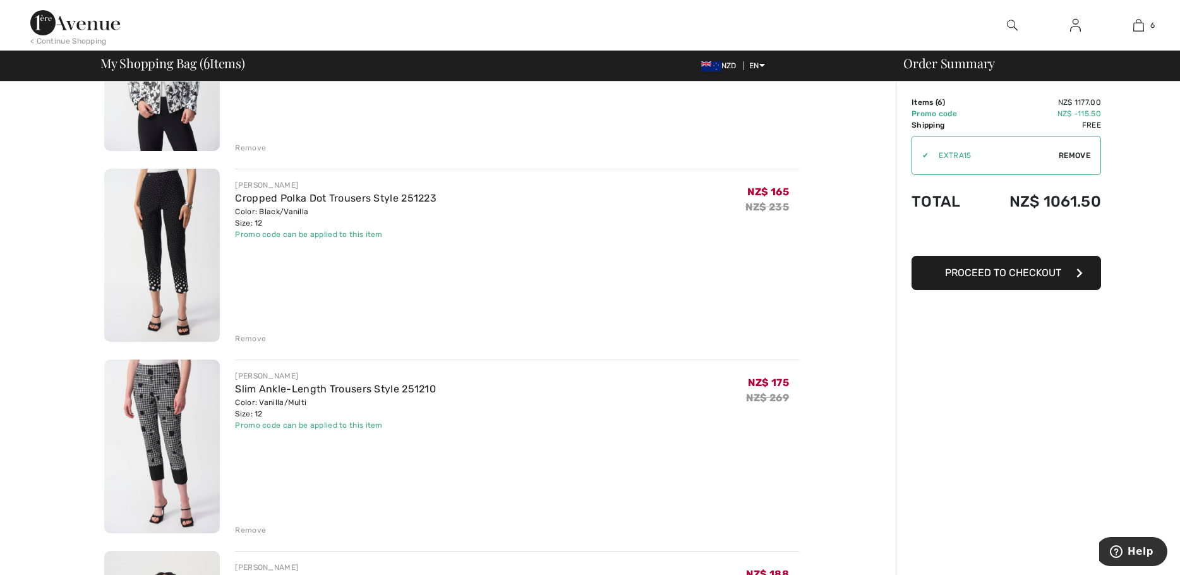
scroll to position [568, 0]
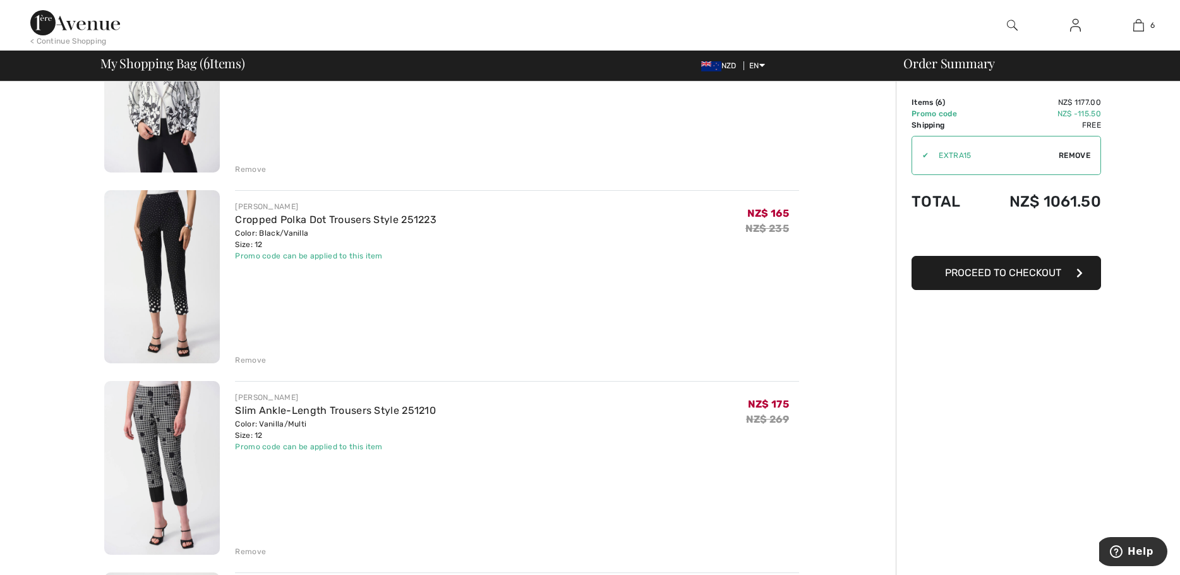
click at [174, 236] on img at bounding box center [162, 277] width 116 height 174
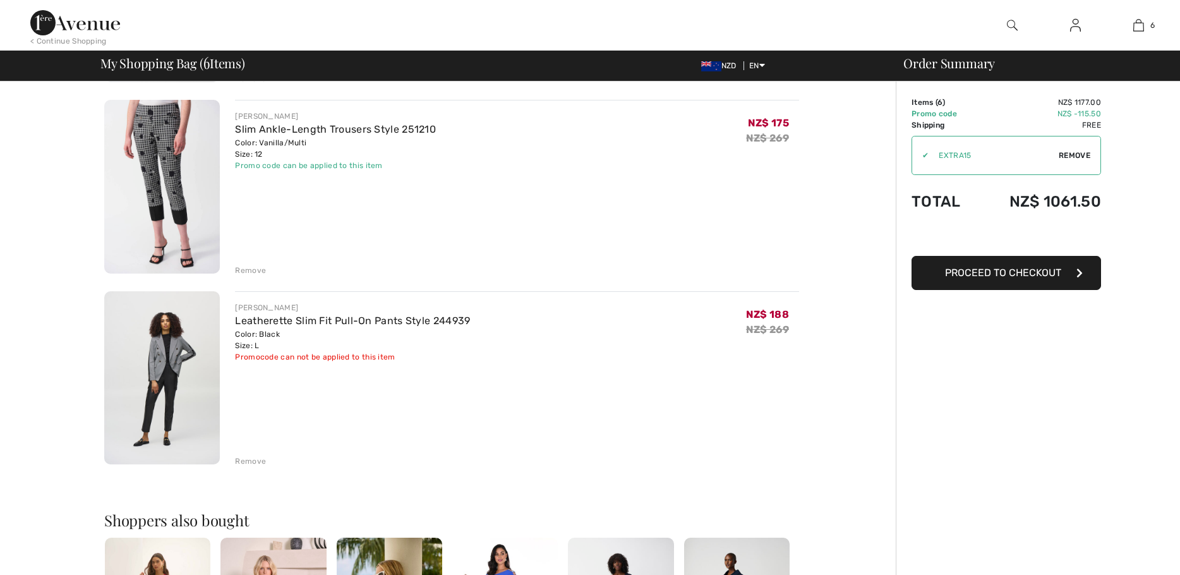
scroll to position [884, 0]
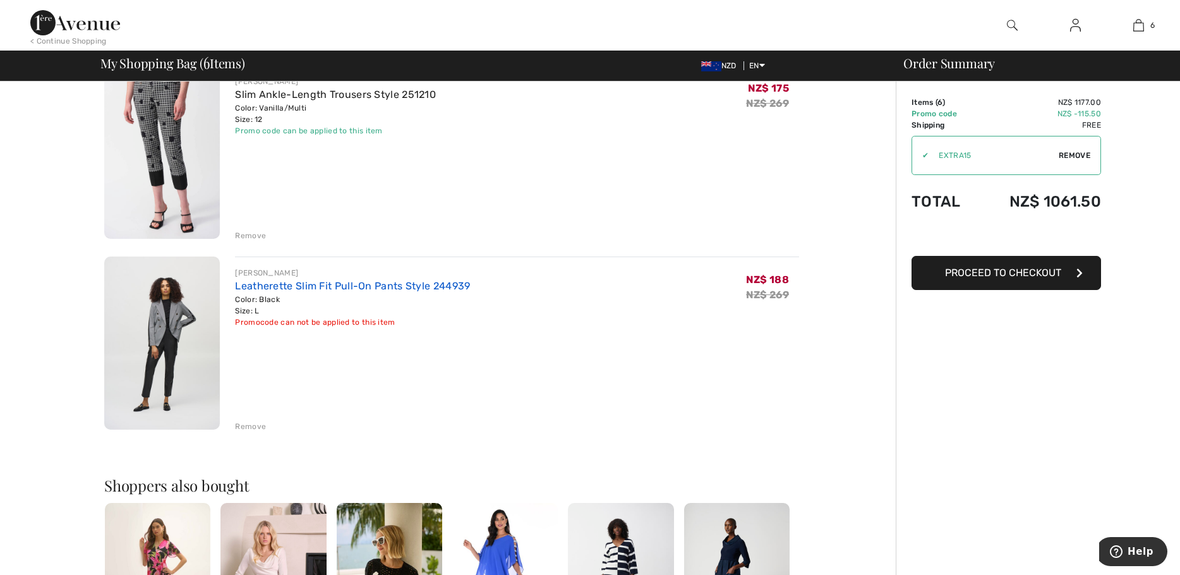
click at [297, 287] on link "Leatherette Slim Fit Pull-On Pants Style 244939" at bounding box center [352, 286] width 235 height 12
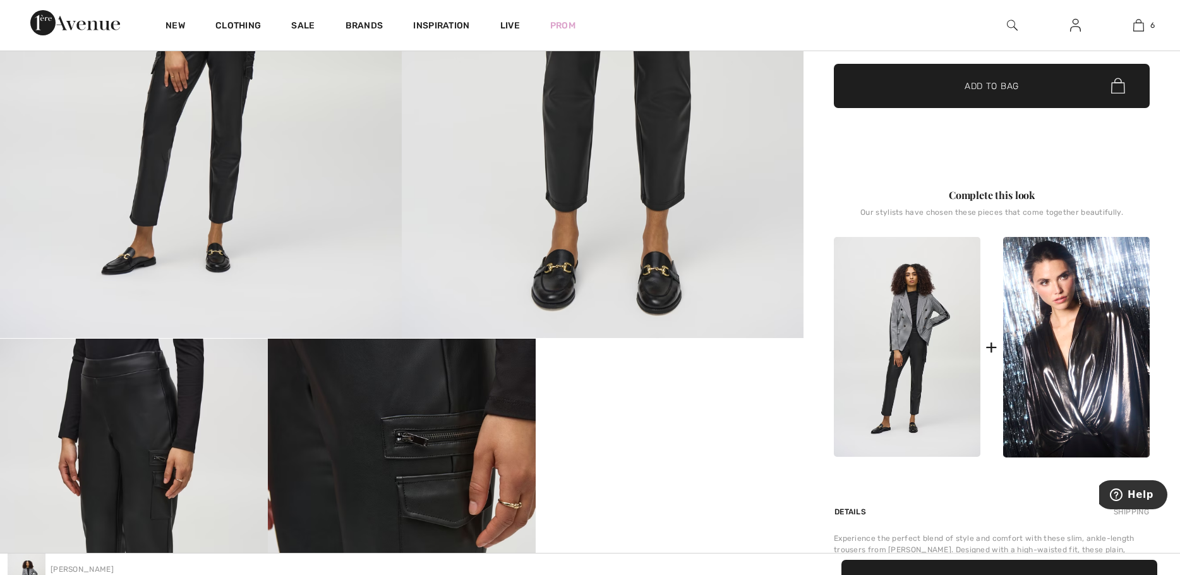
scroll to position [379, 0]
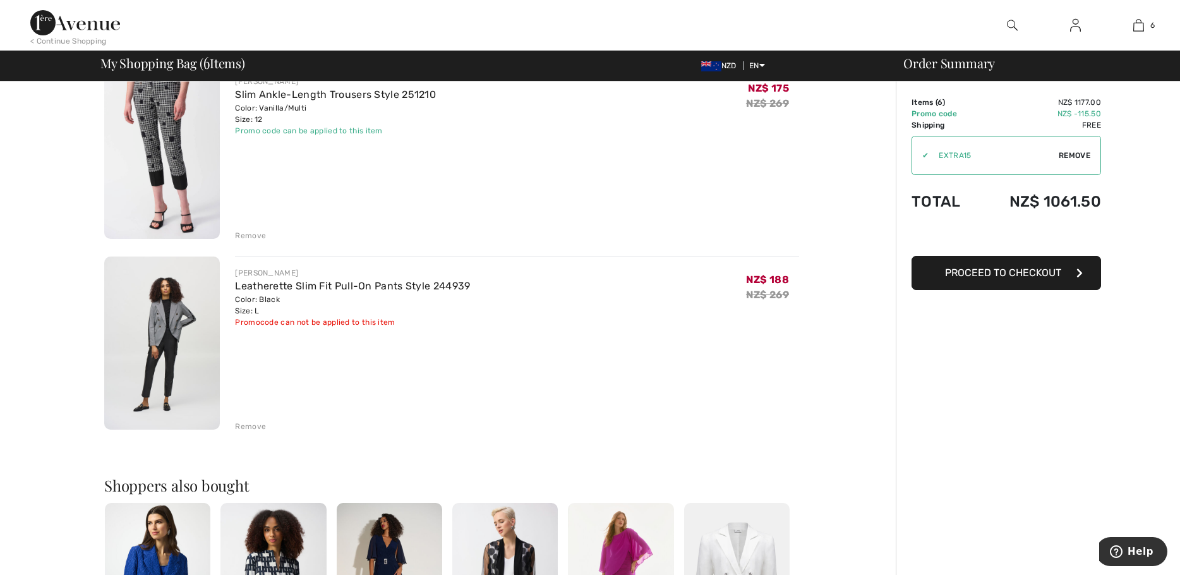
click at [244, 425] on div "Remove" at bounding box center [250, 426] width 31 height 11
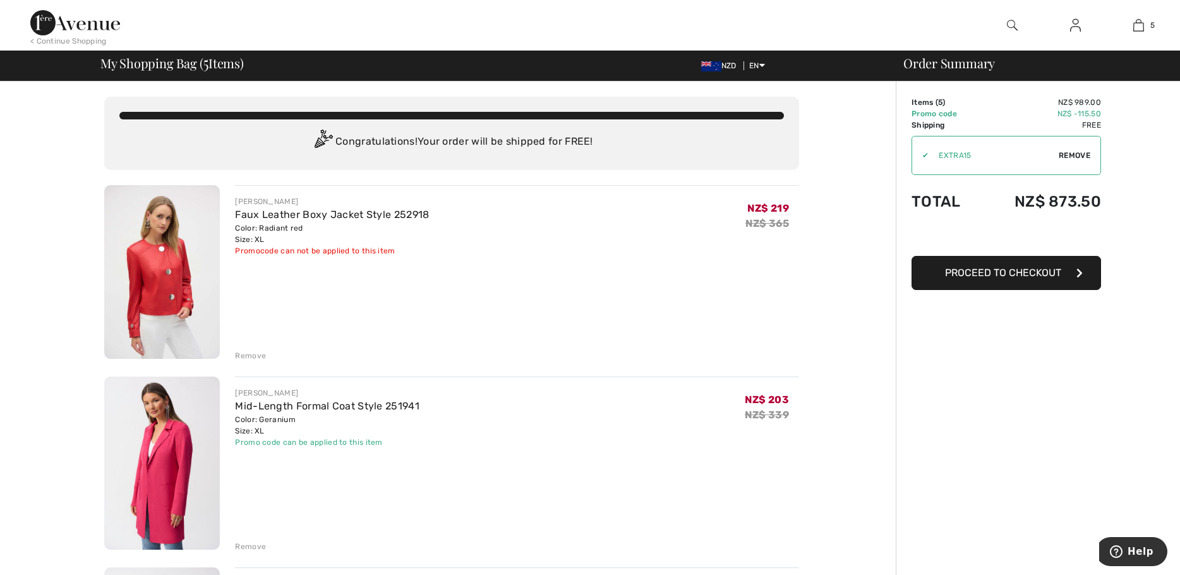
click at [1022, 275] on span "Proceed to Checkout" at bounding box center [1003, 272] width 116 height 12
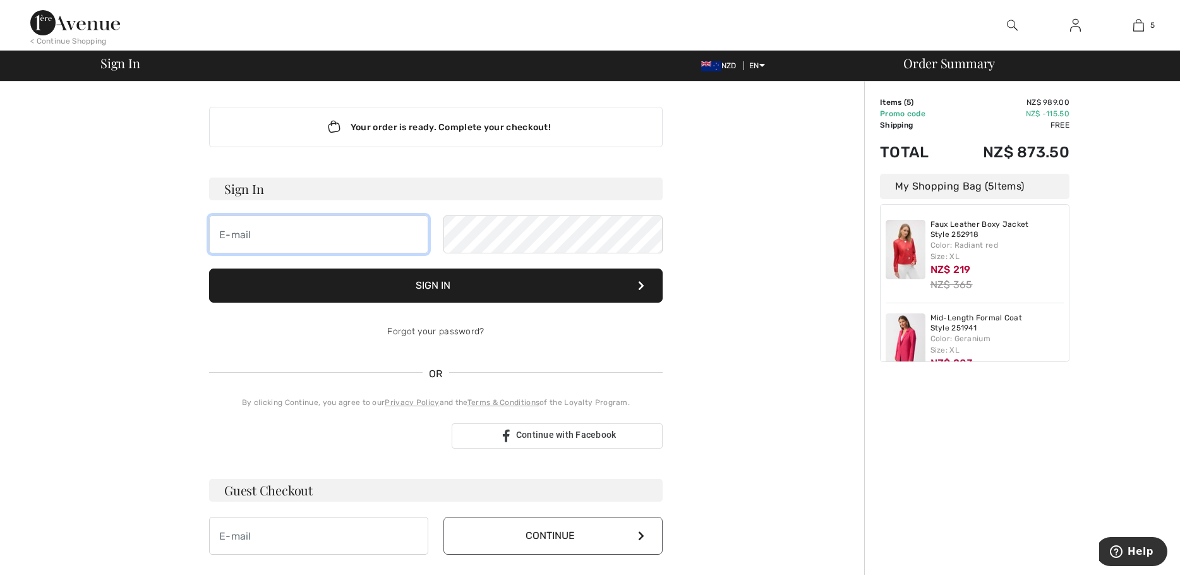
type input "[EMAIL_ADDRESS][DOMAIN_NAME]"
click at [426, 284] on button "Sign In" at bounding box center [435, 285] width 453 height 34
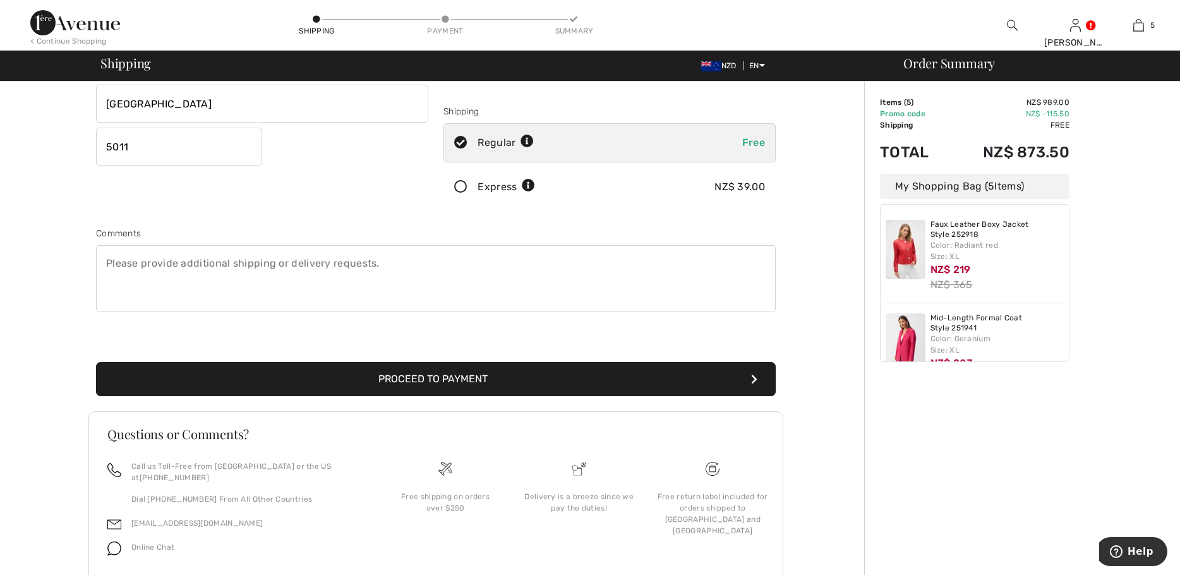
scroll to position [237, 0]
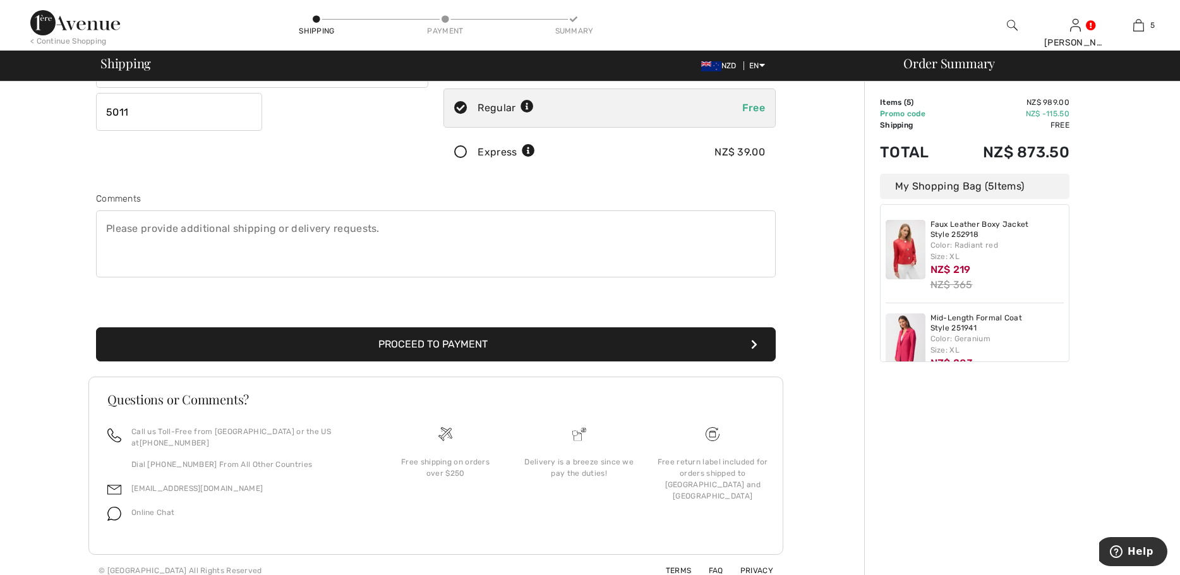
click at [437, 345] on button "Proceed to Payment" at bounding box center [435, 344] width 679 height 34
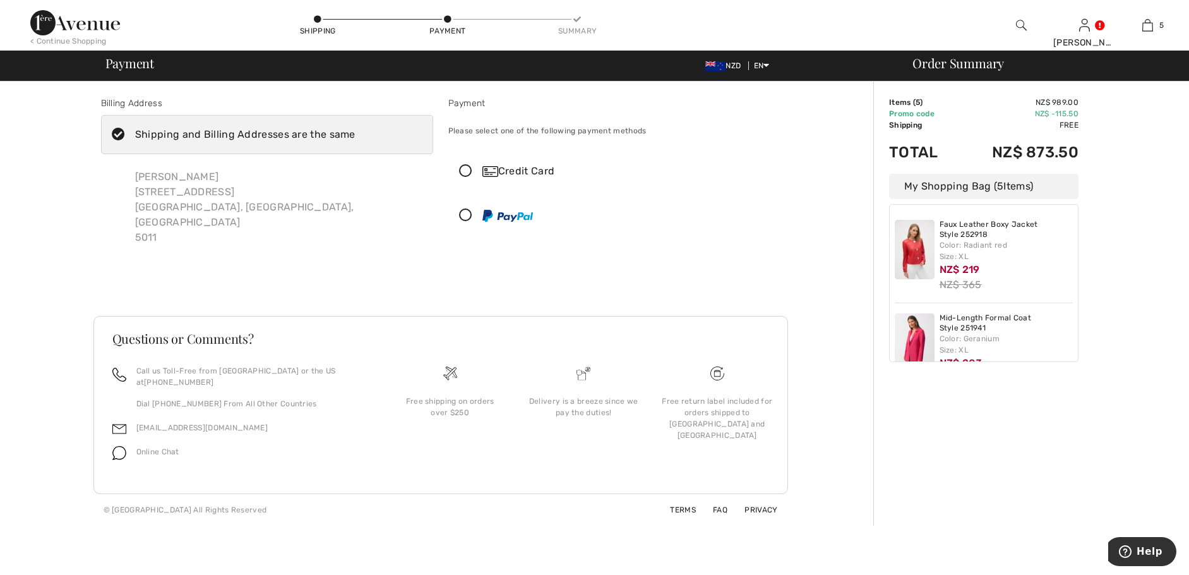
click at [465, 172] on icon at bounding box center [465, 171] width 33 height 13
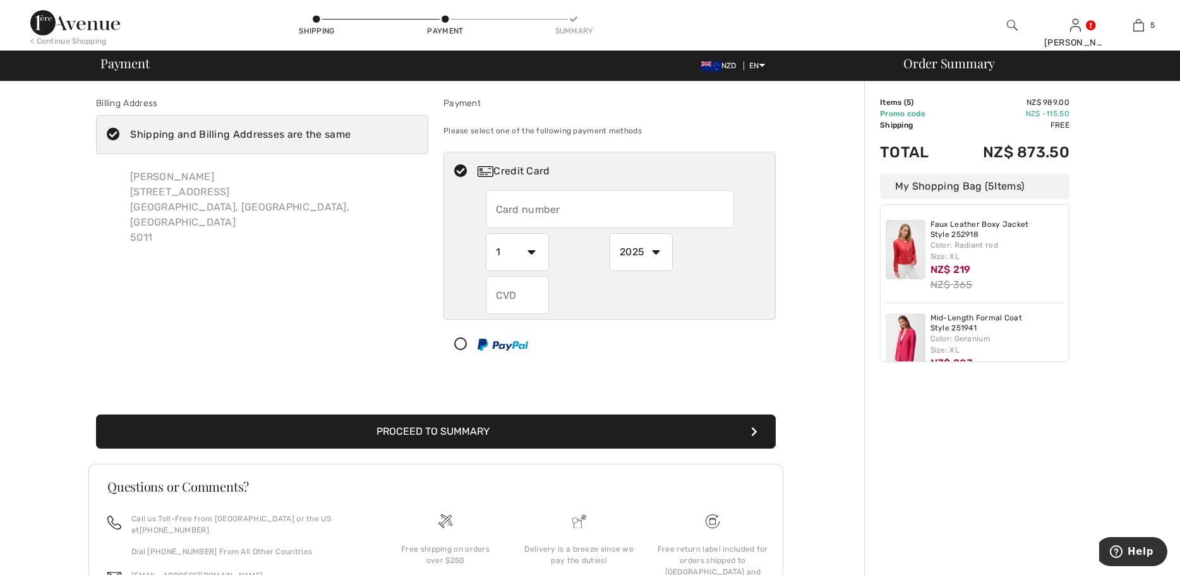
click at [512, 212] on input "text" at bounding box center [610, 209] width 248 height 38
click at [512, 206] on input "text" at bounding box center [610, 209] width 248 height 38
type input "4284180494517328"
click at [515, 258] on select "1 2 3 4 5 6 7 8 9 10 11 12" at bounding box center [517, 252] width 63 height 38
click at [655, 254] on select "2025 2026 2027 2028 2029 2030 2031 2032 2033 2034 2035" at bounding box center [640, 252] width 63 height 38
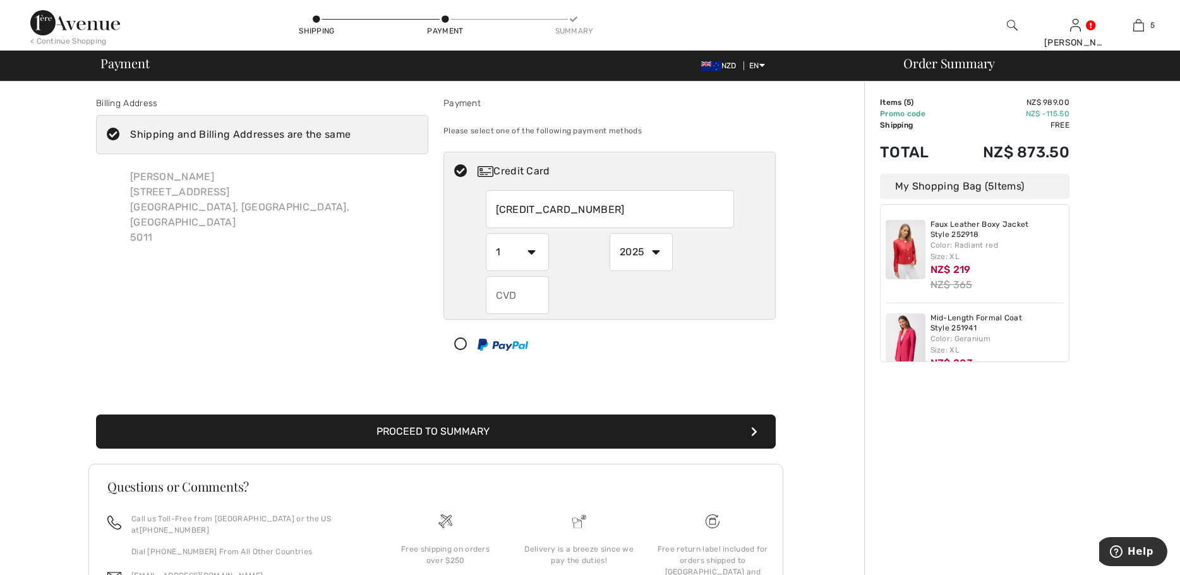
select select "2028"
click at [609, 233] on select "2025 2026 2027 2028 2029 2030 2031 2032 2033 2034 2035" at bounding box center [640, 252] width 63 height 38
click at [517, 298] on input "text" at bounding box center [517, 295] width 63 height 38
type input "111"
click at [666, 333] on div at bounding box center [604, 344] width 321 height 38
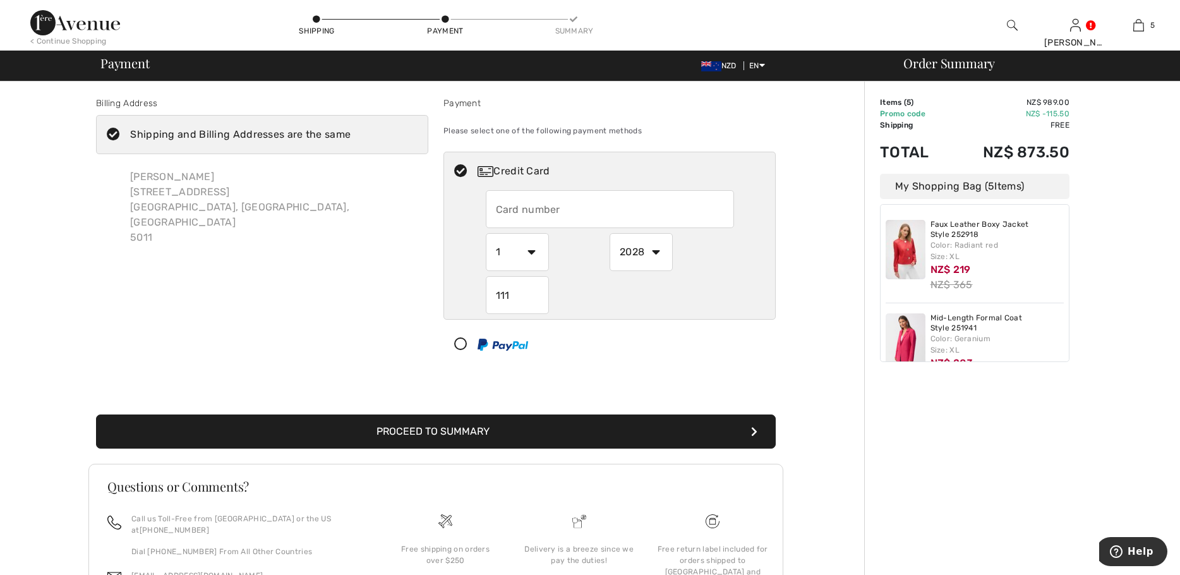
select select "1"
select select "2025"
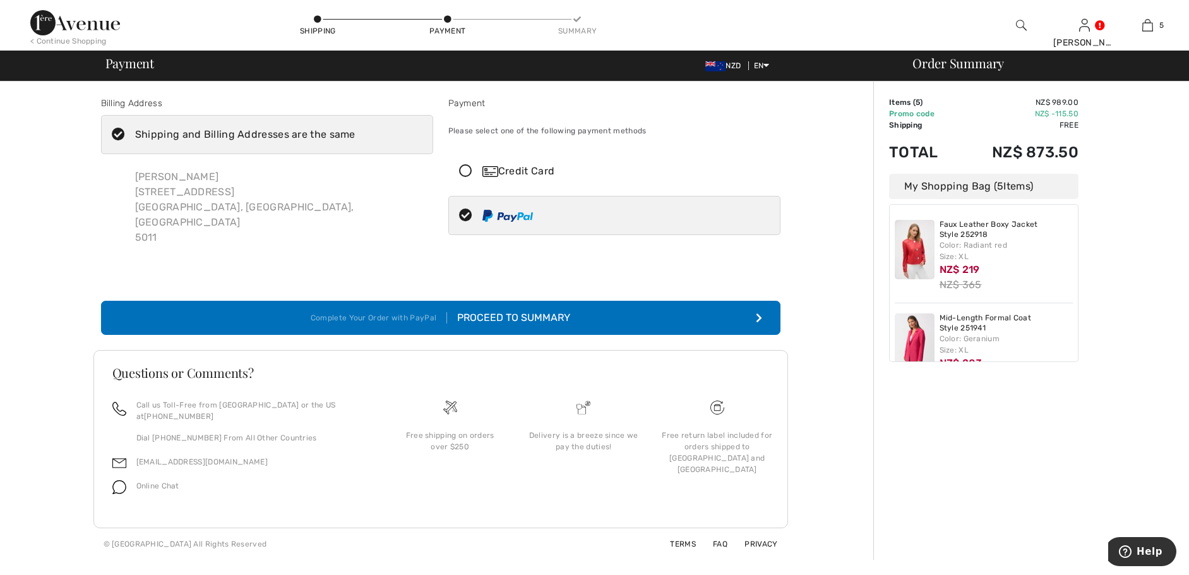
click at [489, 170] on img at bounding box center [490, 171] width 16 height 11
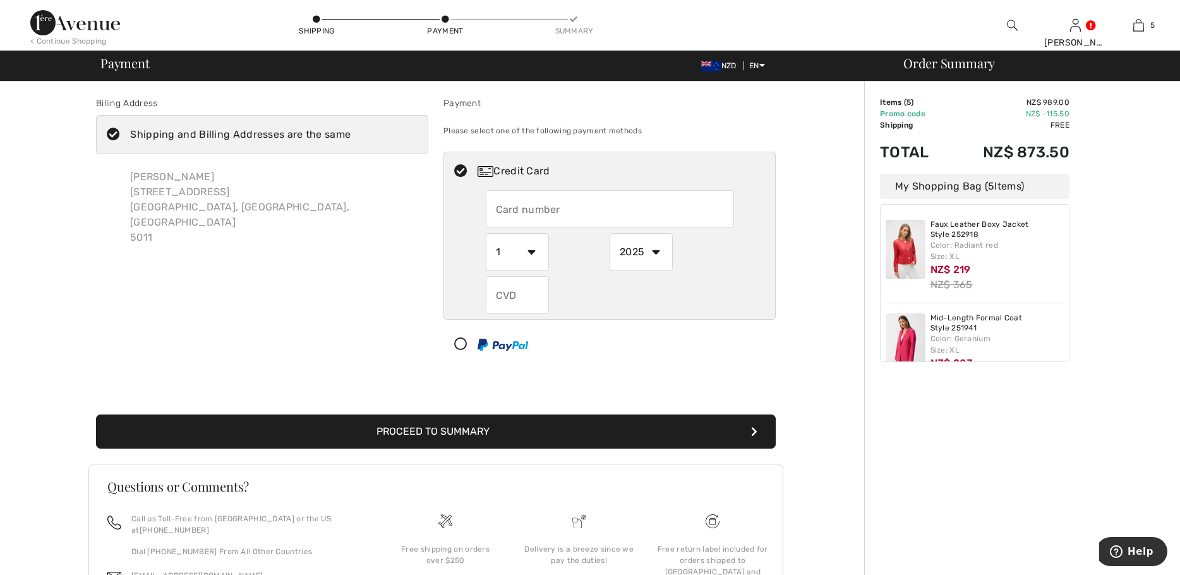
click at [511, 210] on input "text" at bounding box center [610, 209] width 248 height 38
type input "[CREDIT_CARD_NUMBER]"
click at [528, 248] on select "1 2 3 4 5 6 7 8 9 10 11 12" at bounding box center [517, 252] width 63 height 38
click at [486, 233] on select "1 2 3 4 5 6 7 8 9 10 11 12" at bounding box center [517, 252] width 63 height 38
click at [654, 252] on select "2025 2026 2027 2028 2029 2030 2031 2032 2033 2034 2035" at bounding box center [640, 252] width 63 height 38
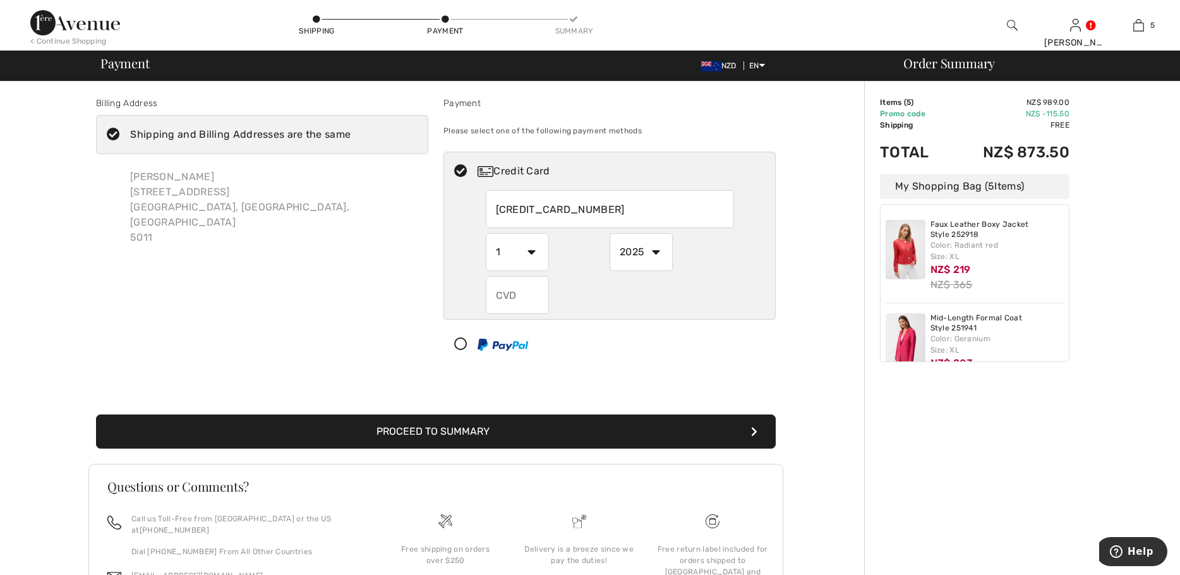
select select "2028"
click at [609, 233] on select "2025 2026 2027 2028 2029 2030 2031 2032 2033 2034 2035" at bounding box center [640, 252] width 63 height 38
click at [521, 297] on input "text" at bounding box center [517, 295] width 63 height 38
type input "111"
click at [613, 339] on div at bounding box center [604, 344] width 321 height 38
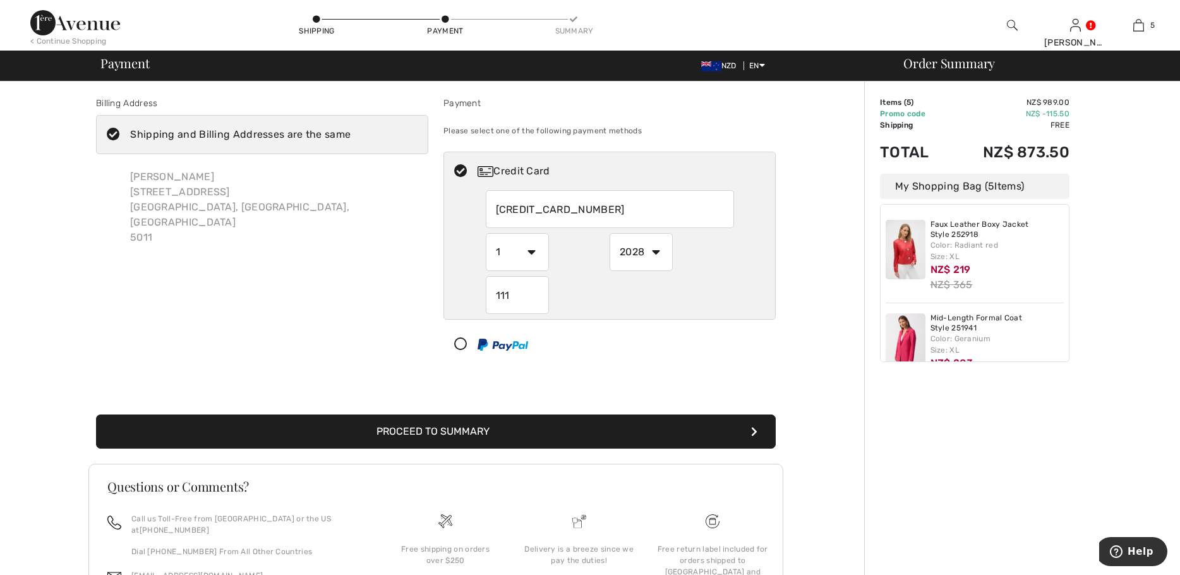
select select "1"
select select "2025"
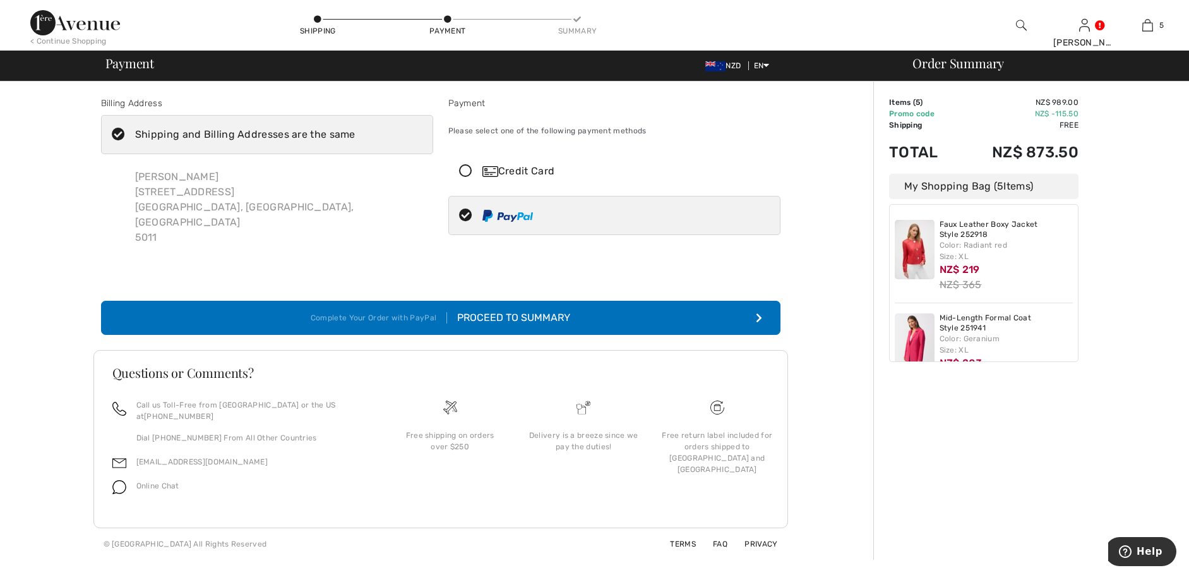
click at [470, 172] on icon at bounding box center [465, 171] width 33 height 13
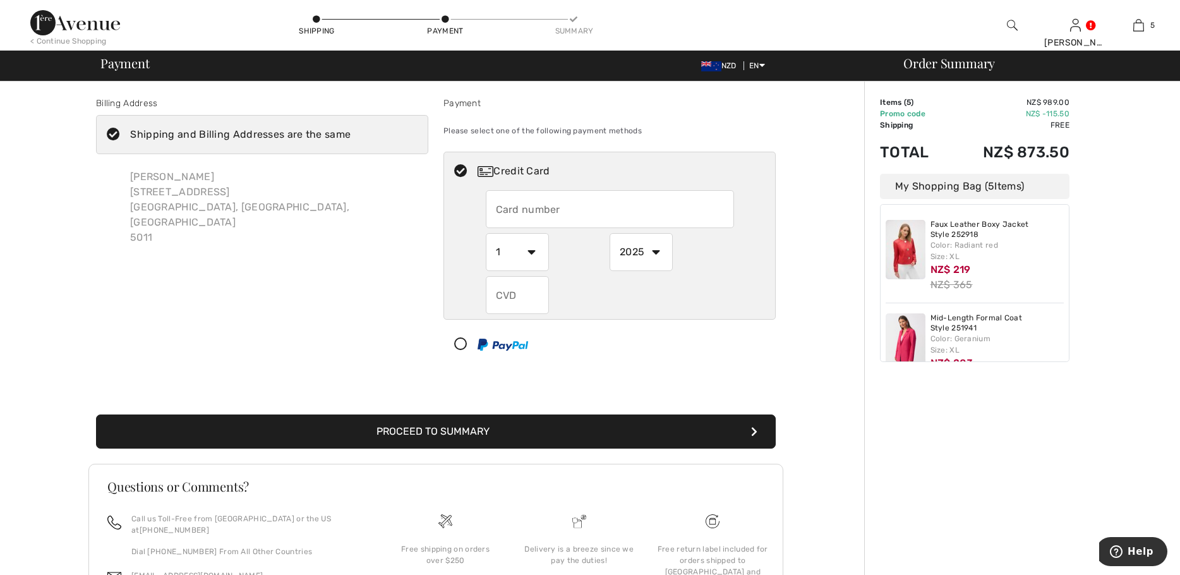
click at [560, 208] on input "text" at bounding box center [610, 209] width 248 height 38
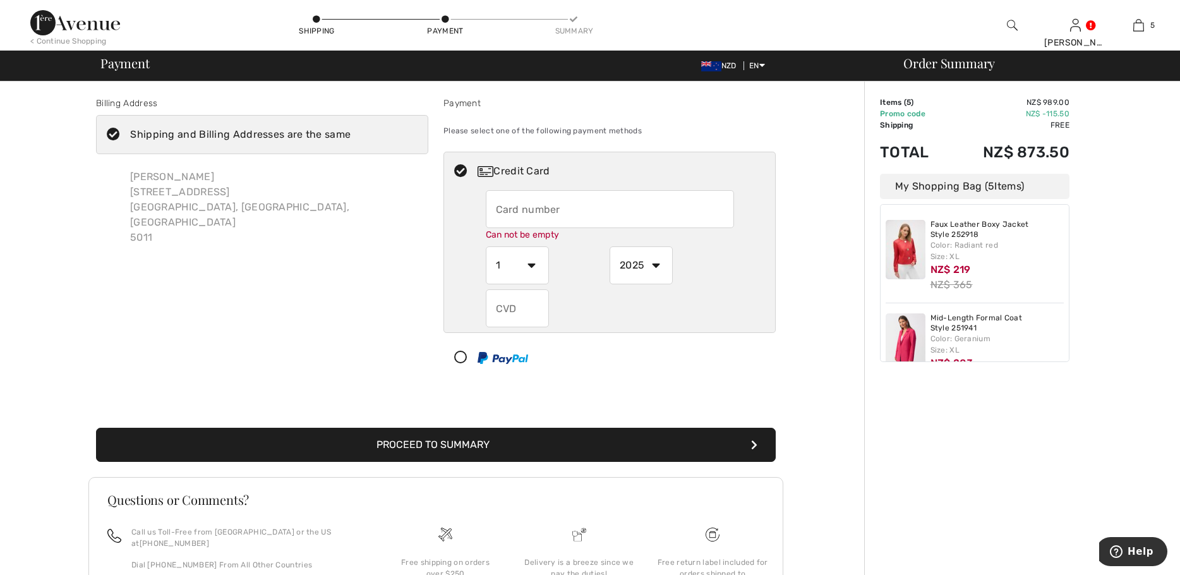
click at [510, 205] on input "text" at bounding box center [610, 209] width 248 height 38
type input "4284180494517328"
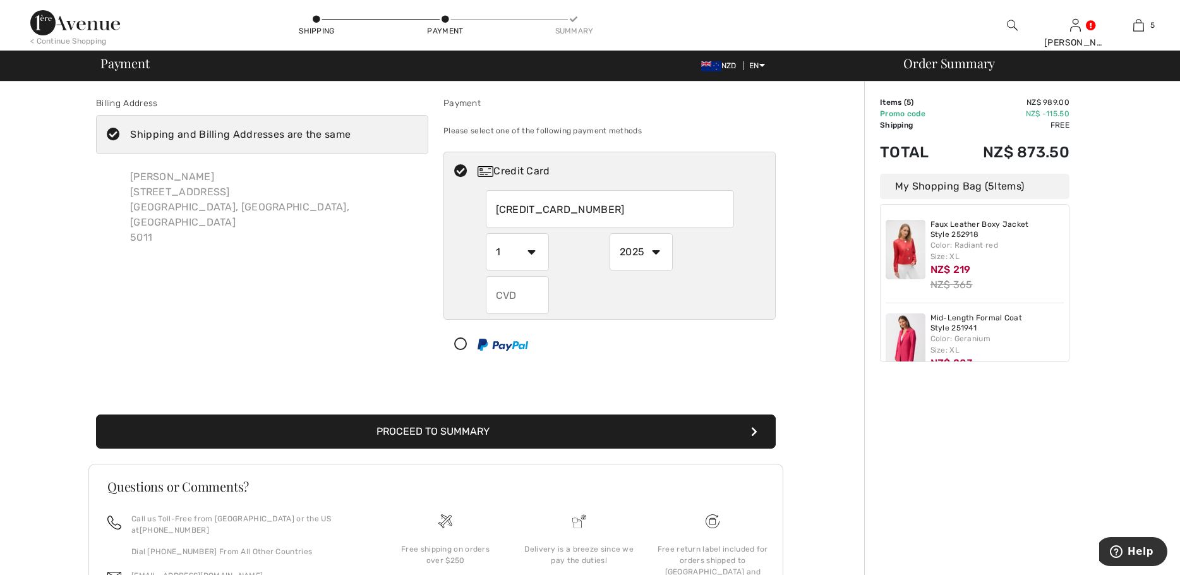
click at [527, 268] on select "1 2 3 4 5 6 7 8 9 10 11 12" at bounding box center [517, 252] width 63 height 38
click at [486, 233] on select "1 2 3 4 5 6 7 8 9 10 11 12" at bounding box center [517, 252] width 63 height 38
click at [660, 253] on select "2025 2026 2027 2028 2029 2030 2031 2032 2033 2034 2035" at bounding box center [640, 252] width 63 height 38
select select "2028"
click at [609, 233] on select "2025 2026 2027 2028 2029 2030 2031 2032 2033 2034 2035" at bounding box center [640, 252] width 63 height 38
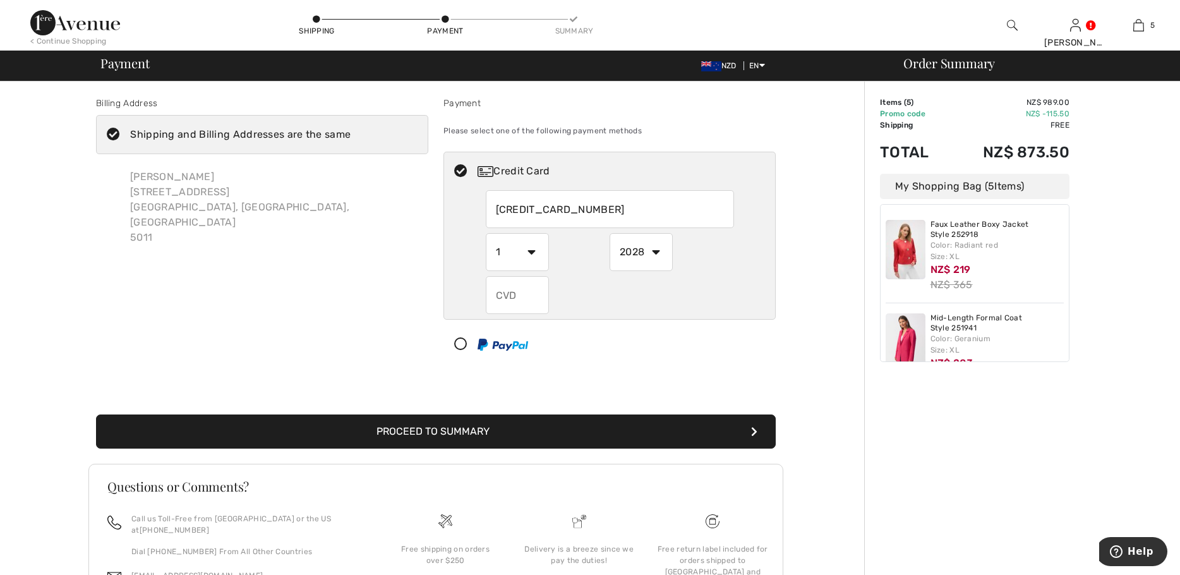
click at [520, 299] on input "text" at bounding box center [517, 295] width 63 height 38
type input "111"
click at [553, 347] on div at bounding box center [604, 344] width 321 height 38
select select "1"
select select "2025"
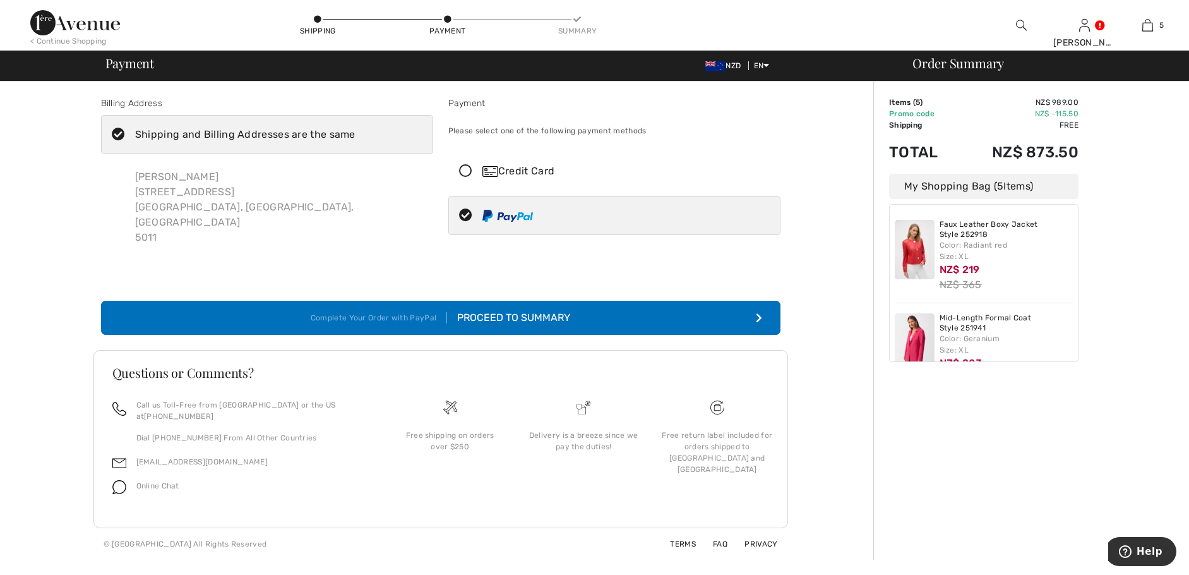
click at [465, 171] on icon at bounding box center [465, 171] width 33 height 13
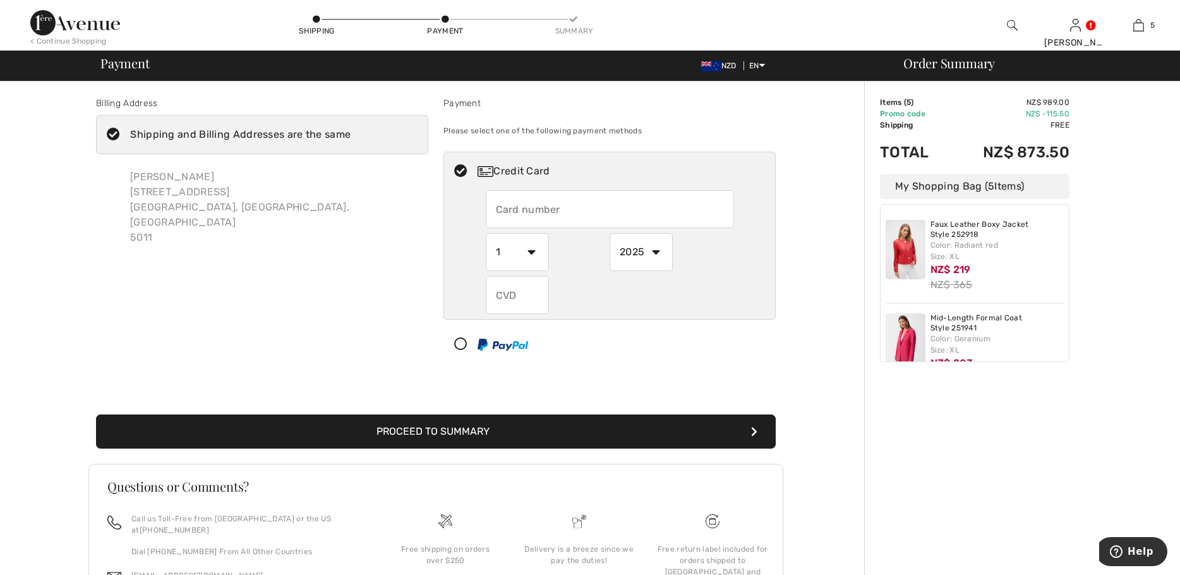
click at [514, 210] on input "text" at bounding box center [610, 209] width 248 height 38
click at [530, 212] on input "text" at bounding box center [610, 209] width 248 height 38
click at [506, 208] on input "text" at bounding box center [610, 209] width 248 height 38
click at [493, 212] on input "text" at bounding box center [610, 209] width 248 height 38
click at [497, 207] on input "text" at bounding box center [610, 209] width 248 height 38
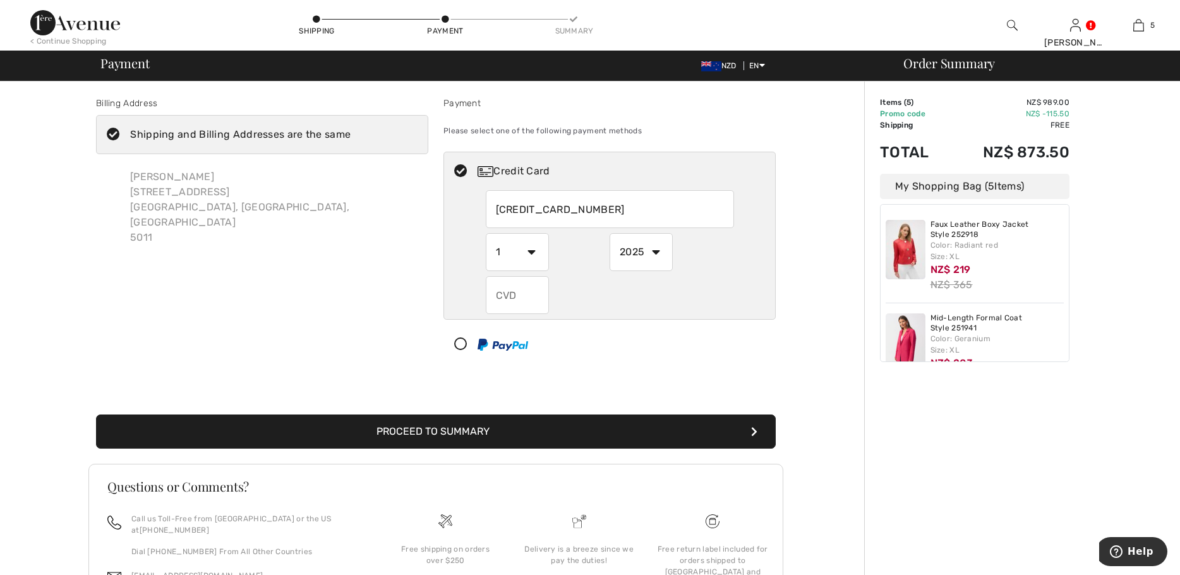
click at [525, 242] on select "1 2 3 4 5 6 7 8 9 10 11 12" at bounding box center [517, 252] width 63 height 38
click at [520, 208] on input "4284180494517328" at bounding box center [610, 209] width 248 height 38
type input "4284180494517328"
click at [509, 292] on input "text" at bounding box center [517, 295] width 63 height 38
type input "111"
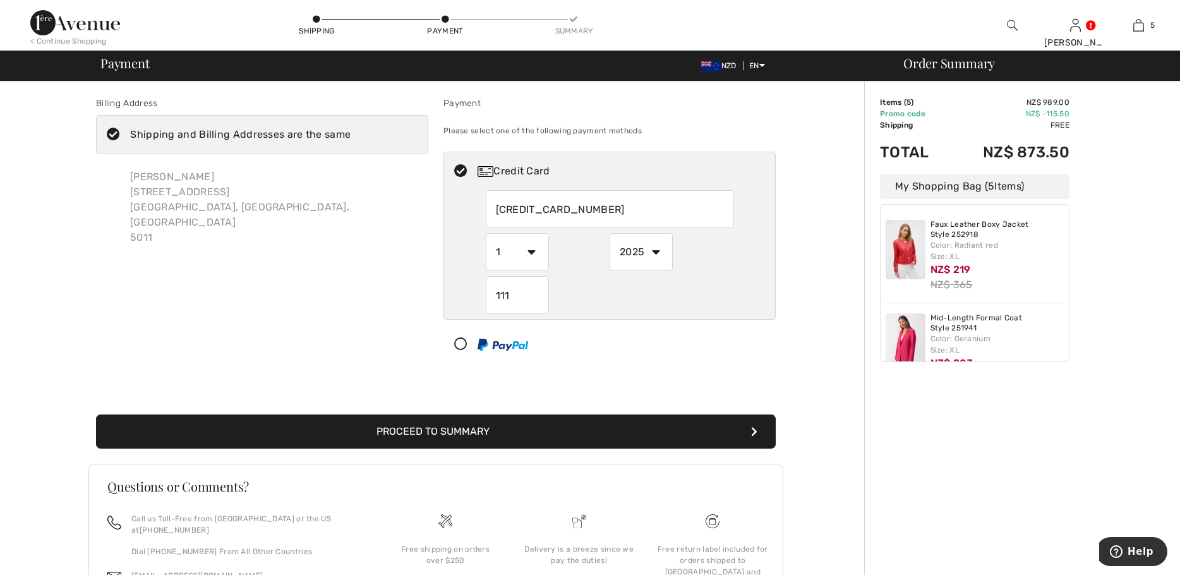
click at [822, 311] on div "Billing Address Shipping and Billing Addresses are the same Lesley Enright 793 …" at bounding box center [436, 377] width 856 height 592
click at [604, 430] on button "Proceed to Summary" at bounding box center [435, 431] width 679 height 34
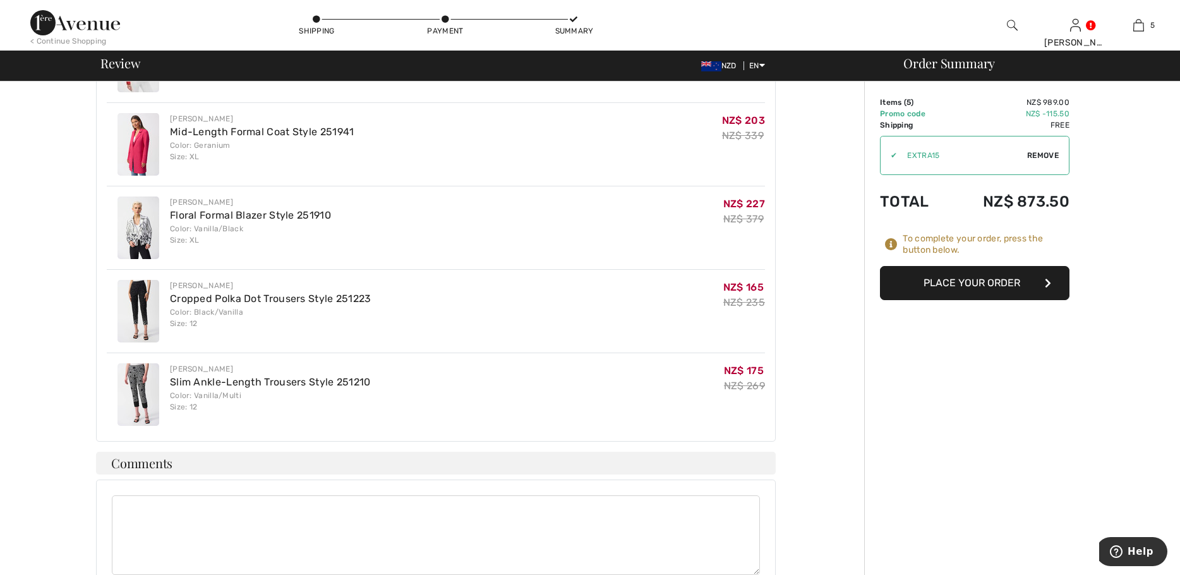
scroll to position [442, 0]
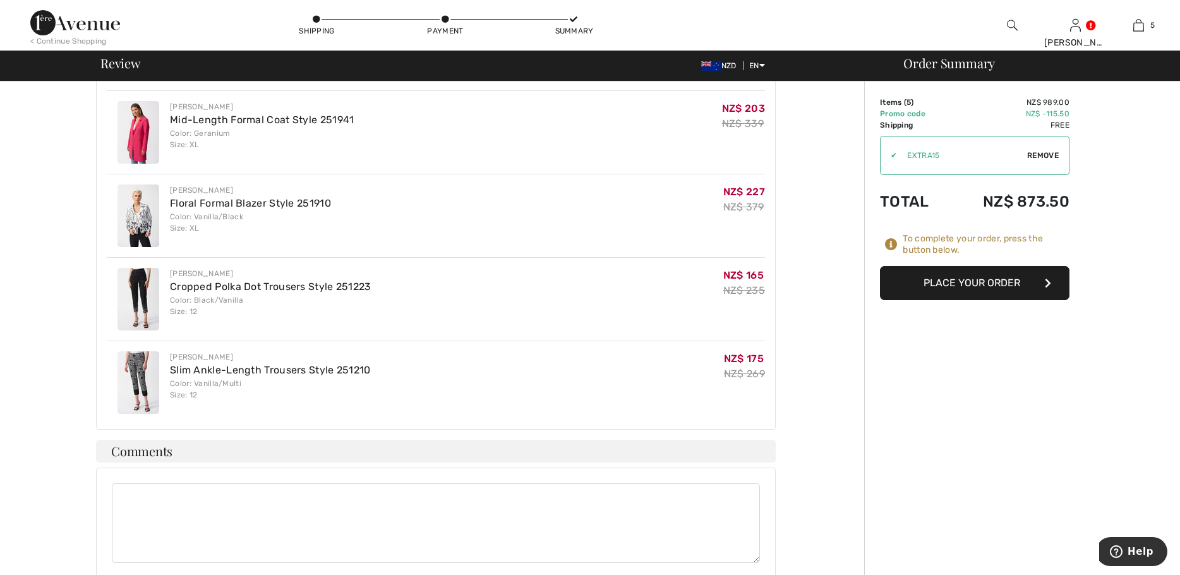
click at [996, 280] on button "Place Your Order" at bounding box center [974, 283] width 189 height 34
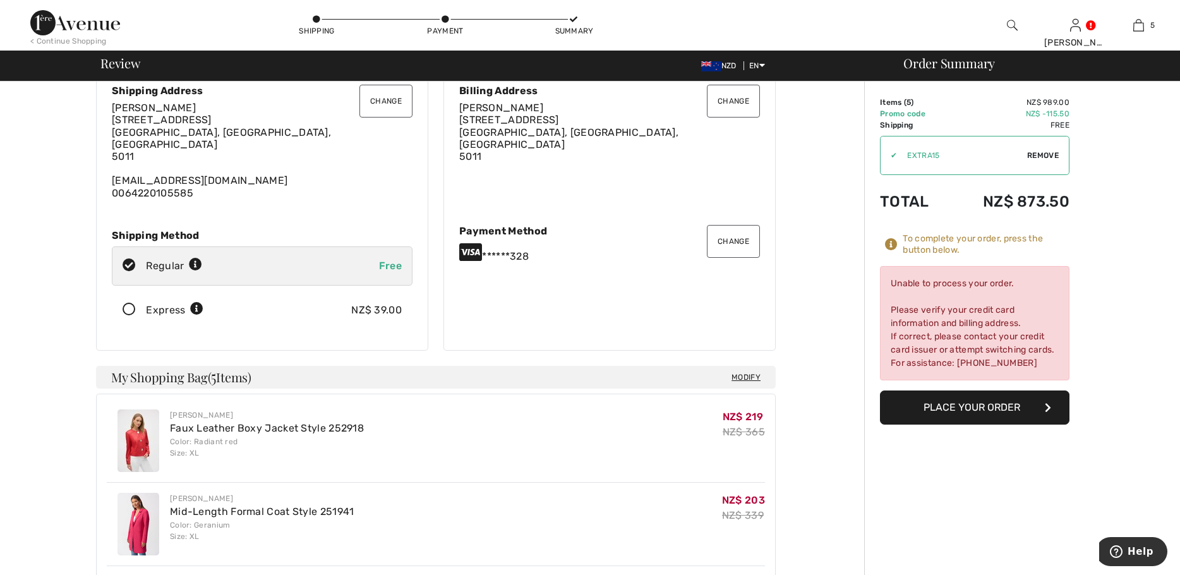
scroll to position [0, 0]
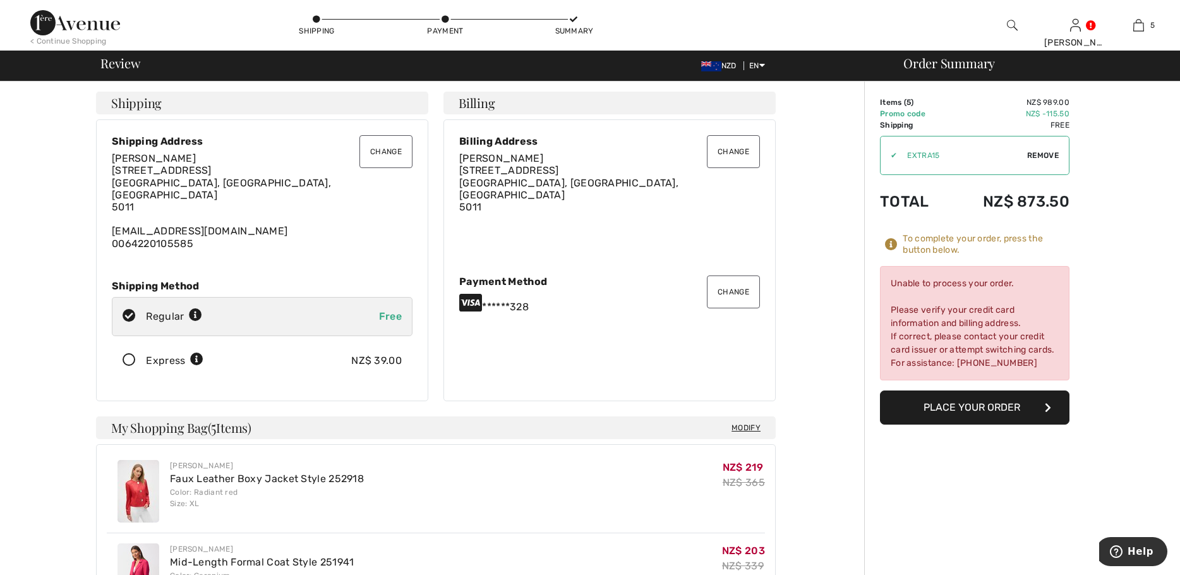
click at [731, 289] on button "Change" at bounding box center [733, 291] width 53 height 33
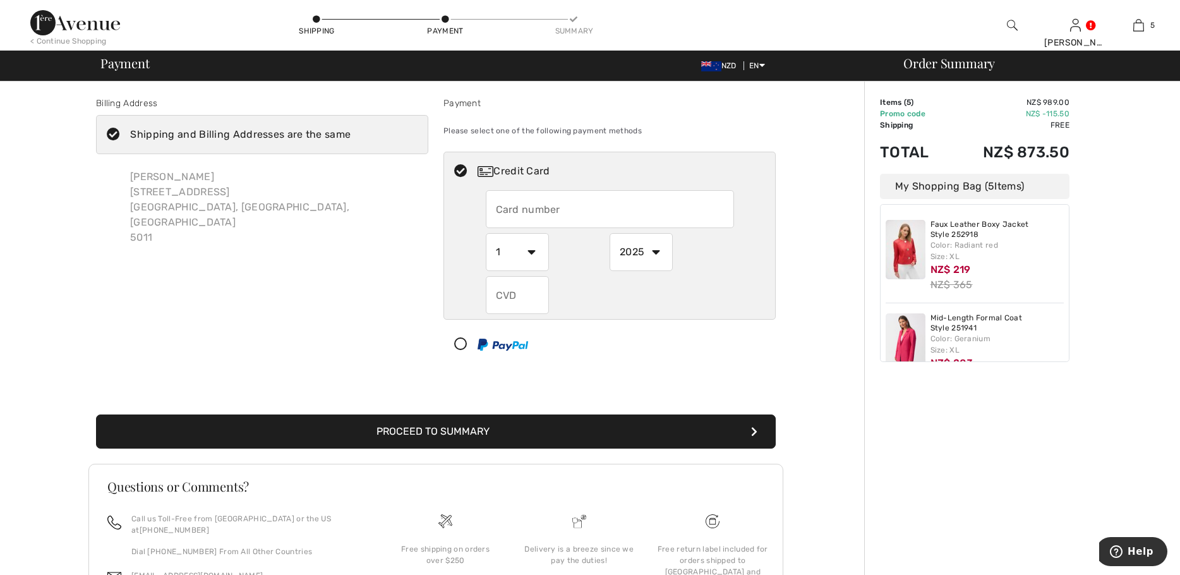
click at [531, 211] on input "text" at bounding box center [610, 209] width 248 height 38
radio input "true"
type input "[CREDIT_CARD_NUMBER]"
click at [530, 253] on select "1 2 3 4 5 6 7 8 9 10 11 12" at bounding box center [517, 252] width 63 height 38
click at [654, 253] on select "2025 2026 2027 2028 2029 2030 2031 2032 2033 2034 2035" at bounding box center [640, 252] width 63 height 38
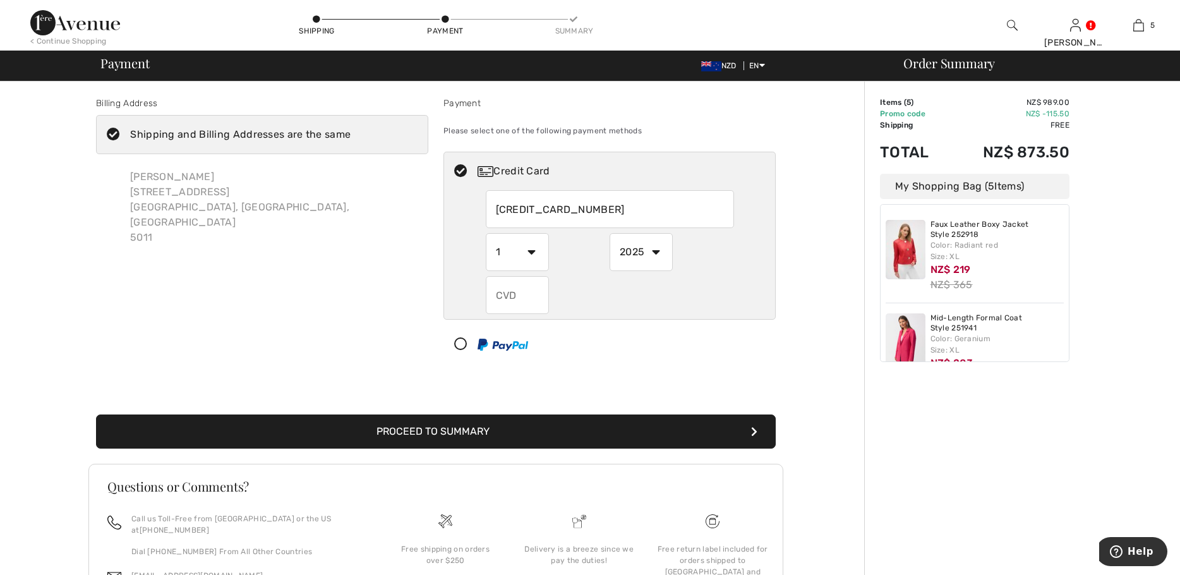
radio input "true"
select select "2028"
click at [609, 233] on select "2025 2026 2027 2028 2029 2030 2031 2032 2033 2034 2035" at bounding box center [640, 252] width 63 height 38
click at [525, 299] on input "text" at bounding box center [517, 295] width 63 height 38
radio input "true"
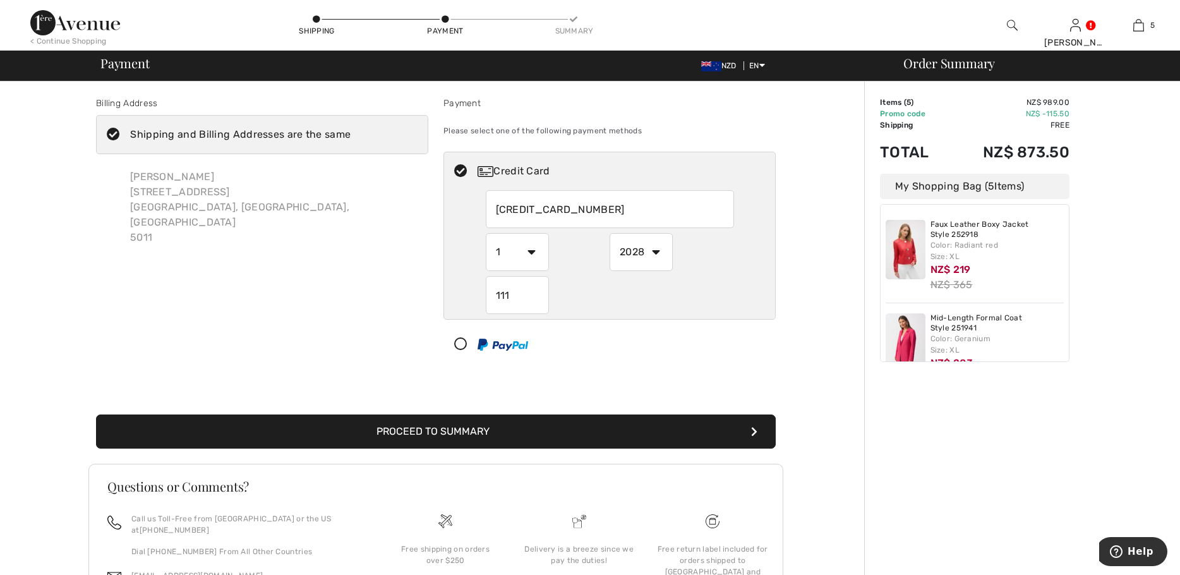
type input "111"
click at [474, 429] on button "Proceed to Summary" at bounding box center [435, 431] width 679 height 34
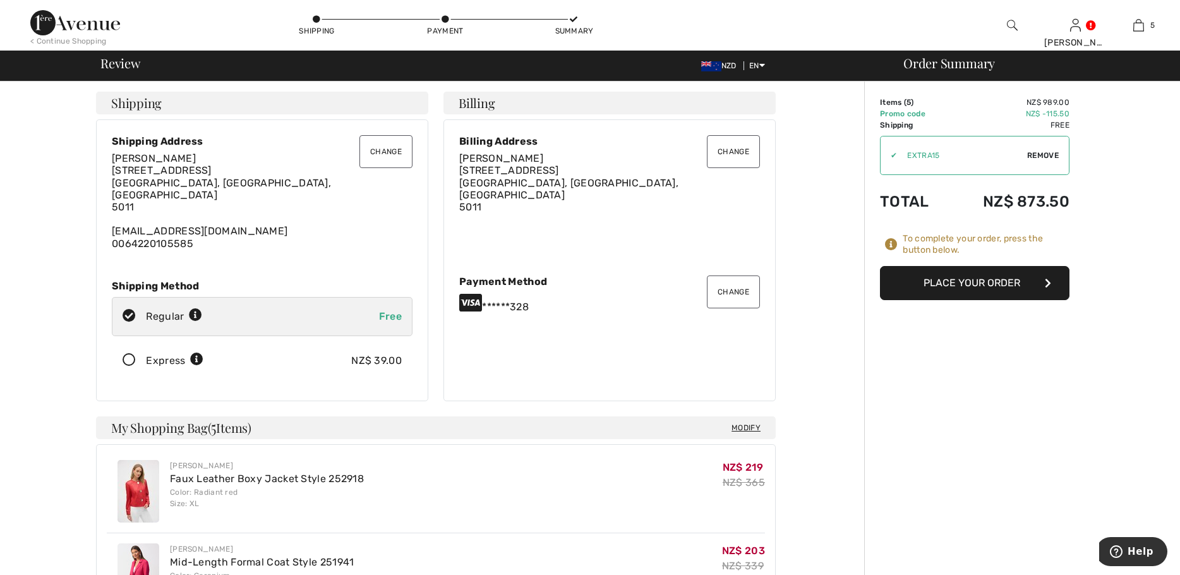
click at [973, 280] on button "Place Your Order" at bounding box center [974, 283] width 189 height 34
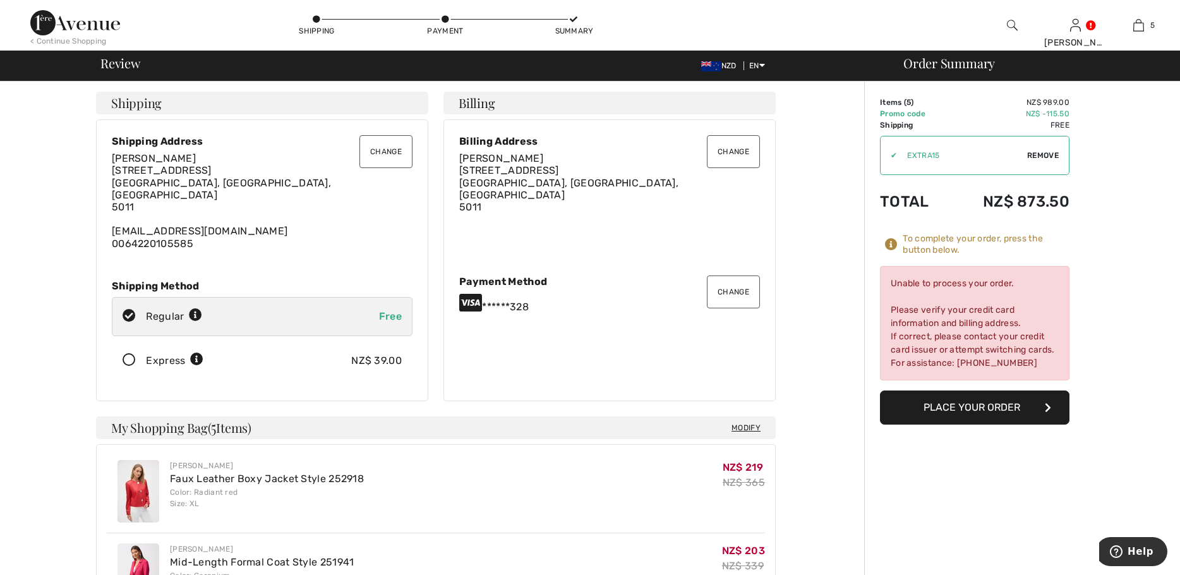
click at [720, 289] on button "Change" at bounding box center [733, 291] width 53 height 33
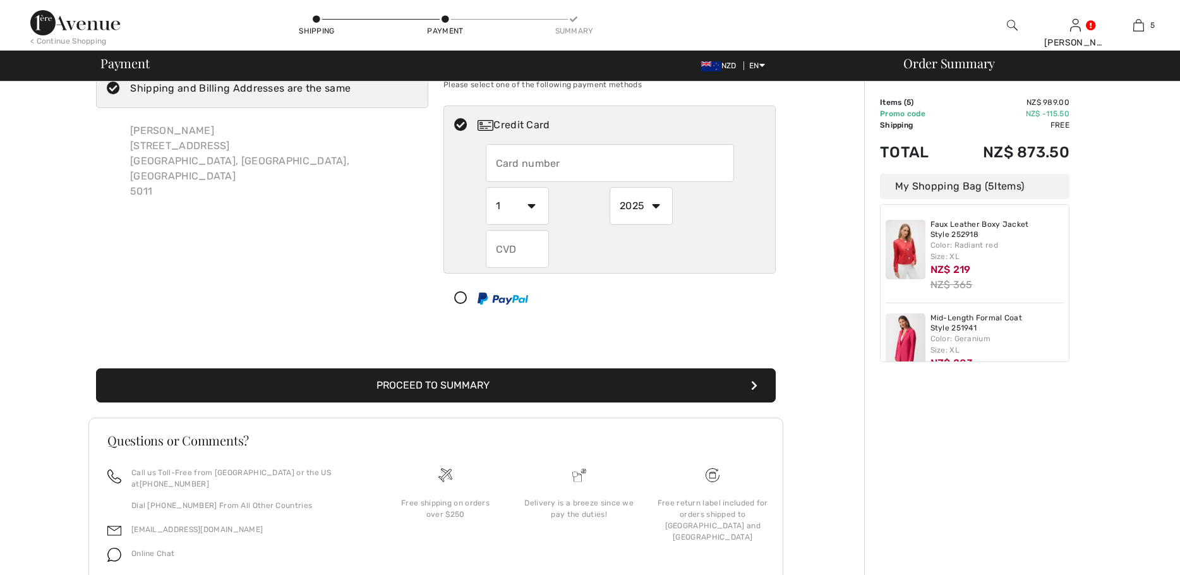
scroll to position [46, 0]
click at [580, 160] on input "text" at bounding box center [610, 163] width 248 height 38
radio input "true"
type input "4284180494517328"
click at [528, 208] on select "1 2 3 4 5 6 7 8 9 10 11 12" at bounding box center [517, 206] width 63 height 38
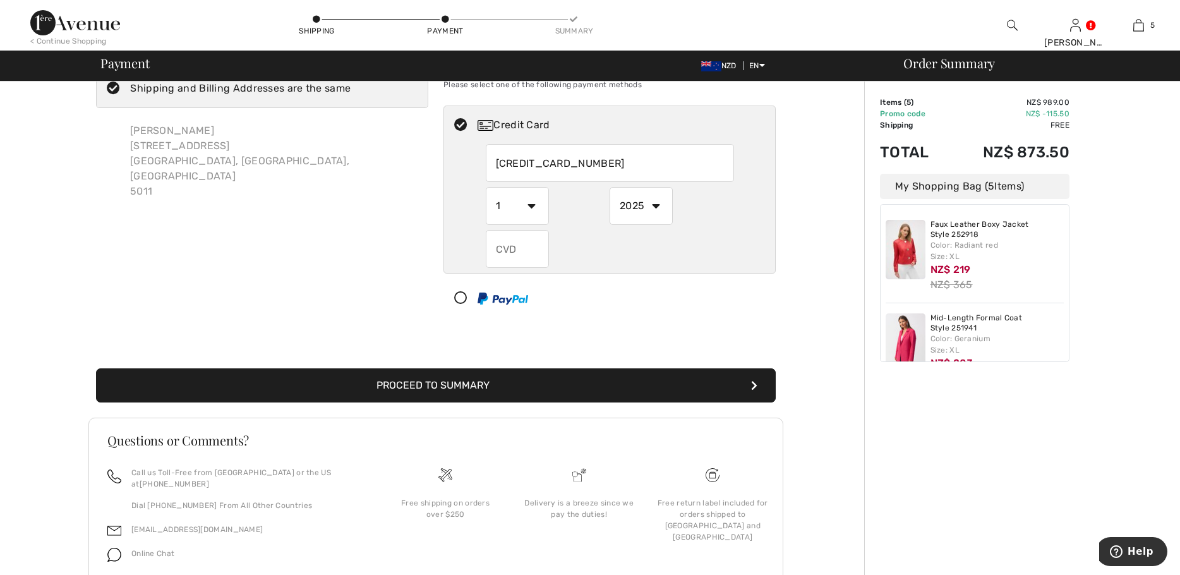
click at [653, 207] on select "2025 2026 2027 2028 2029 2030 2031 2032 2033 2034 2035" at bounding box center [640, 206] width 63 height 38
radio input "true"
select select "2028"
click at [609, 187] on select "2025 2026 2027 2028 2029 2030 2031 2032 2033 2034 2035" at bounding box center [640, 206] width 63 height 38
click at [519, 250] on input "text" at bounding box center [517, 249] width 63 height 38
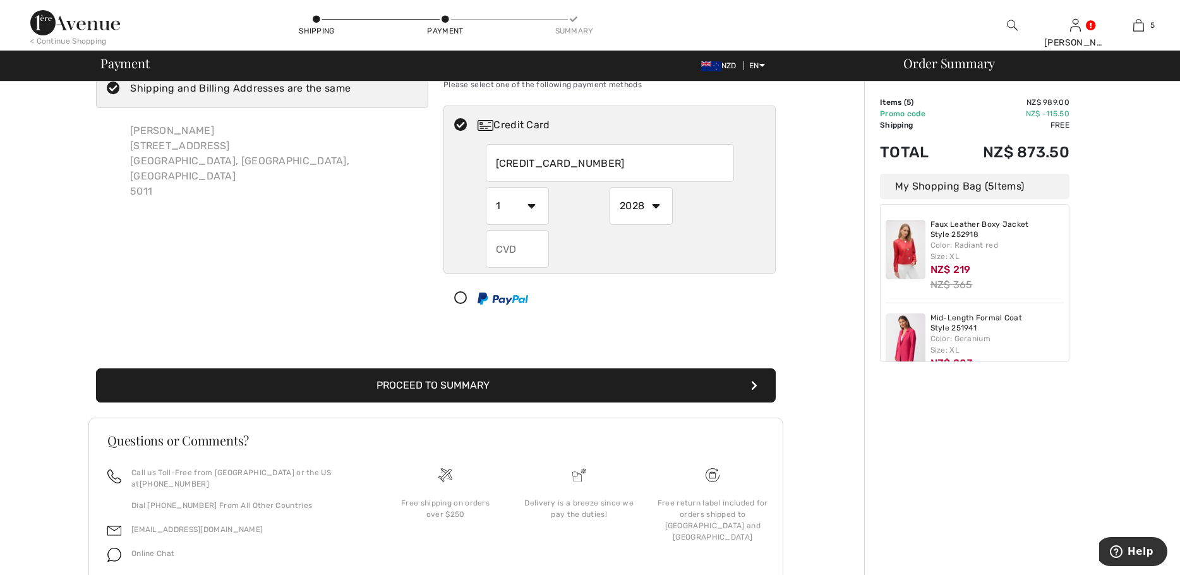
radio input "true"
type input "111"
click at [443, 382] on button "Proceed to Summary" at bounding box center [435, 385] width 679 height 34
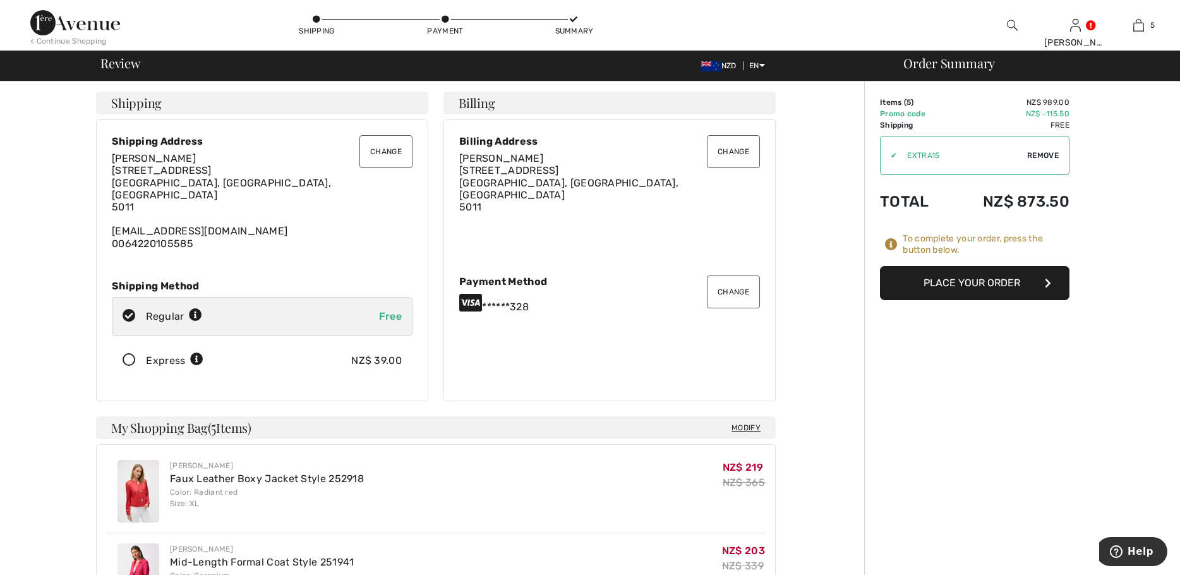
click at [979, 280] on button "Place Your Order" at bounding box center [974, 283] width 189 height 34
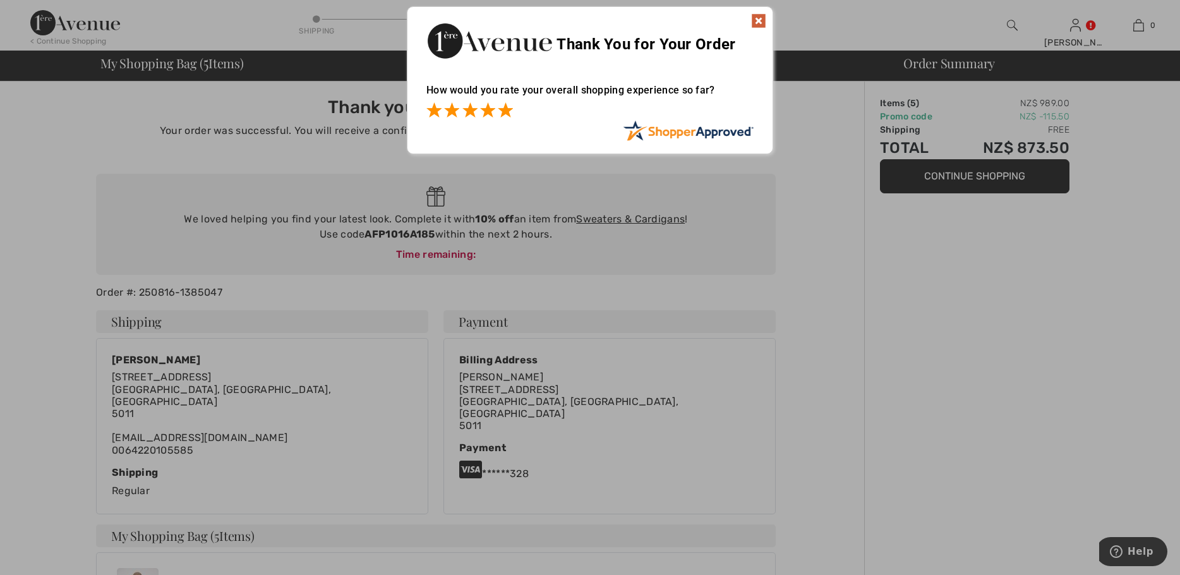
click at [506, 110] on span at bounding box center [505, 109] width 15 height 15
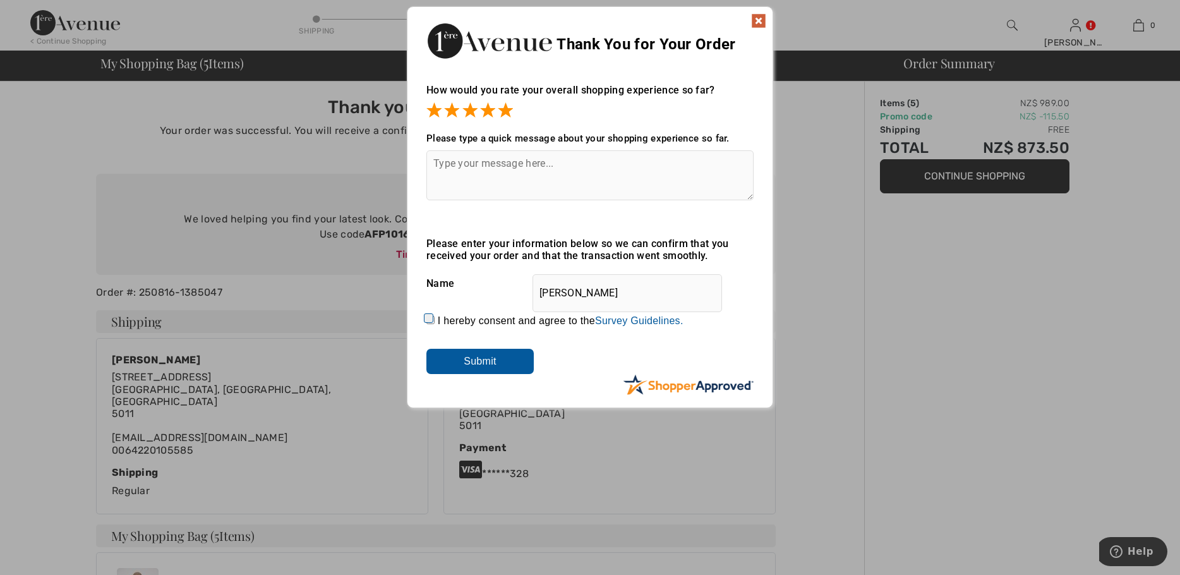
click at [758, 19] on img at bounding box center [758, 20] width 15 height 15
